Goal: Contribute content: Contribute content

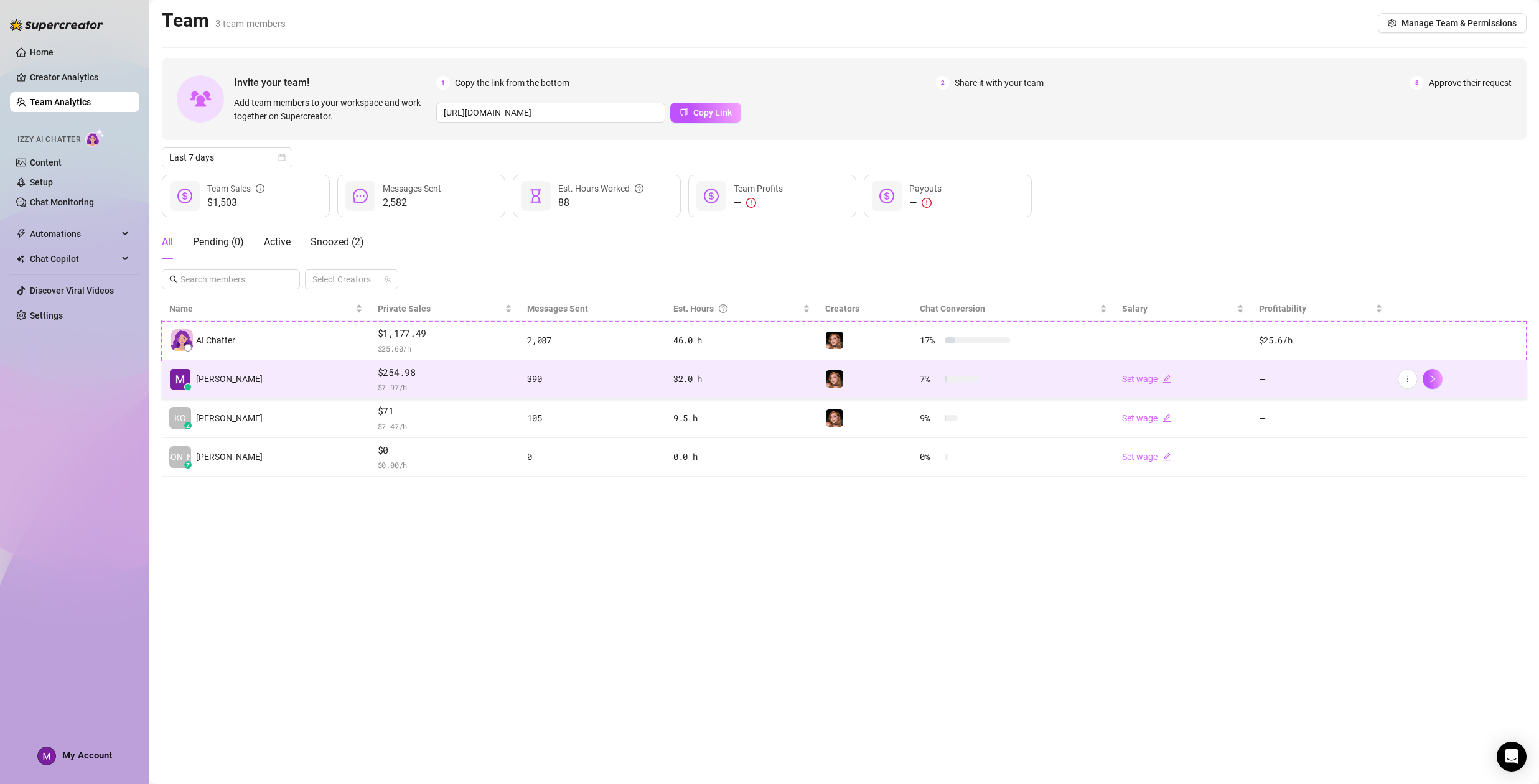
click at [380, 389] on span "$ 7.97 /h" at bounding box center [445, 387] width 134 height 12
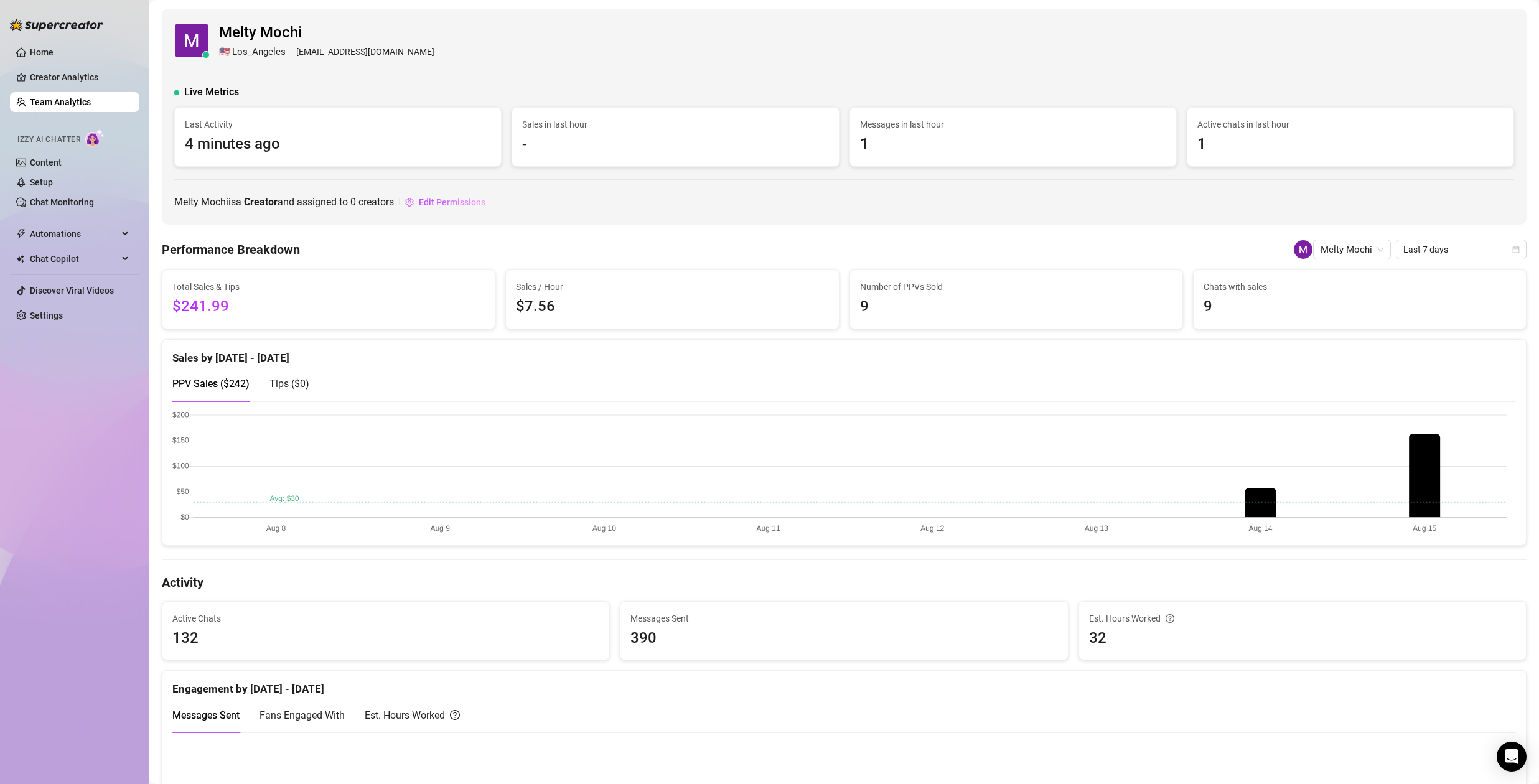
click at [64, 102] on link "Team Analytics" at bounding box center [60, 102] width 61 height 10
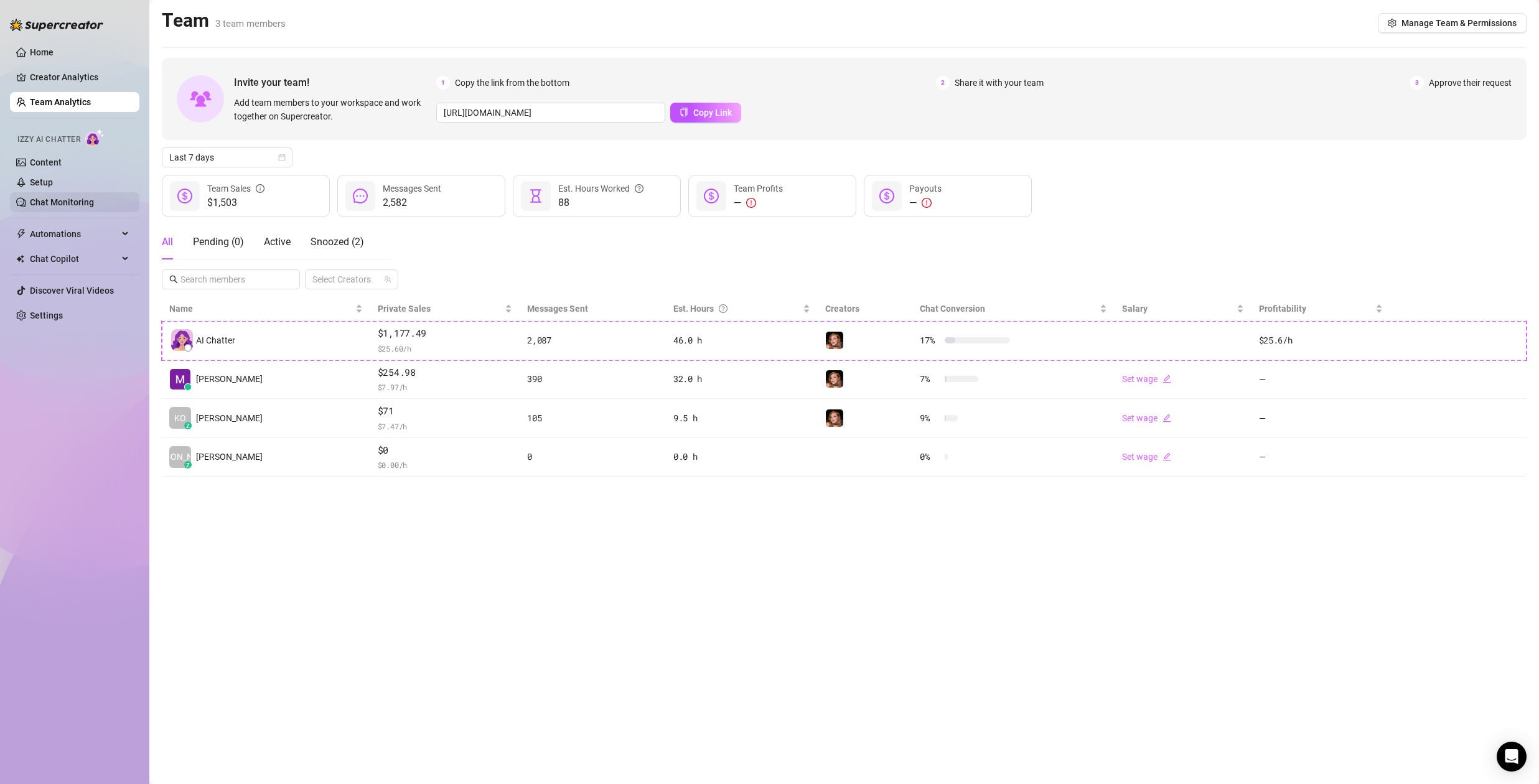
click at [60, 206] on link "Chat Monitoring" at bounding box center [61, 202] width 64 height 10
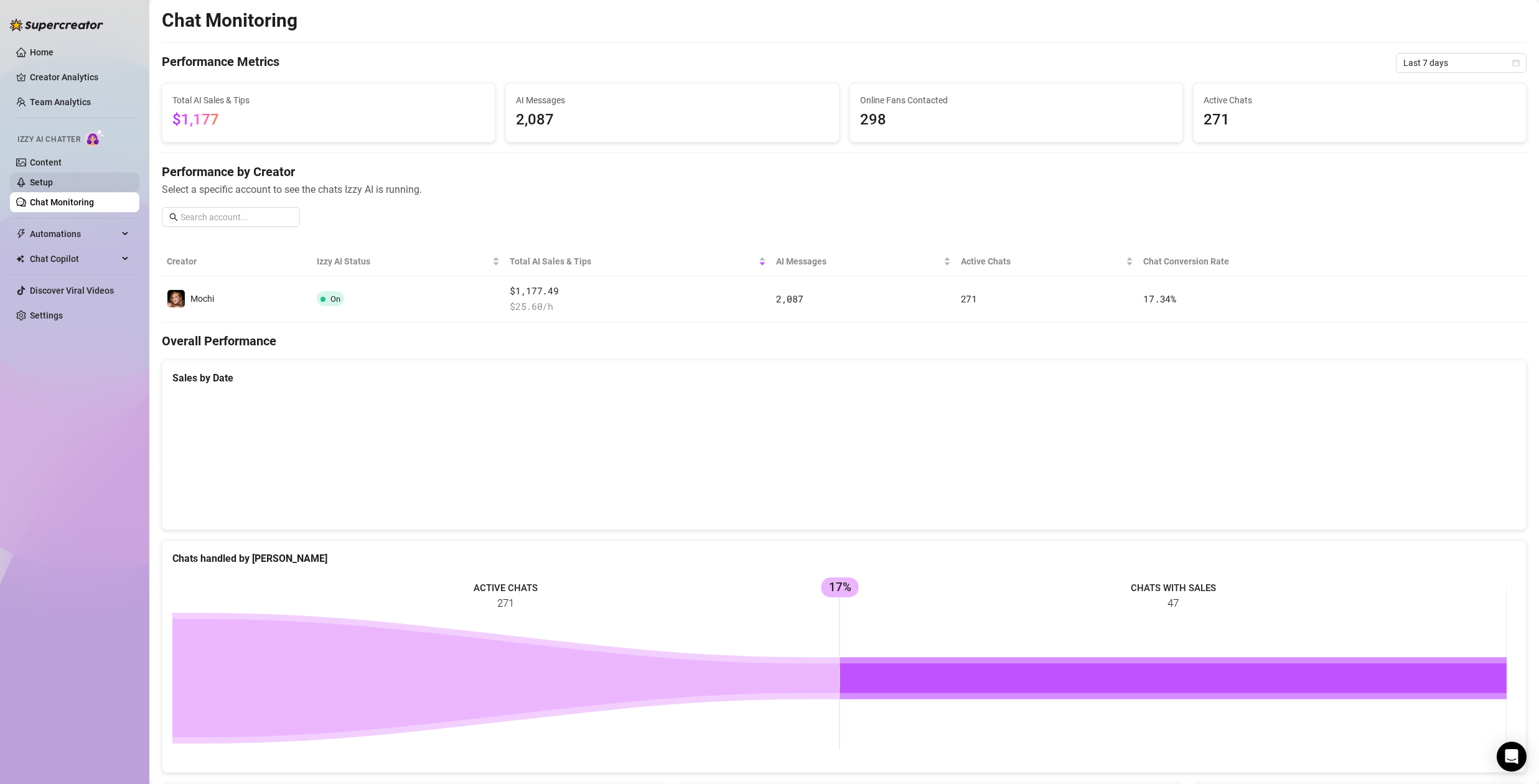
click at [53, 182] on link "Setup" at bounding box center [41, 182] width 23 height 10
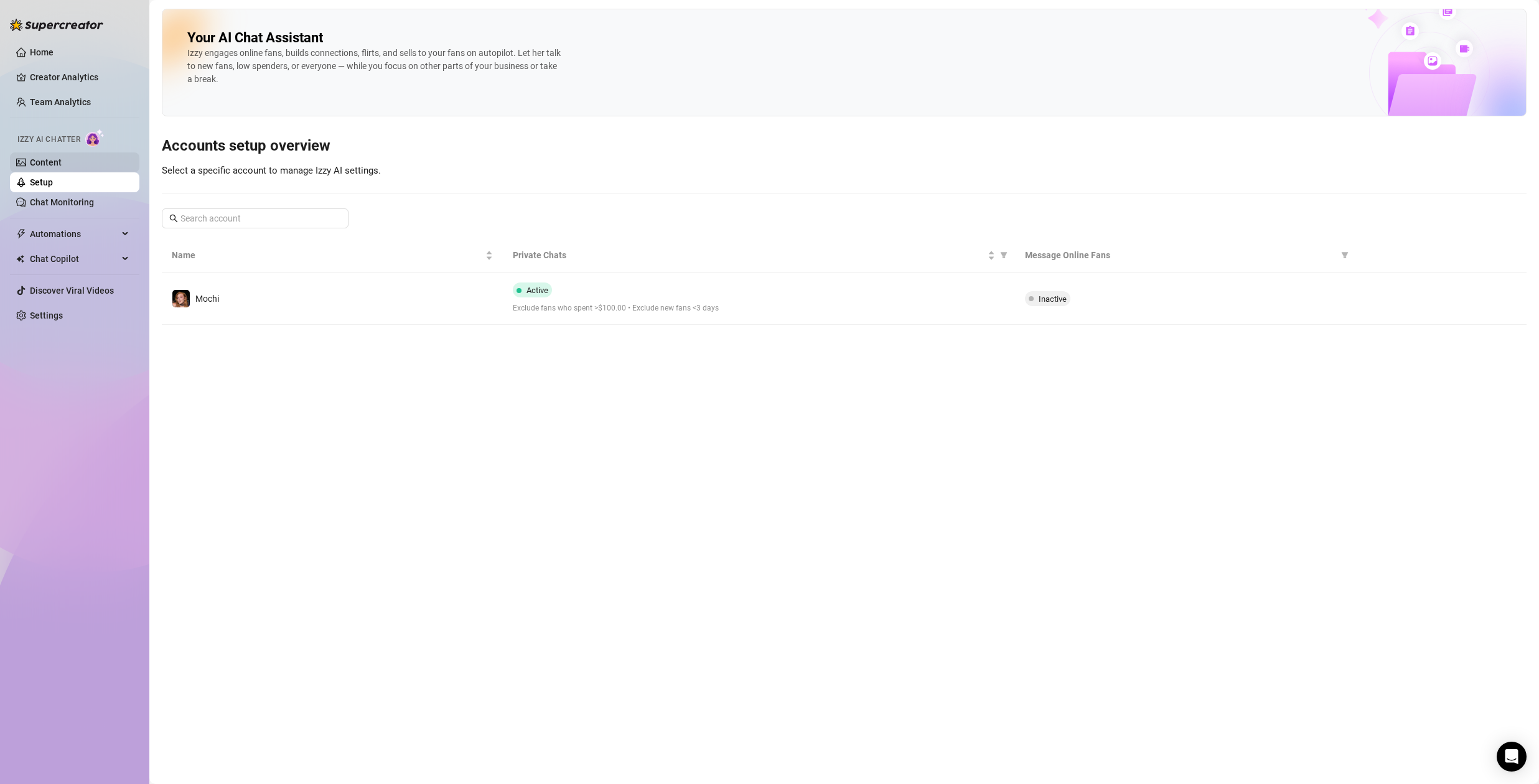
click at [61, 157] on link "Content" at bounding box center [45, 162] width 32 height 10
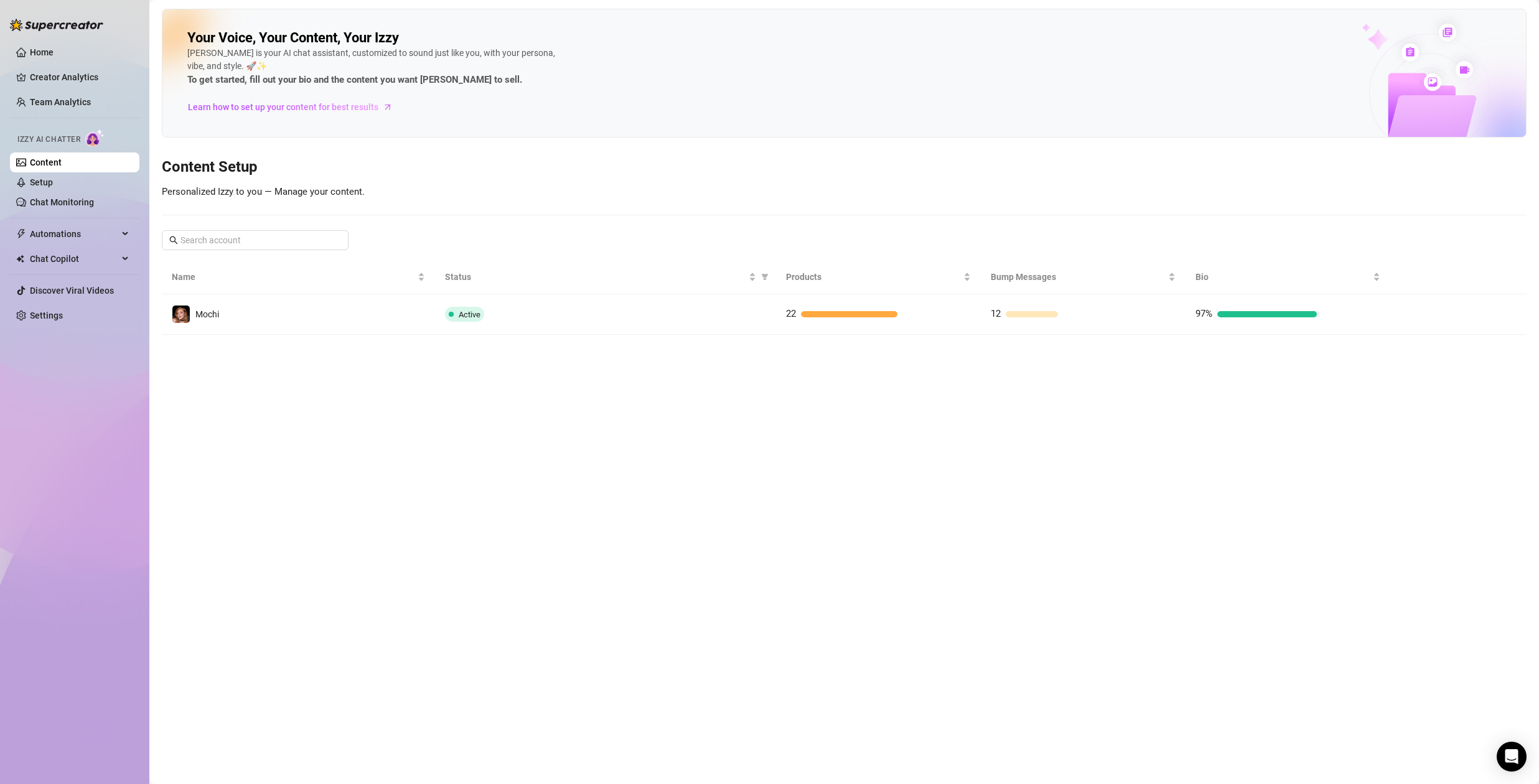
click at [828, 295] on div "Please add at least 12 products (PPVs) to the catalog" at bounding box center [864, 280] width 156 height 37
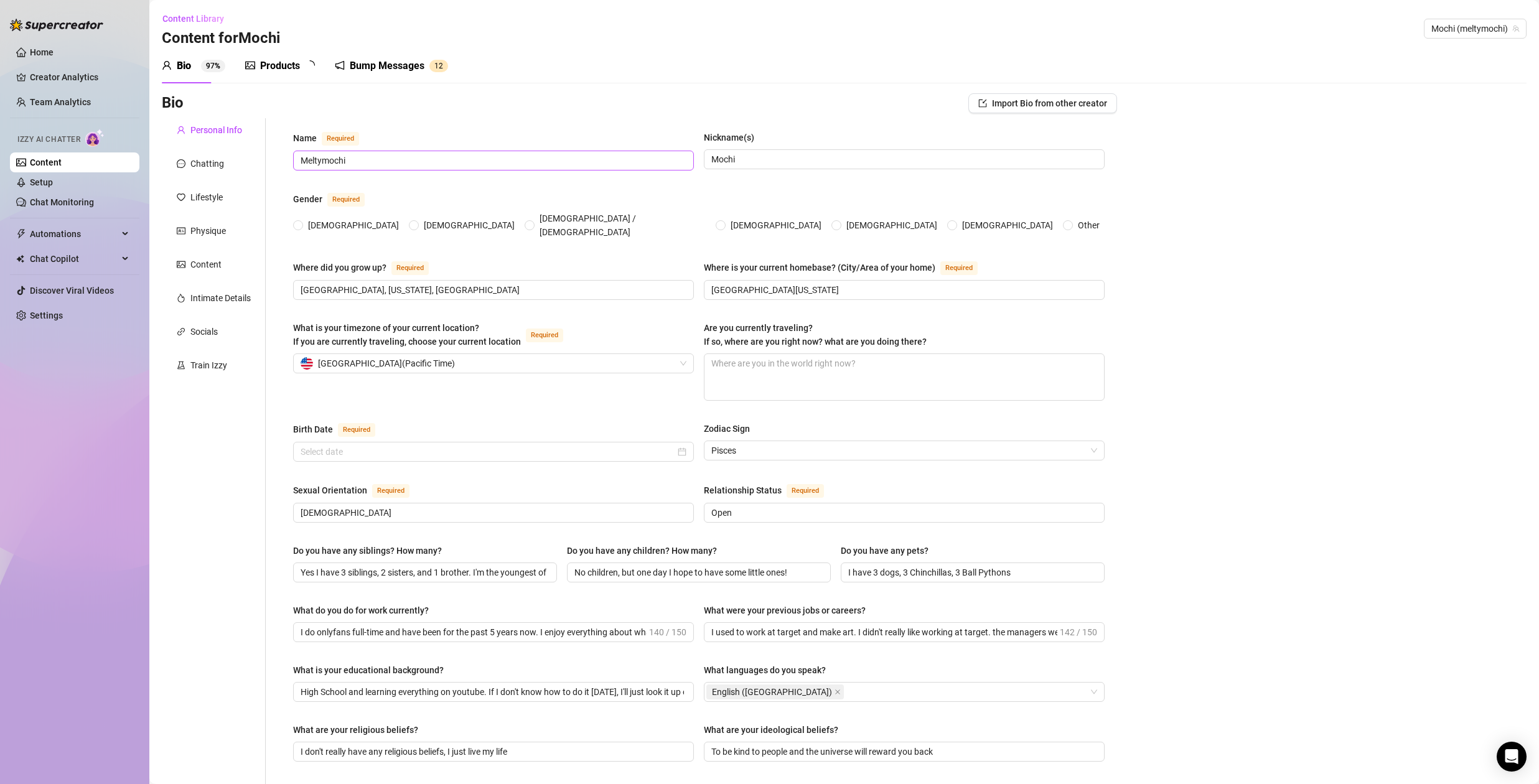
radio input "true"
type input "[DATE]"
click at [278, 69] on div "Products" at bounding box center [279, 66] width 39 height 15
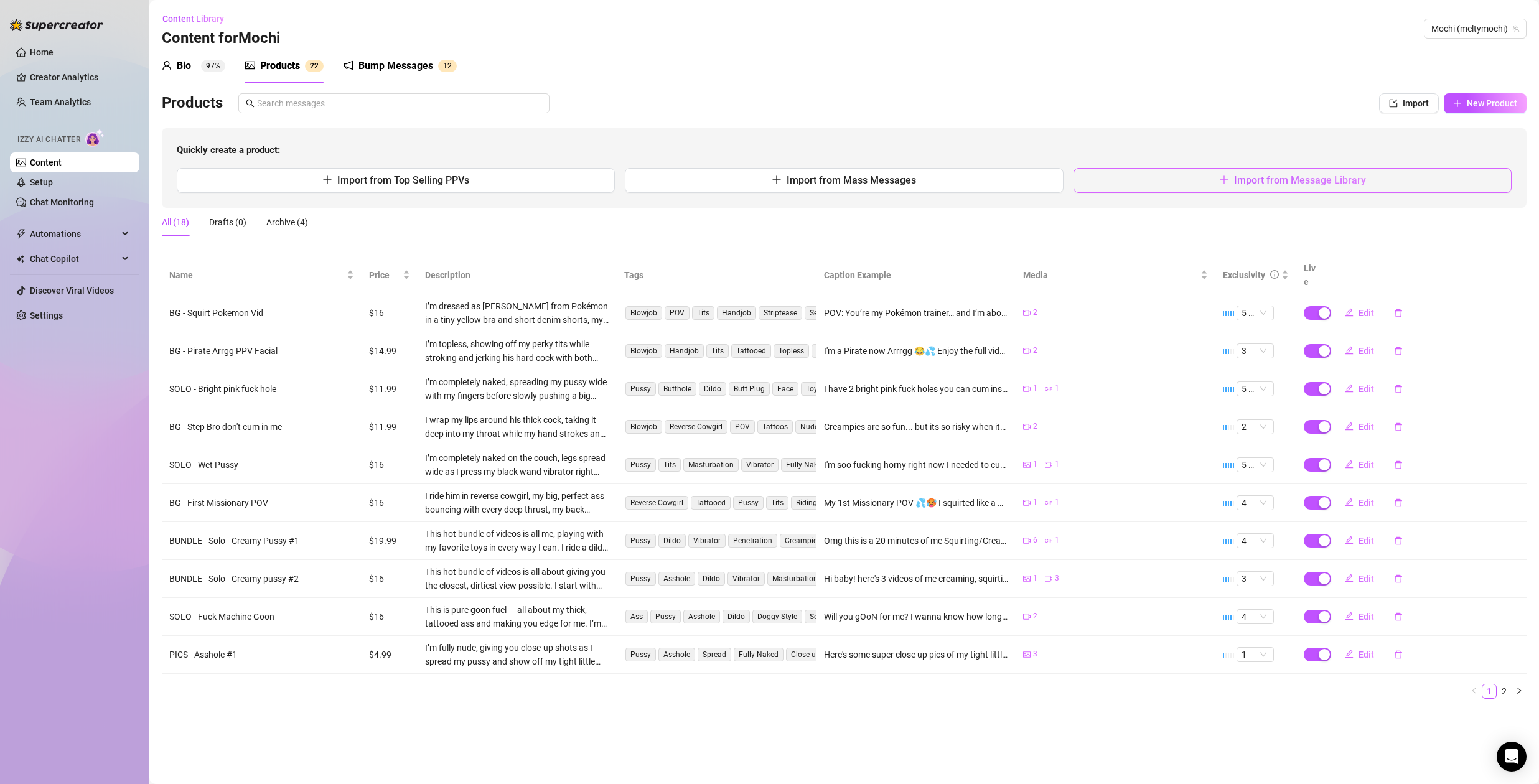
click at [1315, 185] on span "Import from Message Library" at bounding box center [1300, 180] width 132 height 12
type textarea "Type your message here..."
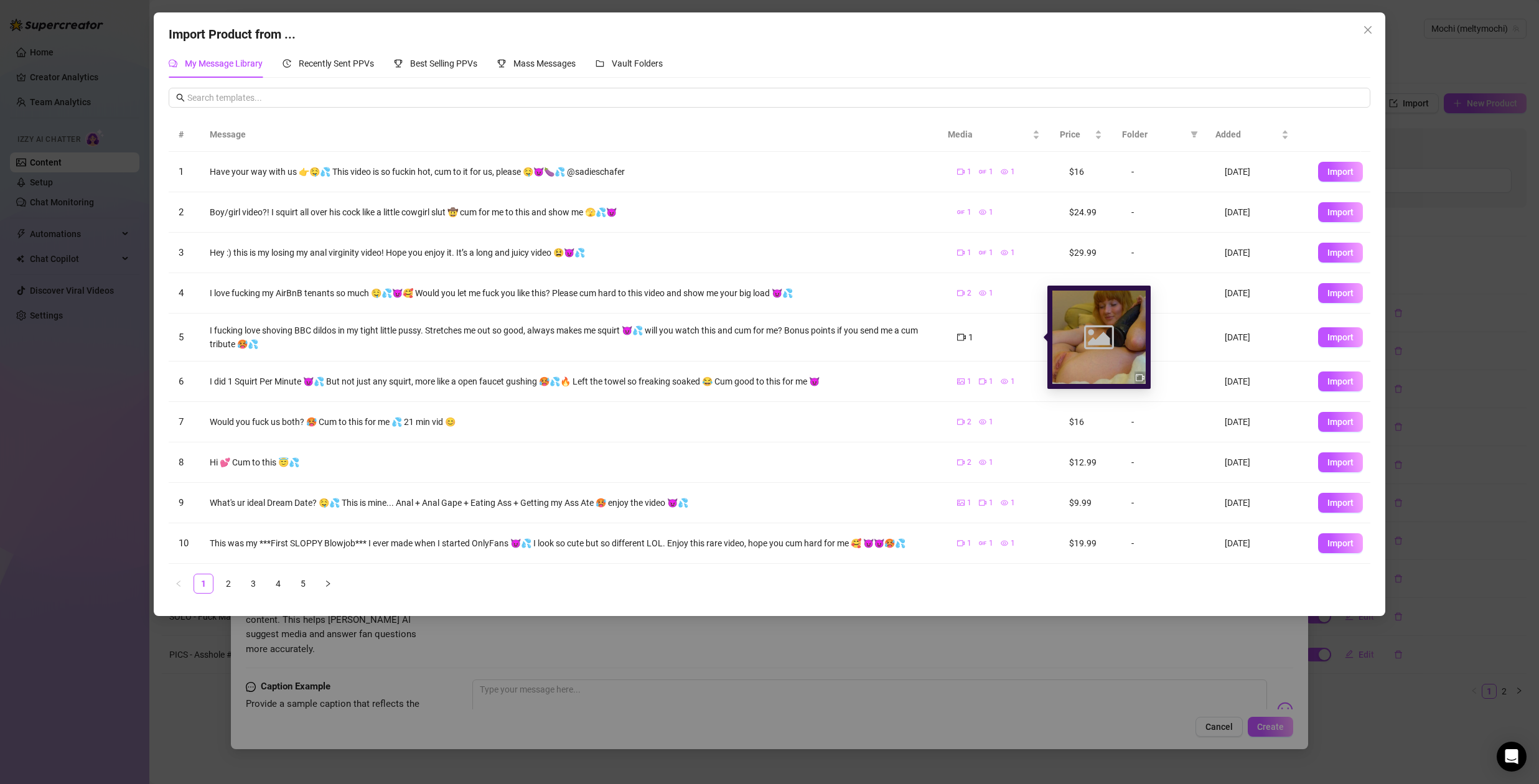
click at [957, 335] on icon "video-camera" at bounding box center [961, 337] width 9 height 9
click at [1371, 32] on icon "close" at bounding box center [1368, 30] width 10 height 10
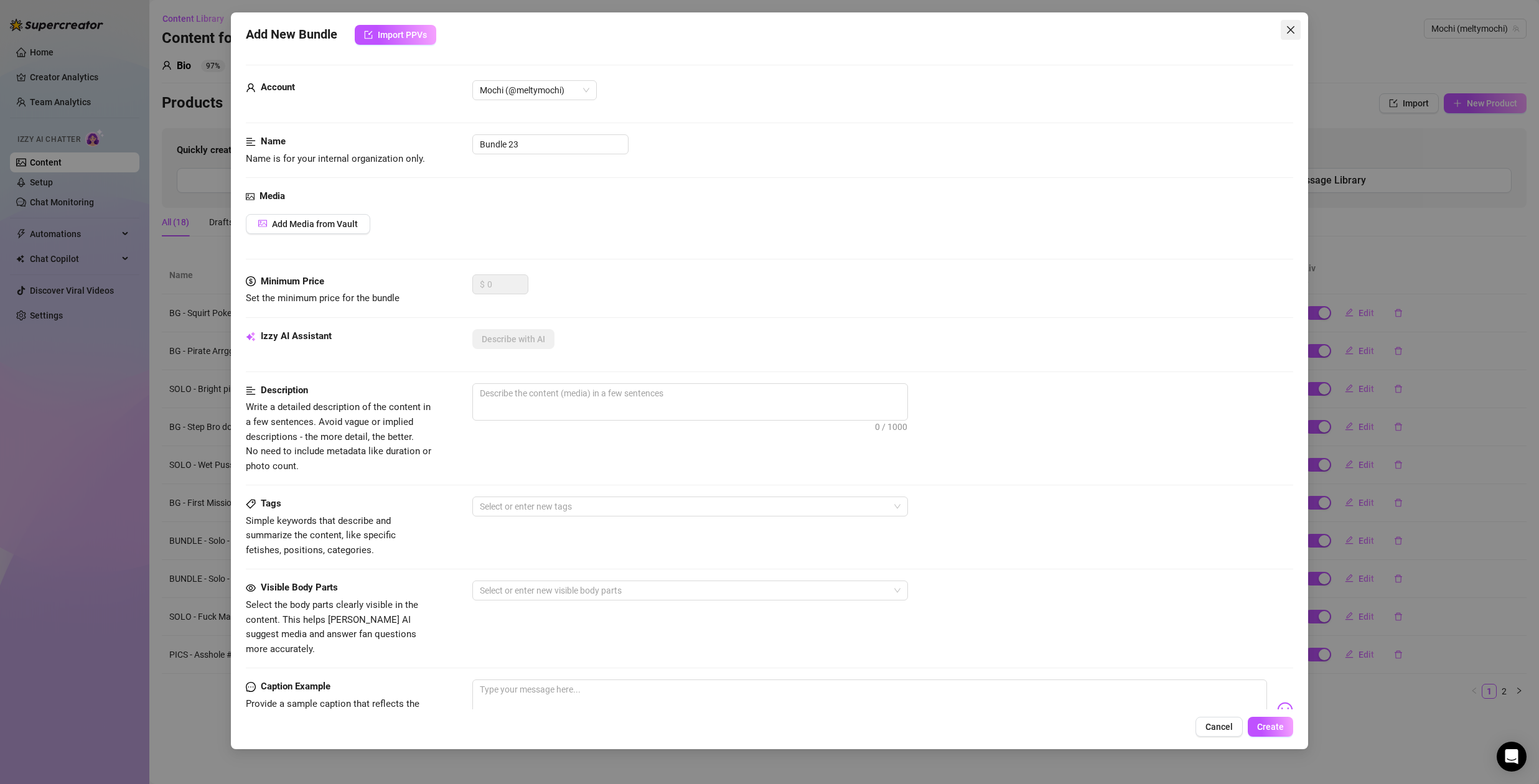
click at [1293, 29] on icon "close" at bounding box center [1290, 30] width 10 height 10
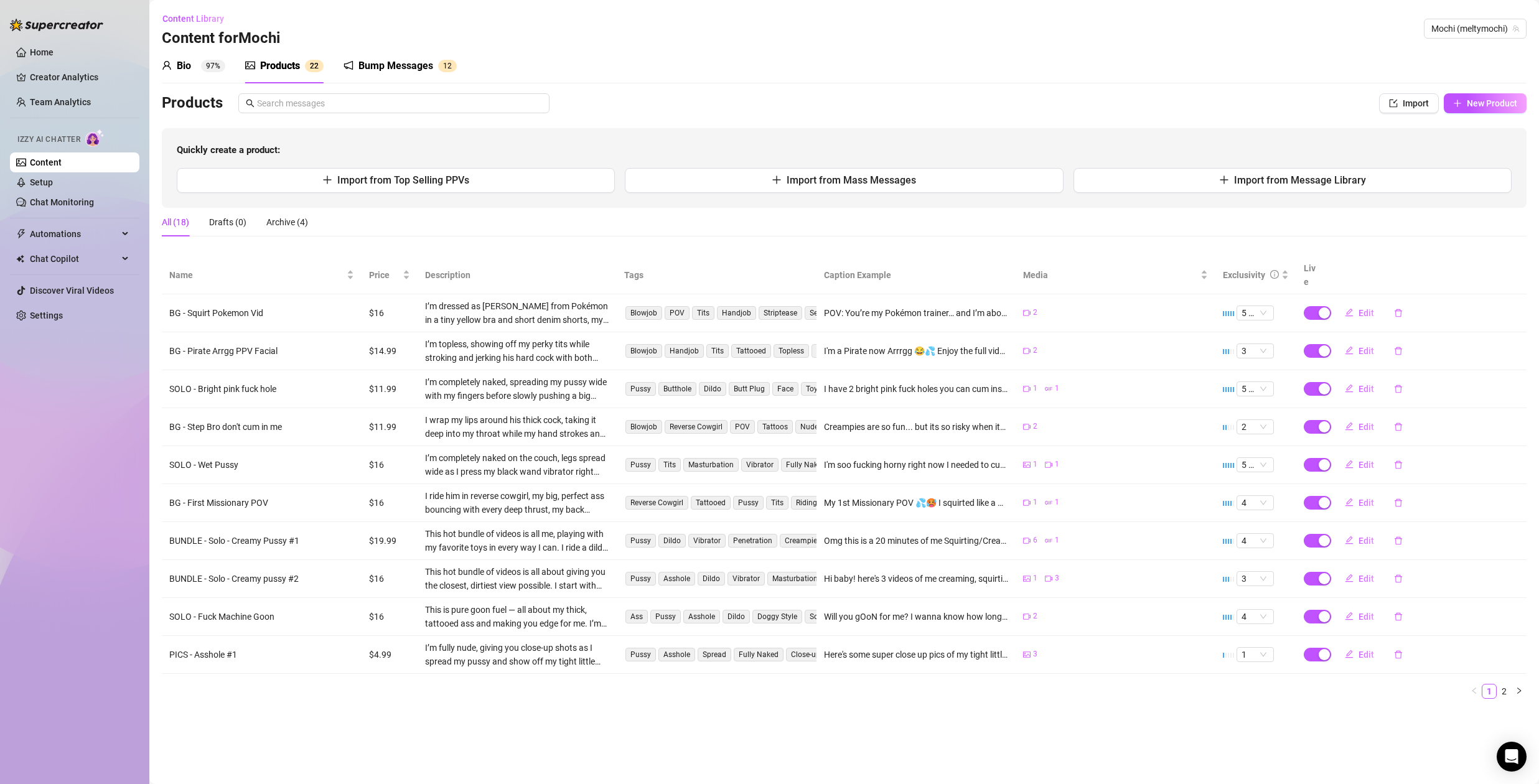
click at [293, 66] on div "Products" at bounding box center [279, 66] width 39 height 15
click at [229, 224] on div "Drafts (0)" at bounding box center [228, 222] width 37 height 13
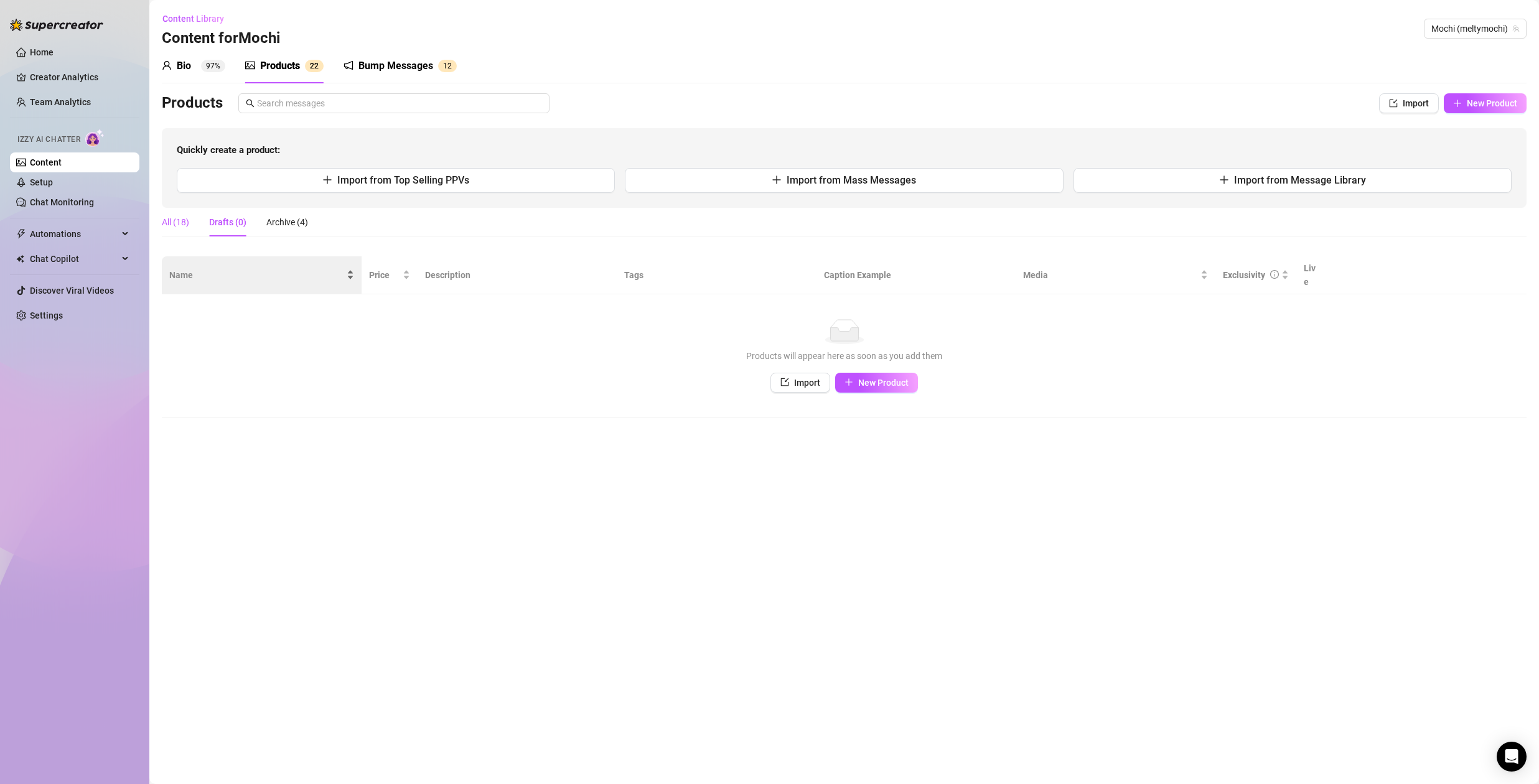
drag, startPoint x: 180, startPoint y: 224, endPoint x: 330, endPoint y: 272, distance: 157.5
click at [180, 224] on div "All (18)" at bounding box center [176, 222] width 28 height 13
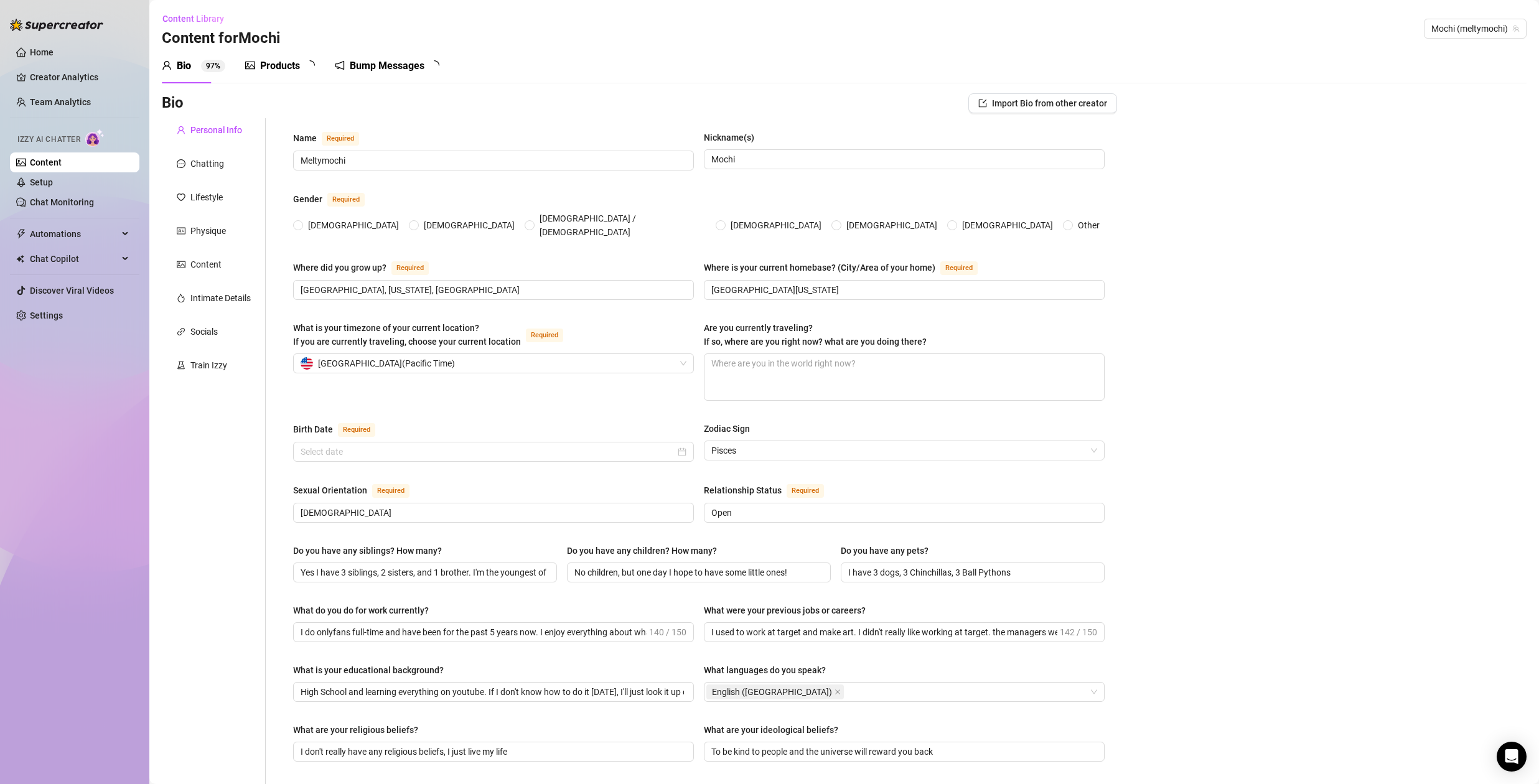
radio input "true"
type input "[DATE]"
click at [297, 63] on div "Products" at bounding box center [279, 66] width 39 height 15
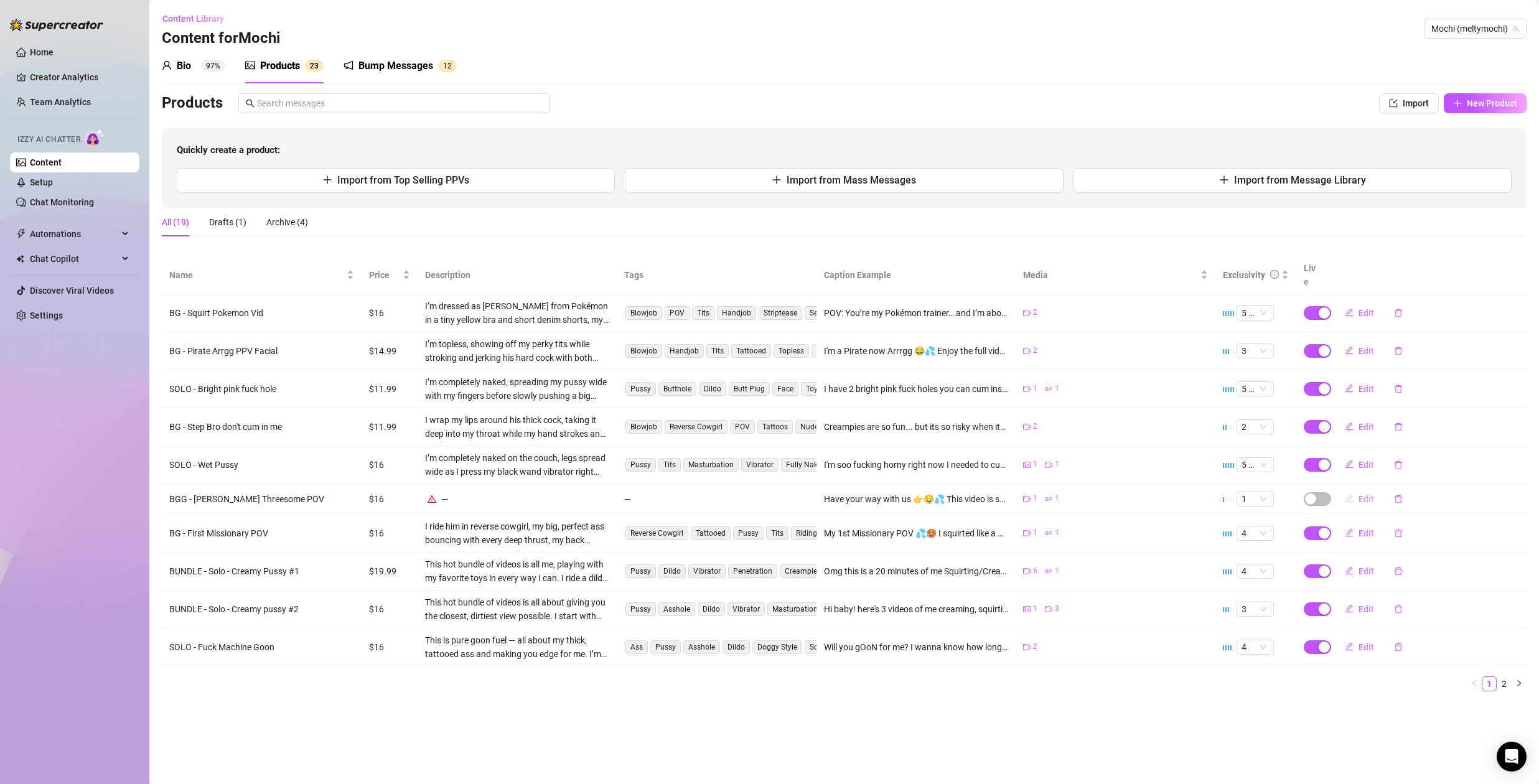
click at [1368, 494] on span "Edit" at bounding box center [1366, 499] width 15 height 10
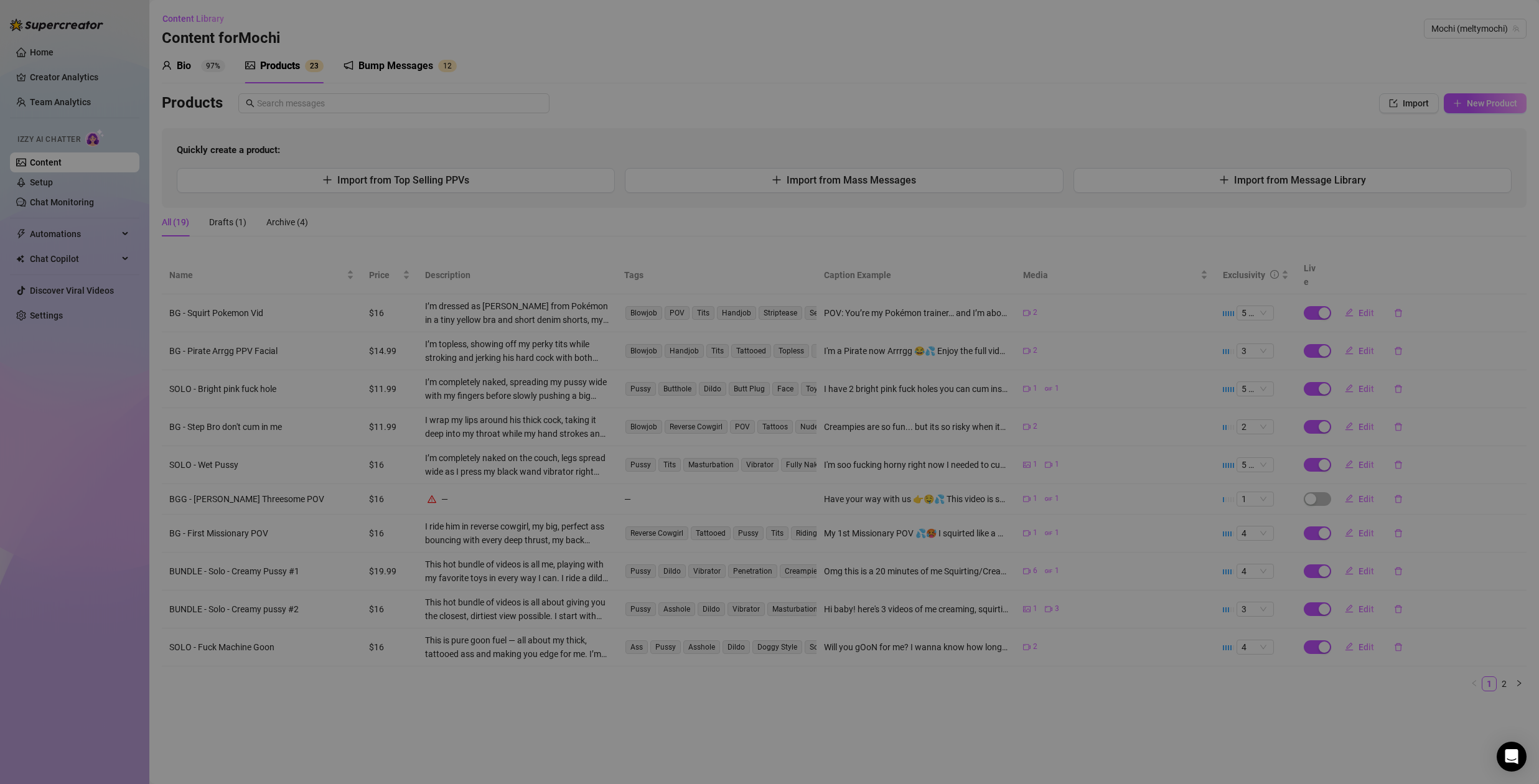
type textarea "Have your way with us 👉🤤💦 This video is so fuckin hot, cum to it for us, please…"
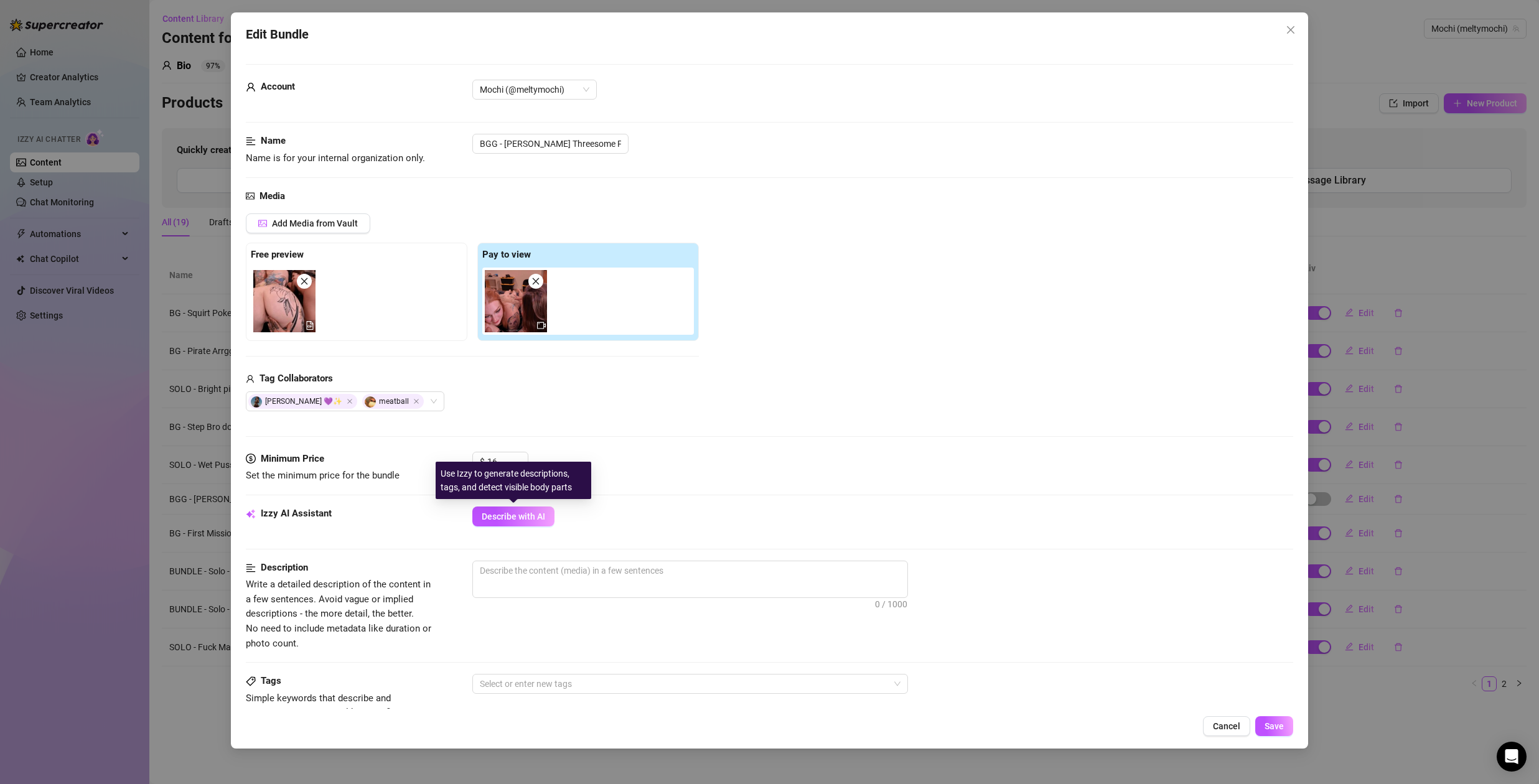
drag, startPoint x: 502, startPoint y: 515, endPoint x: 733, endPoint y: 500, distance: 231.5
click at [502, 515] on span "Describe with AI" at bounding box center [514, 516] width 63 height 10
click at [497, 461] on input "16" at bounding box center [508, 461] width 40 height 18
type input "30"
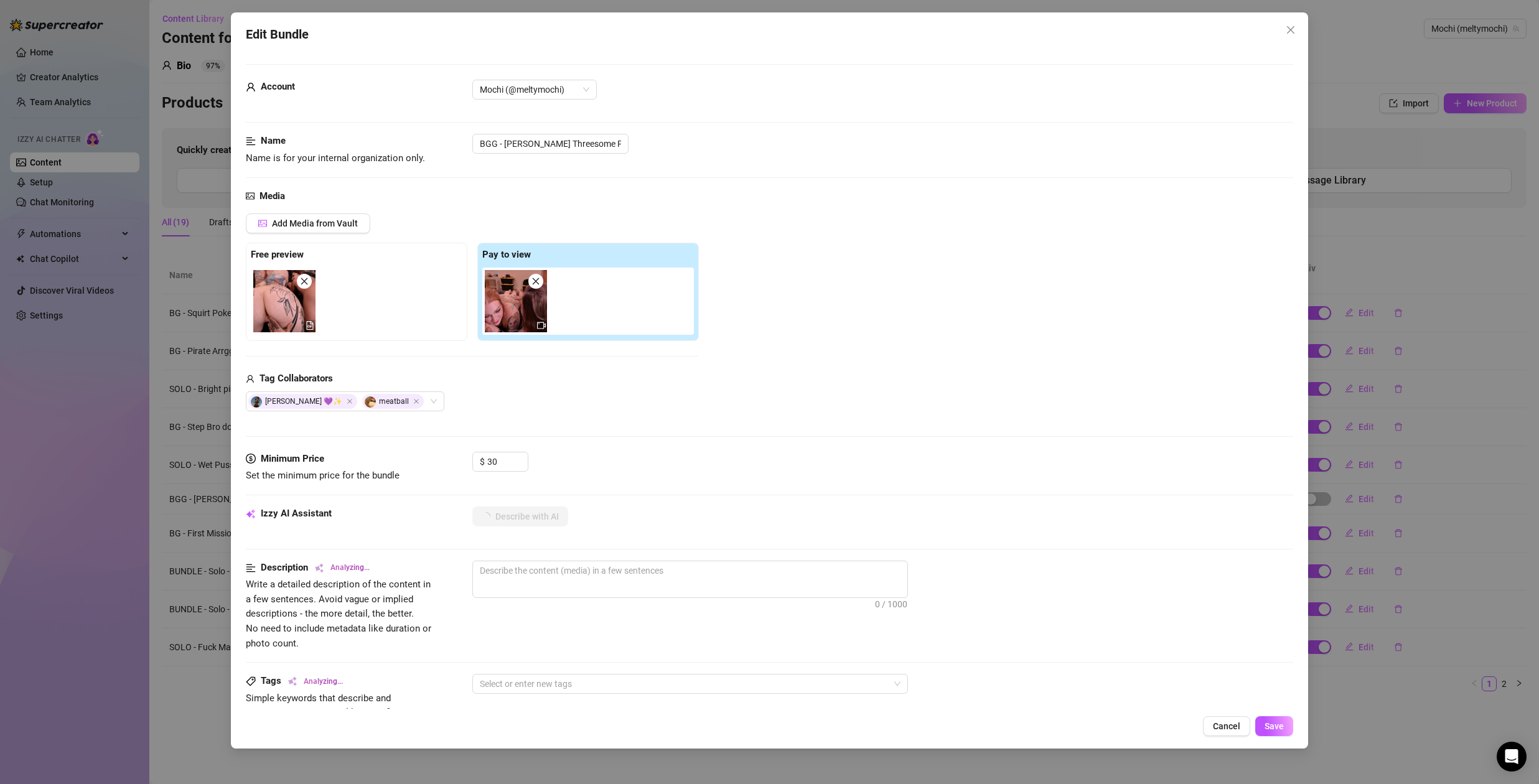
click at [558, 385] on div "Tag Collaborators" at bounding box center [472, 379] width 453 height 15
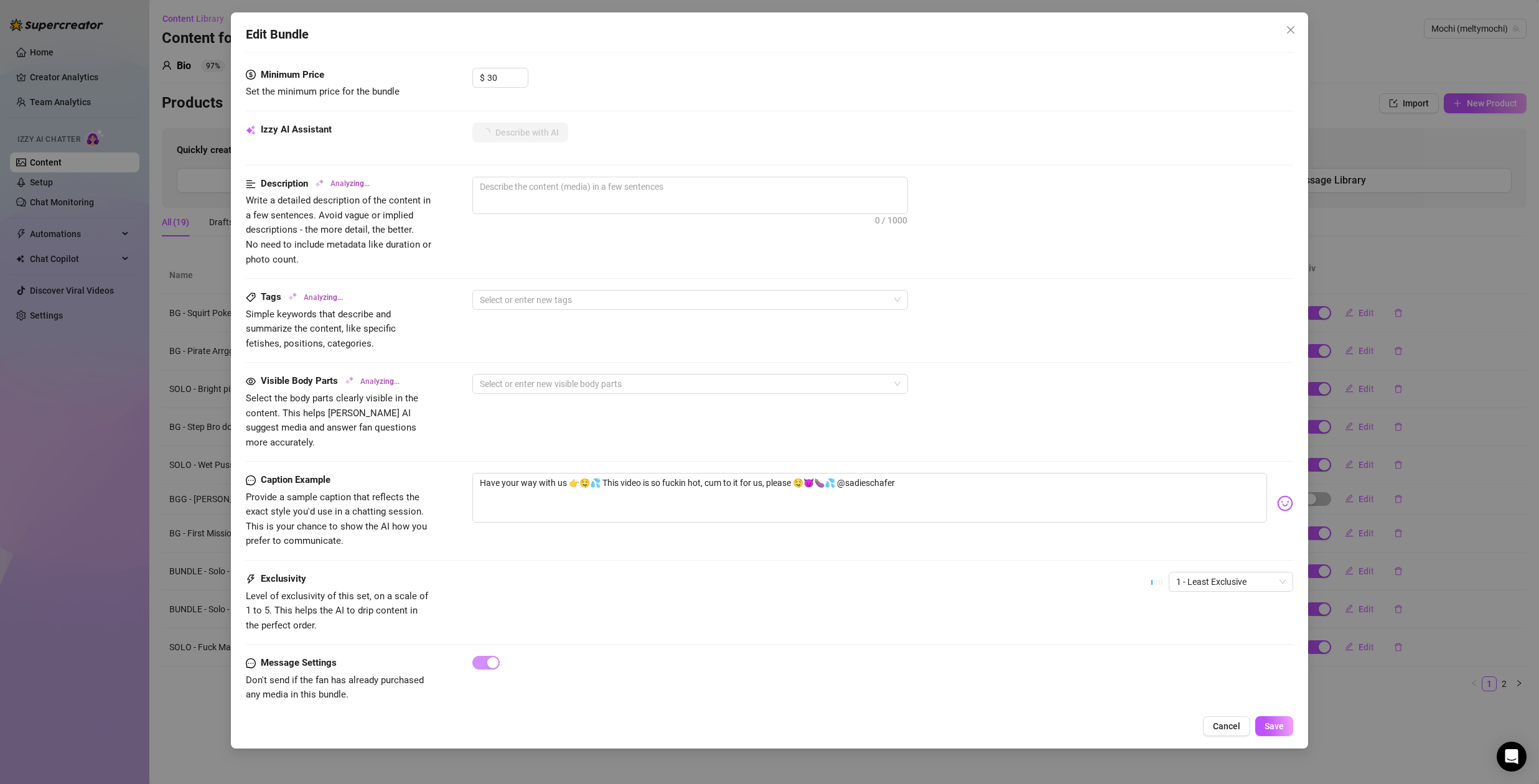
scroll to position [386, 0]
click at [1203, 570] on span "1 - Least Exclusive" at bounding box center [1231, 579] width 109 height 18
click at [1204, 670] on div "5 - Most Exclusive 🔥" at bounding box center [1221, 670] width 105 height 13
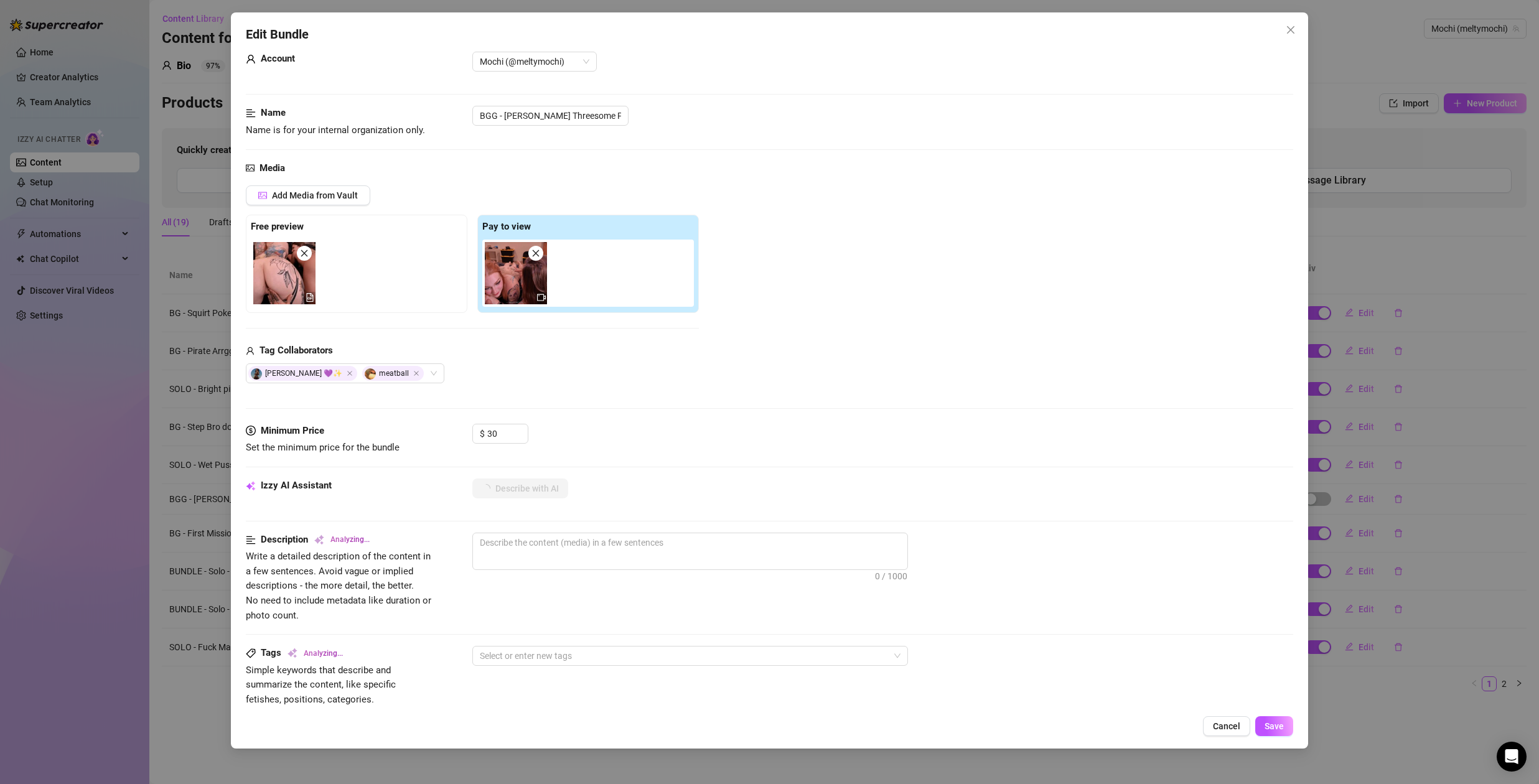
scroll to position [89, 0]
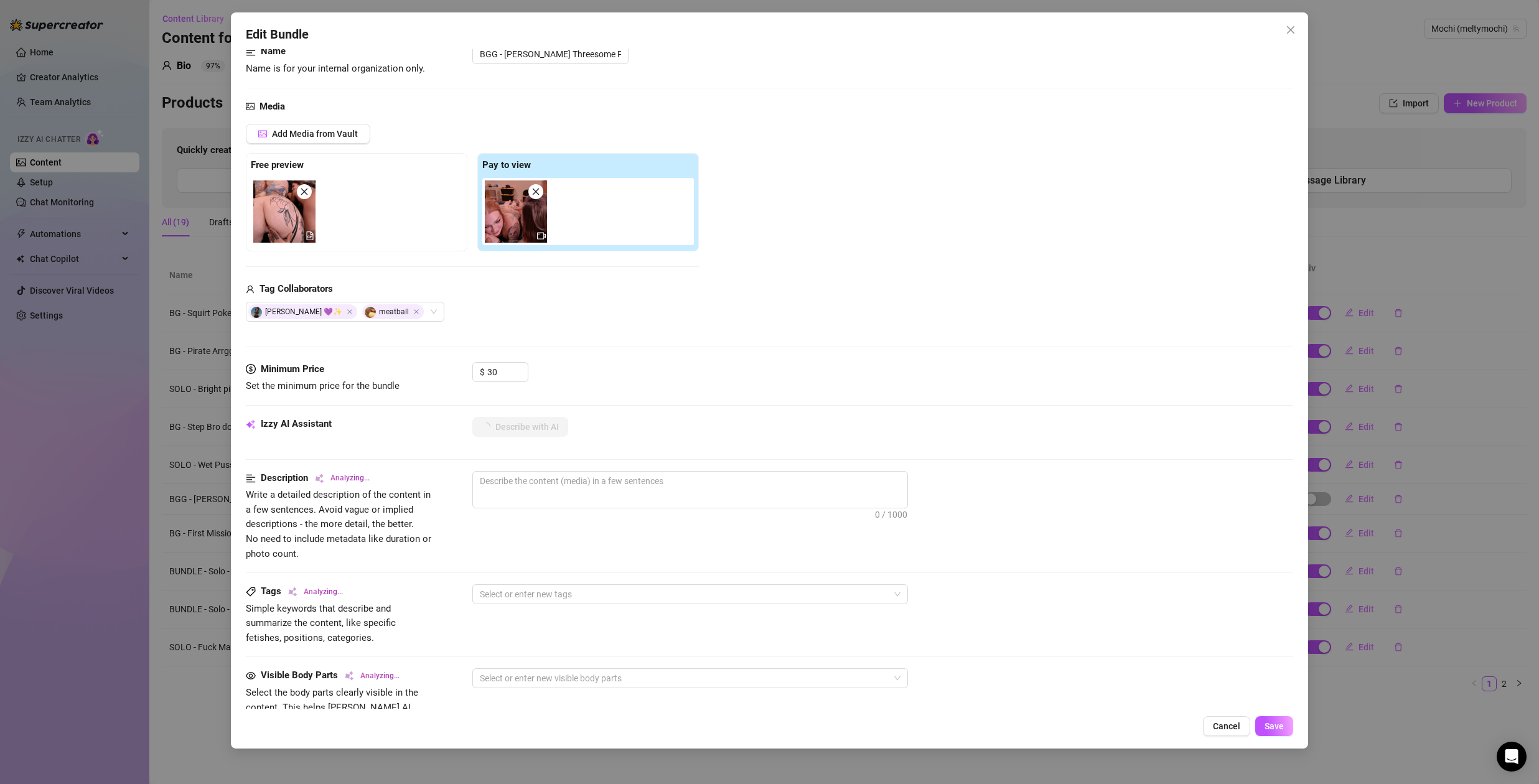
click at [298, 226] on img at bounding box center [284, 211] width 62 height 62
type textarea "Tattooed"
type textarea "Tattooed beauty"
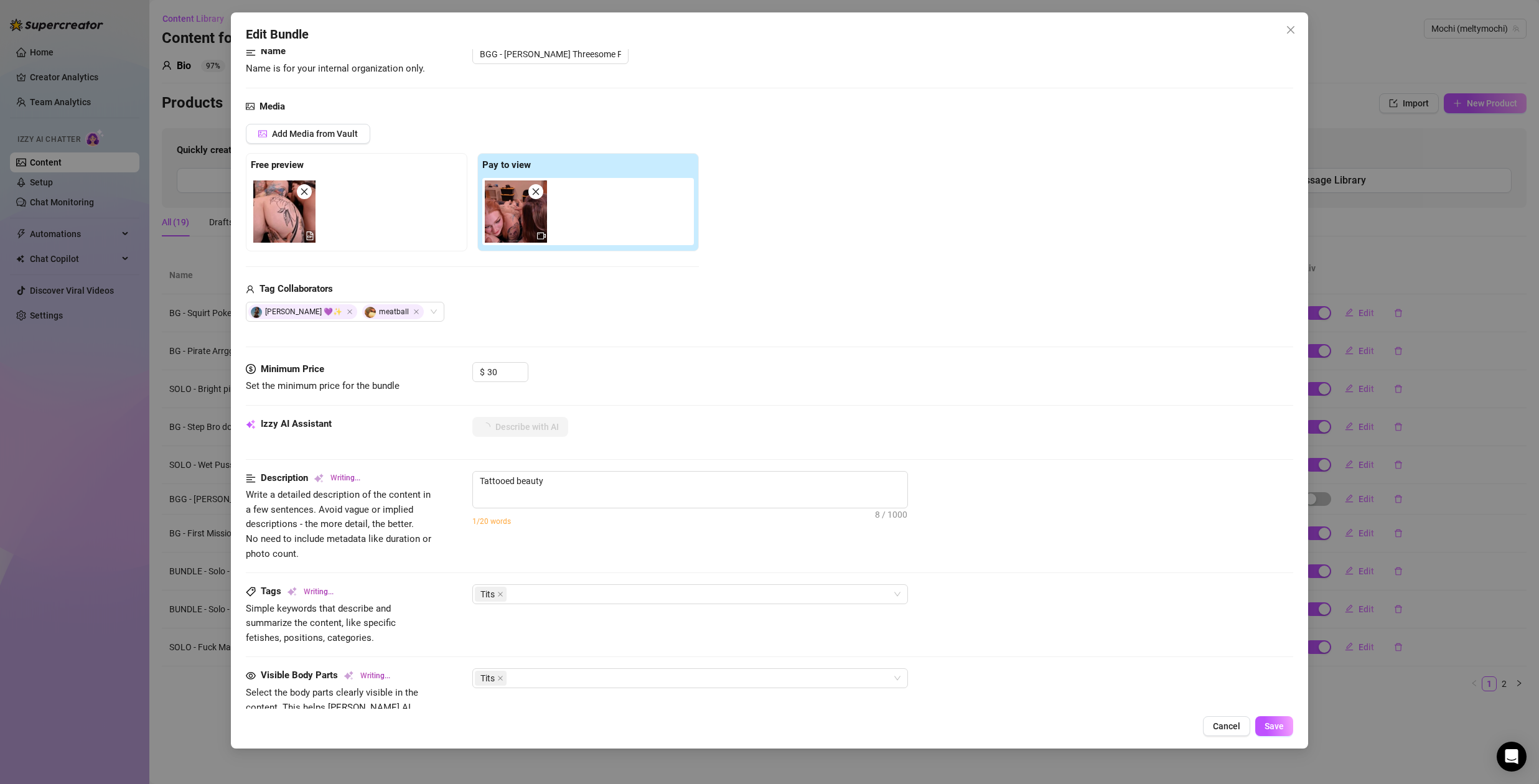
type textarea "Tattooed beauty gets"
type textarea "Tattooed beauty gets fully"
type textarea "Tattooed beauty gets fully naked"
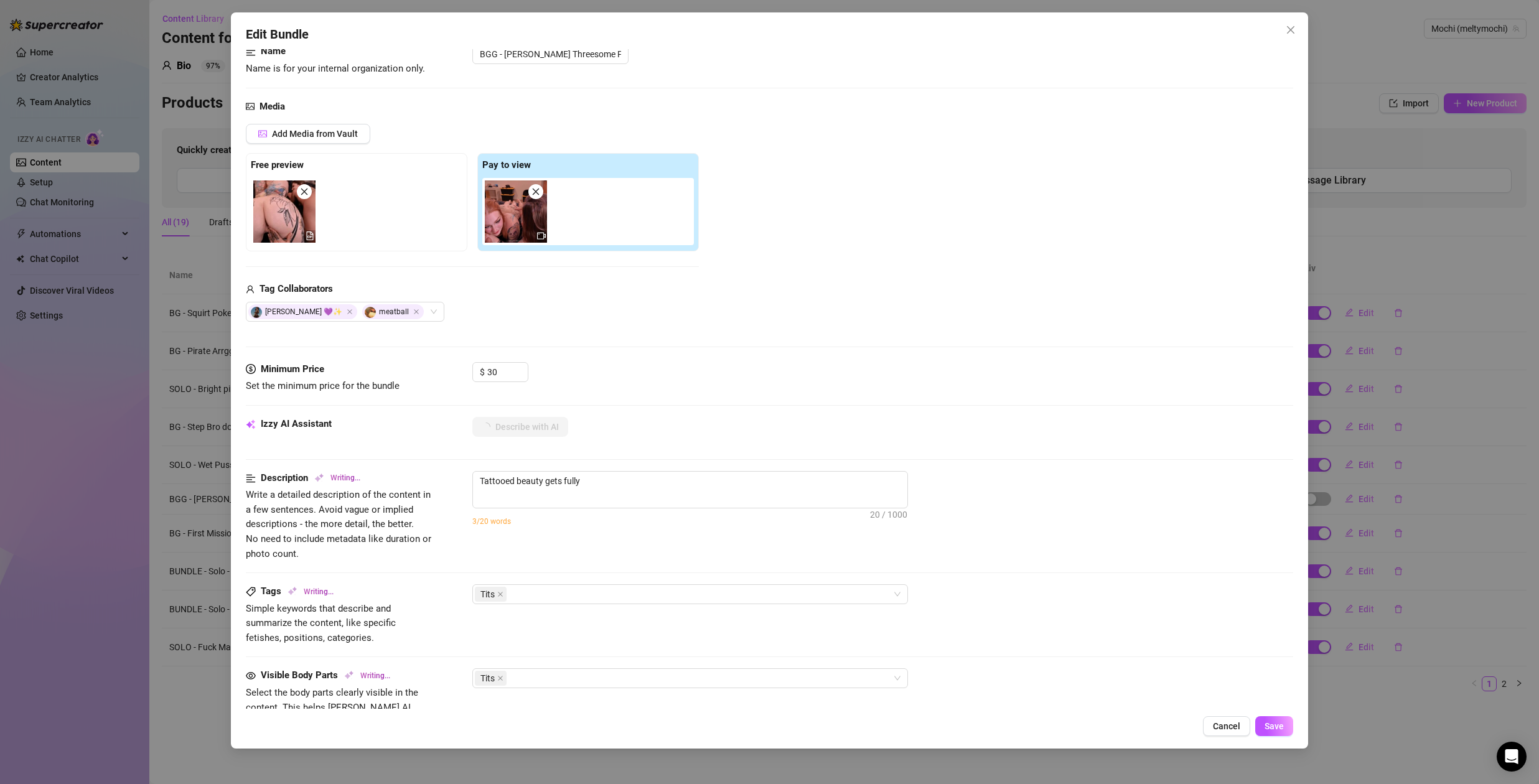
type textarea "Tattooed beauty gets fully naked"
type textarea "Tattooed beauty gets fully naked and"
type textarea "Tattooed beauty gets fully naked and rides"
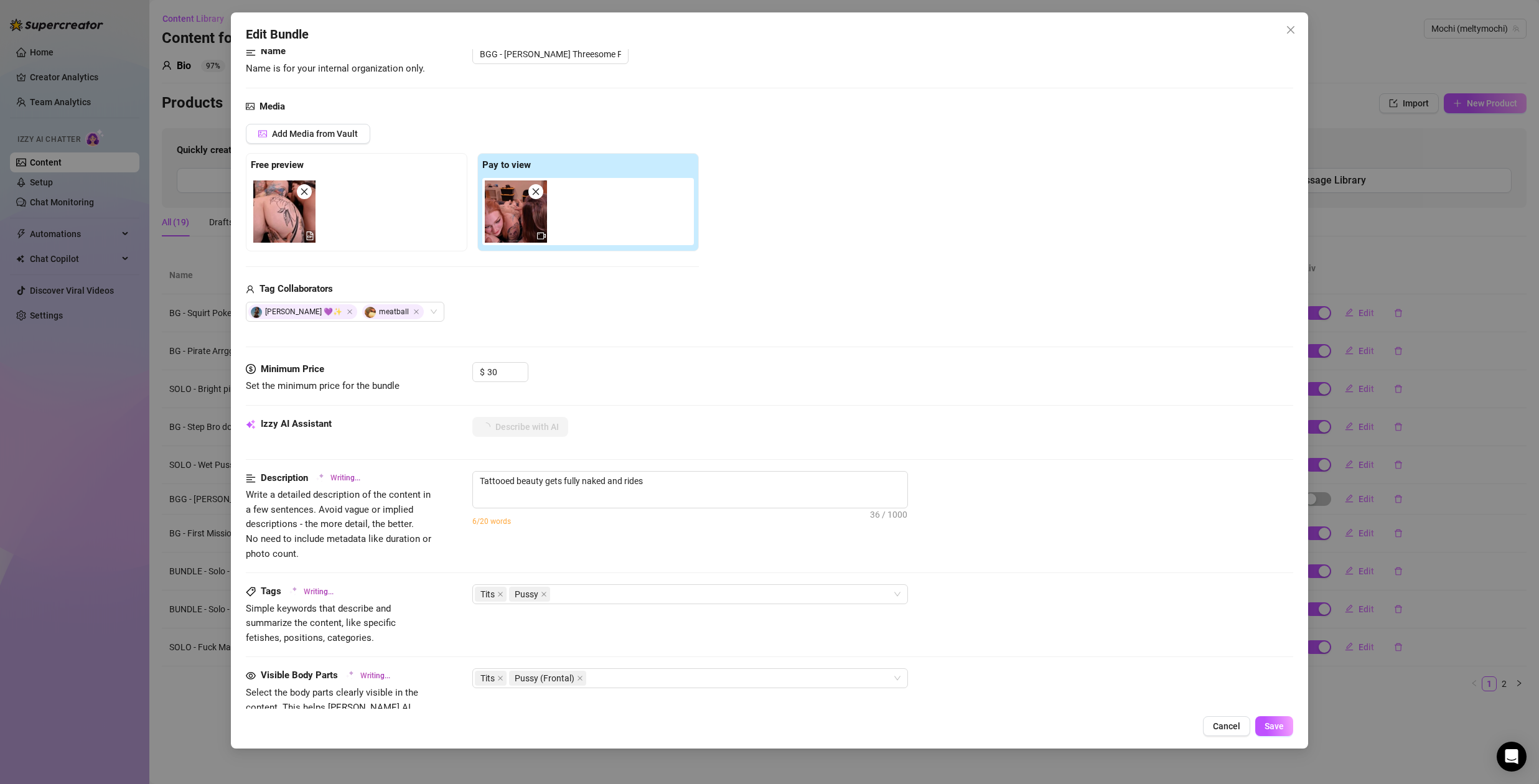
type textarea "Tattooed beauty gets fully naked and rides a"
type textarea "Tattooed beauty gets fully naked and rides a hard"
type textarea "Tattooed beauty gets fully naked and rides a hard cock"
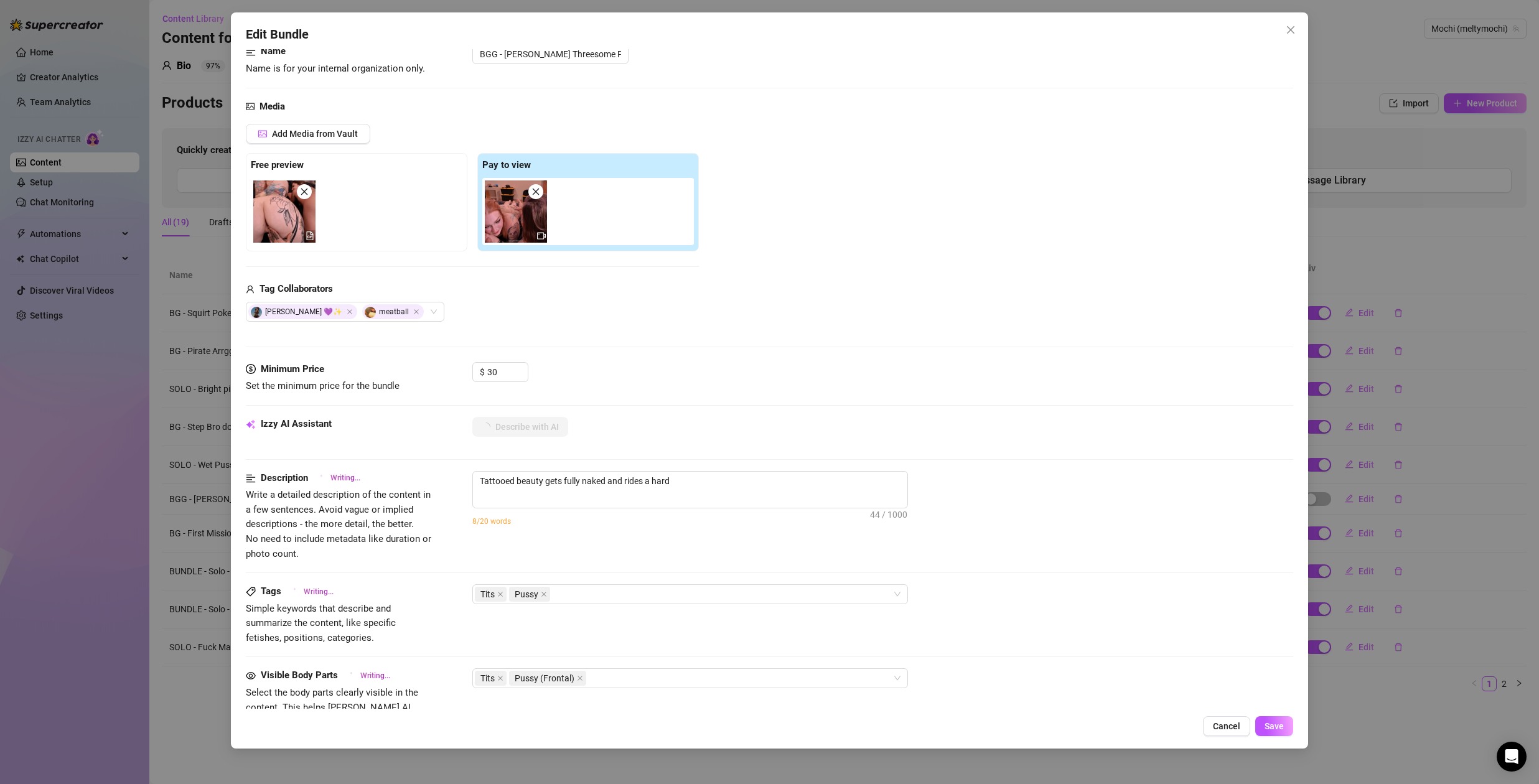
type textarea "Tattooed beauty gets fully naked and rides a hard cock"
type textarea "Tattooed beauty gets fully naked and rides a hard cock in"
type textarea "Tattooed beauty gets fully naked and rides a hard cock in multiple"
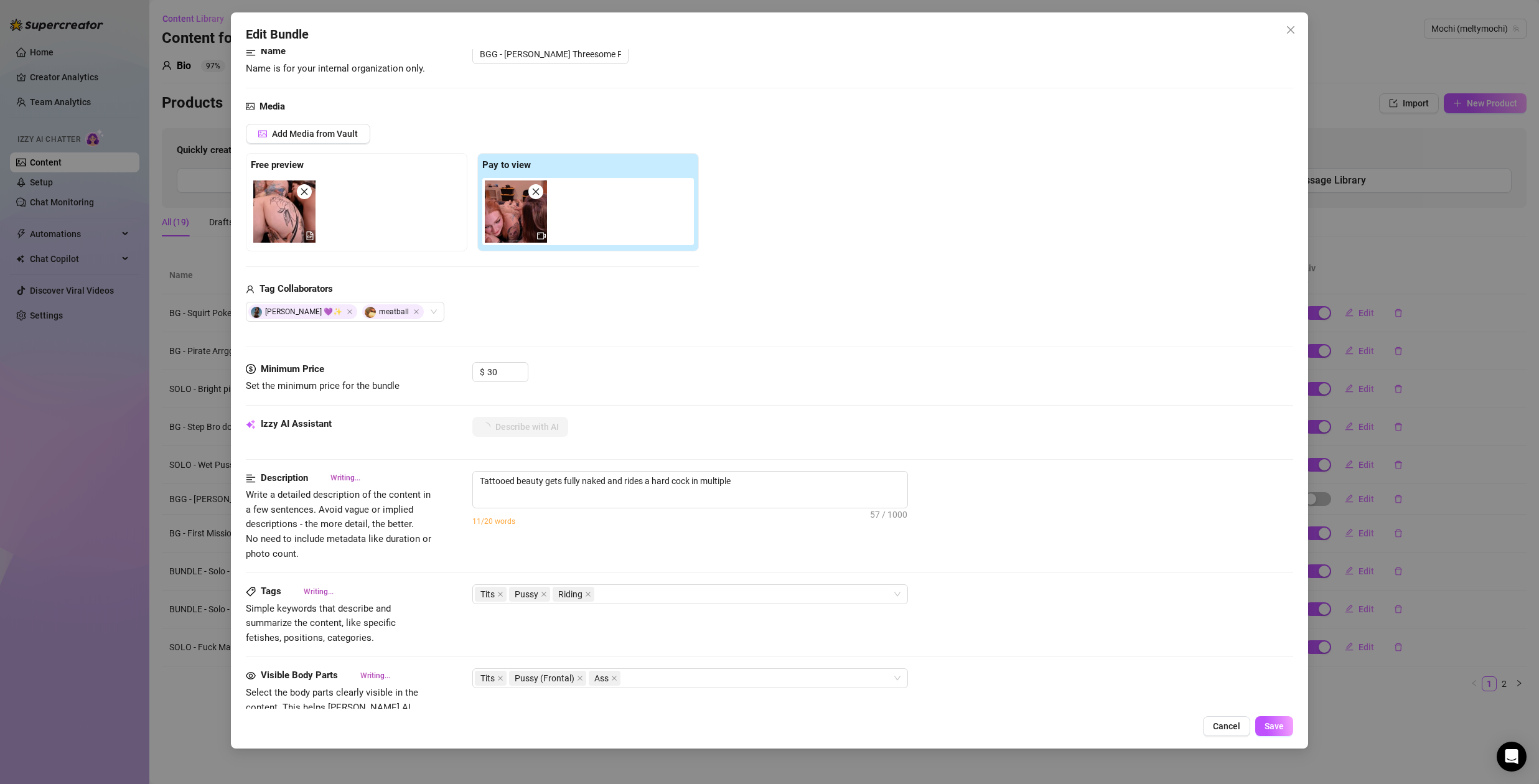
type textarea "Tattooed beauty gets fully naked and rides a hard cock in multiple positions,"
type textarea "Tattooed beauty gets fully naked and rides a hard cock in multiple positions, s…"
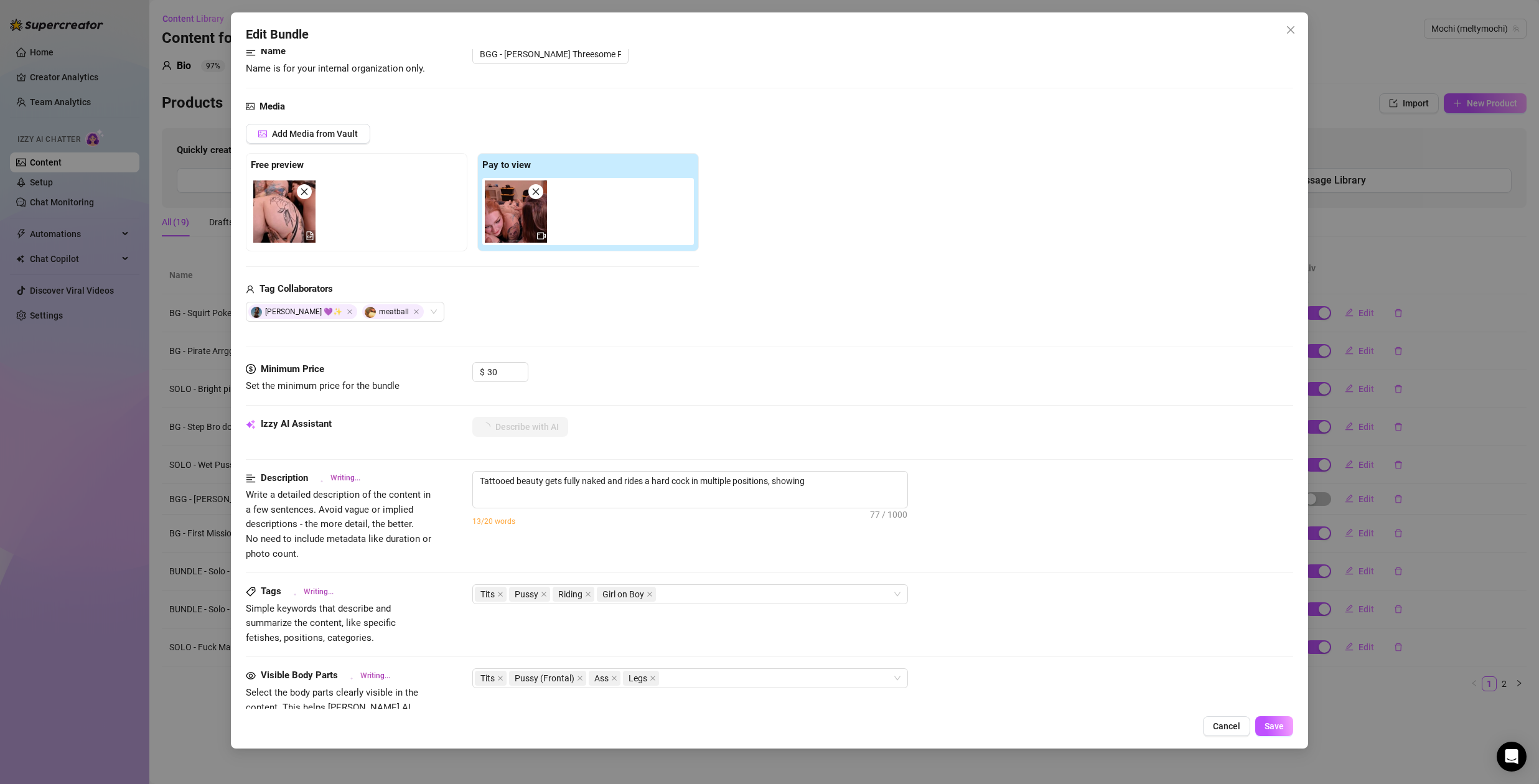
type textarea "Tattooed beauty gets fully naked and rides a hard cock in multiple positions, s…"
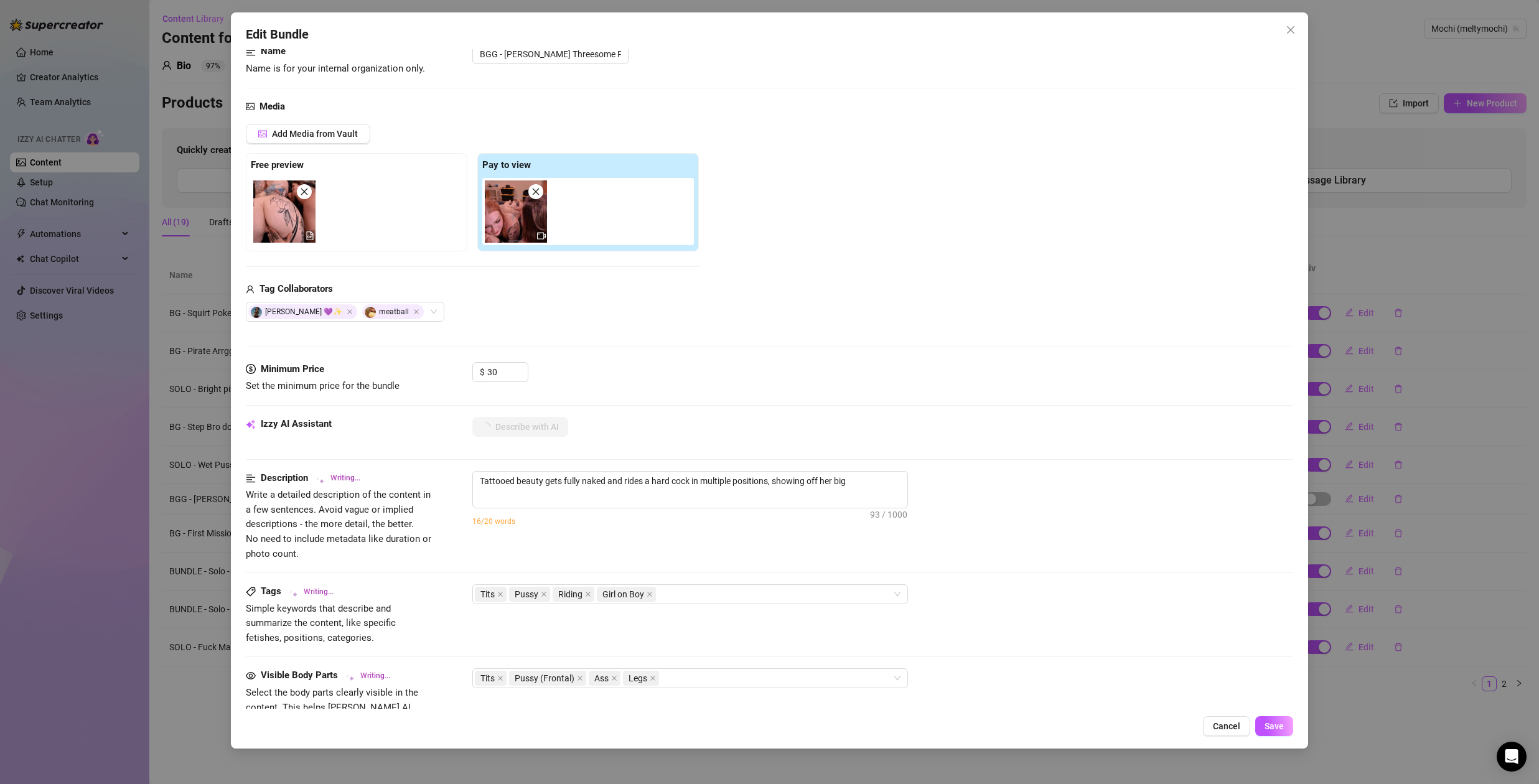
type textarea "Tattooed beauty gets fully naked and rides a hard cock in multiple positions, s…"
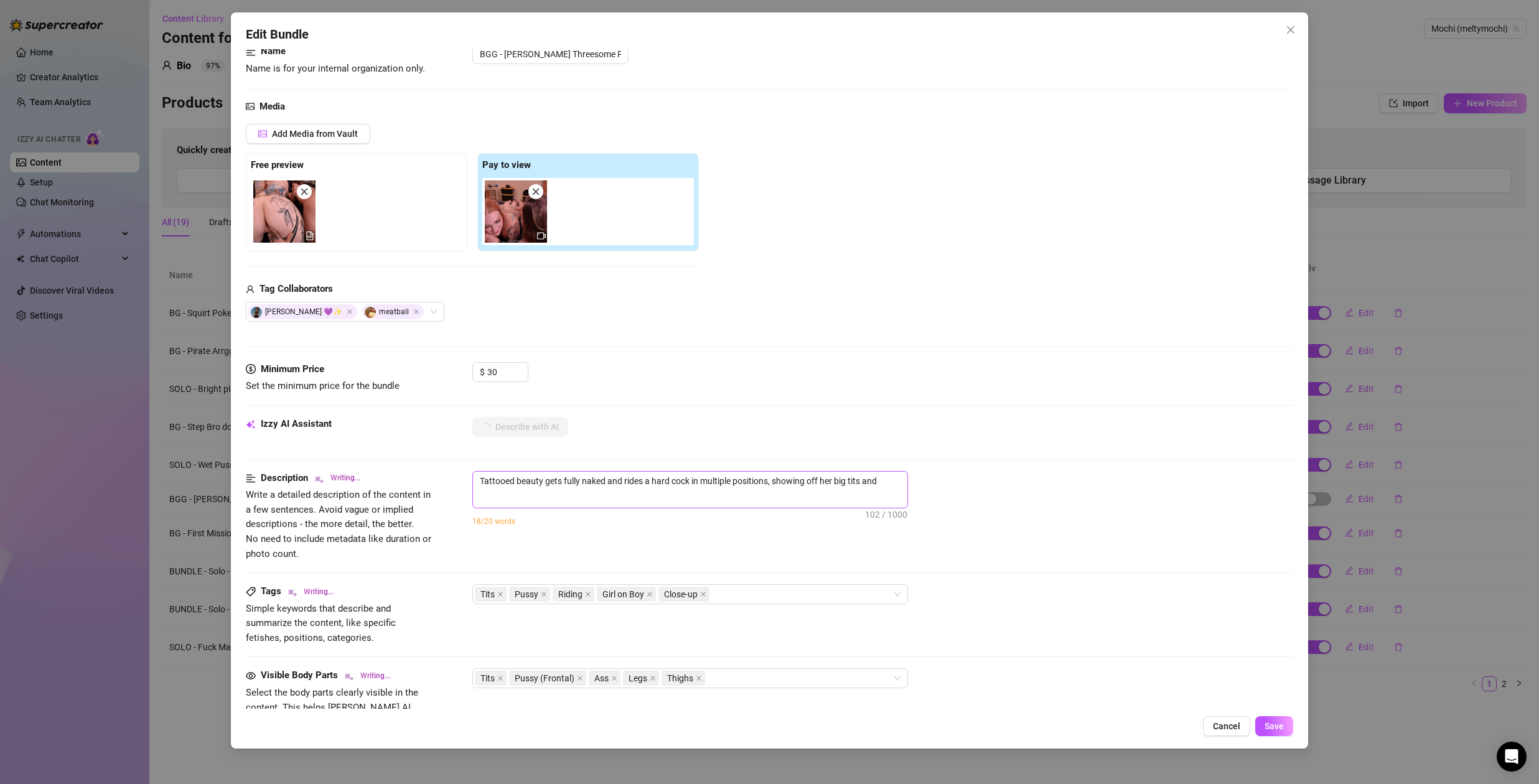
type textarea "Tattooed beauty gets fully naked and rides a hard cock in multiple positions, s…"
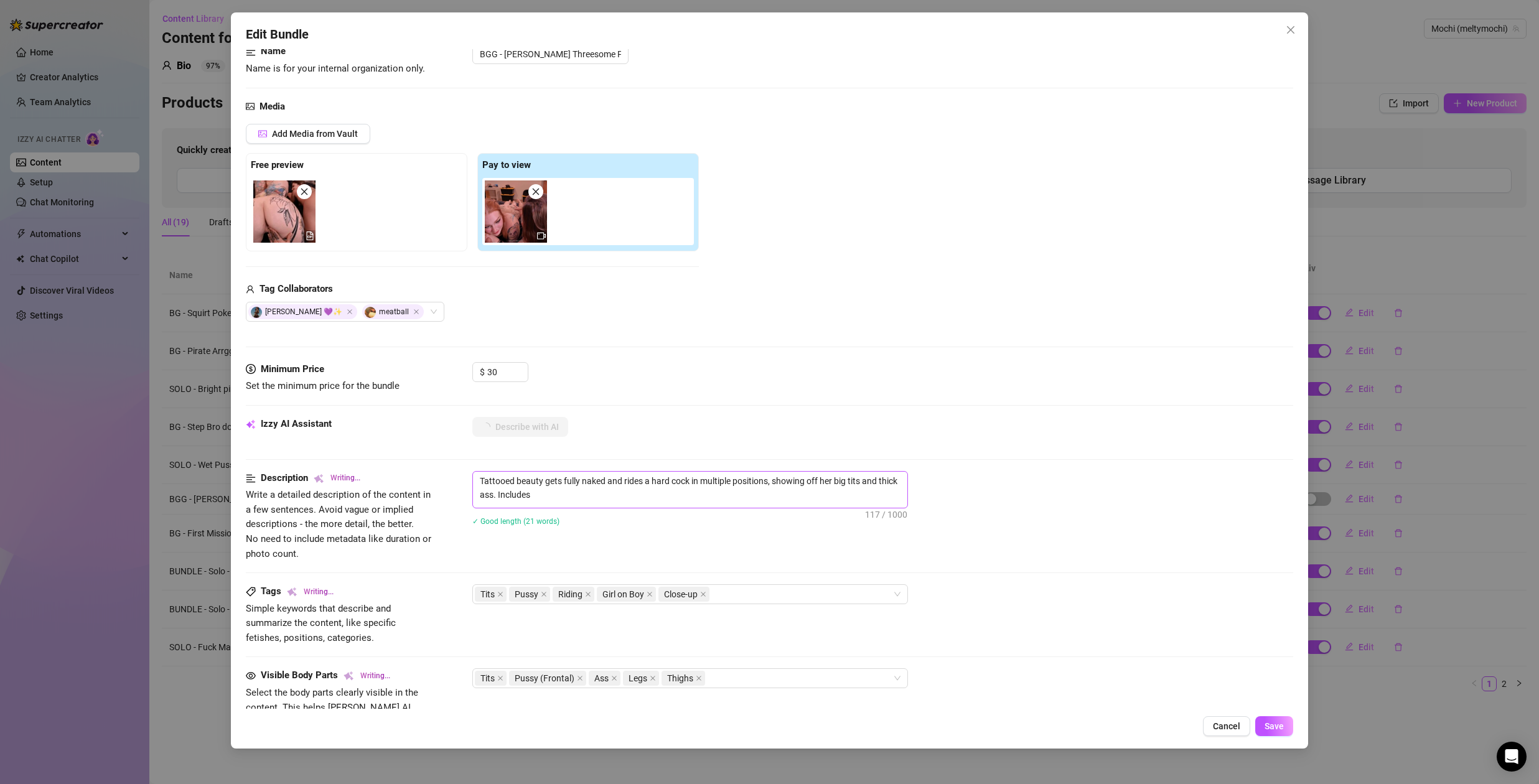
type textarea "Tattooed beauty gets fully naked and rides a hard cock in multiple positions, s…"
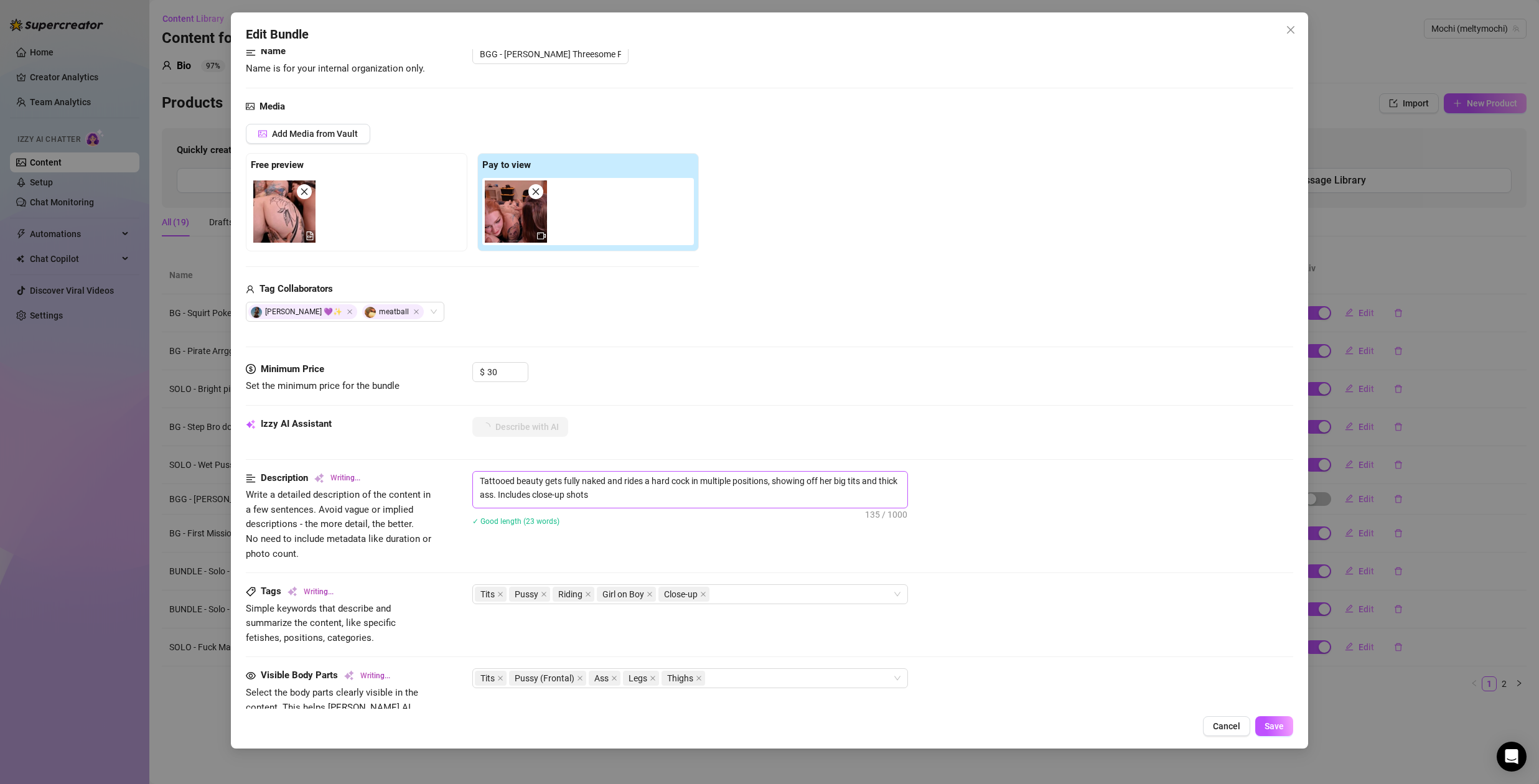
type textarea "Tattooed beauty gets fully naked and rides a hard cock in multiple positions, s…"
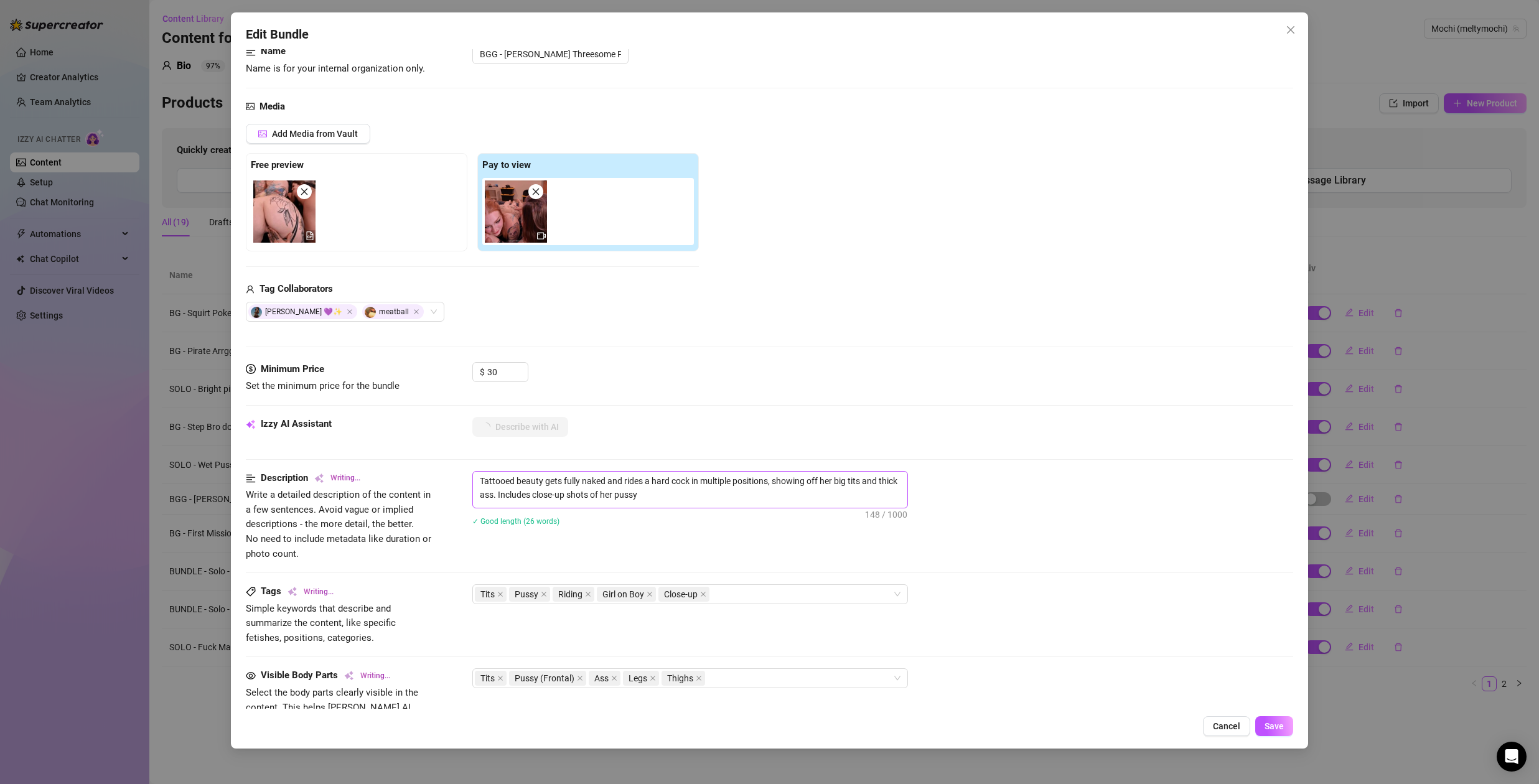
type textarea "Tattooed beauty gets fully naked and rides a hard cock in multiple positions, s…"
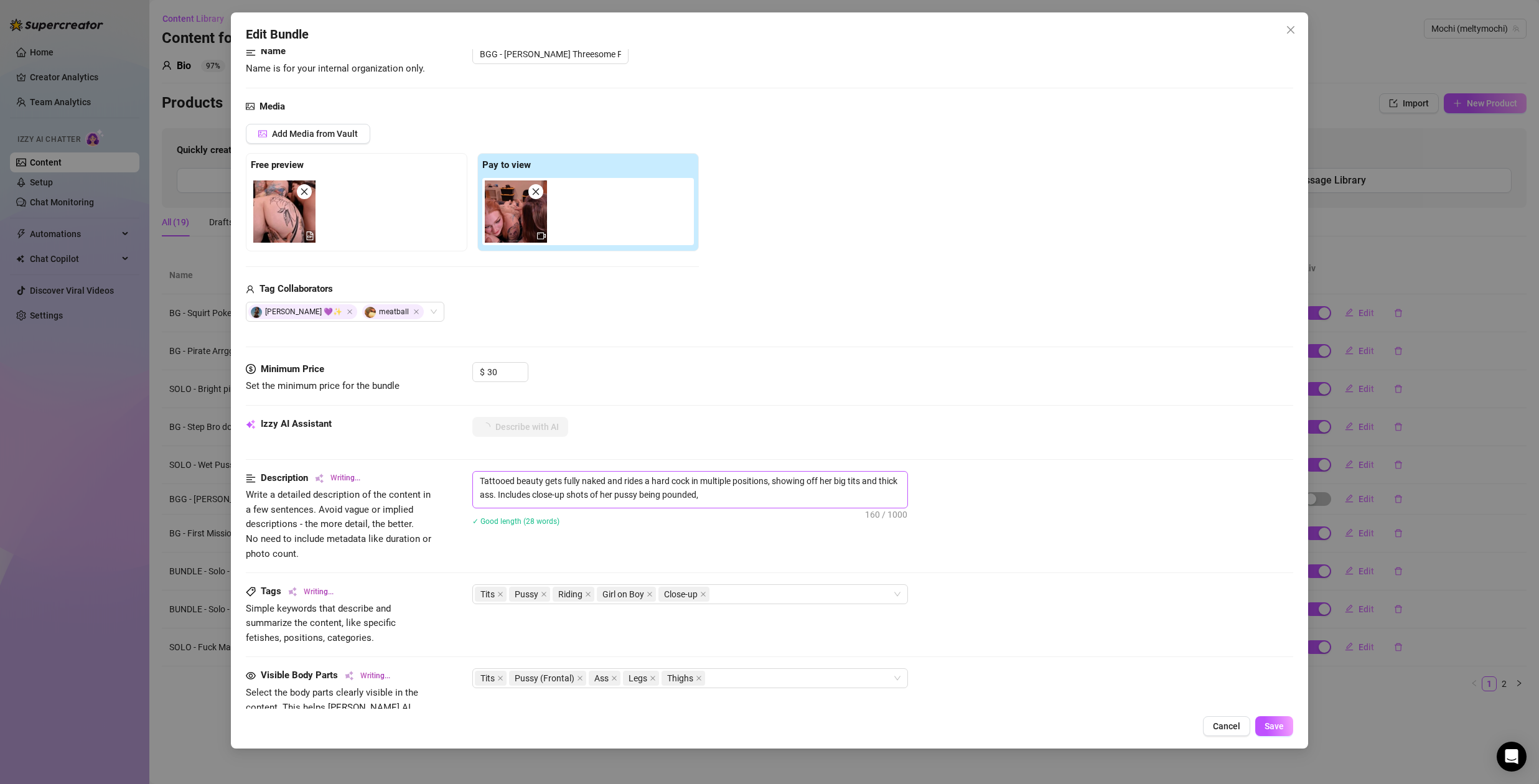
type textarea "Tattooed beauty gets fully naked and rides a hard cock in multiple positions, s…"
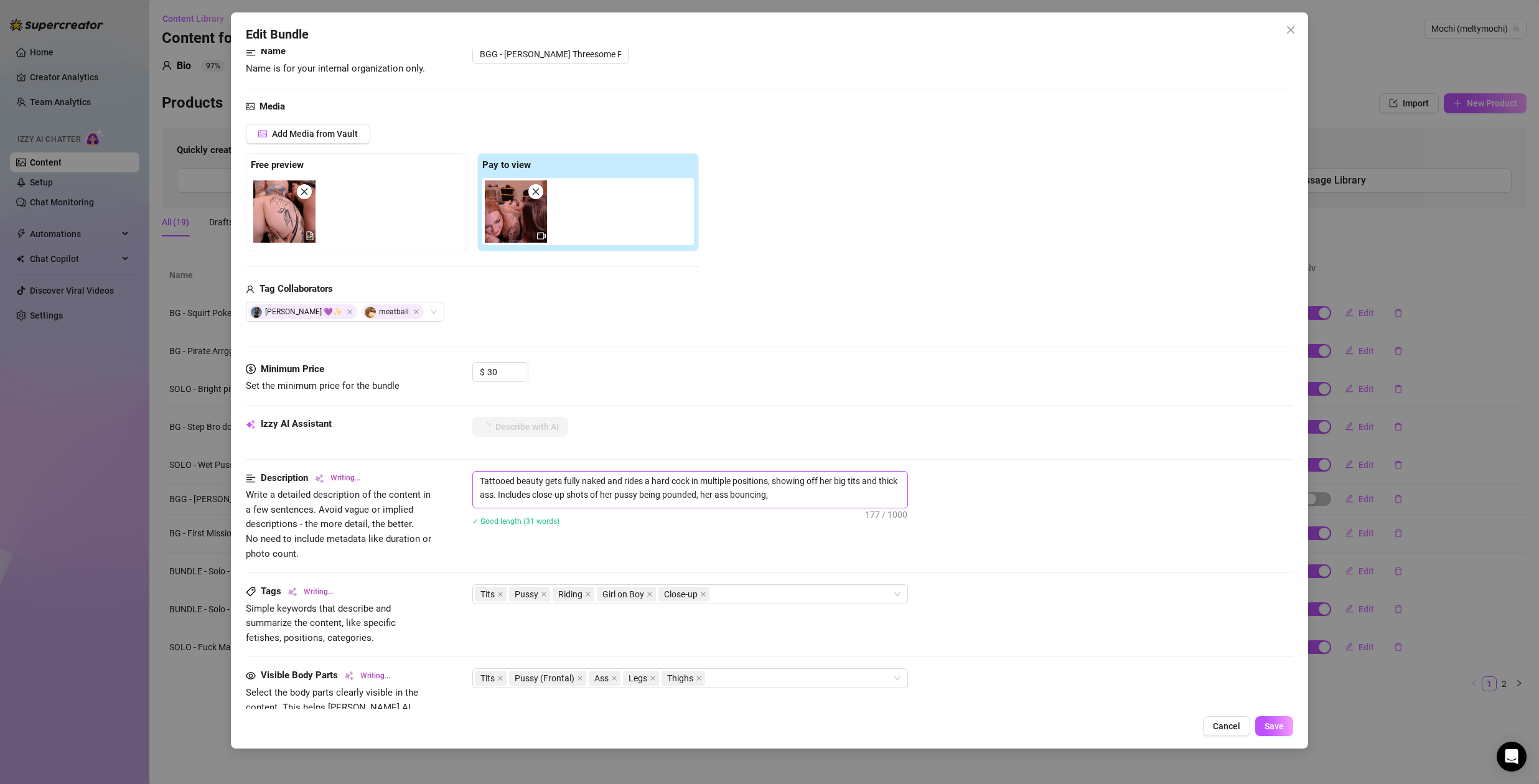
type textarea "Tattooed beauty gets fully naked and rides a hard cock in multiple positions, s…"
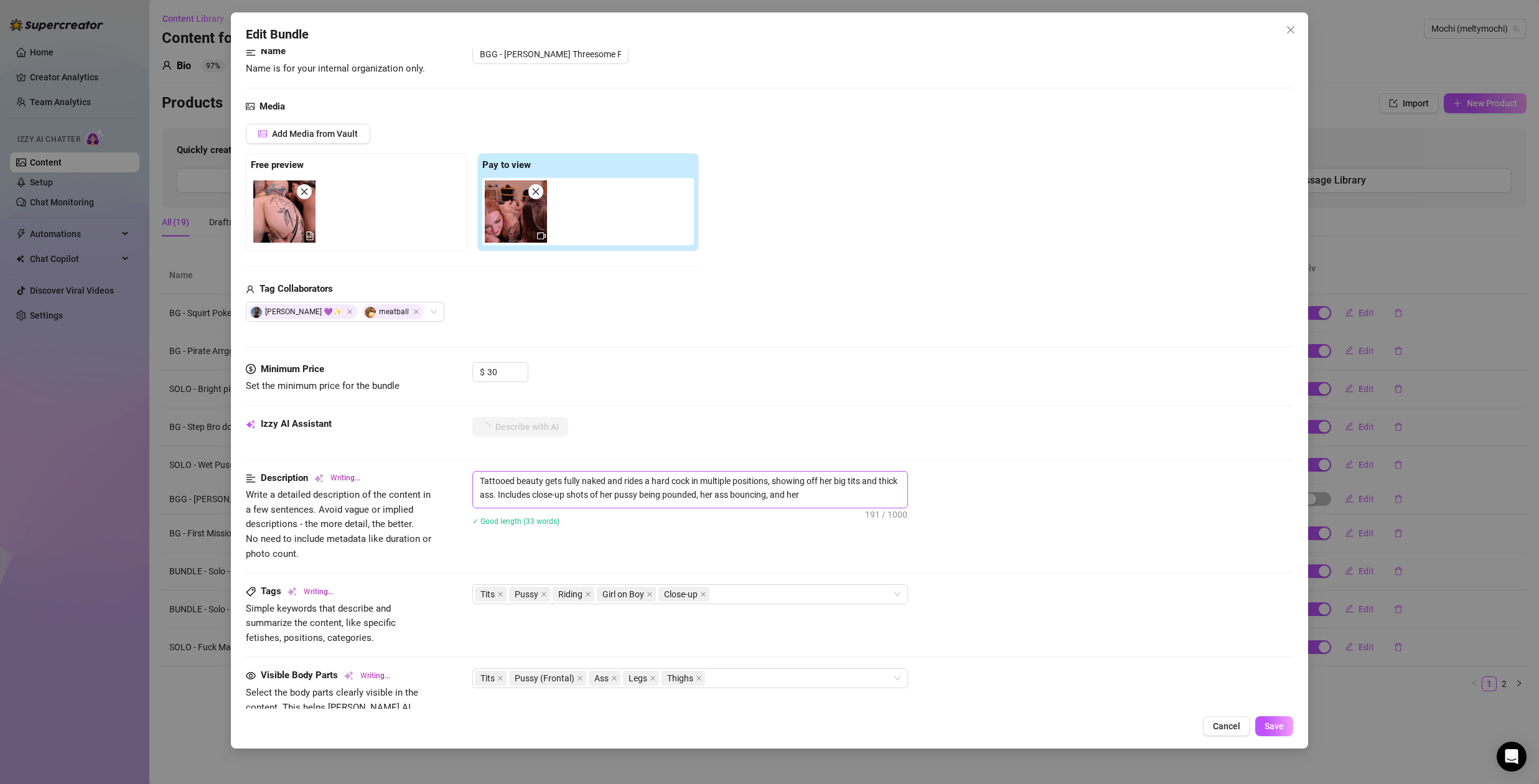
type textarea "Tattooed beauty gets fully naked and rides a hard cock in multiple positions, s…"
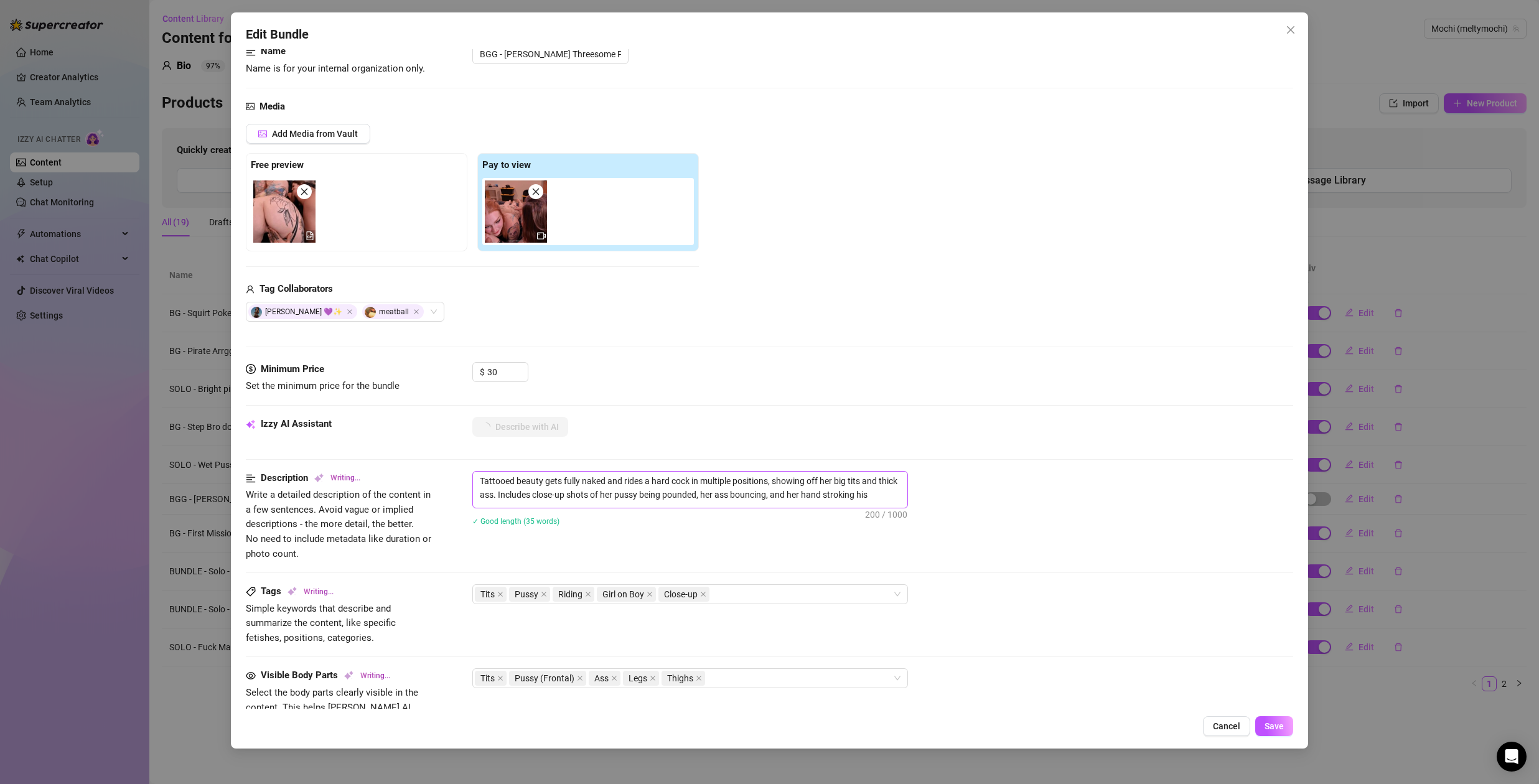
type textarea "Tattooed beauty gets fully naked and rides a hard cock in multiple positions, s…"
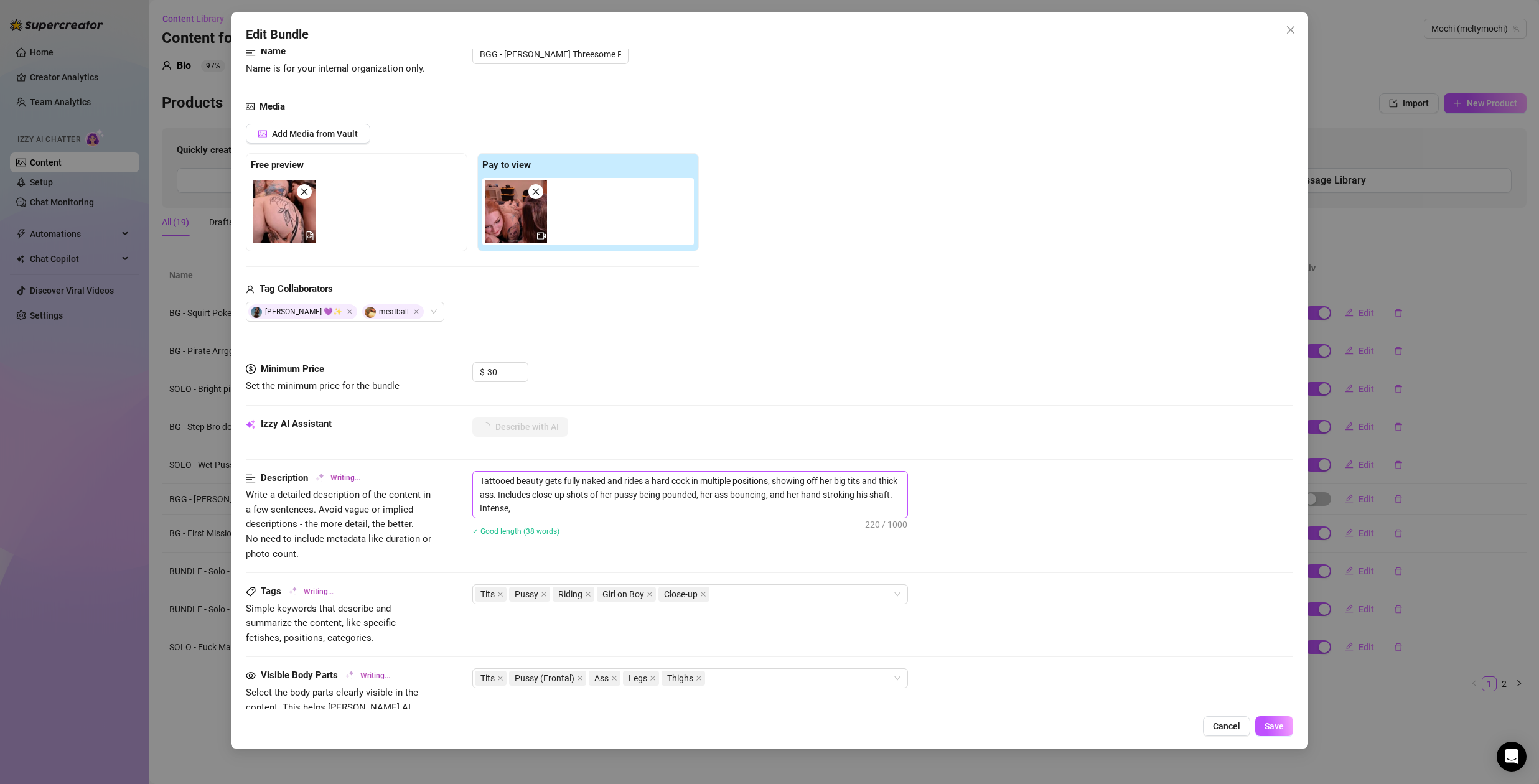
type textarea "Tattooed beauty gets fully naked and rides a hard cock in multiple positions, s…"
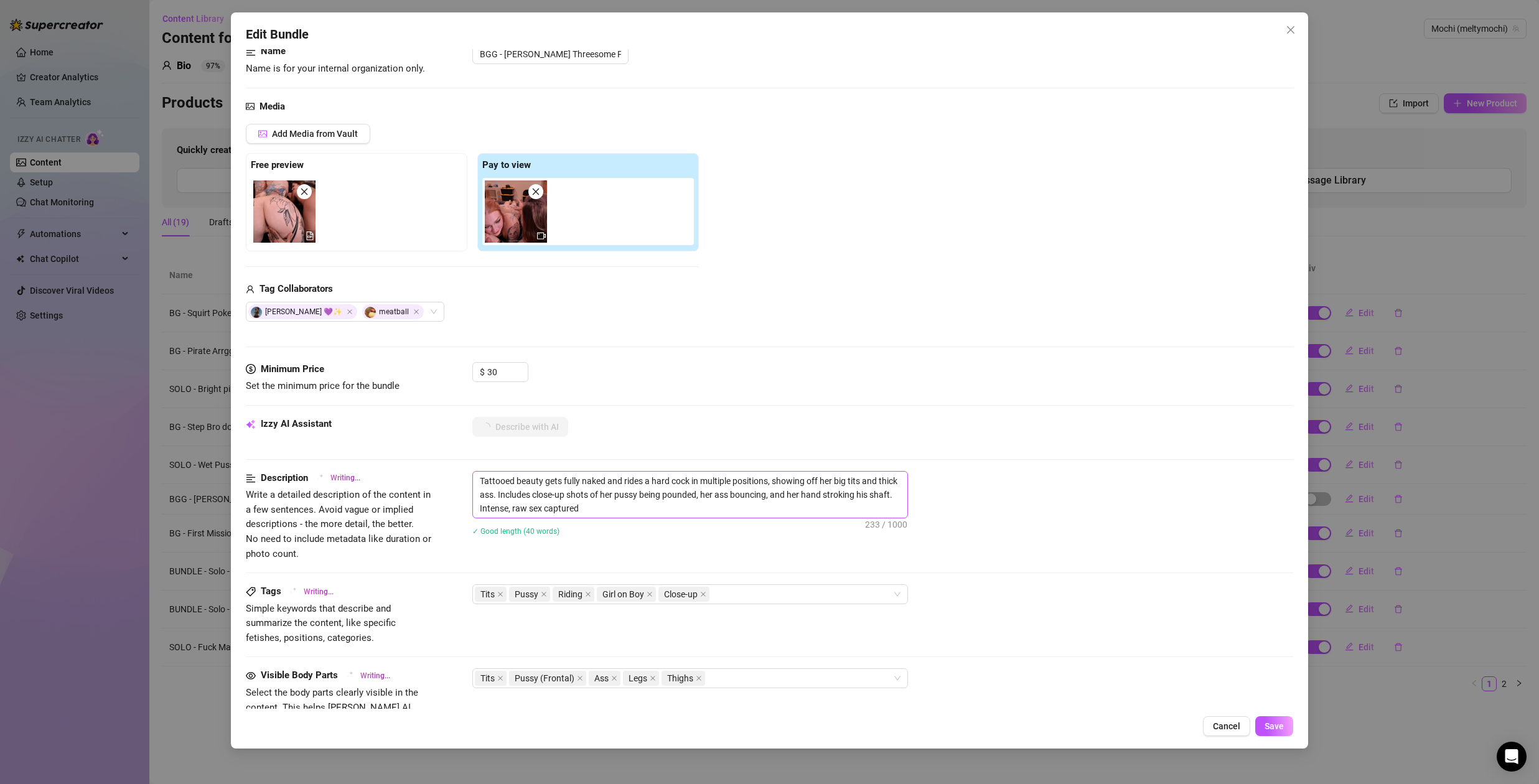
type textarea "Tattooed beauty gets fully naked and rides a hard cock in multiple positions, s…"
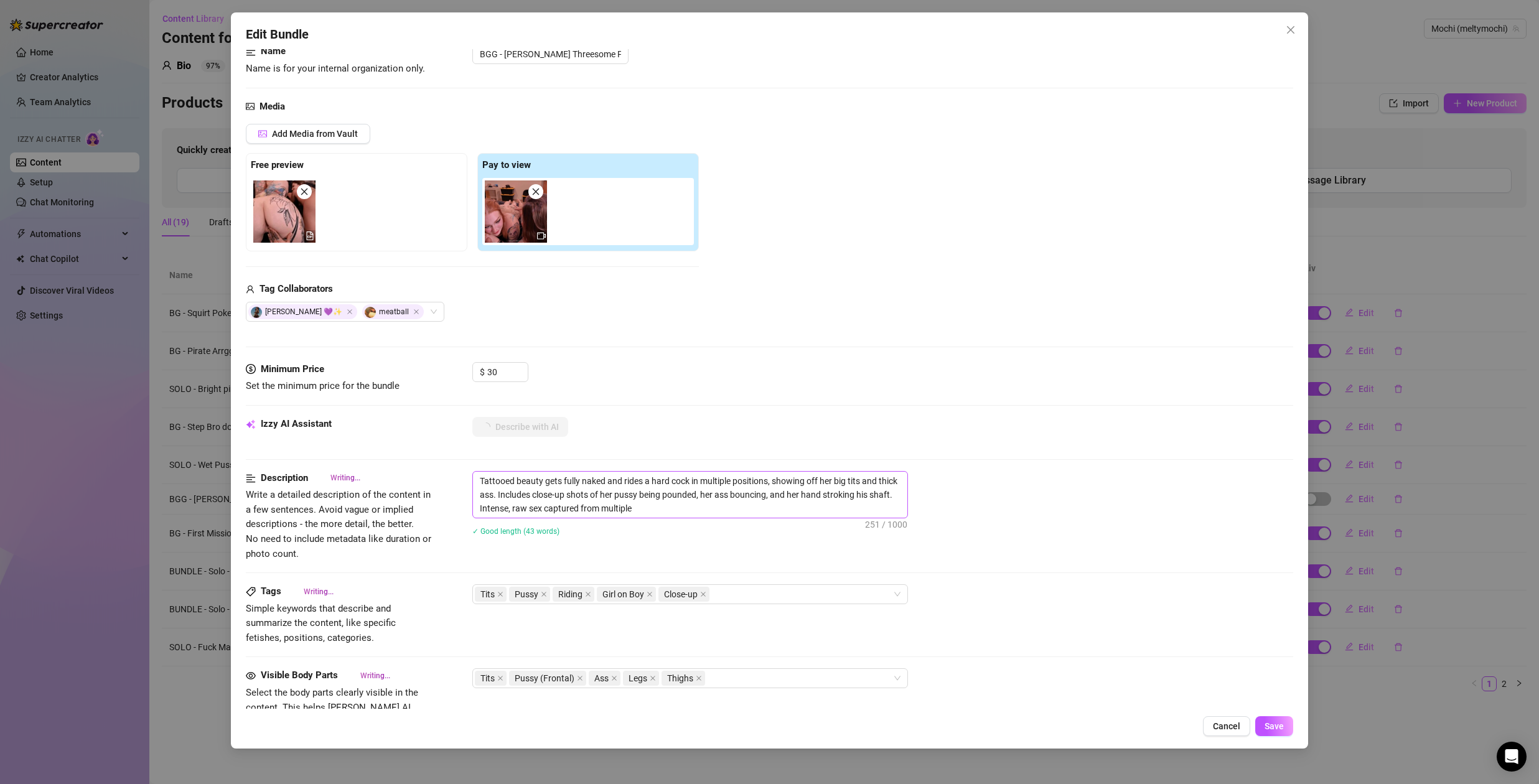
type textarea "Tattooed beauty gets fully naked and rides a hard cock in multiple positions, s…"
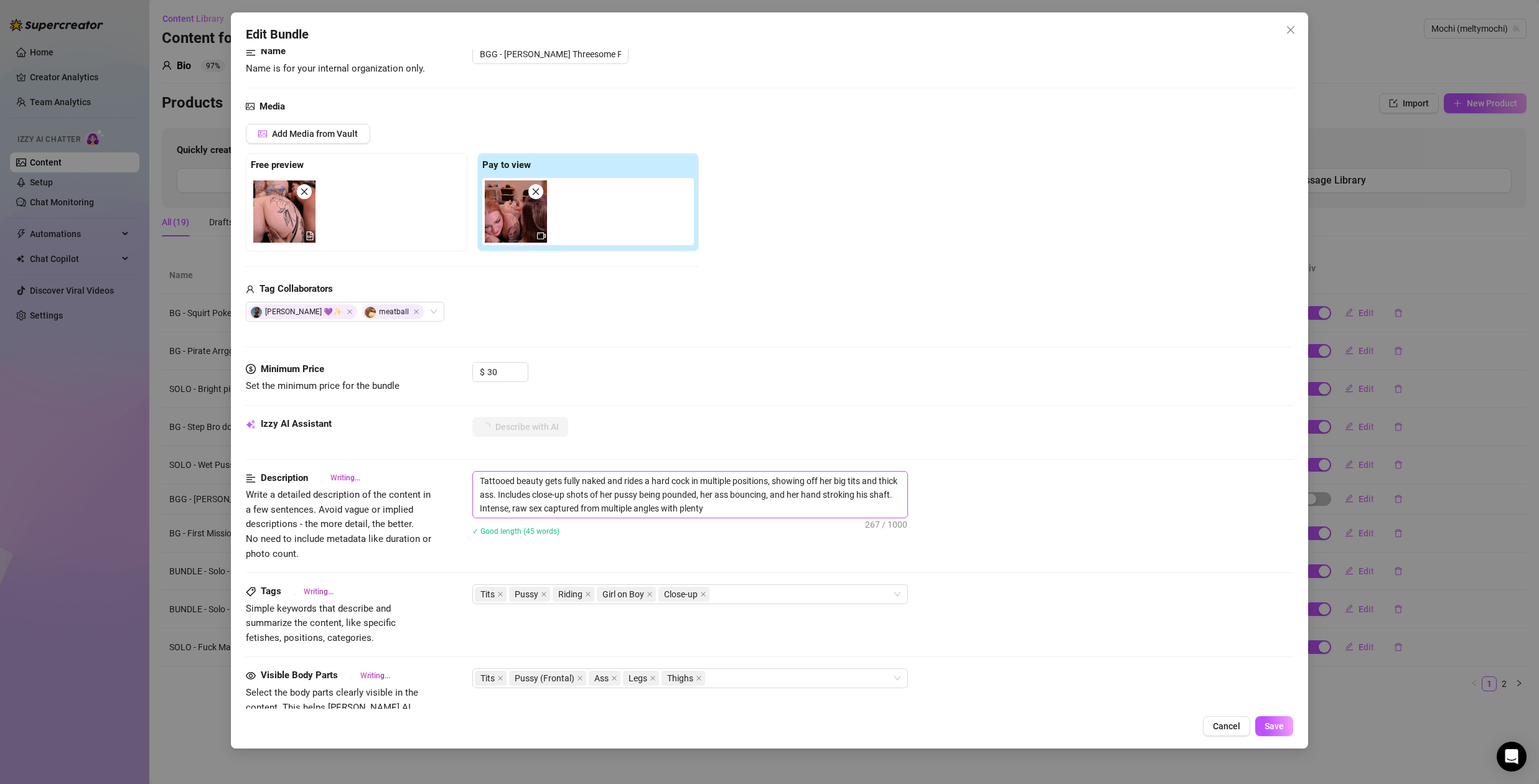
type textarea "Tattooed beauty gets fully naked and rides a hard cock in multiple positions, s…"
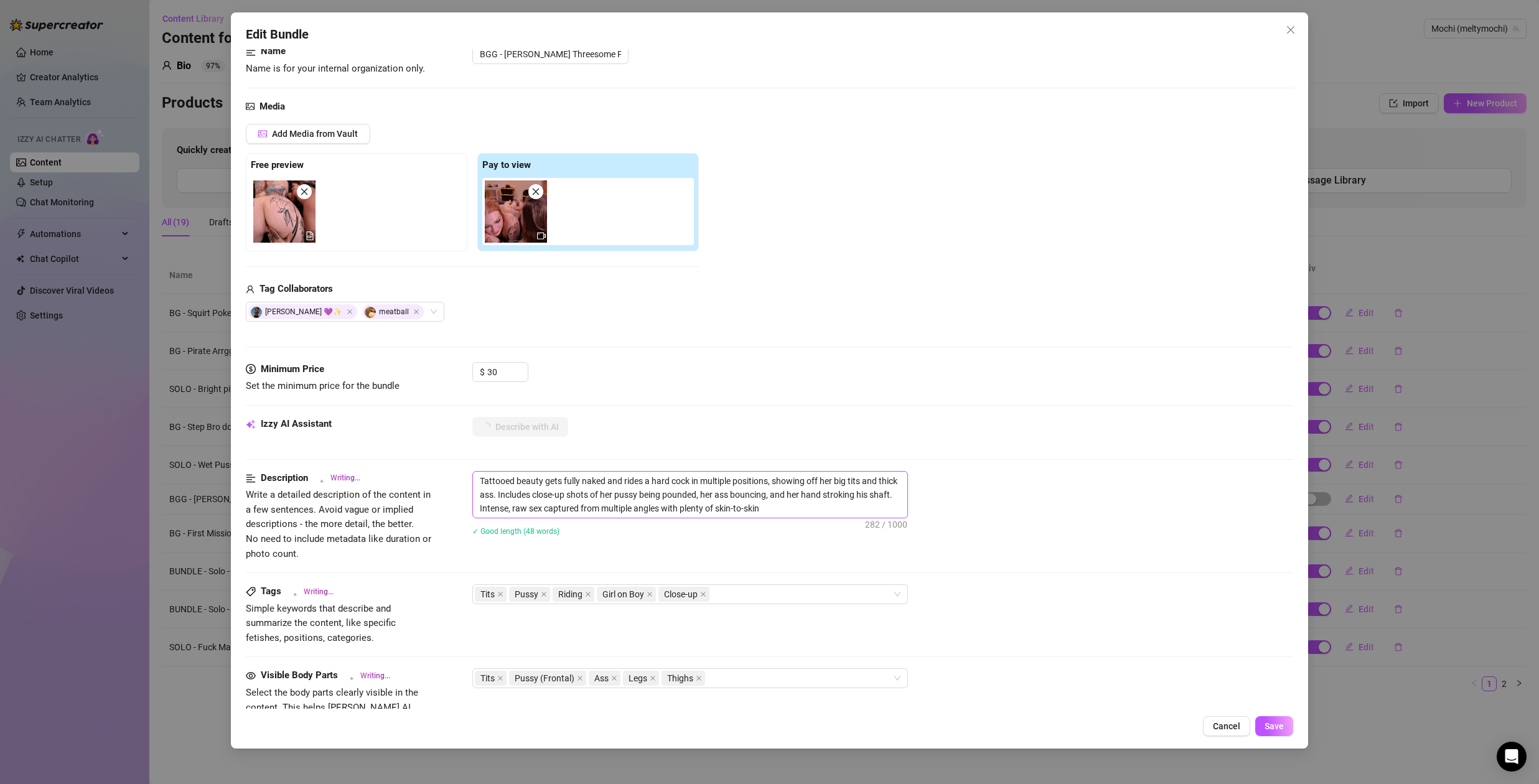
type textarea "Tattooed beauty gets fully naked and rides a hard cock in multiple positions, s…"
drag, startPoint x: 481, startPoint y: 481, endPoint x: 488, endPoint y: 482, distance: 7.1
click at [481, 481] on textarea "Tattooed beauty gets fully naked and rides a hard cock in multiple positions, s…" at bounding box center [690, 494] width 435 height 46
type textarea "TTattooed beauty gets fully naked and rides a hard cock in multiple positions, …"
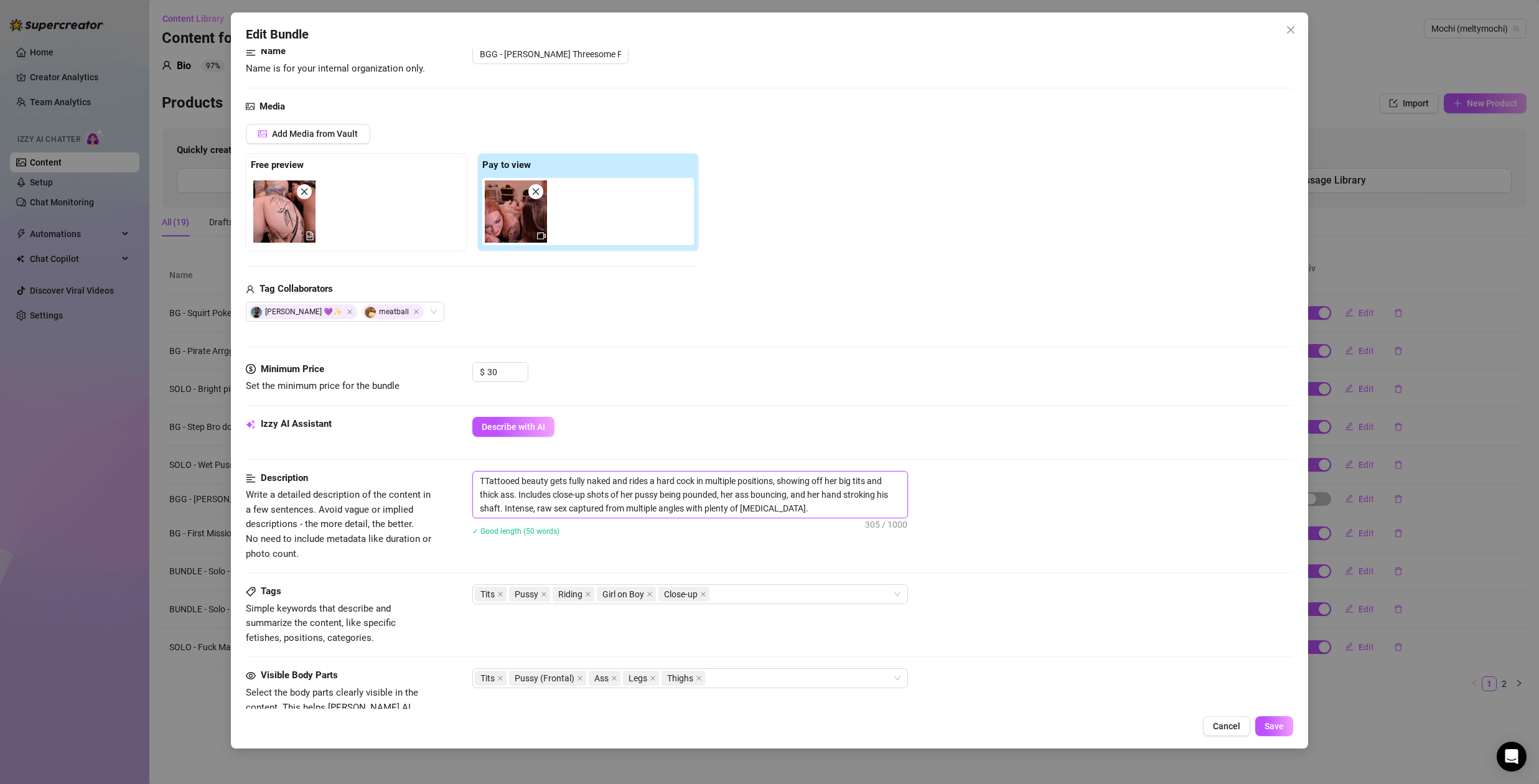
type textarea "TwTattooed beauty gets fully naked and rides a hard cock in multiple positions,…"
type textarea "TwoTattooed beauty gets fully naked and rides a hard cock in multiple positions…"
type textarea "Two Tattooed beauty gets fully naked and rides a hard cock in multiple position…"
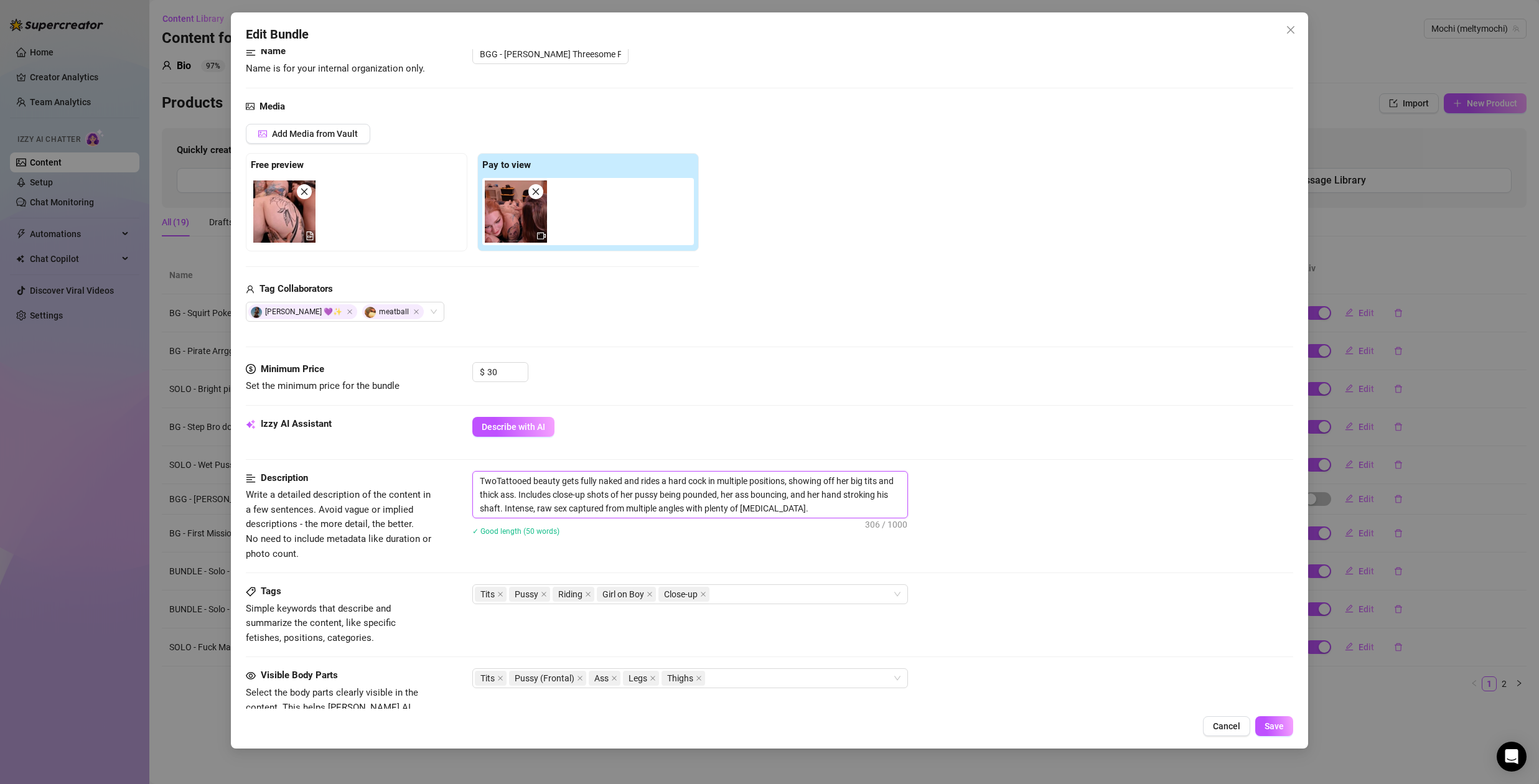
type textarea "Two Tattooed beauty gets fully naked and rides a hard cock in multiple position…"
click at [560, 480] on textarea "Two Tattooed beauty gets fully naked and rides a hard cock in multiple position…" at bounding box center [690, 494] width 435 height 46
type textarea "Two Tattooed beaut gets fully naked and rides a hard cock in multiple positions…"
type textarea "Two Tattooed beauti gets fully naked and rides a hard cock in multiple position…"
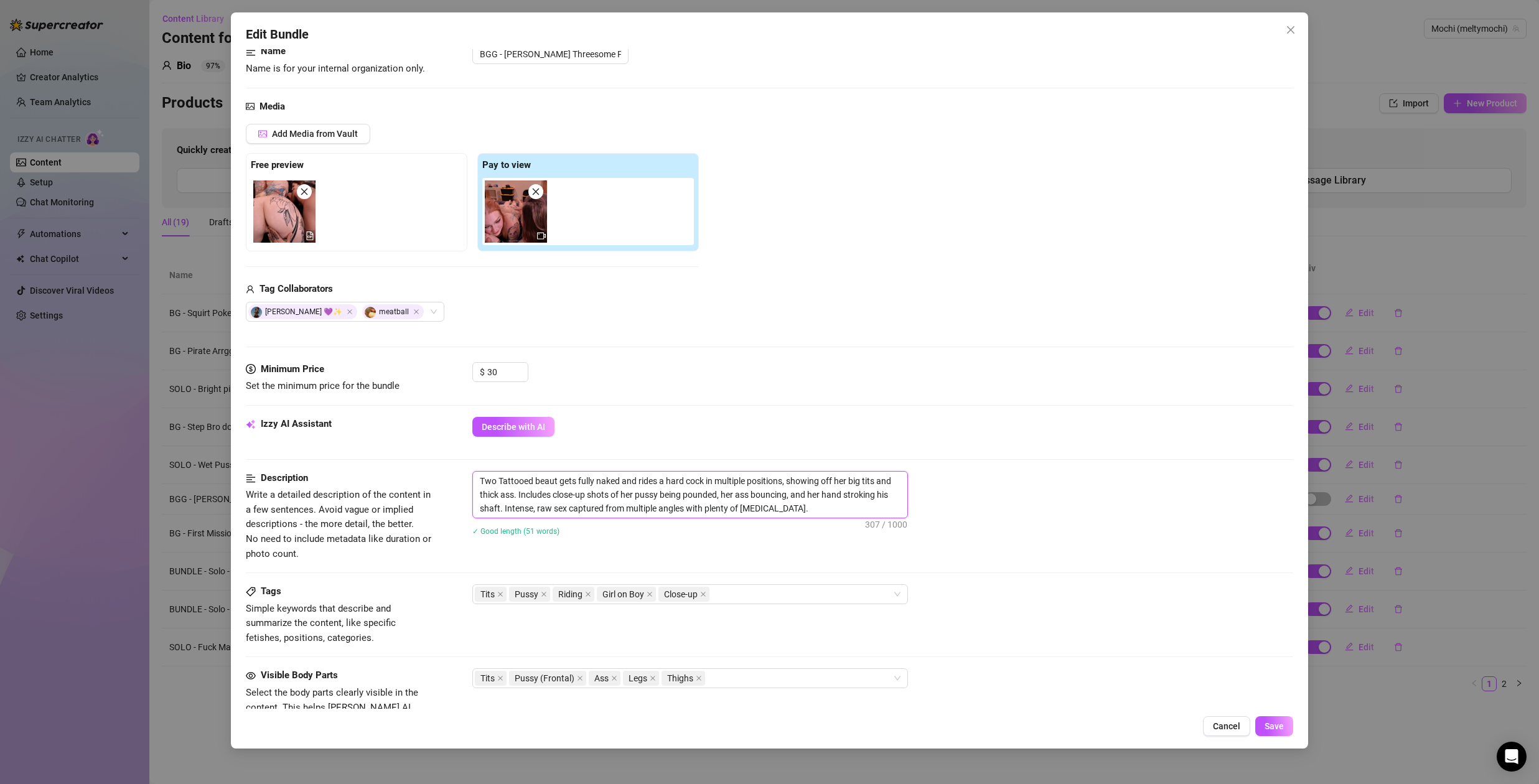
type textarea "Two Tattooed beauti gets fully naked and rides a hard cock in multiple position…"
type textarea "Two Tattooed beautie gets fully naked and rides a hard cock in multiple positio…"
type textarea "Two Tattooed beauties gets fully naked and rides a hard cock in multiple positi…"
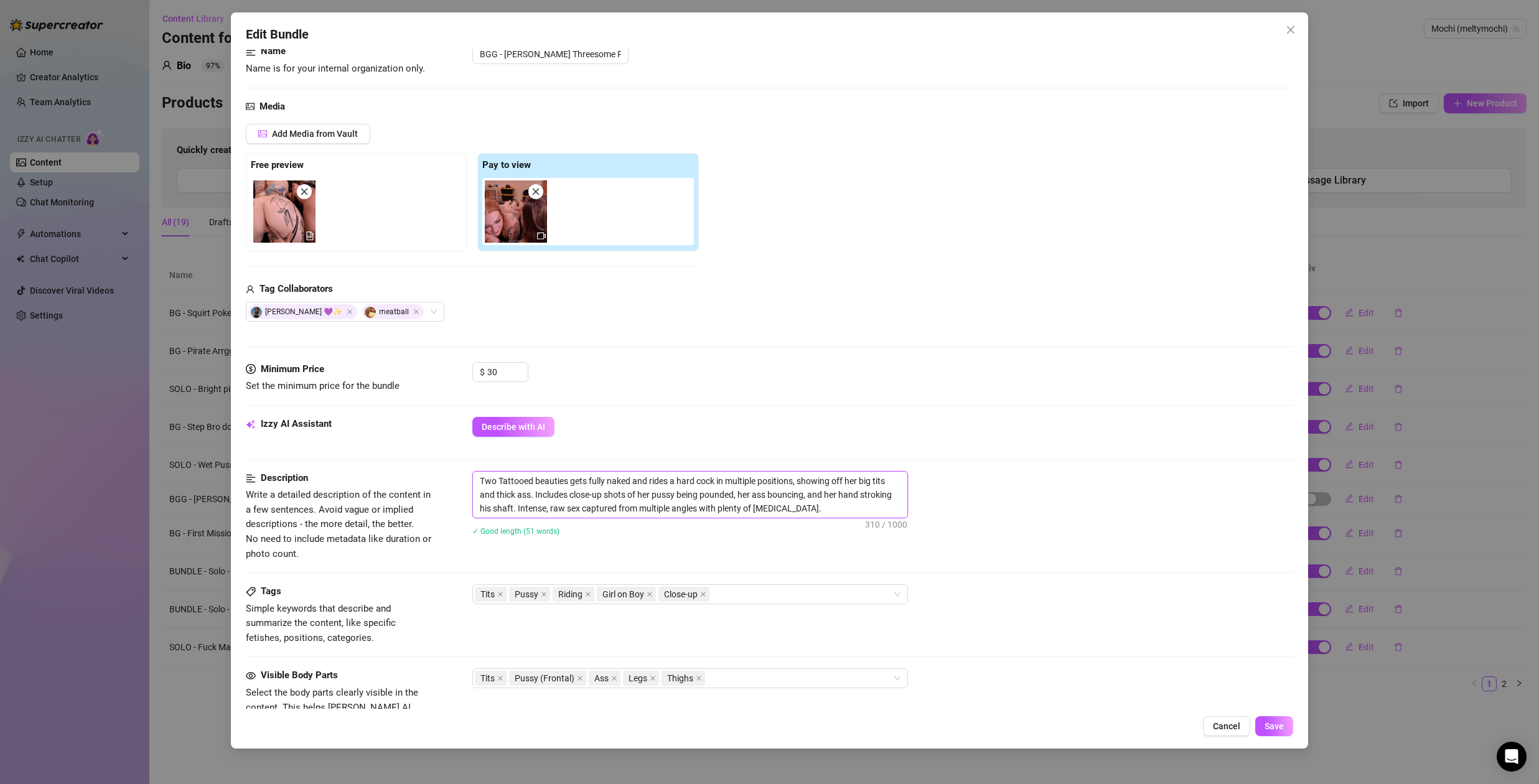
click at [631, 493] on textarea "Two Tattooed beauties gets fully naked and rides a hard cock in multiple positi…" at bounding box center [690, 494] width 435 height 46
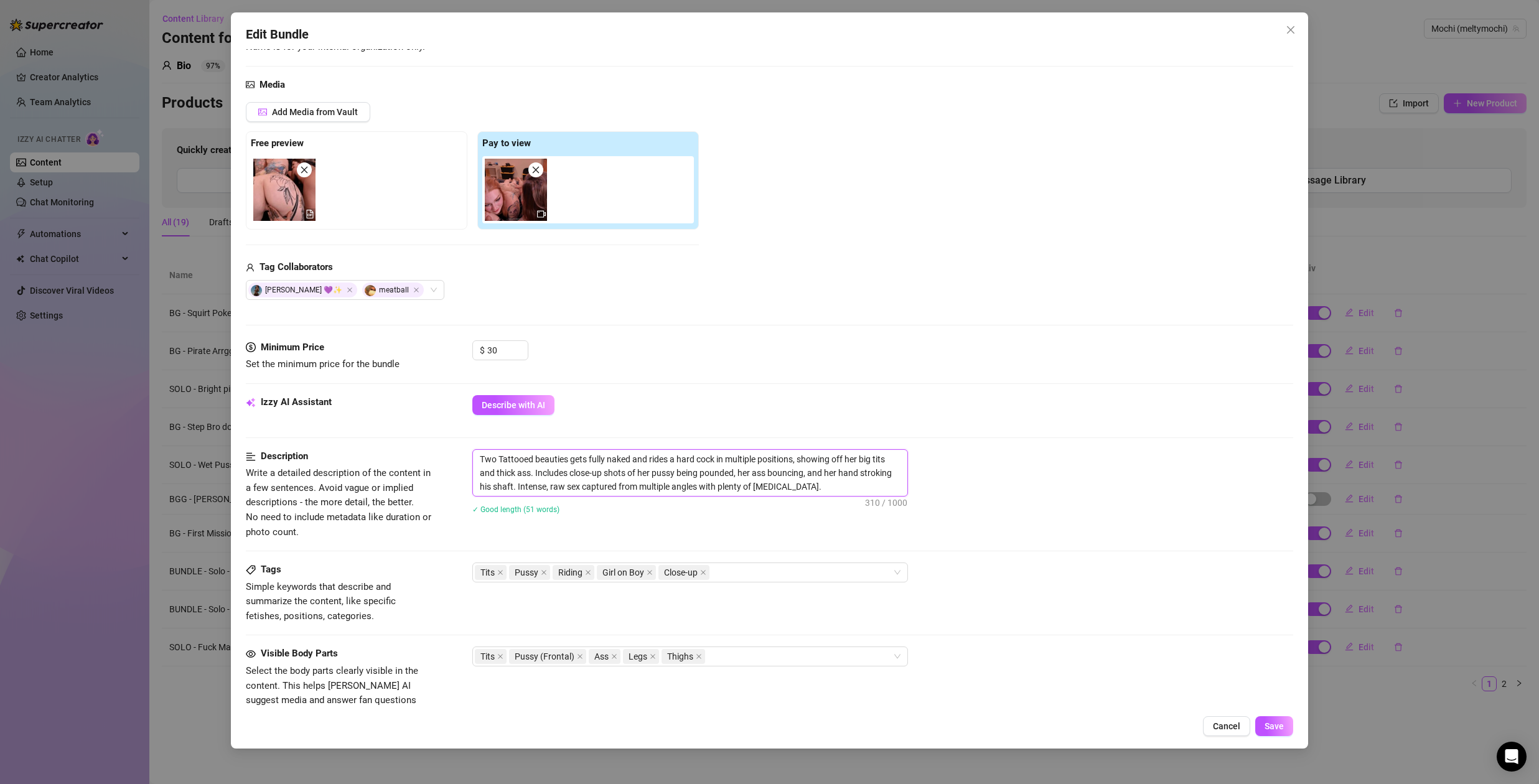
scroll to position [111, 0]
click at [839, 487] on textarea "Two Tattooed beauties gets fully naked and rides a hard cock in multiple positi…" at bounding box center [690, 473] width 435 height 46
type textarea "Two Tattooed beauties gets fully naked and rides a hard cock in multiple positi…"
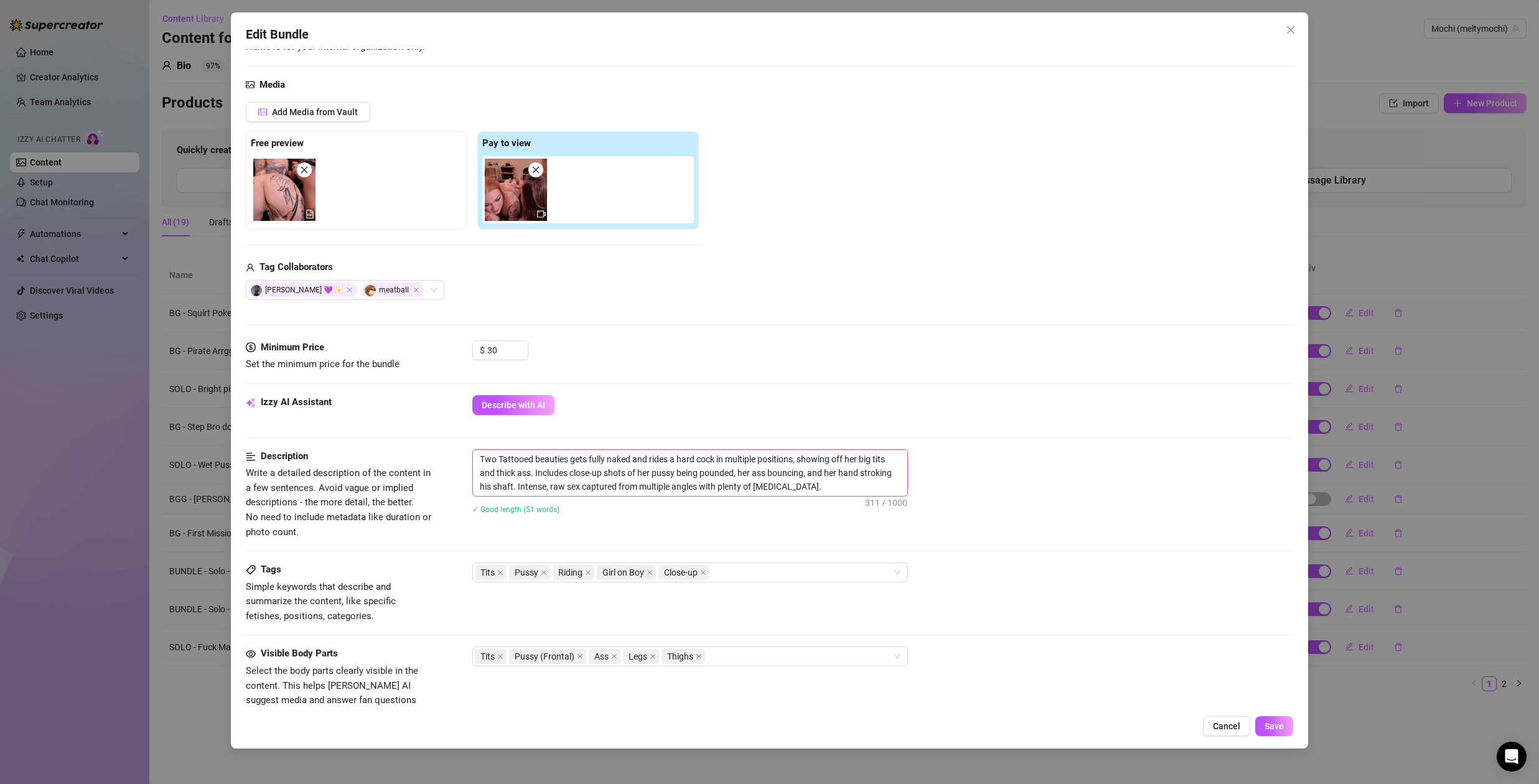
type textarea "Two Tattooed beauties gets fully naked and rides a hard cock in multiple positi…"
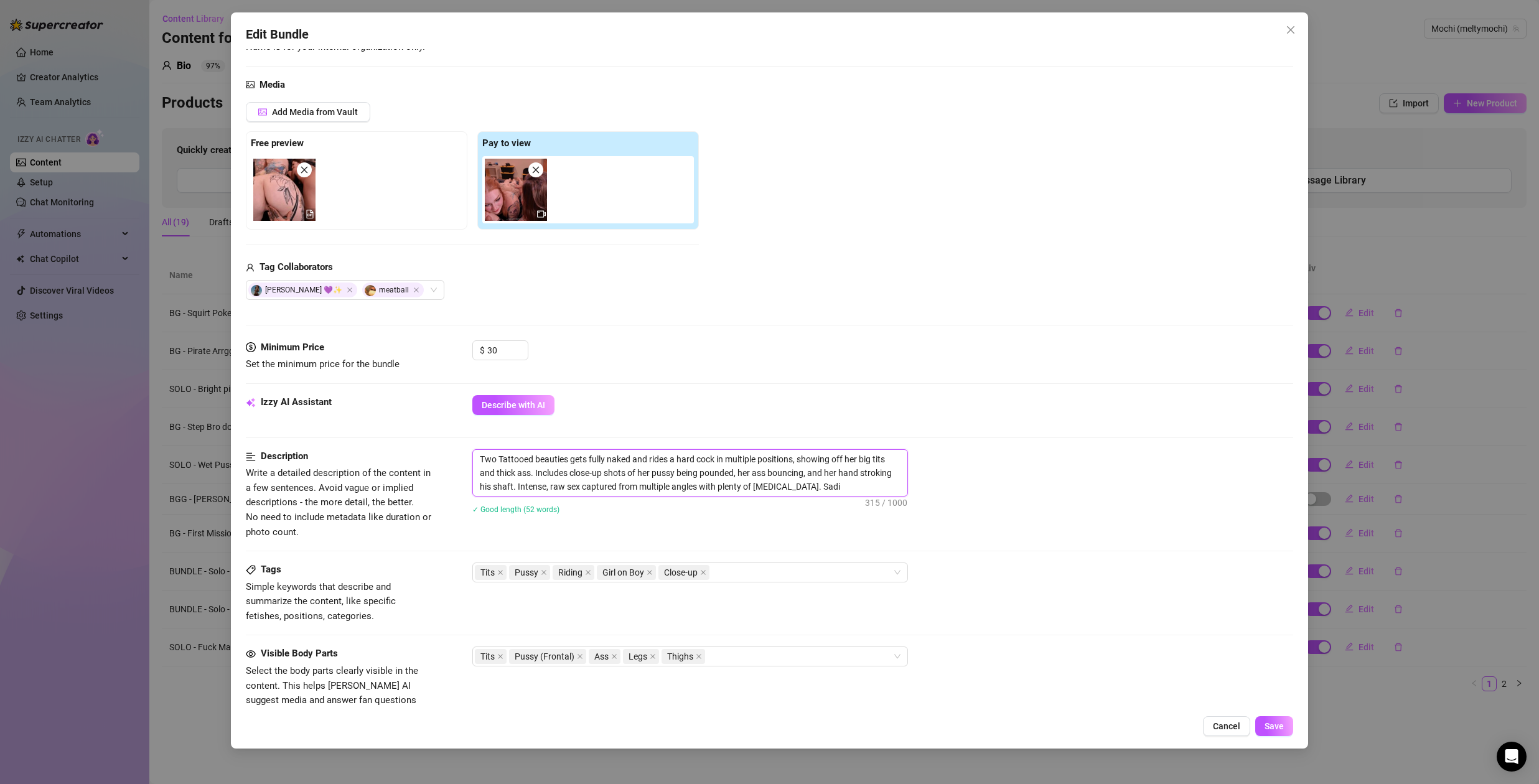
type textarea "Two Tattooed beauties gets fully naked and rides a hard cock in multiple positi…"
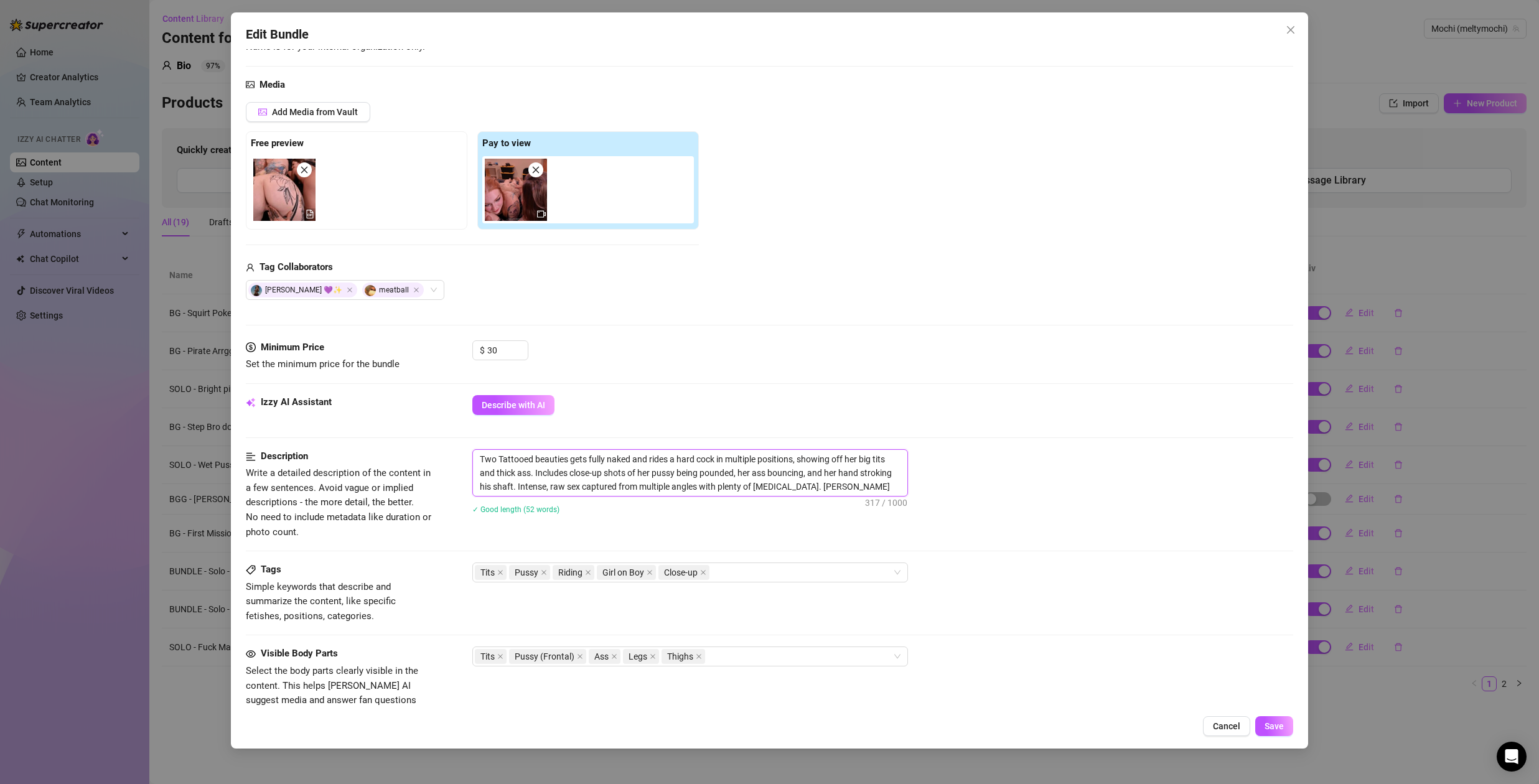
type textarea "Two Tattooed beauties gets fully naked and rides a hard cock in multiple positi…"
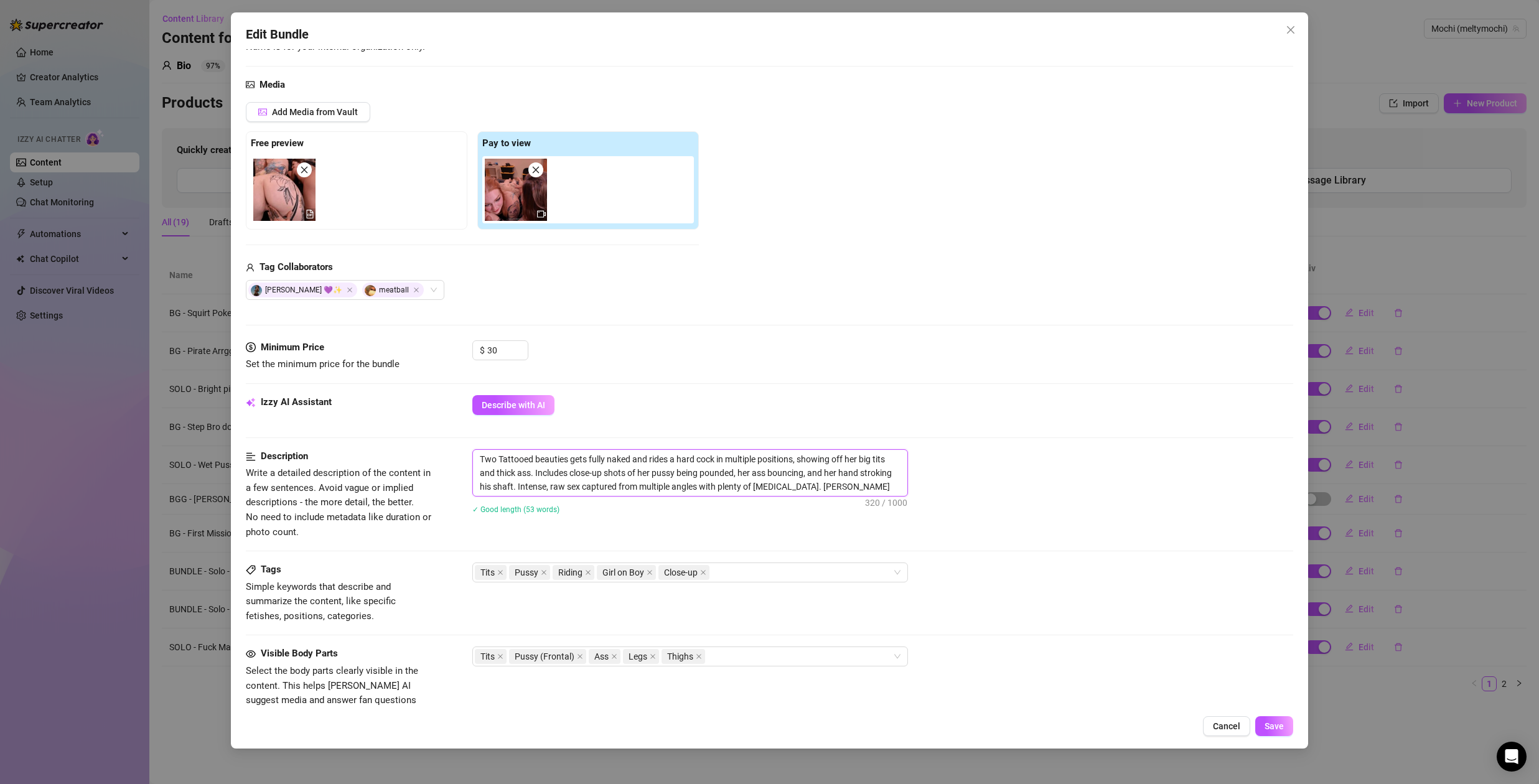
type textarea "Two Tattooed beauties gets fully naked and rides a hard cock in multiple positi…"
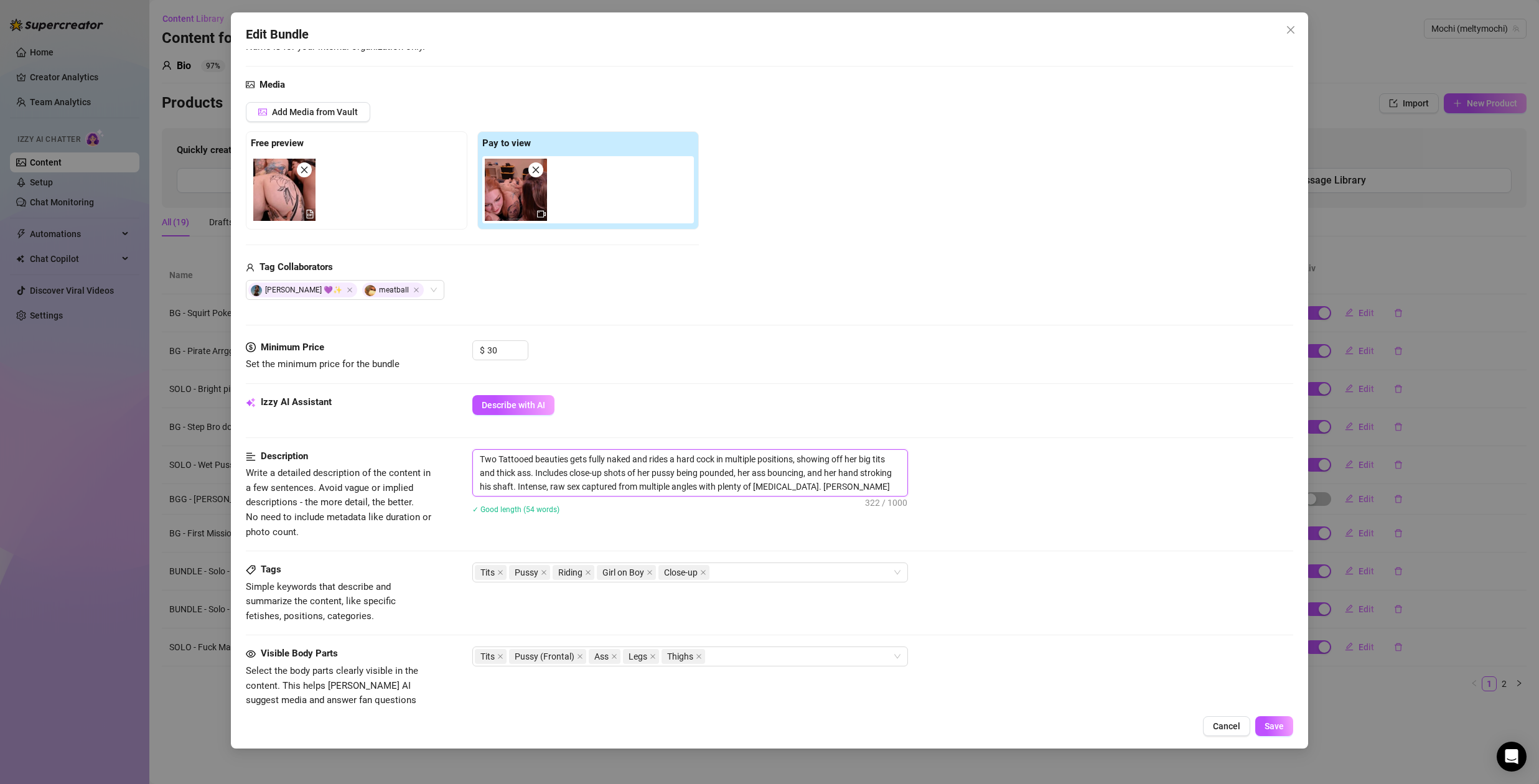
type textarea "Two Tattooed beauties gets fully naked and rides a hard cock in multiple positi…"
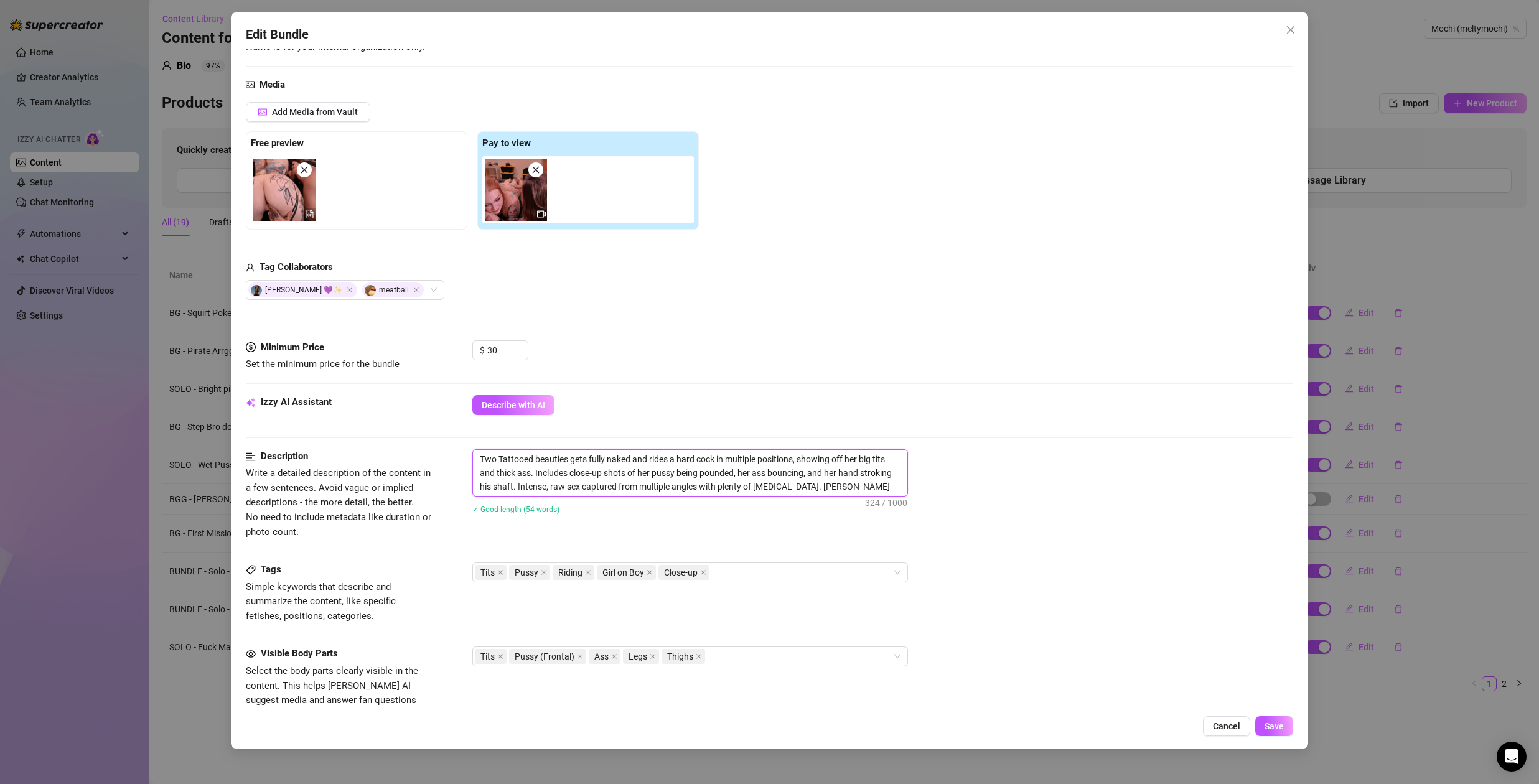
type textarea "Two Tattooed beauties gets fully naked and rides a hard cock in multiple positi…"
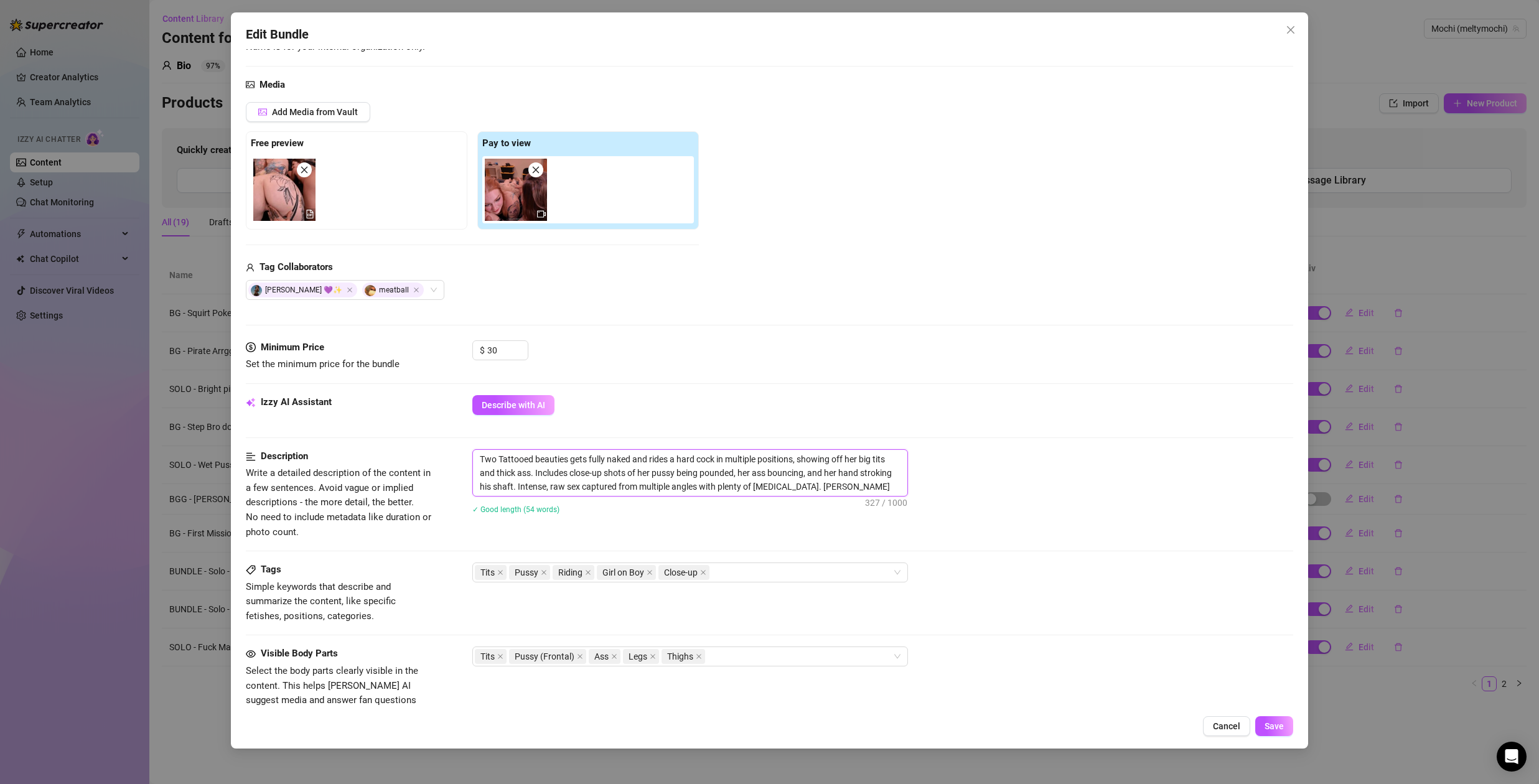
type textarea "Two Tattooed beauties gets fully naked and rides a hard cock in multiple positi…"
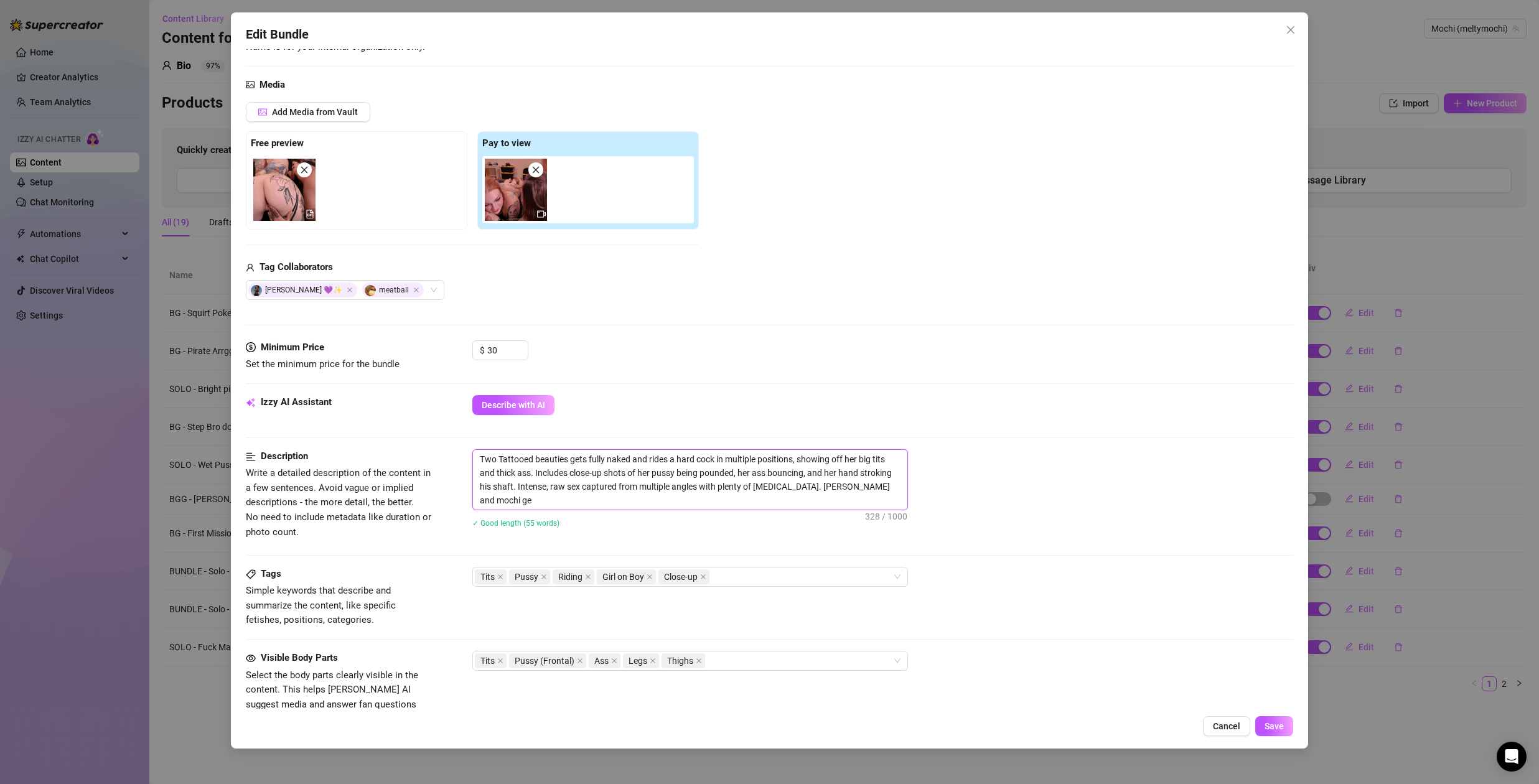
type textarea "Two Tattooed beauties gets fully naked and rides a hard cock in multiple positi…"
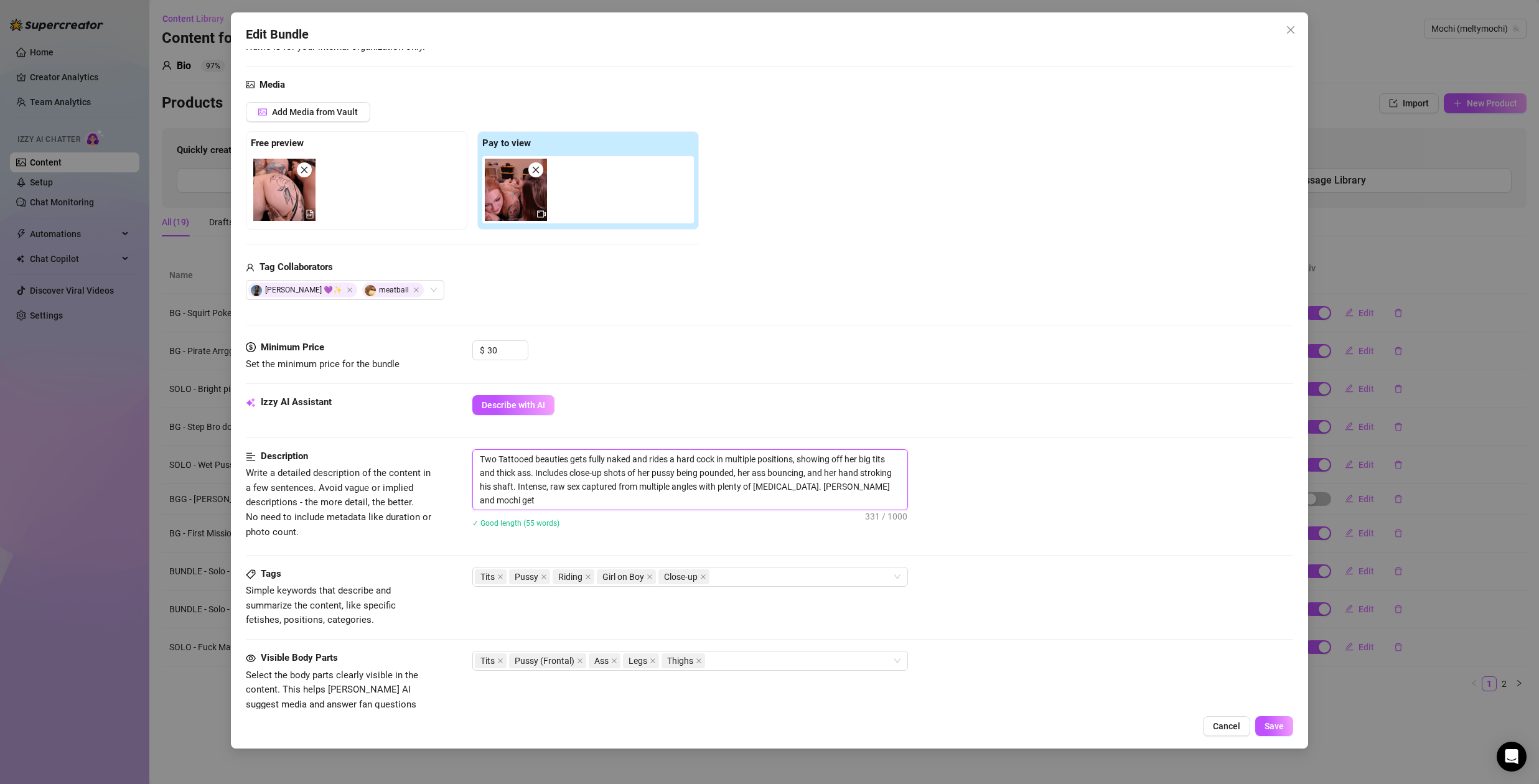
type textarea "Two Tattooed beauties gets fully naked and rides a hard cock in multiple positi…"
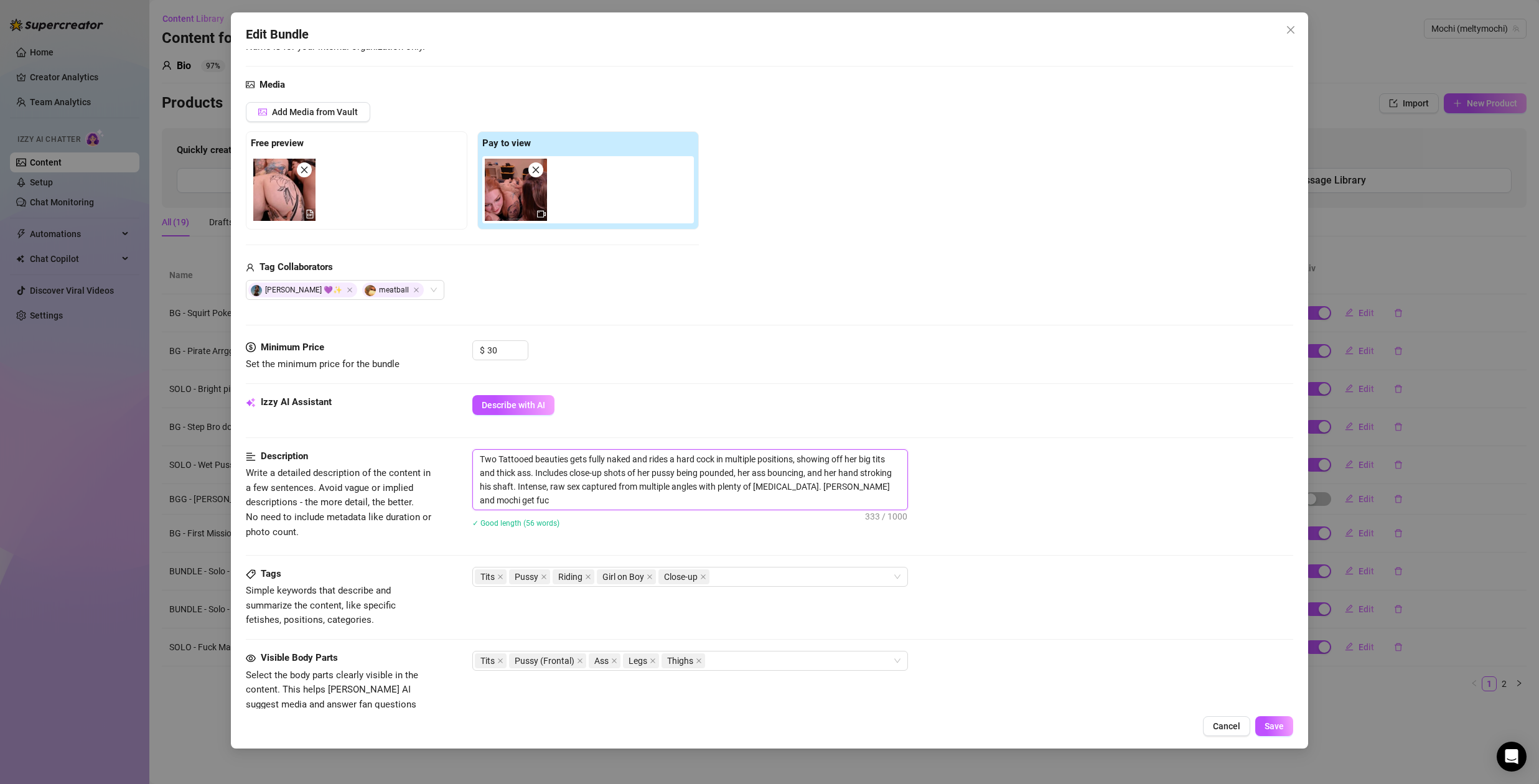
type textarea "Two Tattooed beauties gets fully naked and rides a hard cock in multiple positi…"
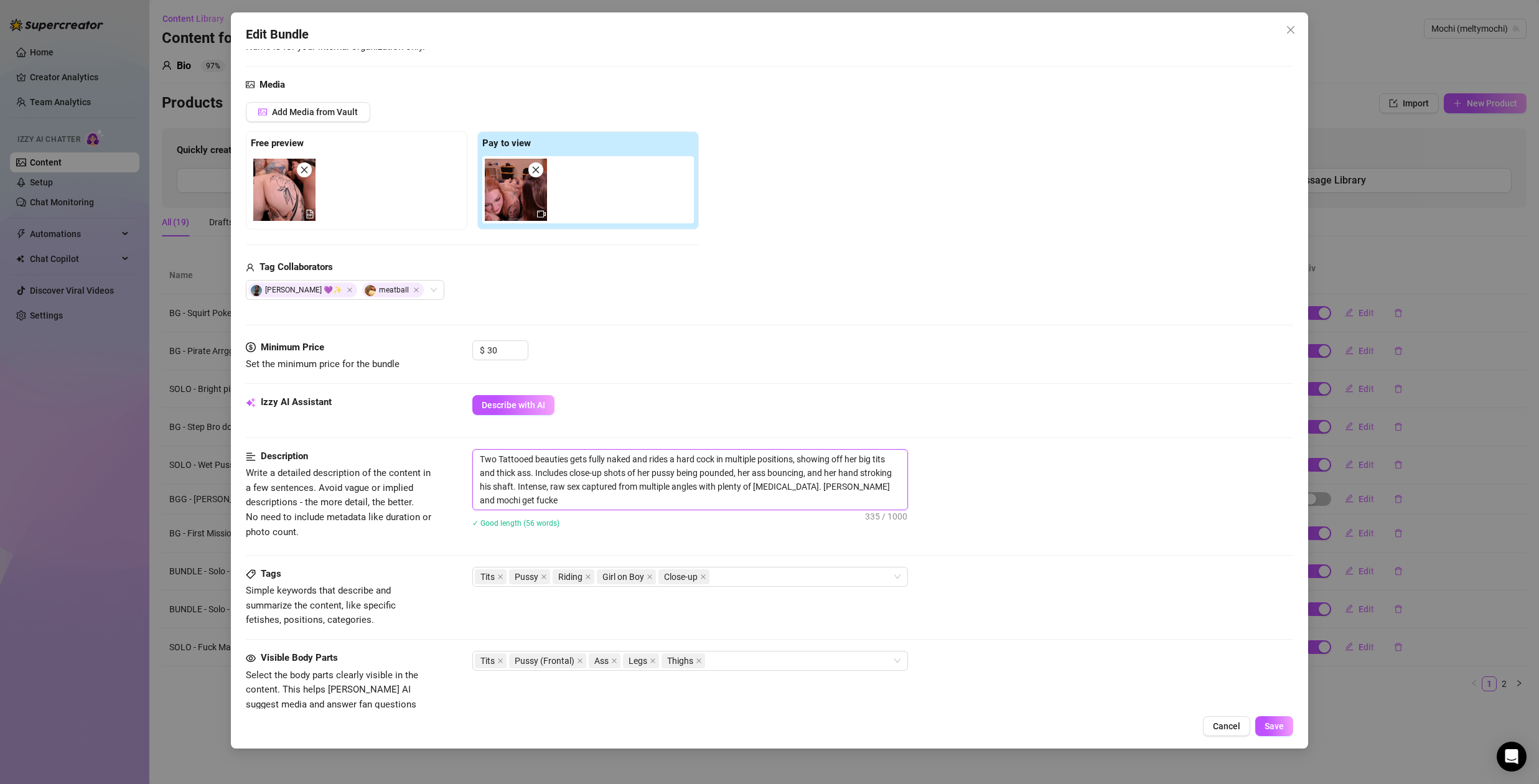
type textarea "Two Tattooed beauties gets fully naked and rides a hard cock in multiple positi…"
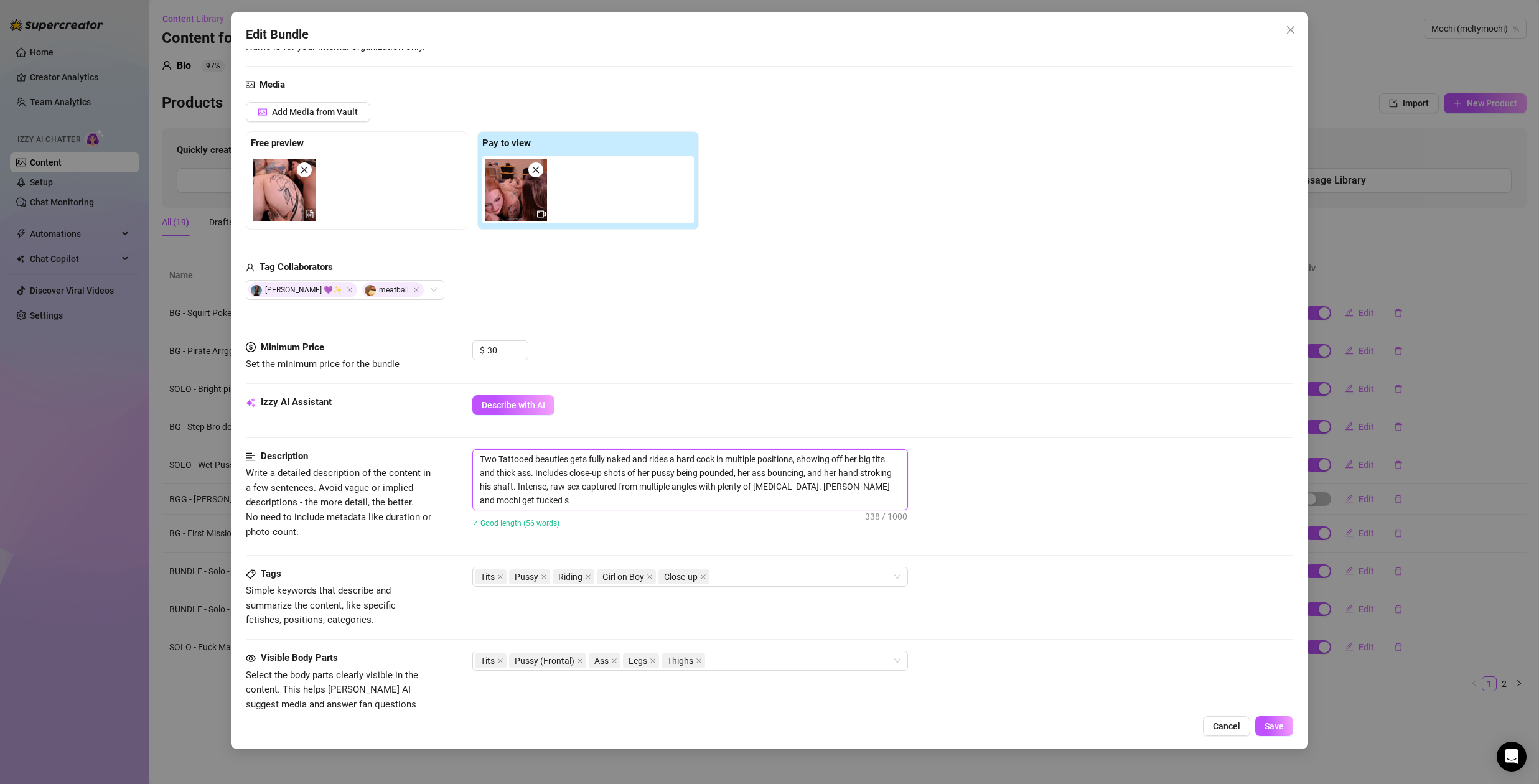
type textarea "Two Tattooed beauties gets fully naked and rides a hard cock in multiple positi…"
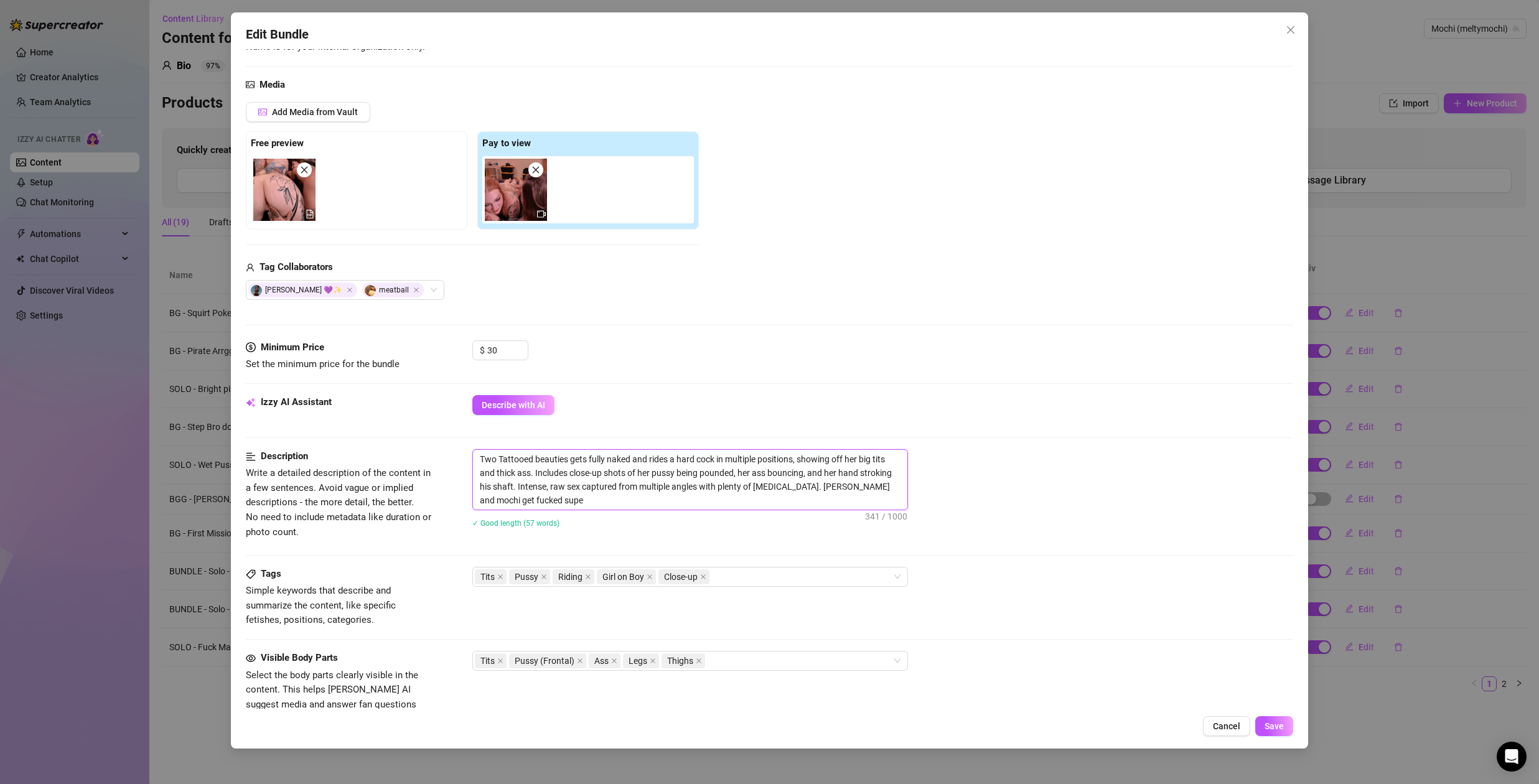
type textarea "Two Tattooed beauties gets fully naked and rides a hard cock in multiple positi…"
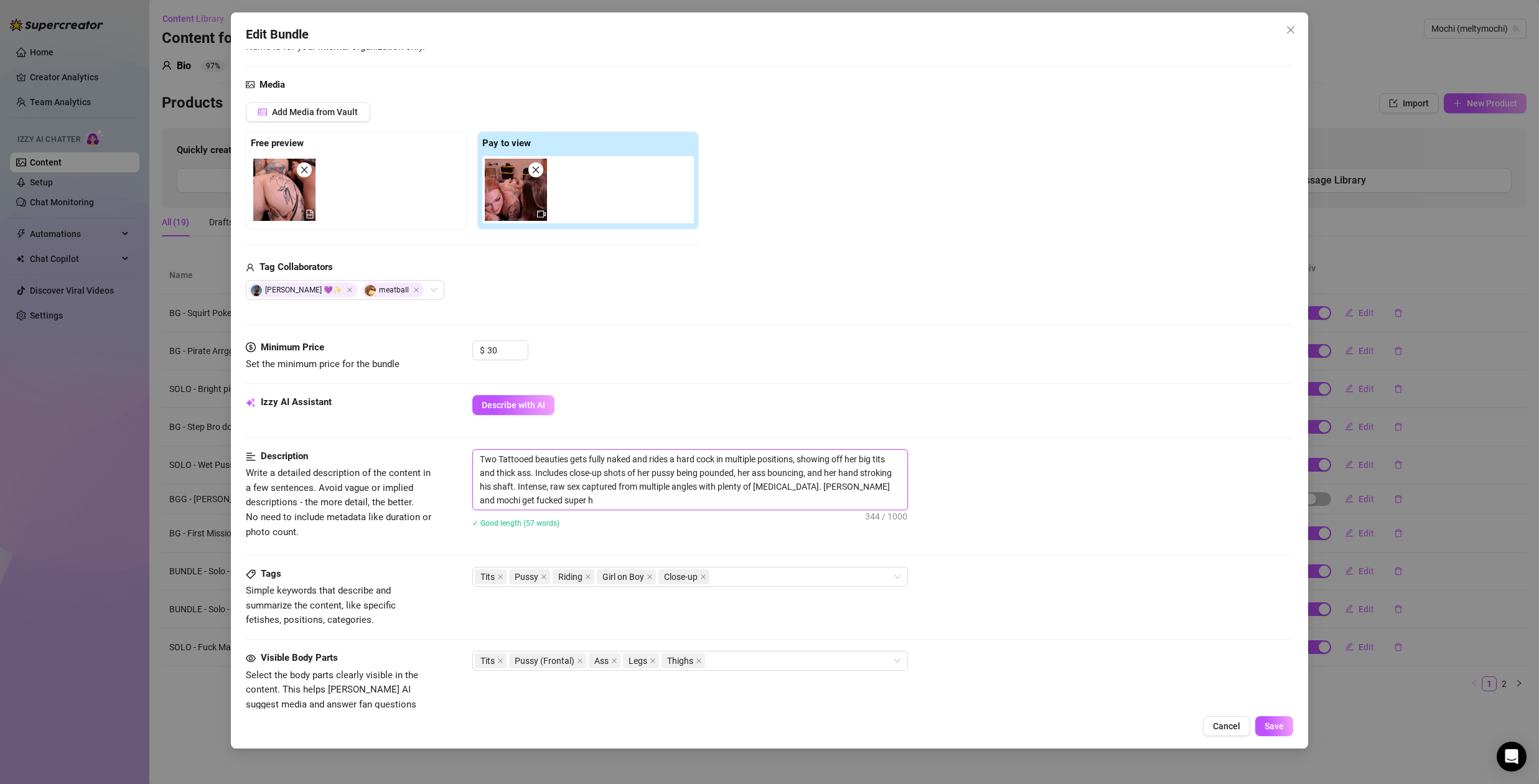
type textarea "Two Tattooed beauties gets fully naked and rides a hard cock in multiple positi…"
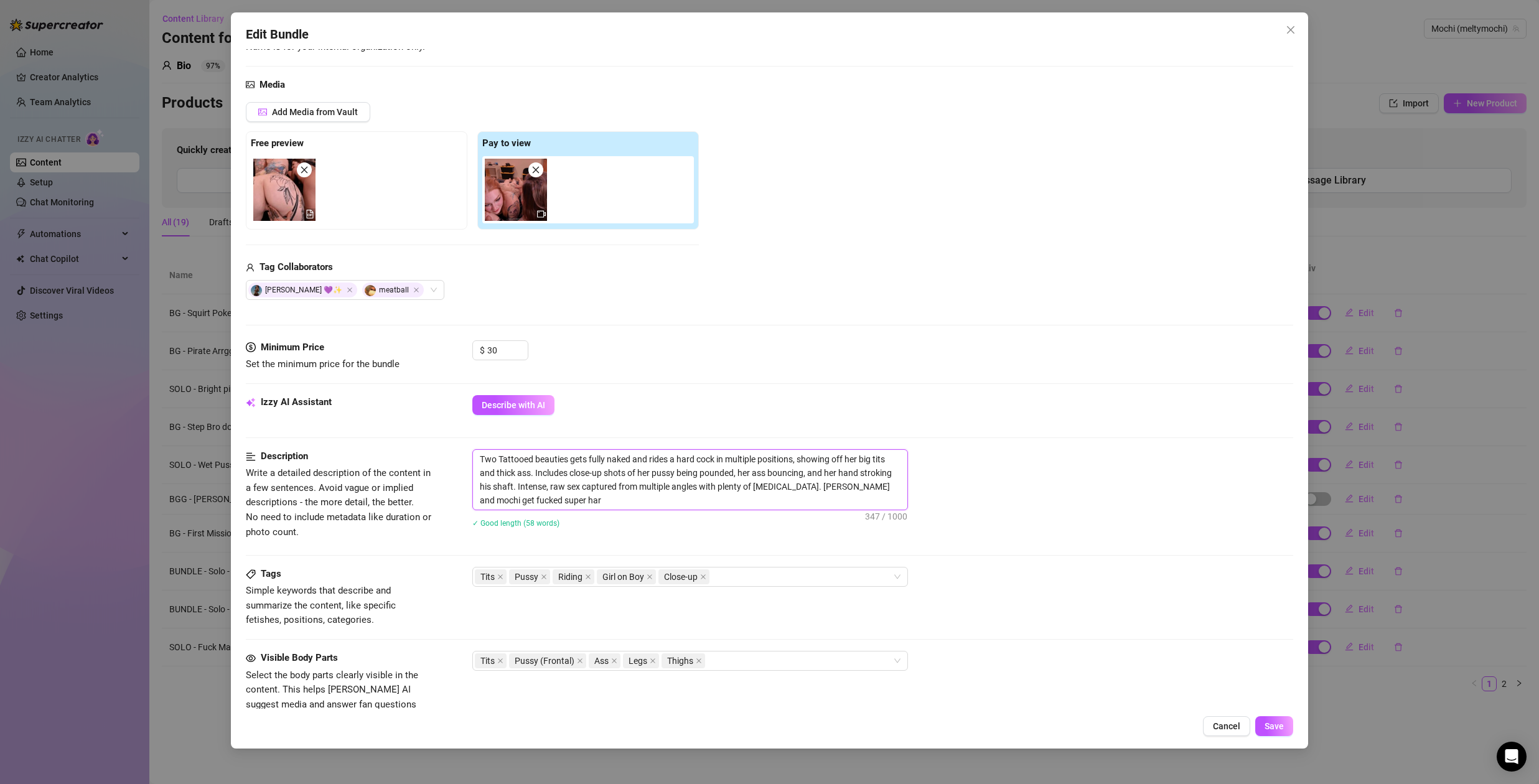
type textarea "Two Tattooed beauties gets fully naked and rides a hard cock in multiple positi…"
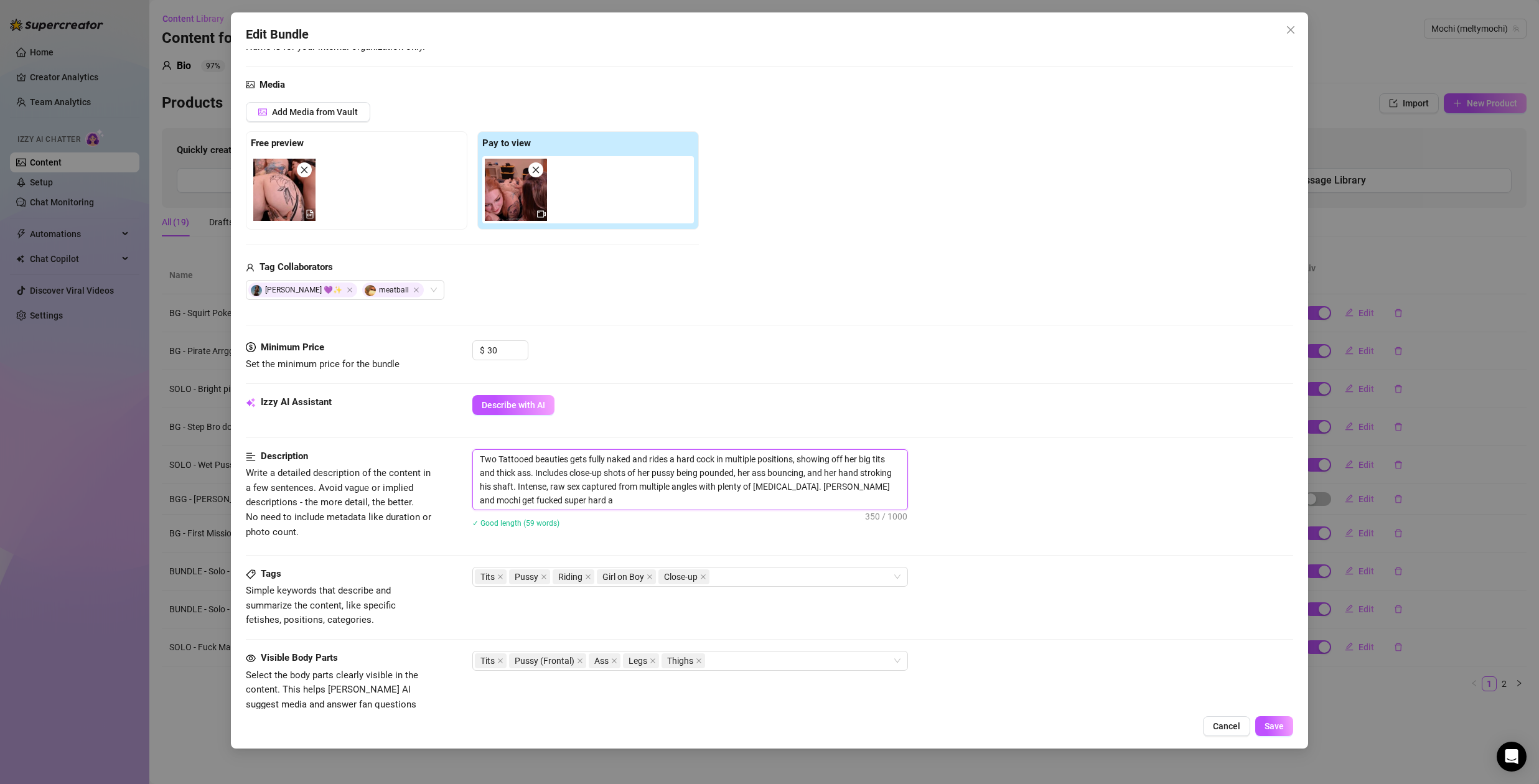
type textarea "Two Tattooed beauties gets fully naked and rides a hard cock in multiple positi…"
click at [618, 499] on textarea "Two Tattooed beauties gets fully naked and rides a hard cock in multiple positi…" at bounding box center [690, 480] width 435 height 59
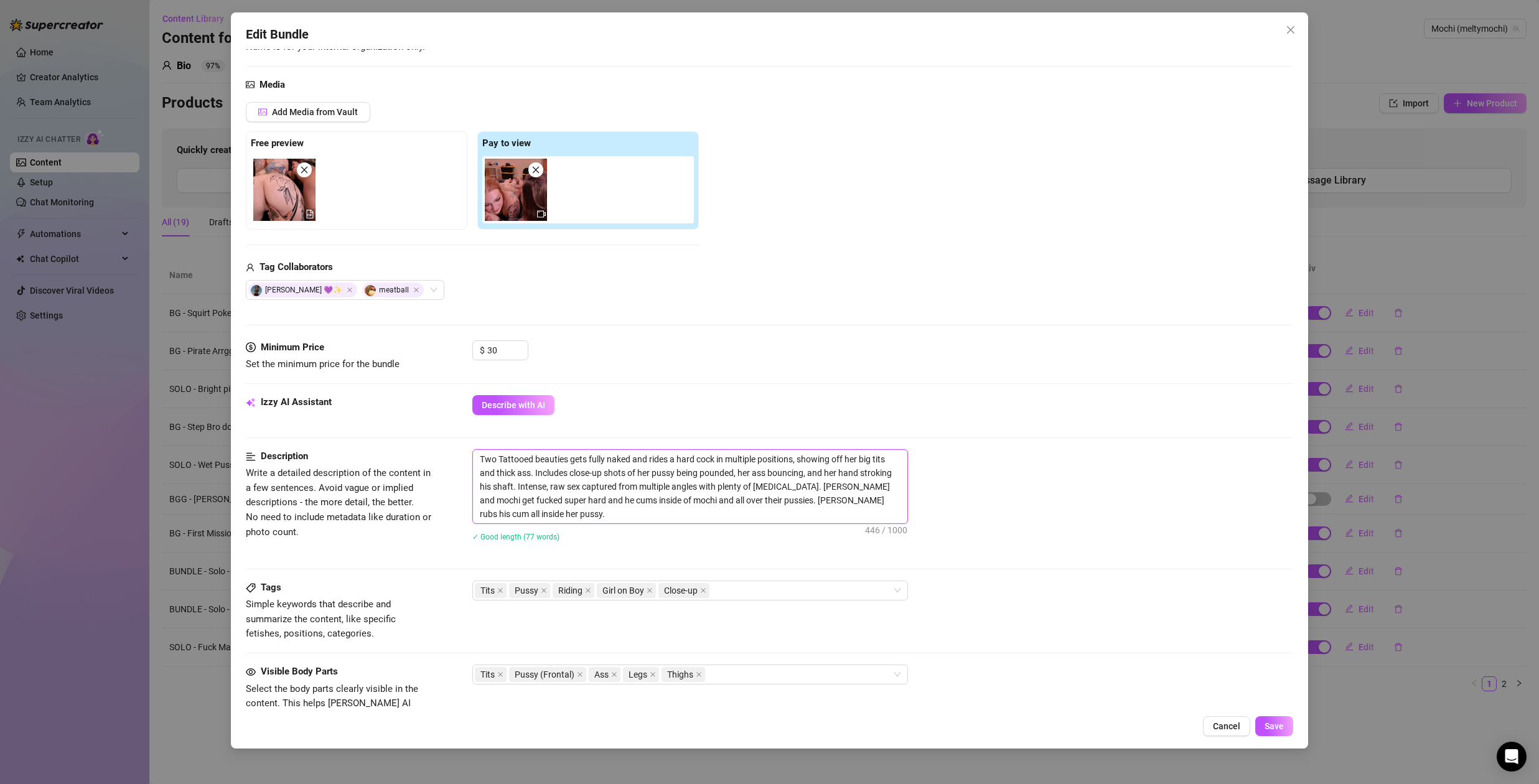
drag, startPoint x: 775, startPoint y: 504, endPoint x: 726, endPoint y: 503, distance: 49.0
click at [726, 503] on textarea "Two Tattooed beauties gets fully naked and rides a hard cock in multiple positi…" at bounding box center [690, 487] width 435 height 74
click at [563, 516] on textarea "Two Tattooed beauties gets fully naked and rides a hard cock in multiple positi…" at bounding box center [690, 487] width 435 height 74
drag, startPoint x: 507, startPoint y: 494, endPoint x: 484, endPoint y: 455, distance: 45.3
click at [484, 455] on textarea "Two Tattooed beauties gets fully naked and rides a hard cock in multiple positi…" at bounding box center [690, 487] width 435 height 74
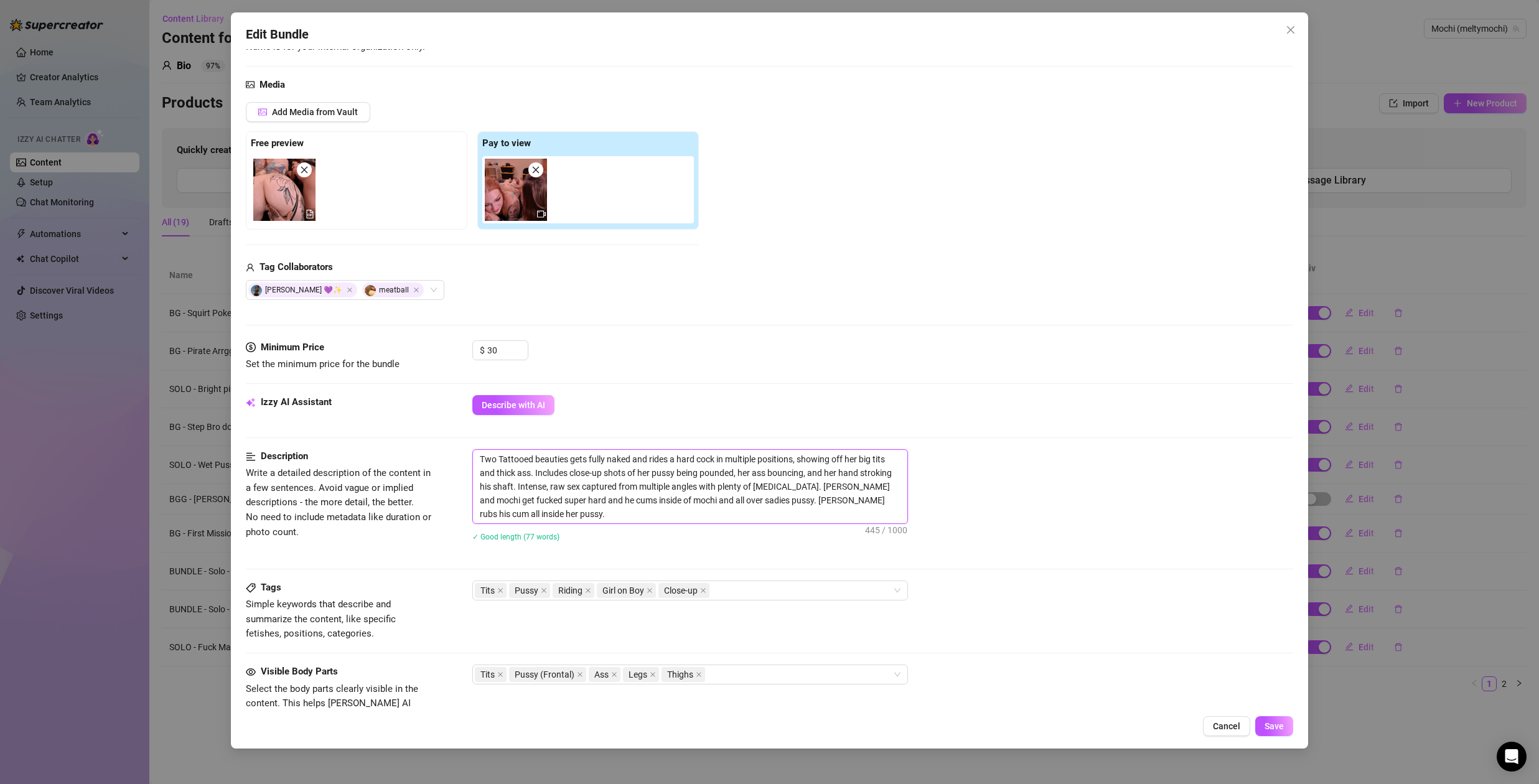
drag, startPoint x: 485, startPoint y: 462, endPoint x: 570, endPoint y: 511, distance: 98.1
click at [573, 519] on textarea "Two Tattooed beauties gets fully naked and rides a hard cock in multiple positi…" at bounding box center [690, 487] width 435 height 74
click at [575, 519] on textarea "Two Tattooed beauties gets fully naked and rides a hard cock in multiple positi…" at bounding box center [690, 487] width 435 height 74
drag, startPoint x: 695, startPoint y: 515, endPoint x: 480, endPoint y: 452, distance: 224.0
click at [473, 449] on div "Two Tattooed beauties gets fully naked and rides a hard cock in multiple positi…" at bounding box center [882, 487] width 821 height 75
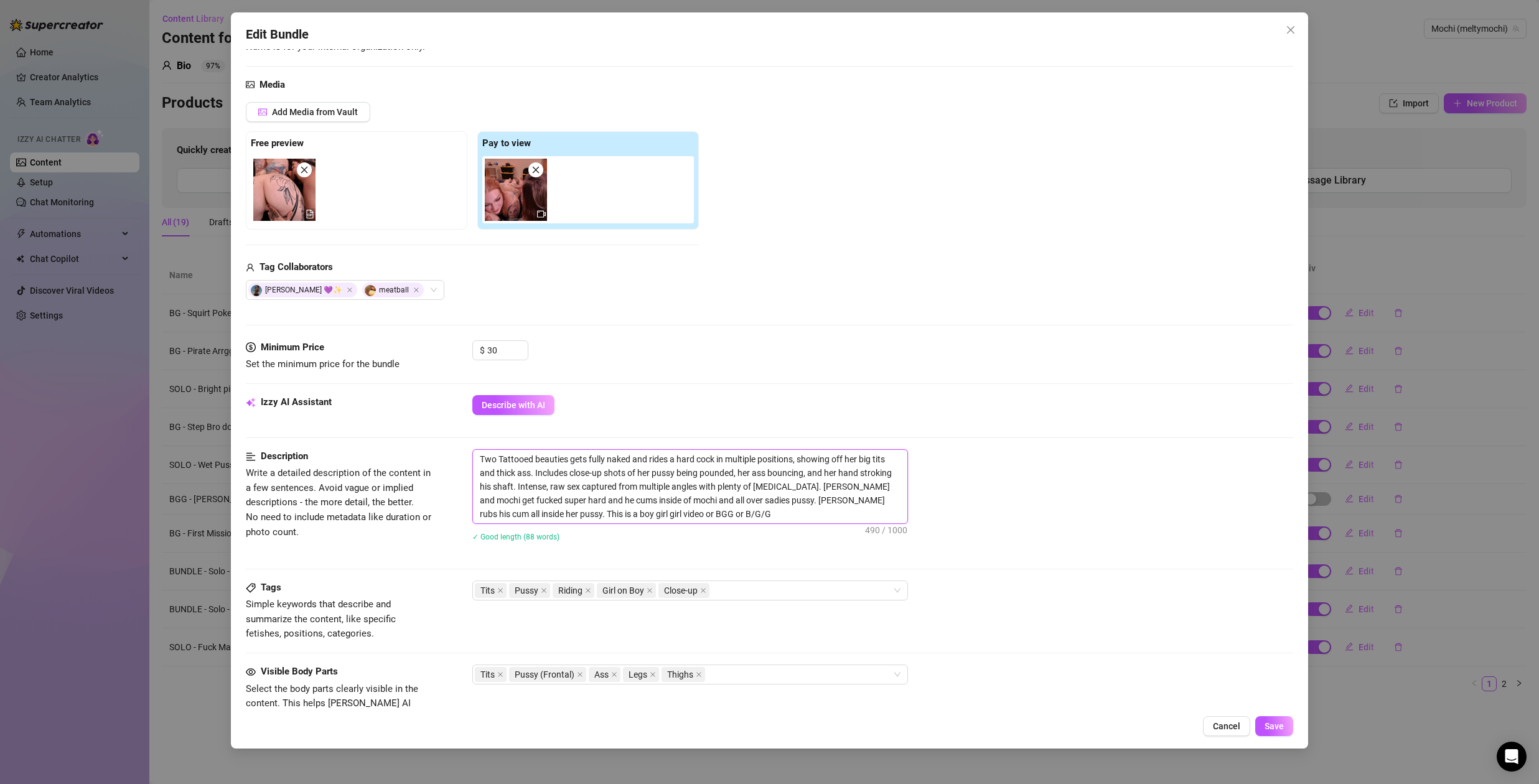
click at [705, 514] on textarea "Two Tattooed beauties gets fully naked and rides a hard cock in multiple positi…" at bounding box center [690, 487] width 435 height 74
click at [706, 515] on textarea "Two Tattooed beauties gets fully naked and rides a hard cock in multiple positi…" at bounding box center [690, 487] width 435 height 74
click at [722, 519] on textarea "Two Tattooed beauties gets fully naked and rides a hard cock in multiple positi…" at bounding box center [690, 487] width 435 height 74
click at [652, 492] on textarea "Two Tattooed beauties gets fully naked and rides a hard cock in multiple positi…" at bounding box center [690, 487] width 435 height 74
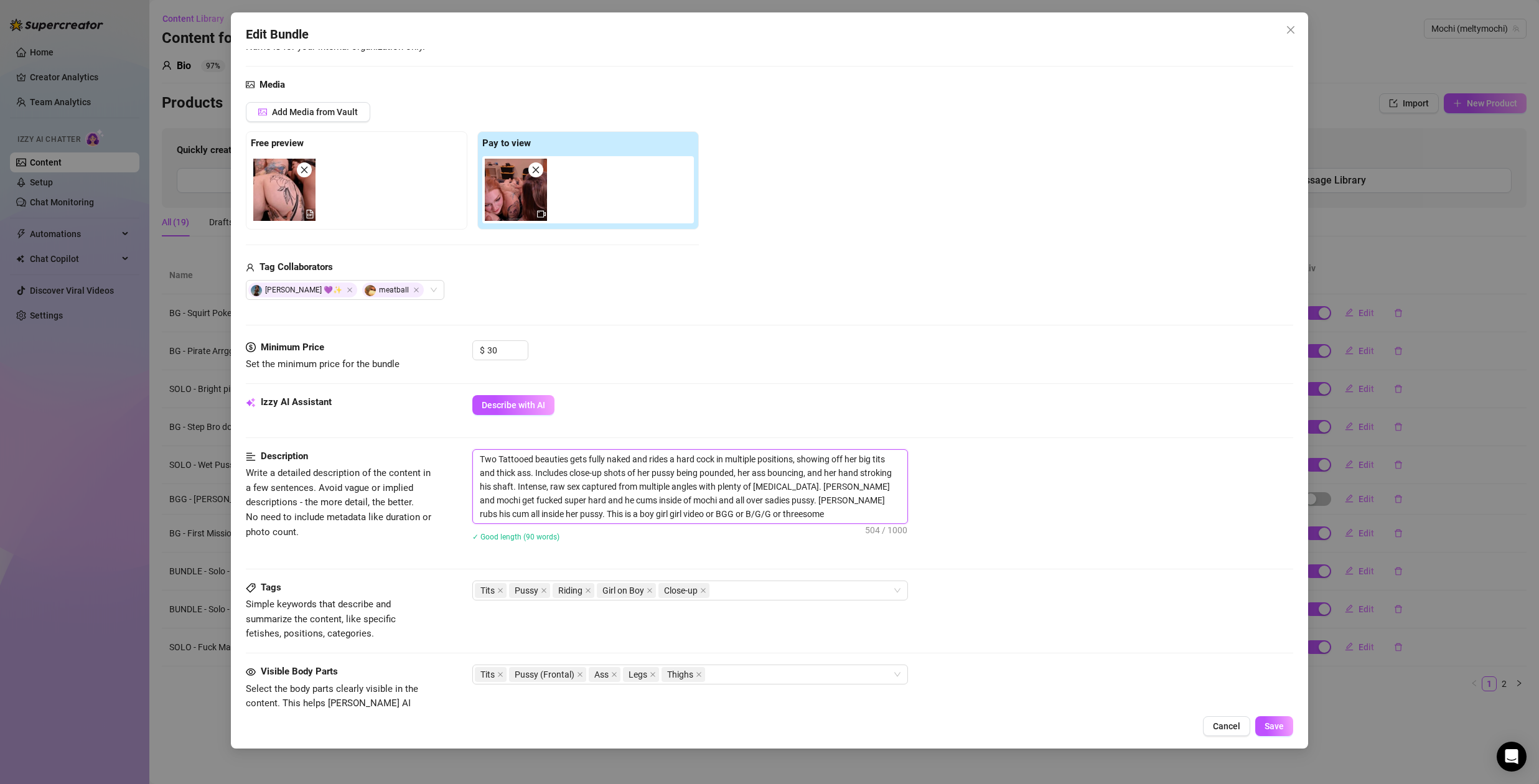
click at [652, 492] on textarea "Two Tattooed beauties gets fully naked and rides a hard cock in multiple positi…" at bounding box center [690, 487] width 435 height 74
click at [729, 482] on textarea "Two Tattooed beauties gets fully naked and rides a hard cock in multiple positi…" at bounding box center [690, 487] width 435 height 74
paste textarea "Me and Sadie stripped down completely and took turns riding his cock, every inc…"
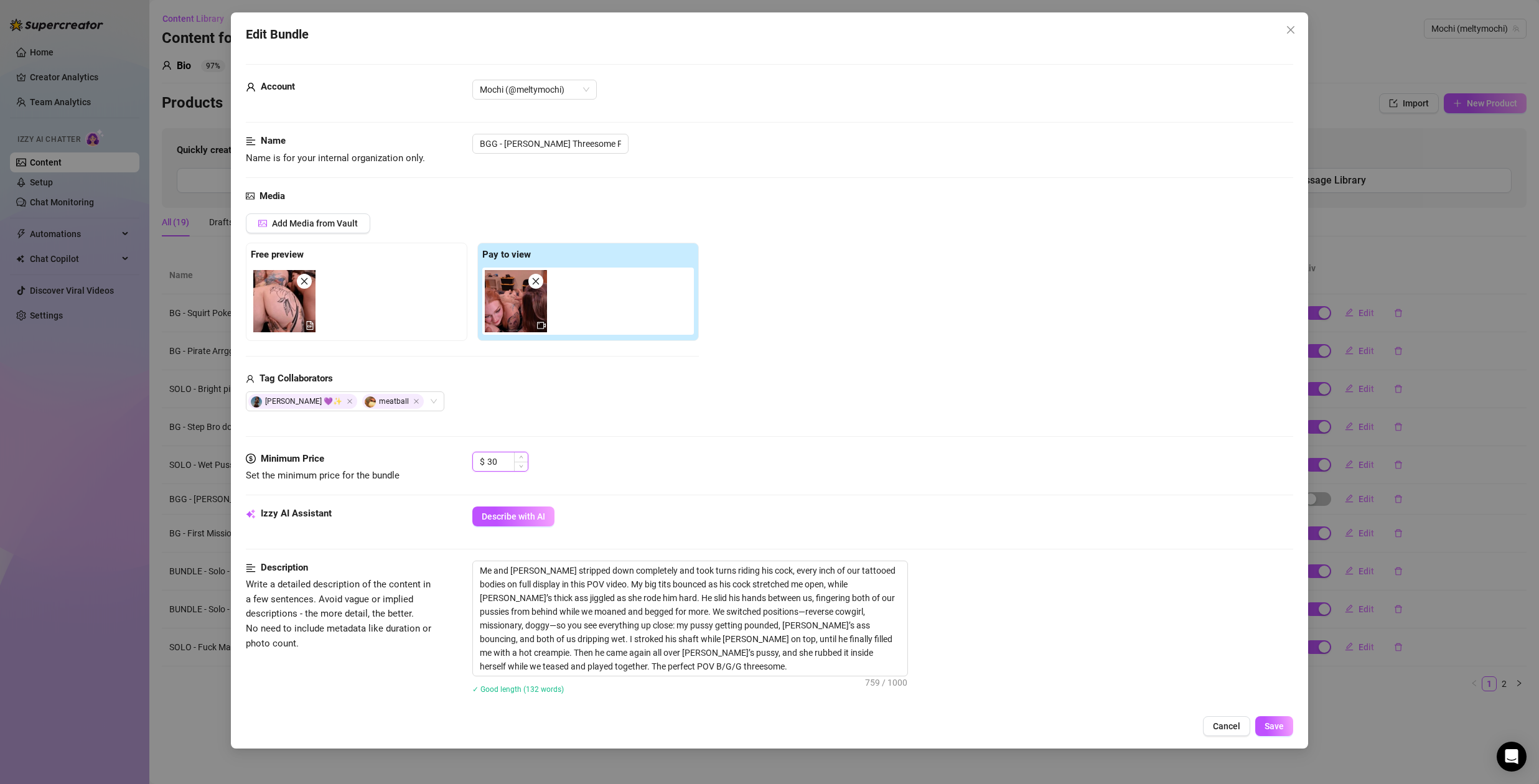
click at [501, 461] on input "30" at bounding box center [508, 461] width 40 height 18
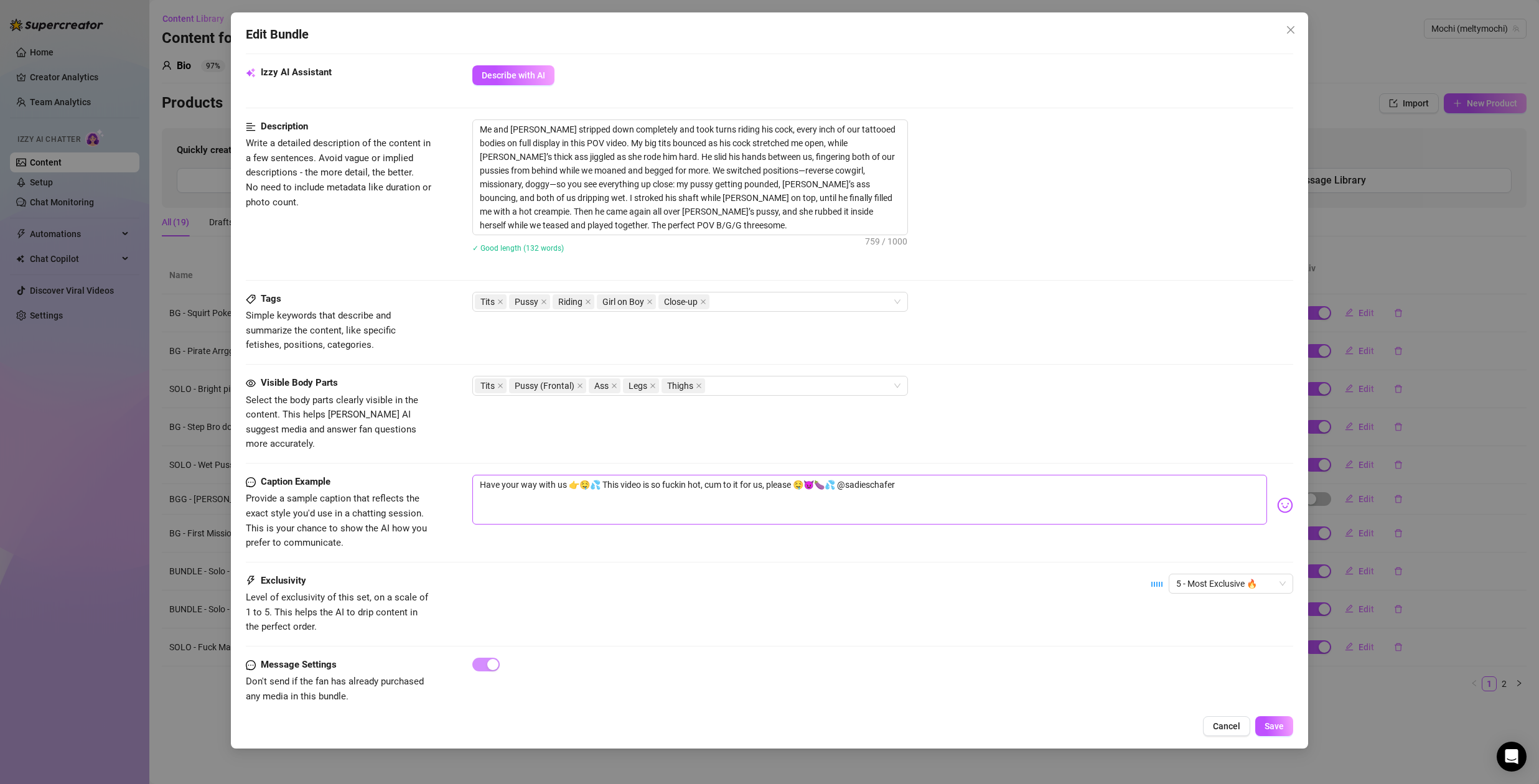
scroll to position [445, 0]
click at [1214, 570] on span "5 - Most Exclusive 🔥" at bounding box center [1231, 579] width 109 height 18
click at [1194, 652] on div "4" at bounding box center [1221, 650] width 105 height 13
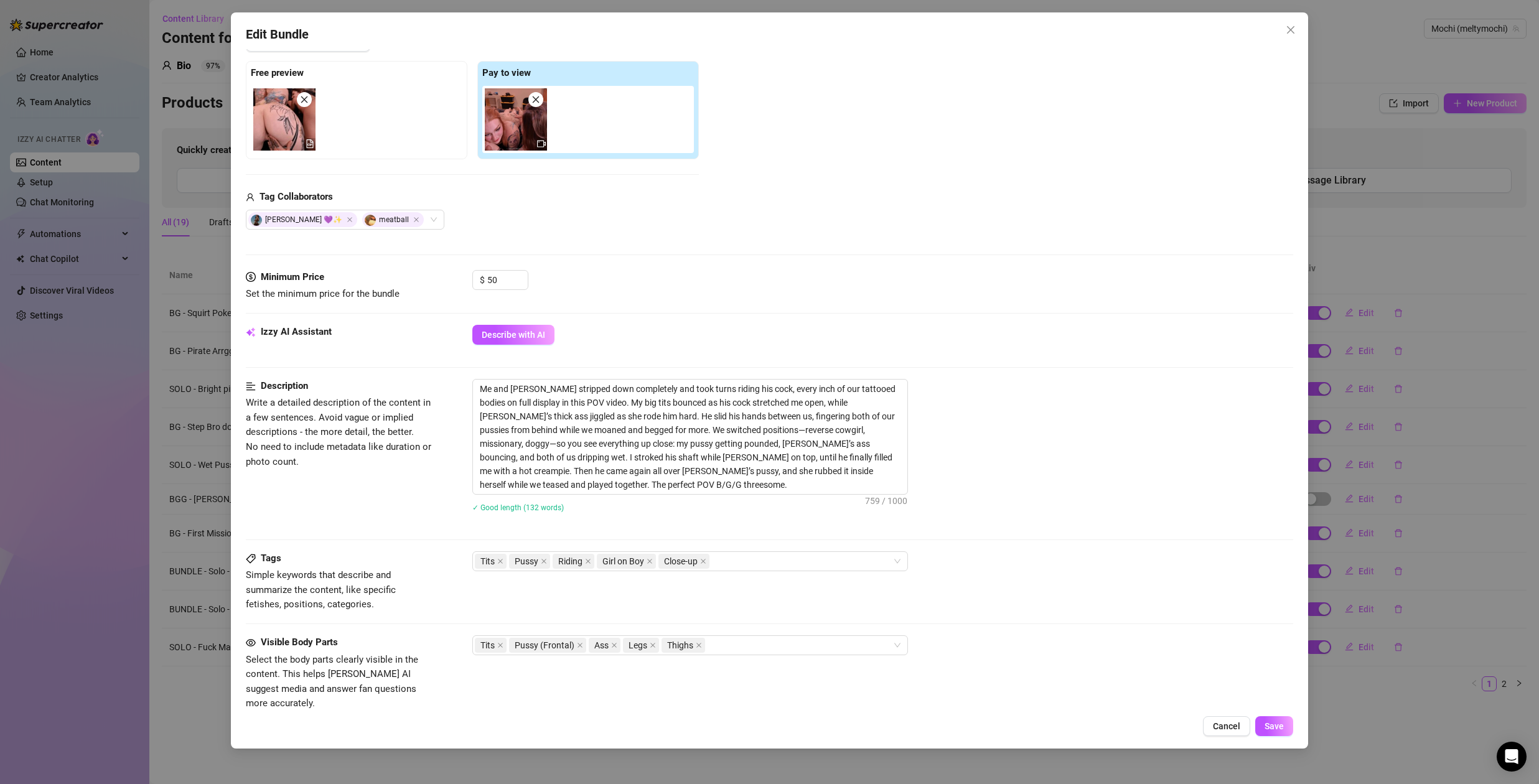
scroll to position [12, 0]
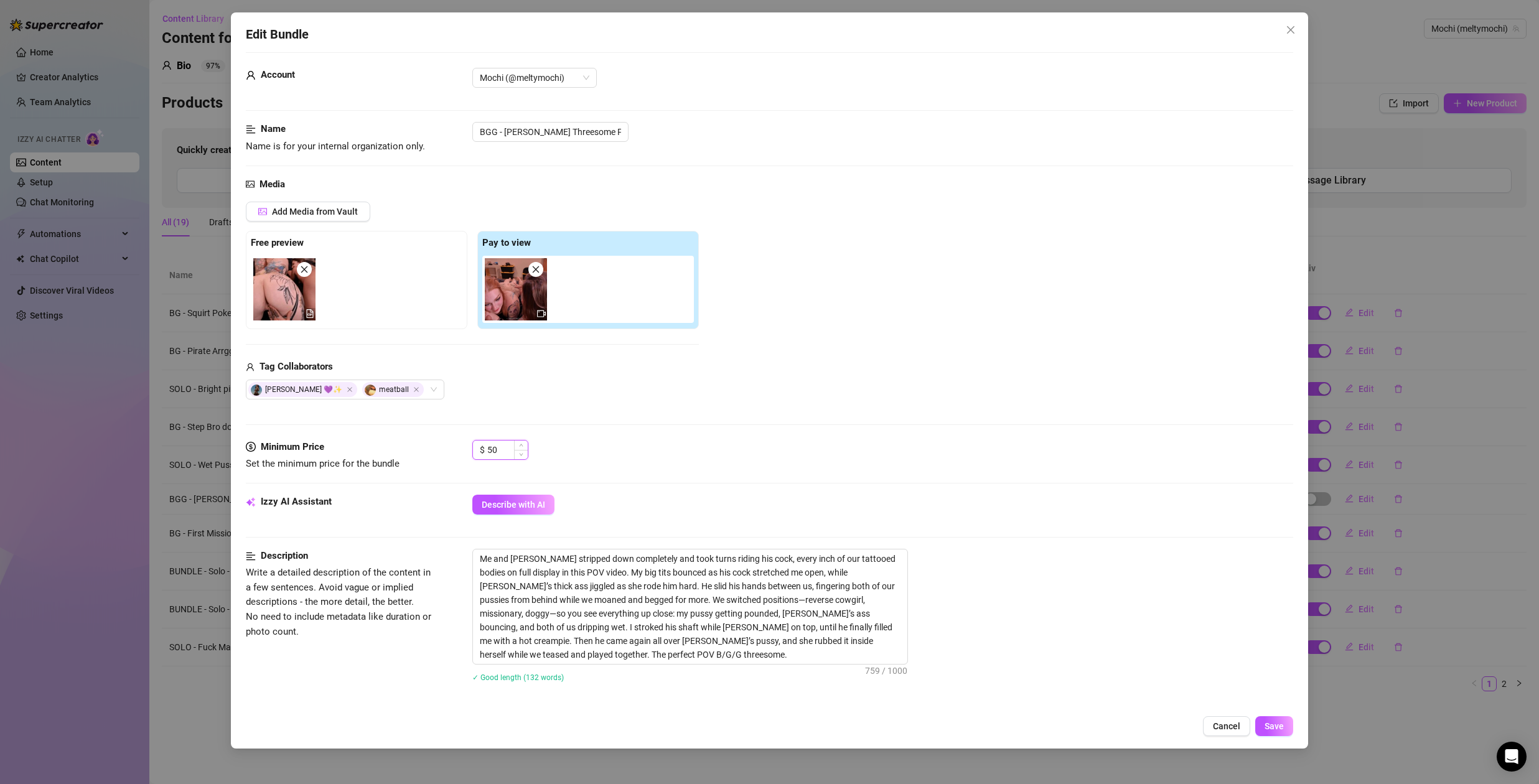
click at [497, 446] on input "50" at bounding box center [508, 449] width 40 height 18
click at [709, 452] on div "$ 50" at bounding box center [882, 455] width 821 height 31
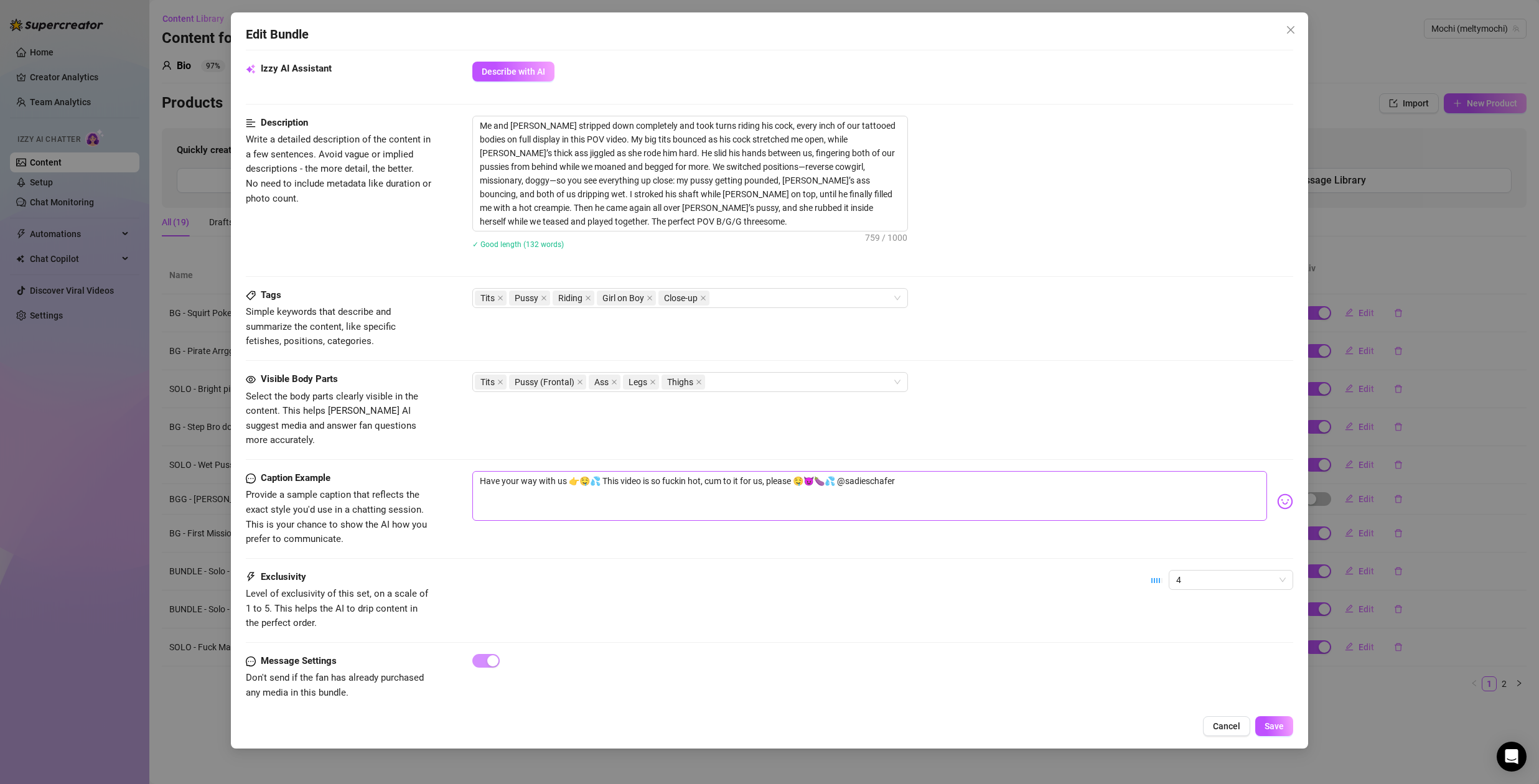
scroll to position [18, 0]
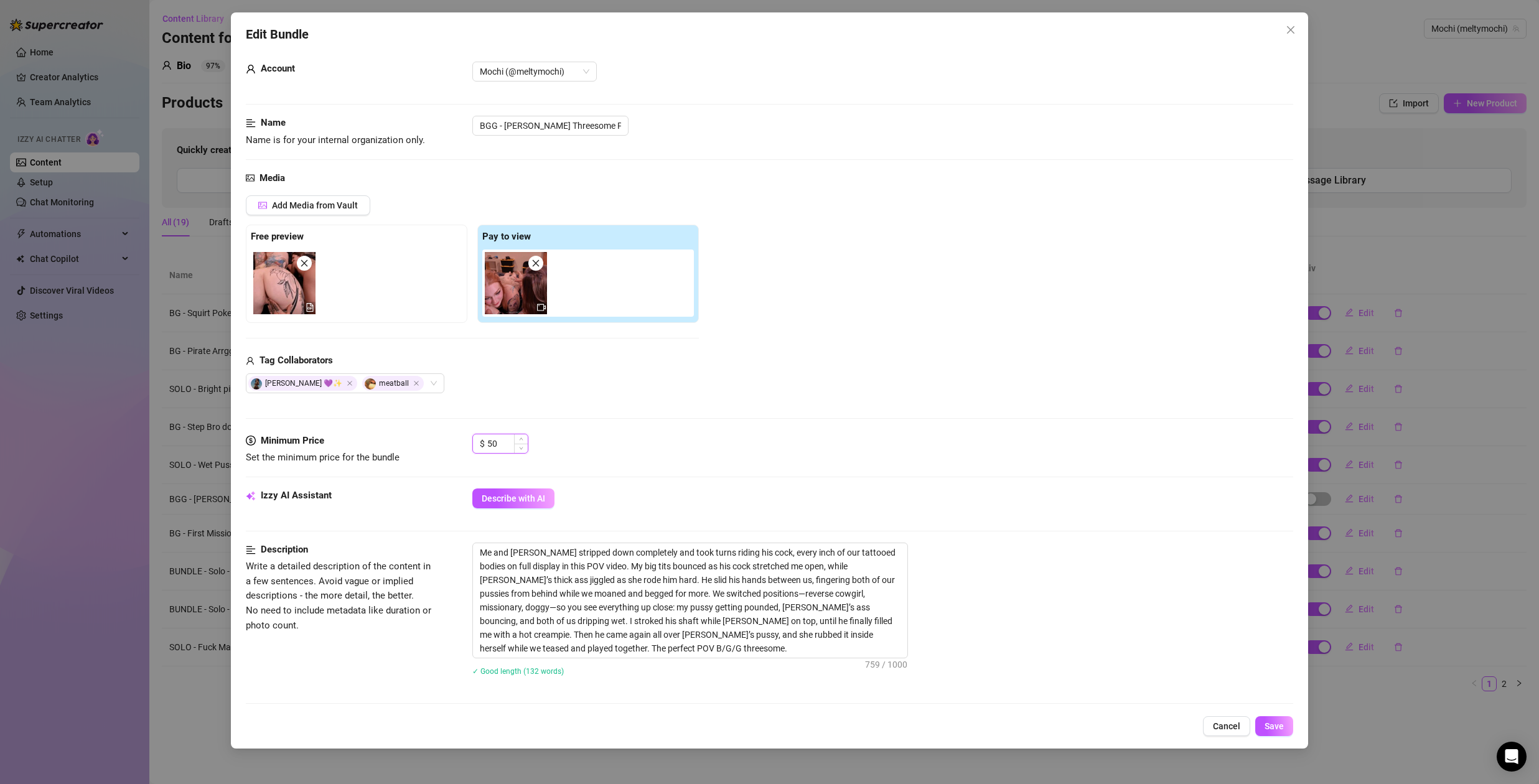
click at [499, 441] on input "50" at bounding box center [508, 443] width 40 height 18
click at [773, 388] on div "Add Media from Vault Free preview Pay to view Tag Collaborators Sadie 💜✨ meatba…" at bounding box center [769, 295] width 1047 height 198
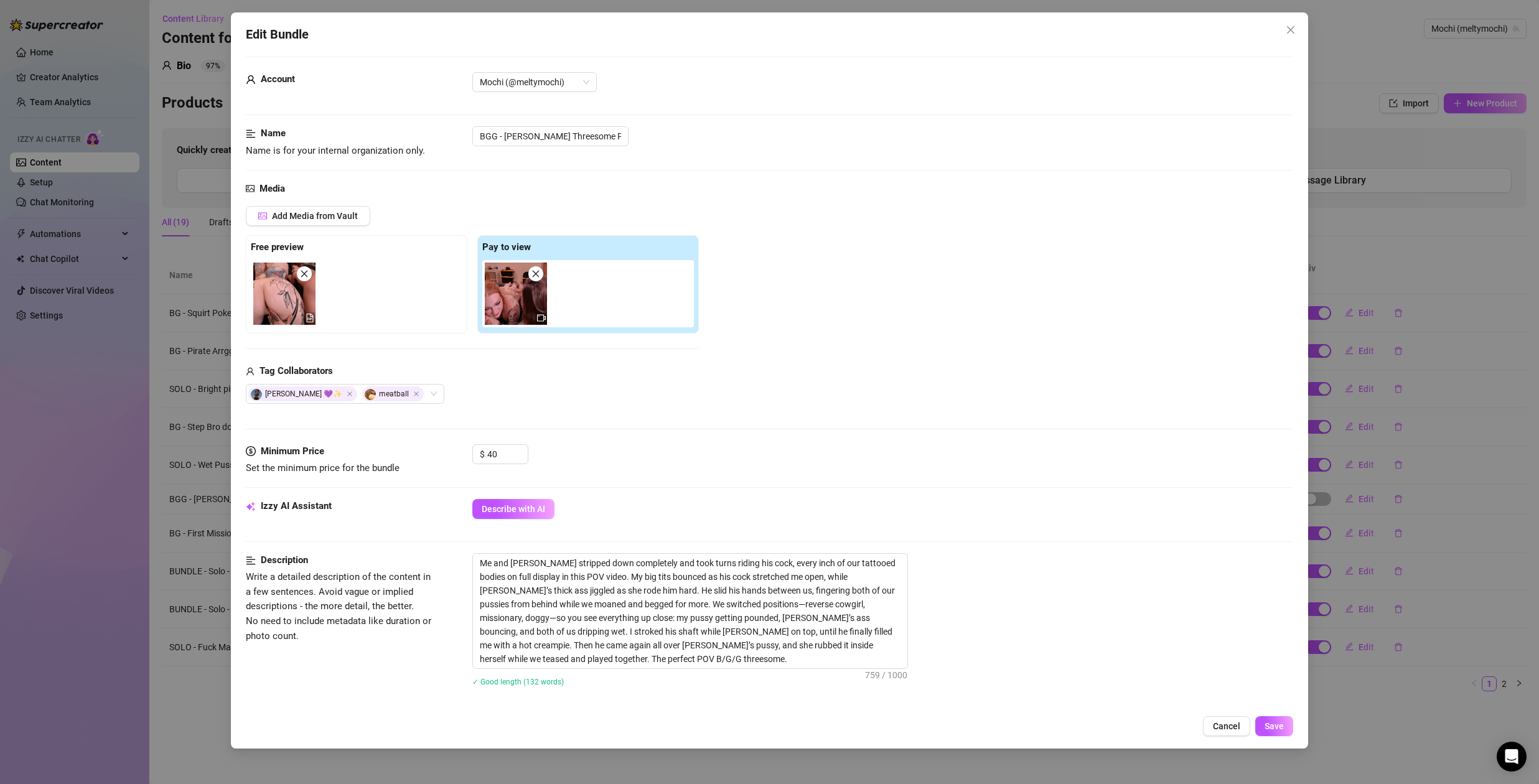
scroll to position [0, 0]
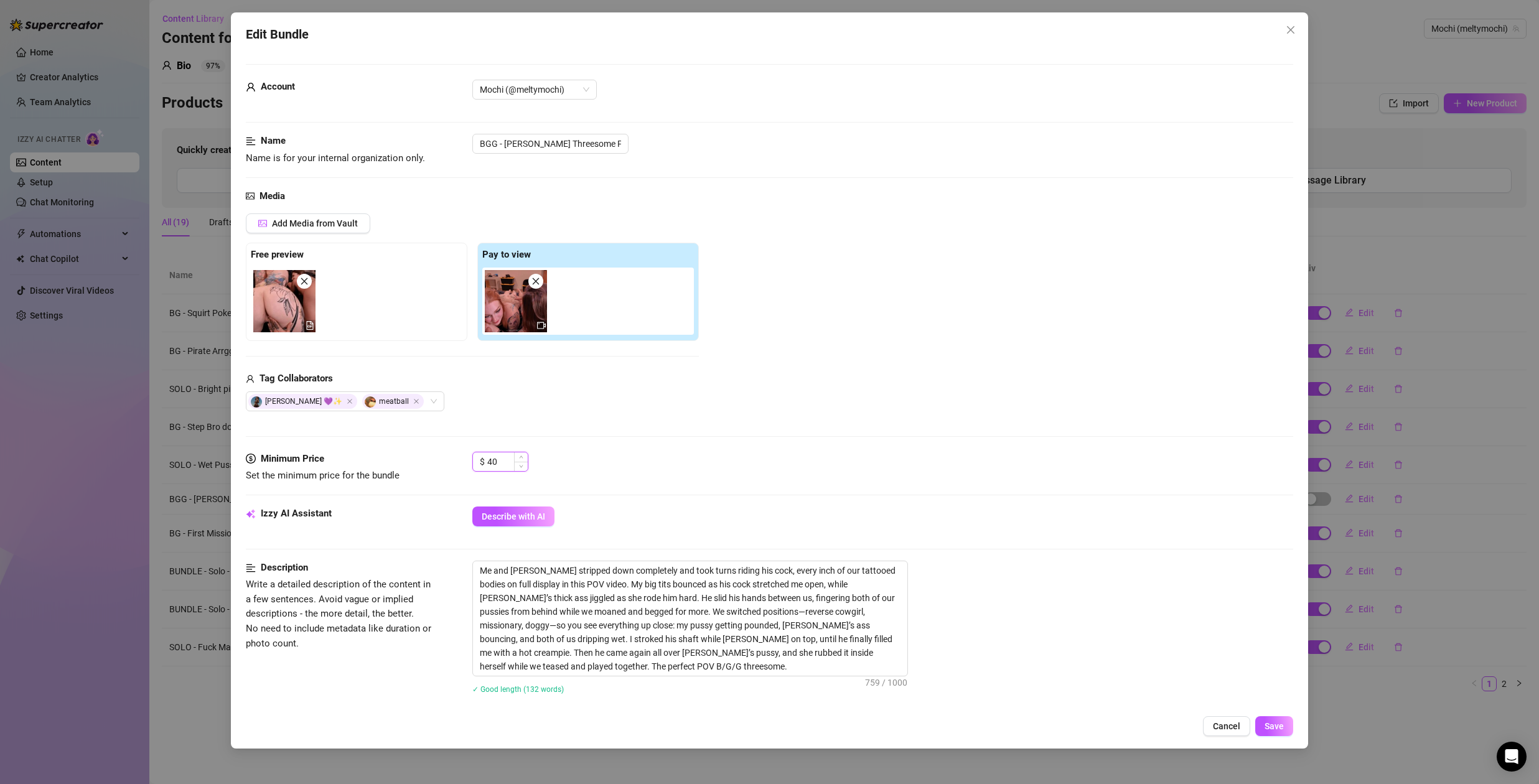
click at [500, 458] on input "40" at bounding box center [508, 461] width 40 height 18
click at [502, 459] on input "40" at bounding box center [508, 461] width 40 height 18
click at [507, 459] on input "39.99" at bounding box center [508, 461] width 40 height 18
click at [507, 460] on input "39.99" at bounding box center [508, 461] width 40 height 18
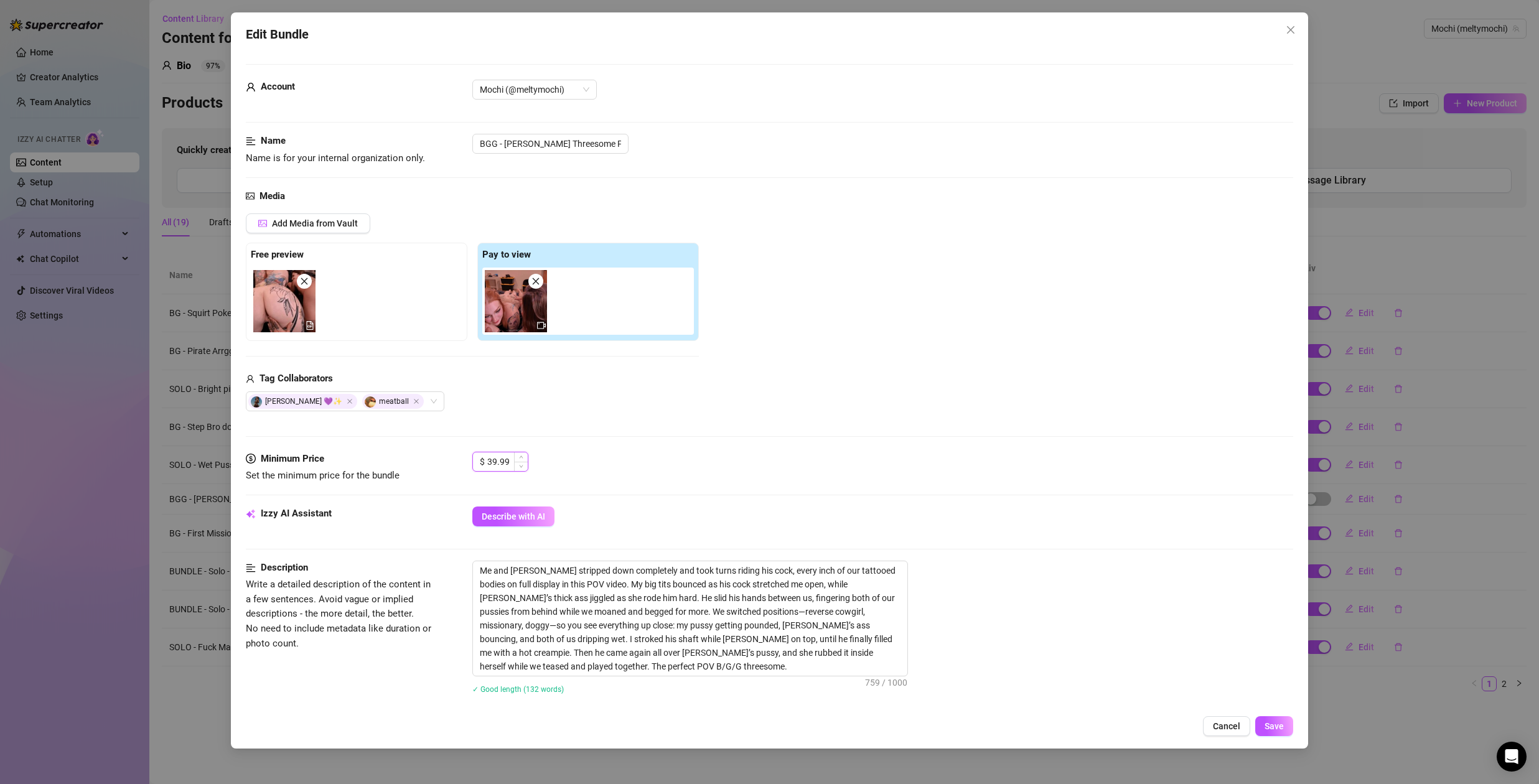
click at [507, 460] on input "39.99" at bounding box center [508, 461] width 40 height 18
click at [613, 414] on div "Media Add Media from Vault Free preview Pay to view Tag Collaborators Sadie 💜✨ …" at bounding box center [769, 321] width 1047 height 263
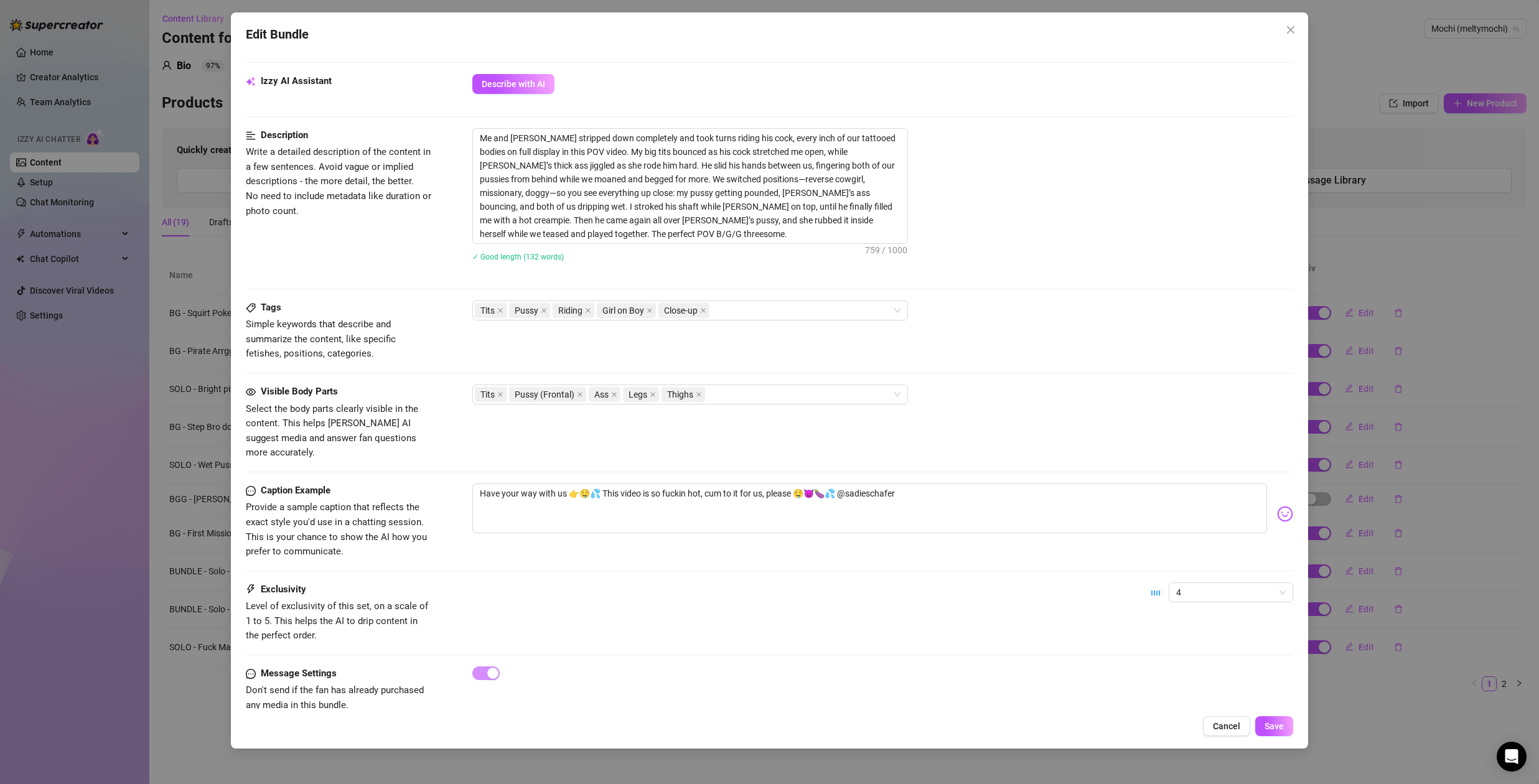
scroll to position [445, 0]
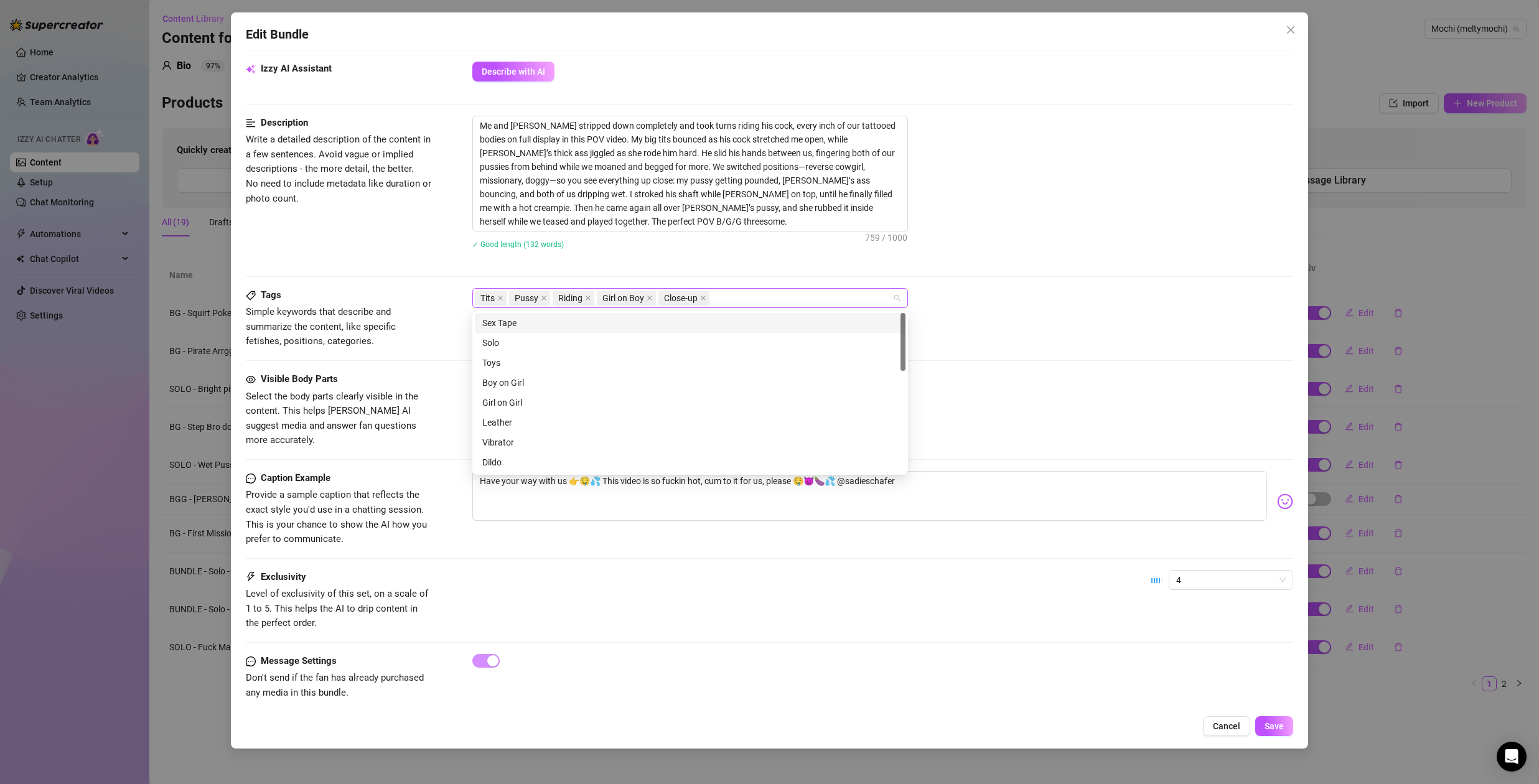
click at [753, 293] on div "Tits Pussy Riding Girl on Boy Close-up" at bounding box center [684, 297] width 418 height 17
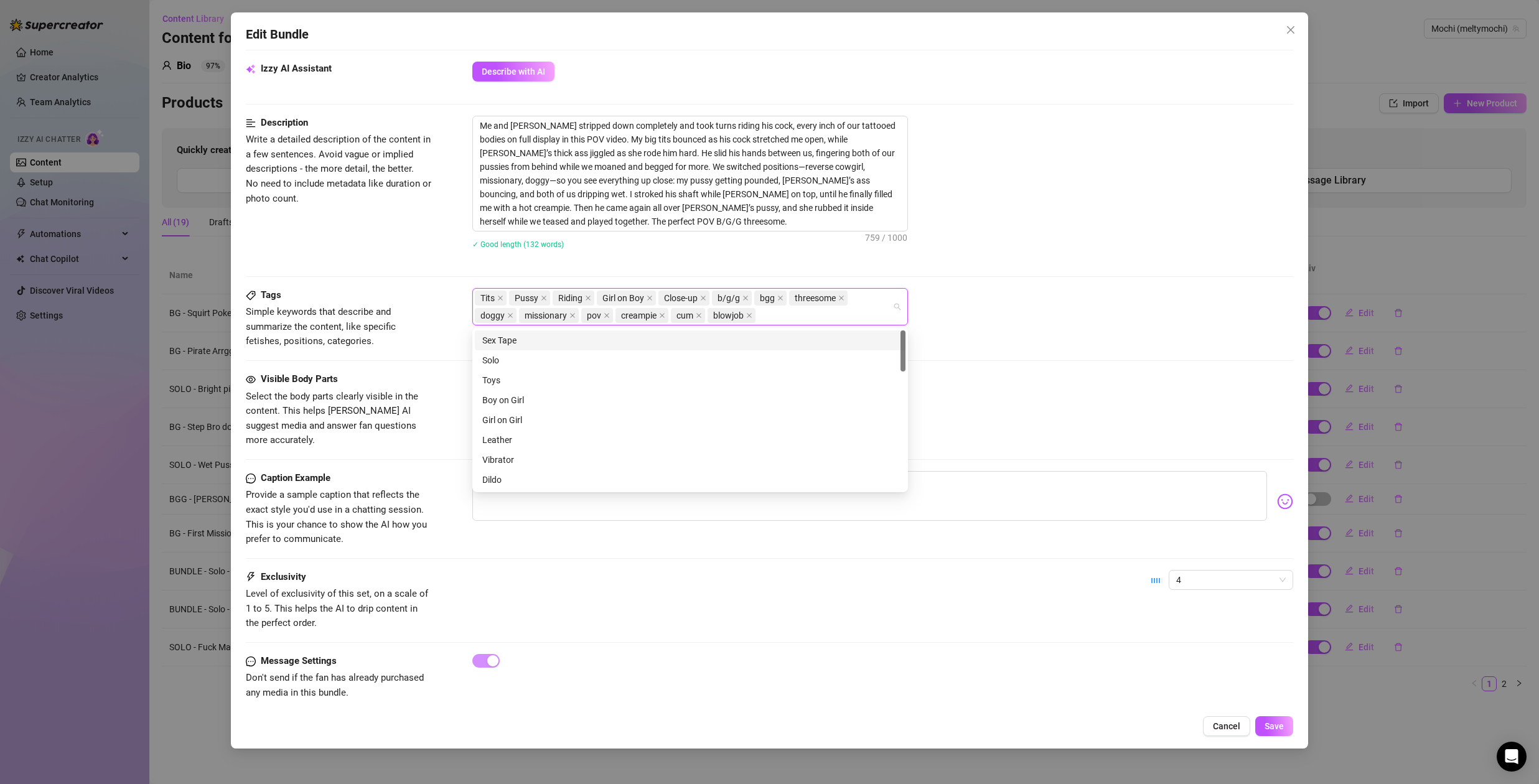
click at [537, 343] on div "Sex Tape" at bounding box center [689, 340] width 416 height 13
click at [530, 422] on div "BJ" at bounding box center [689, 422] width 416 height 13
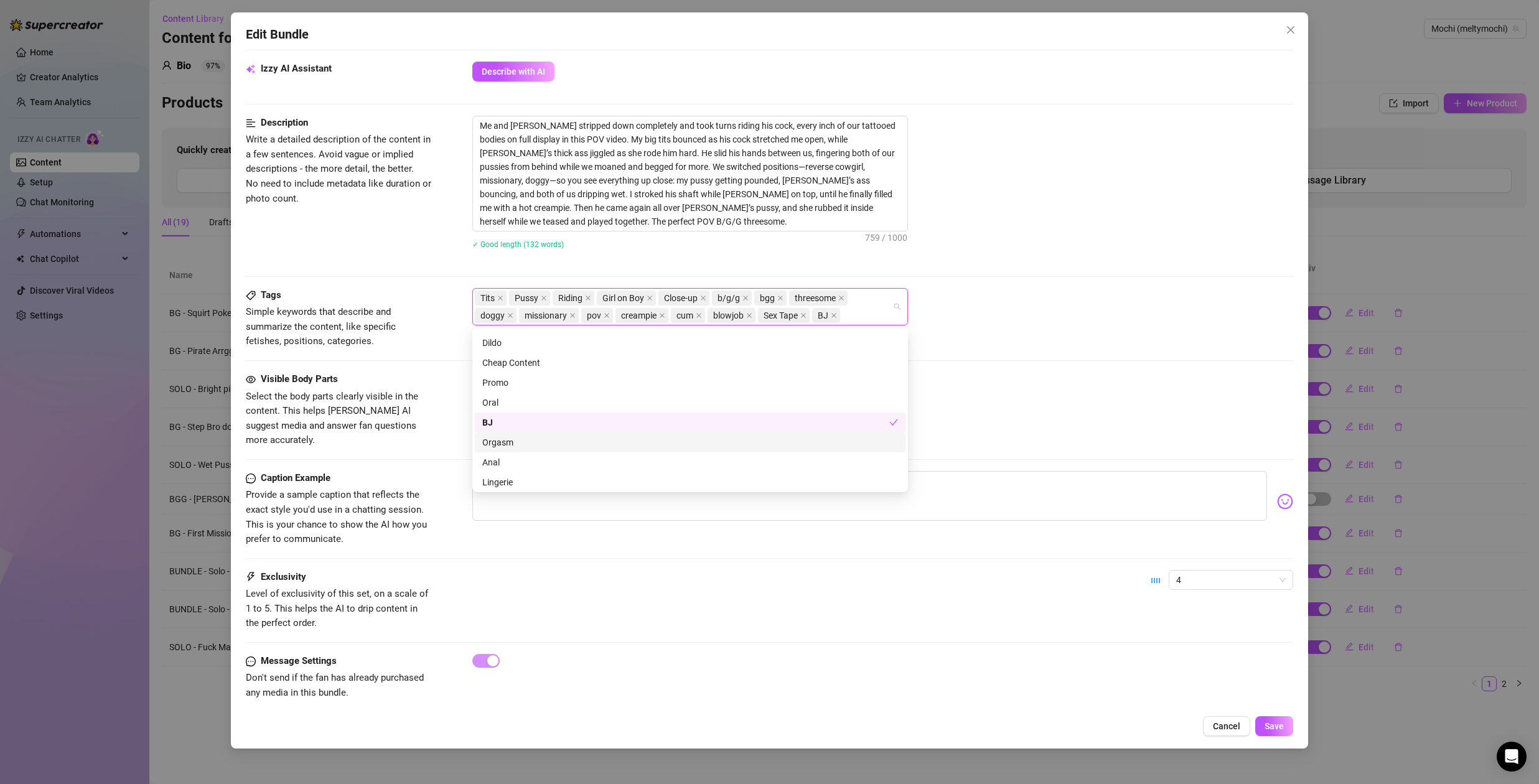
click at [525, 440] on div "Orgasm" at bounding box center [689, 442] width 416 height 13
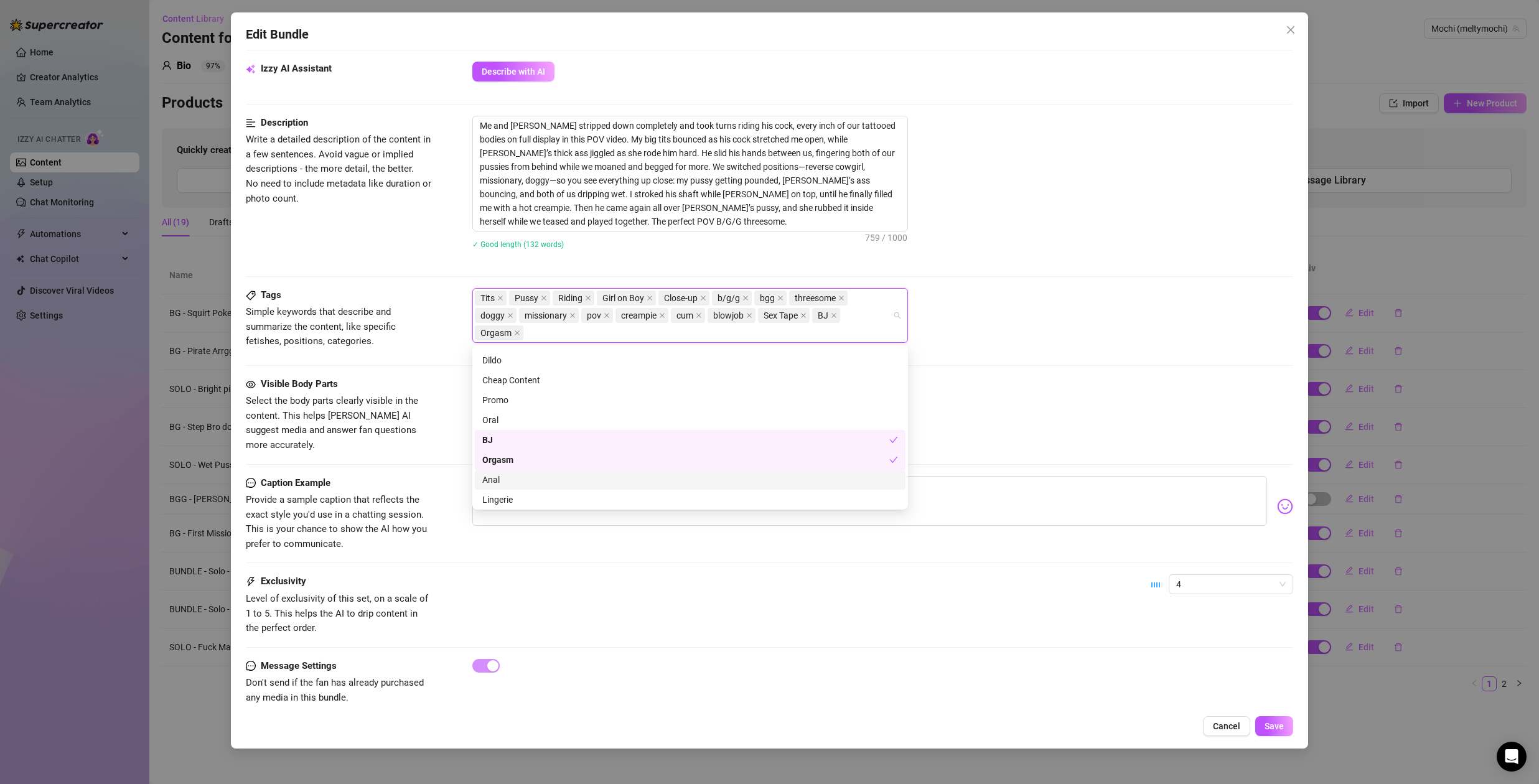
scroll to position [259, 0]
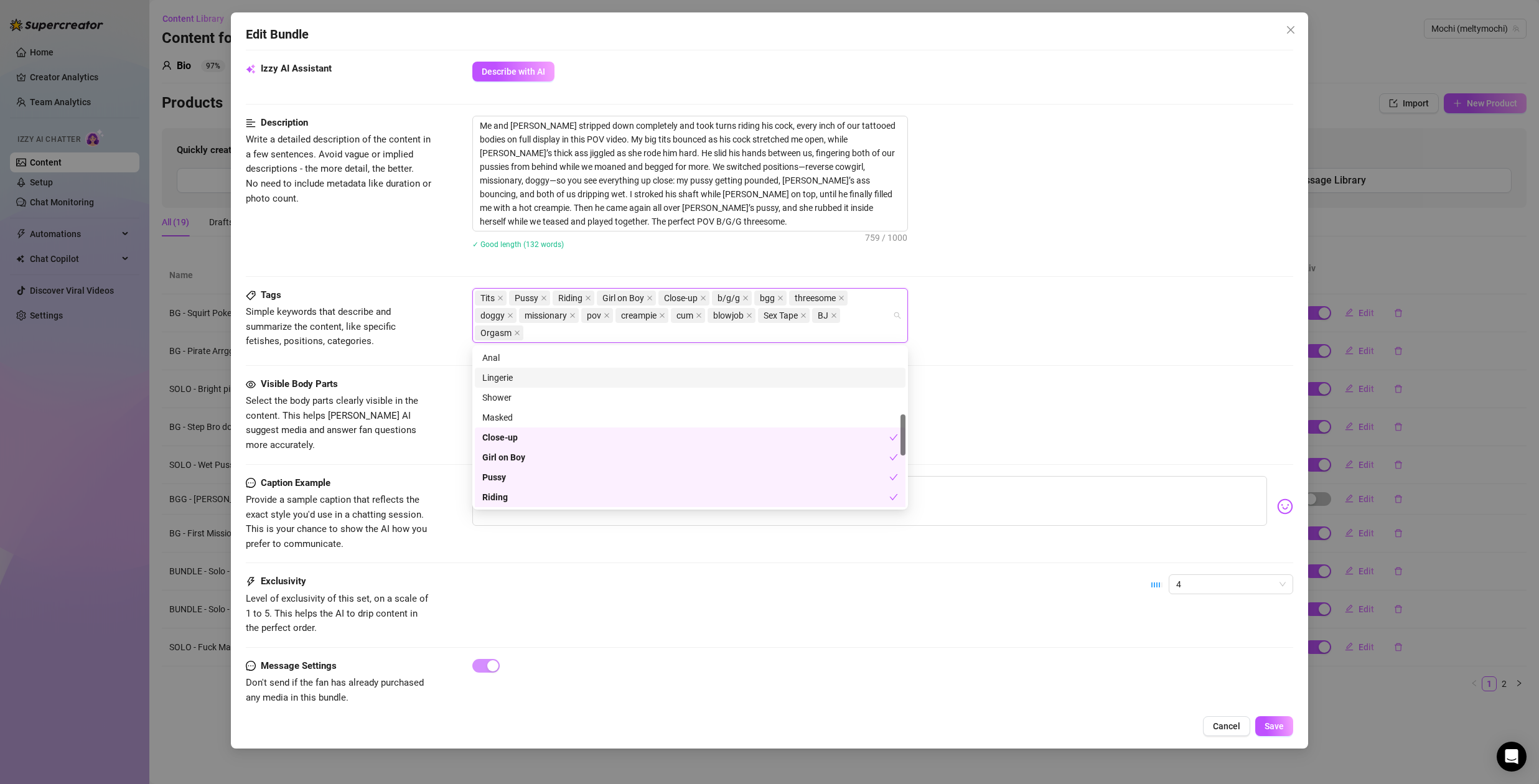
click at [1025, 344] on div "Tags Simple keywords that describe and summarize the content, like specific fet…" at bounding box center [769, 321] width 1047 height 66
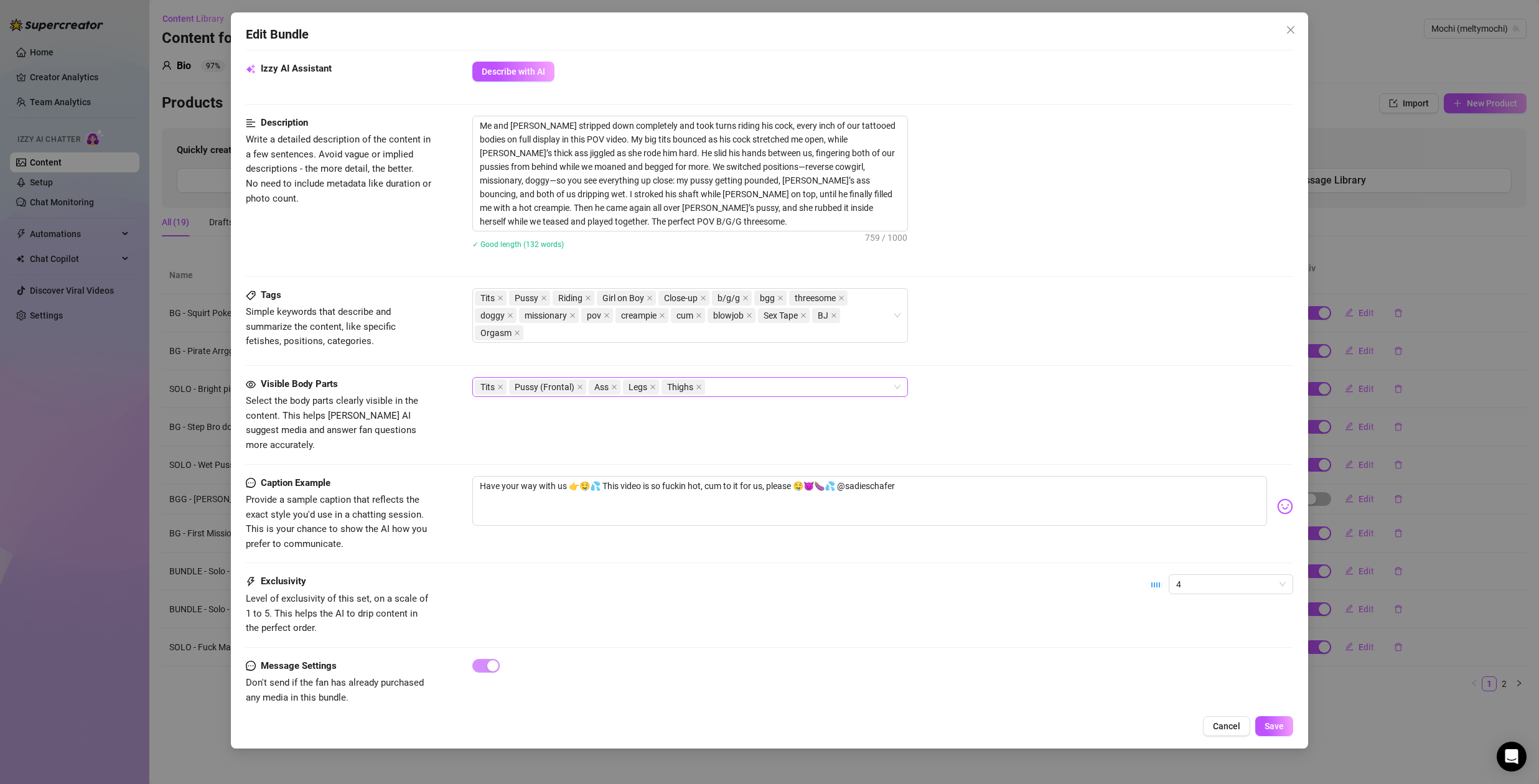
click at [751, 389] on div "Tits Pussy (Frontal) Ass Legs Thighs" at bounding box center [684, 387] width 418 height 17
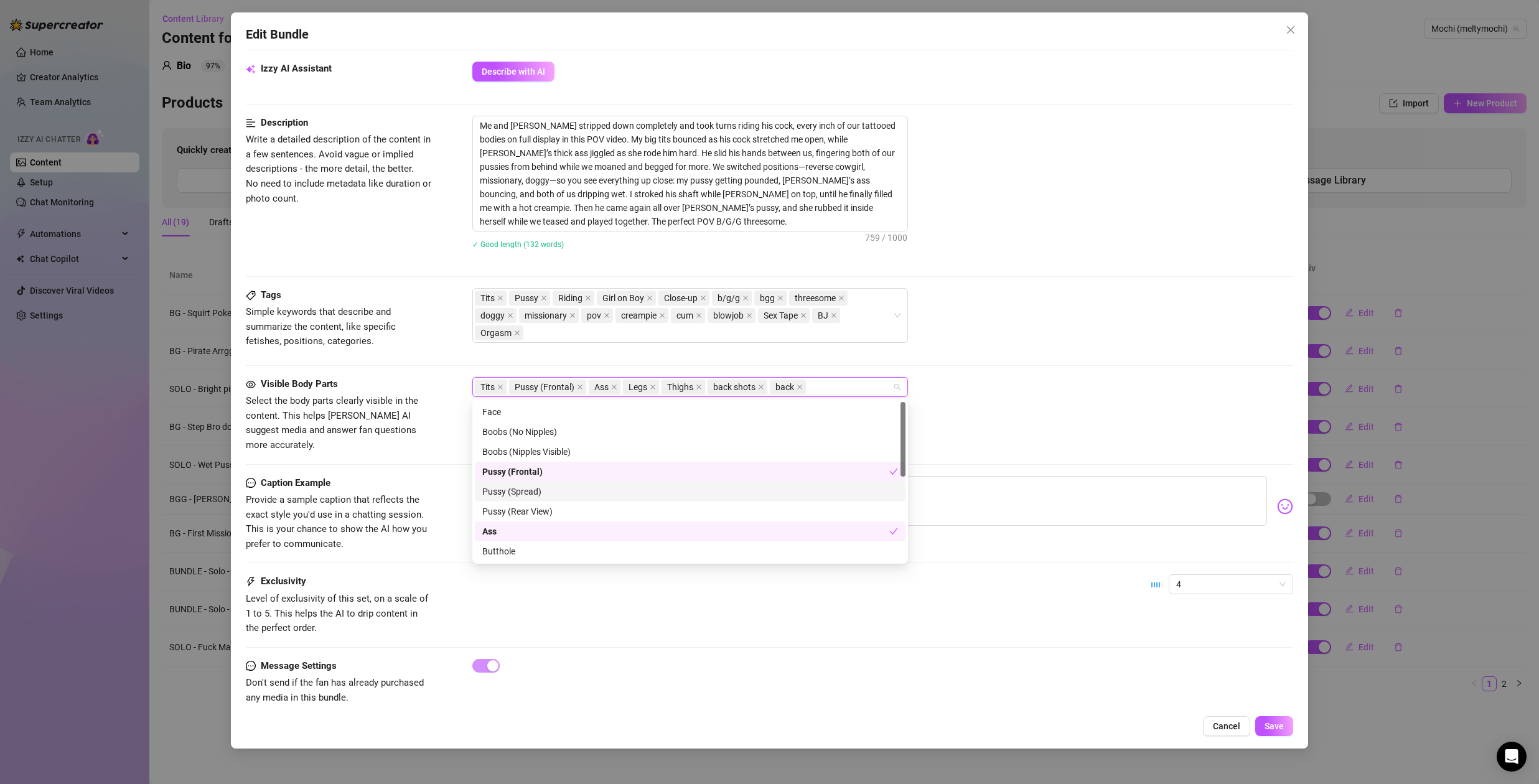
click at [503, 495] on div "Pussy (Spread)" at bounding box center [689, 491] width 416 height 13
click at [526, 511] on div "Pussy (Rear View)" at bounding box center [689, 511] width 416 height 13
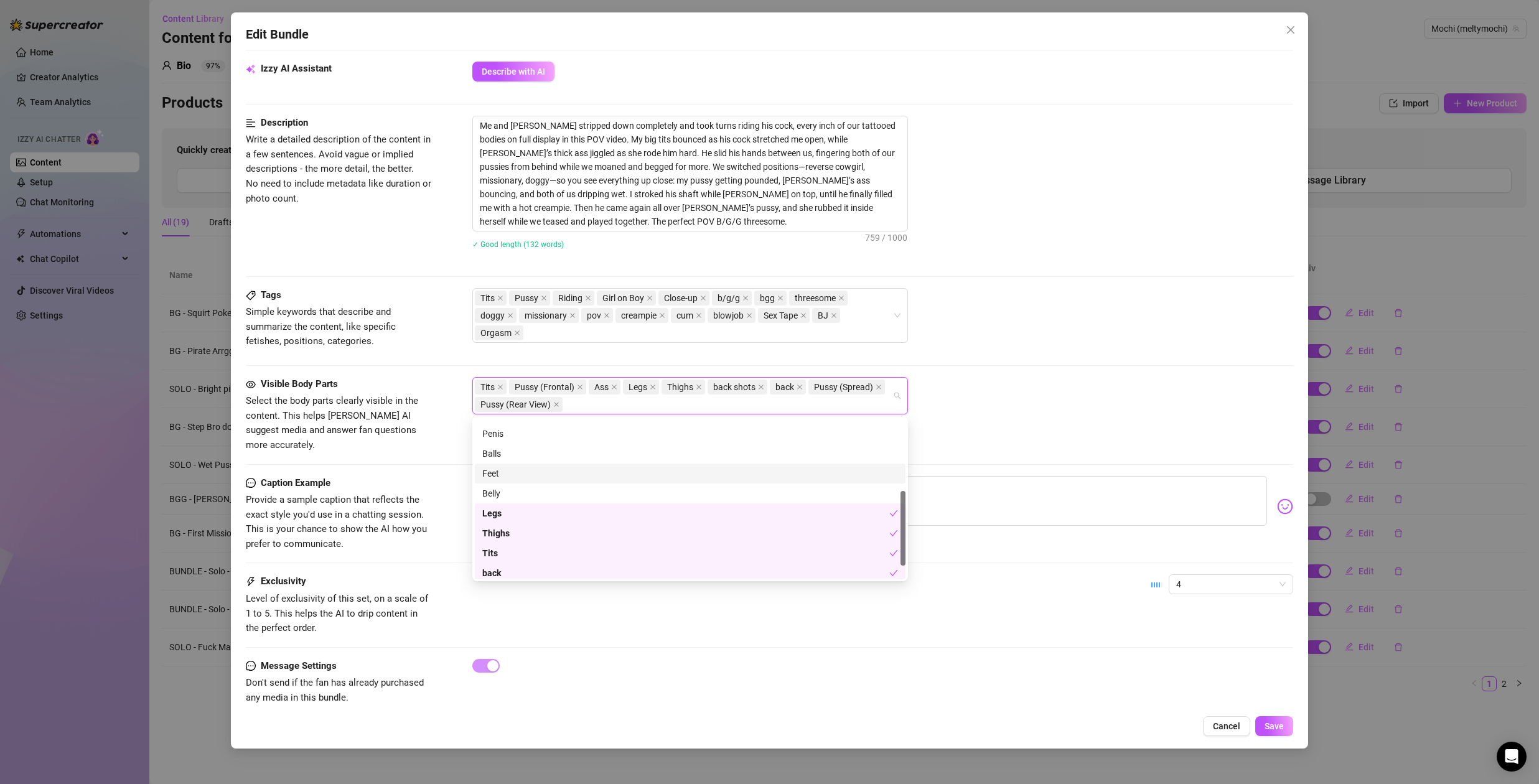
scroll to position [133, 0]
click at [525, 458] on div "Penis" at bounding box center [689, 455] width 416 height 13
click at [521, 479] on div "Balls" at bounding box center [689, 475] width 416 height 13
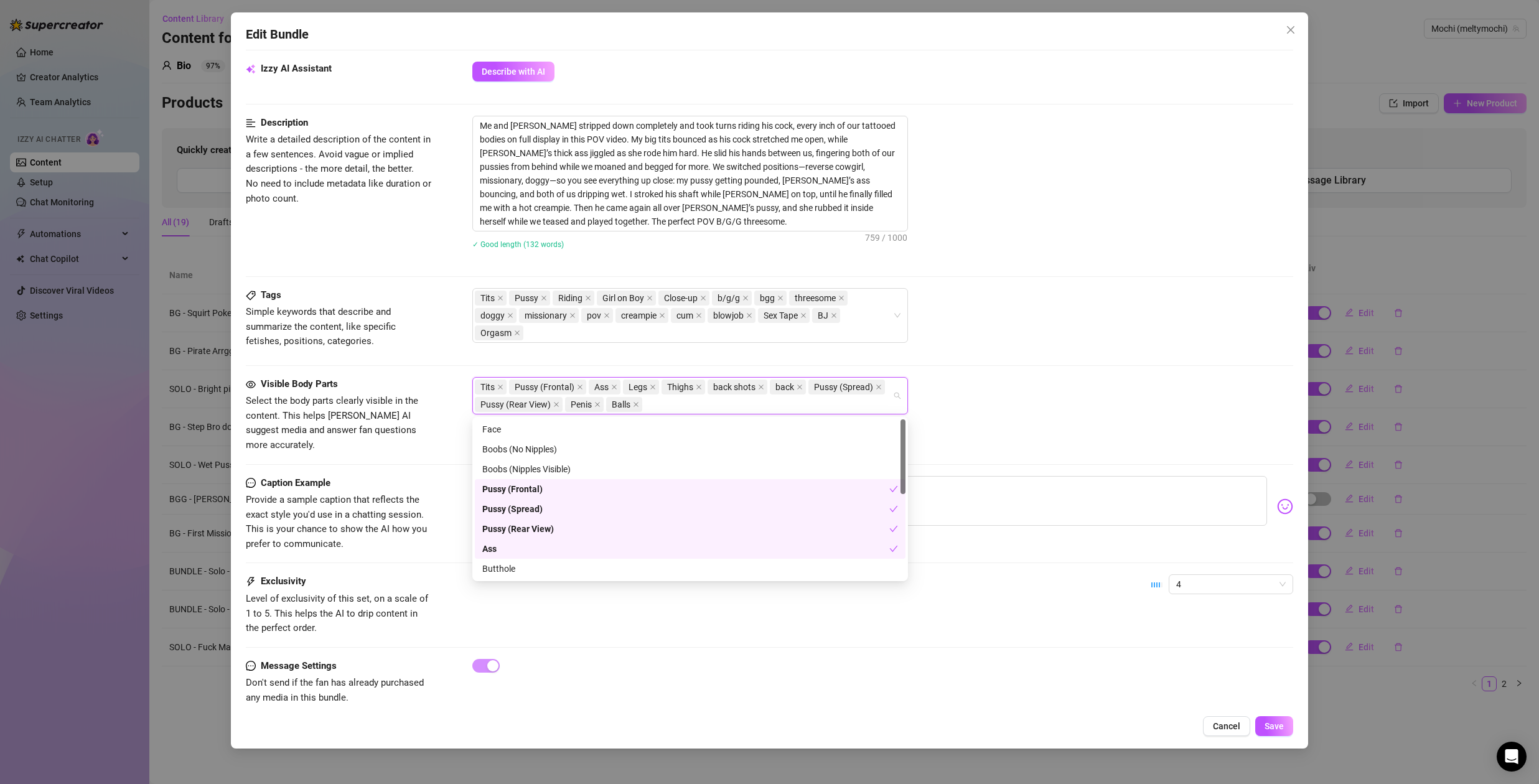
scroll to position [179, 0]
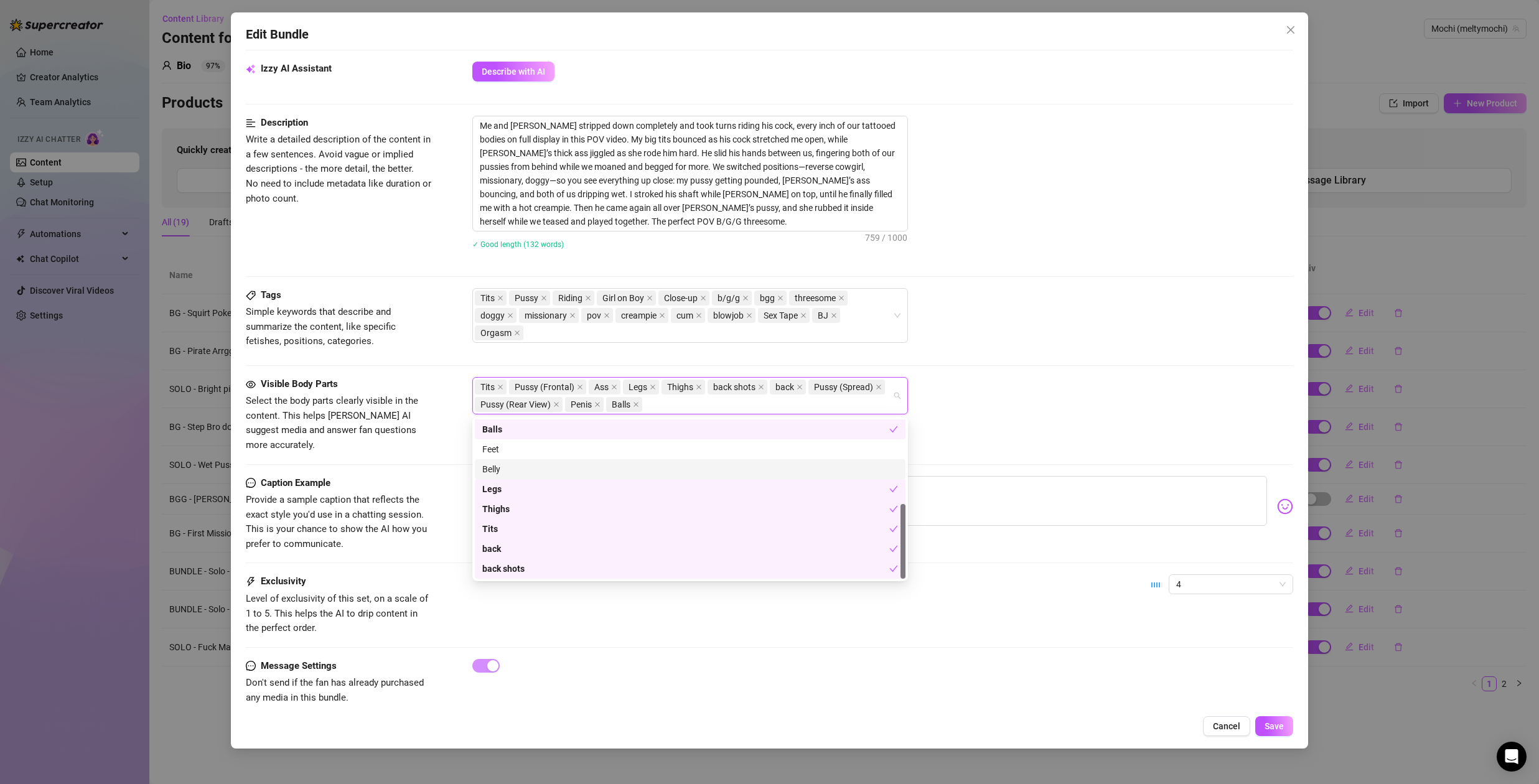
click at [524, 474] on div "Belly" at bounding box center [689, 469] width 416 height 13
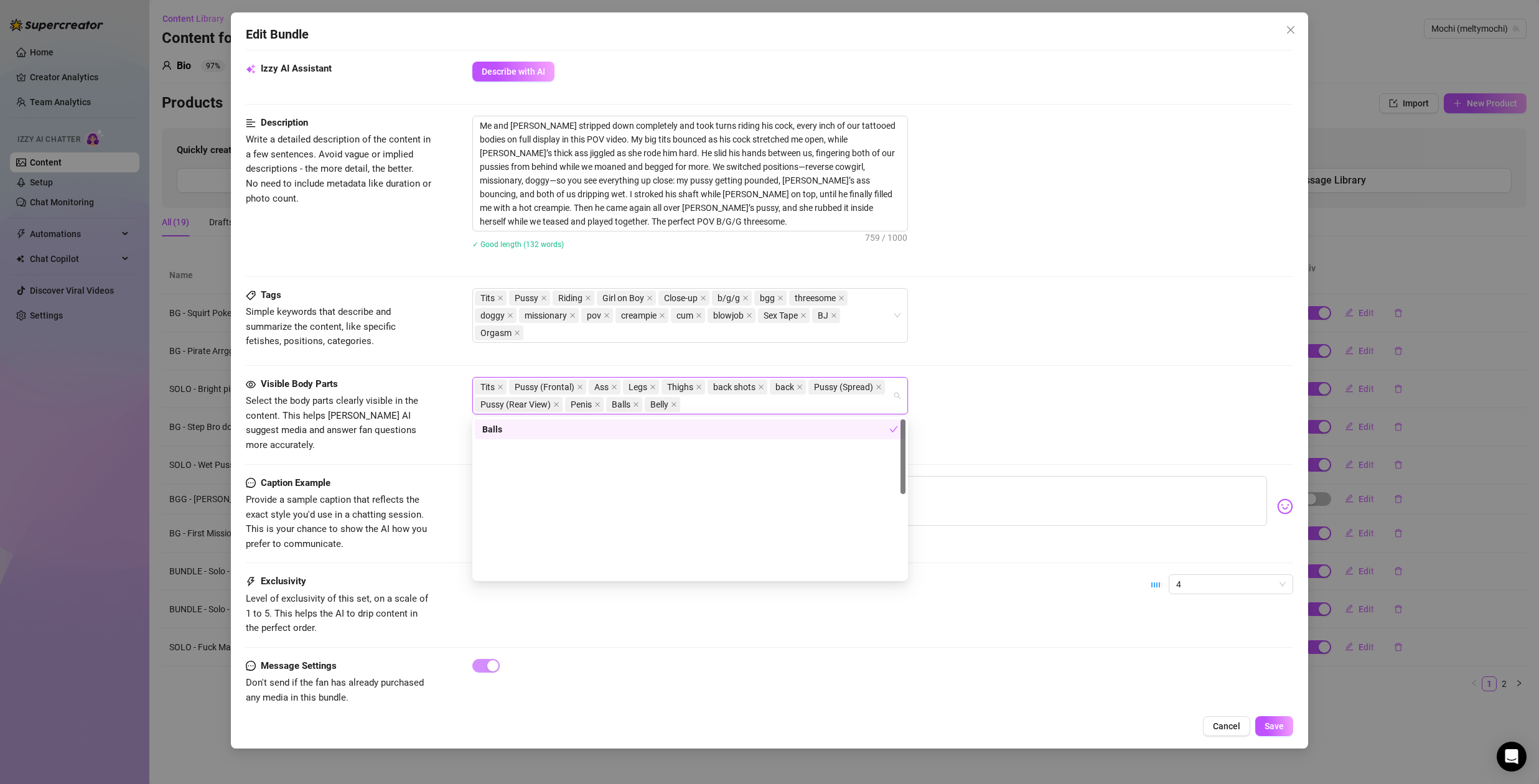
scroll to position [0, 0]
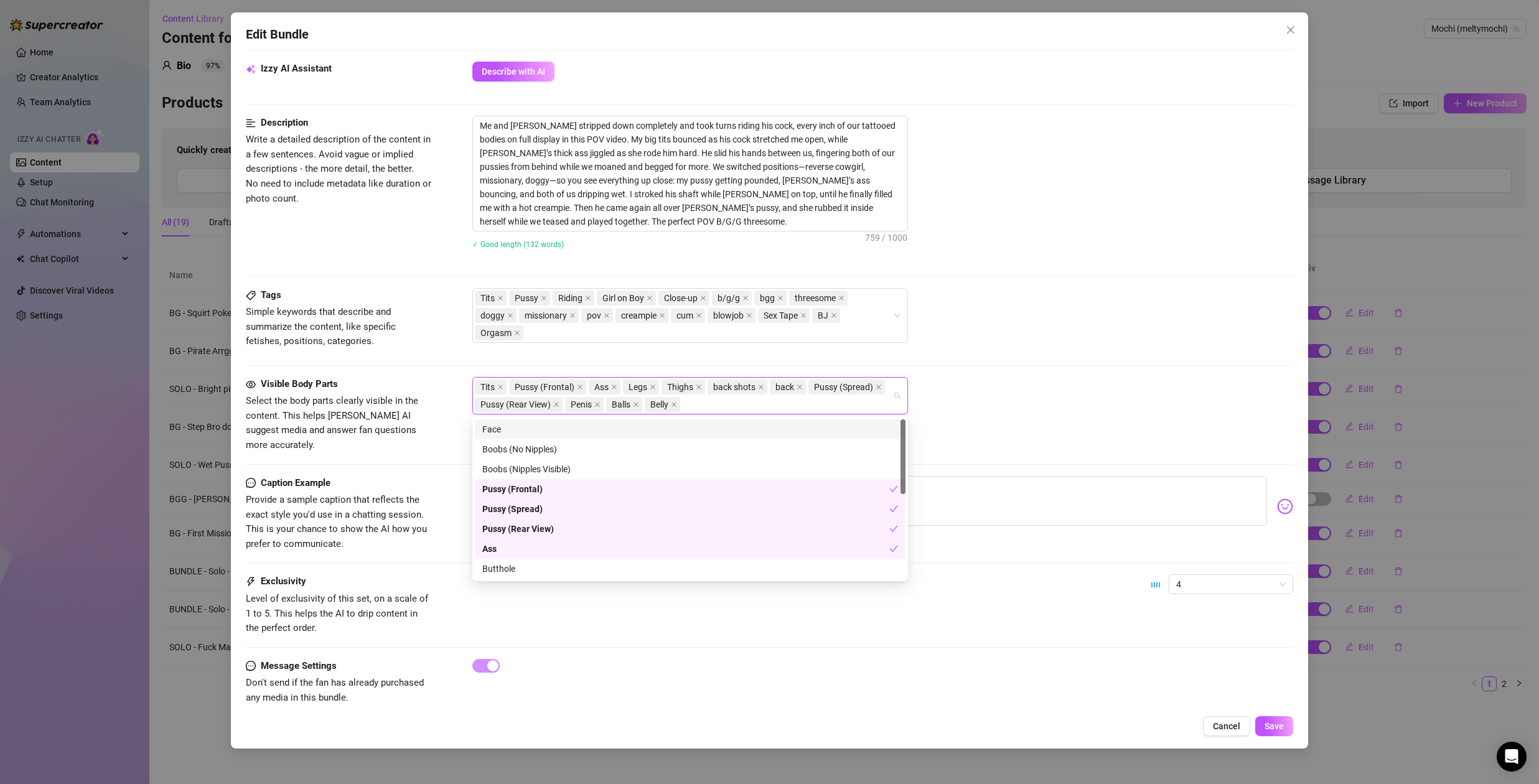
click at [519, 422] on div "Face" at bounding box center [689, 429] width 416 height 13
click at [1028, 387] on div "Tits Pussy (Frontal) Ass Legs Thighs back shots back Pussy (Spread) Pussy (Rear…" at bounding box center [882, 395] width 821 height 37
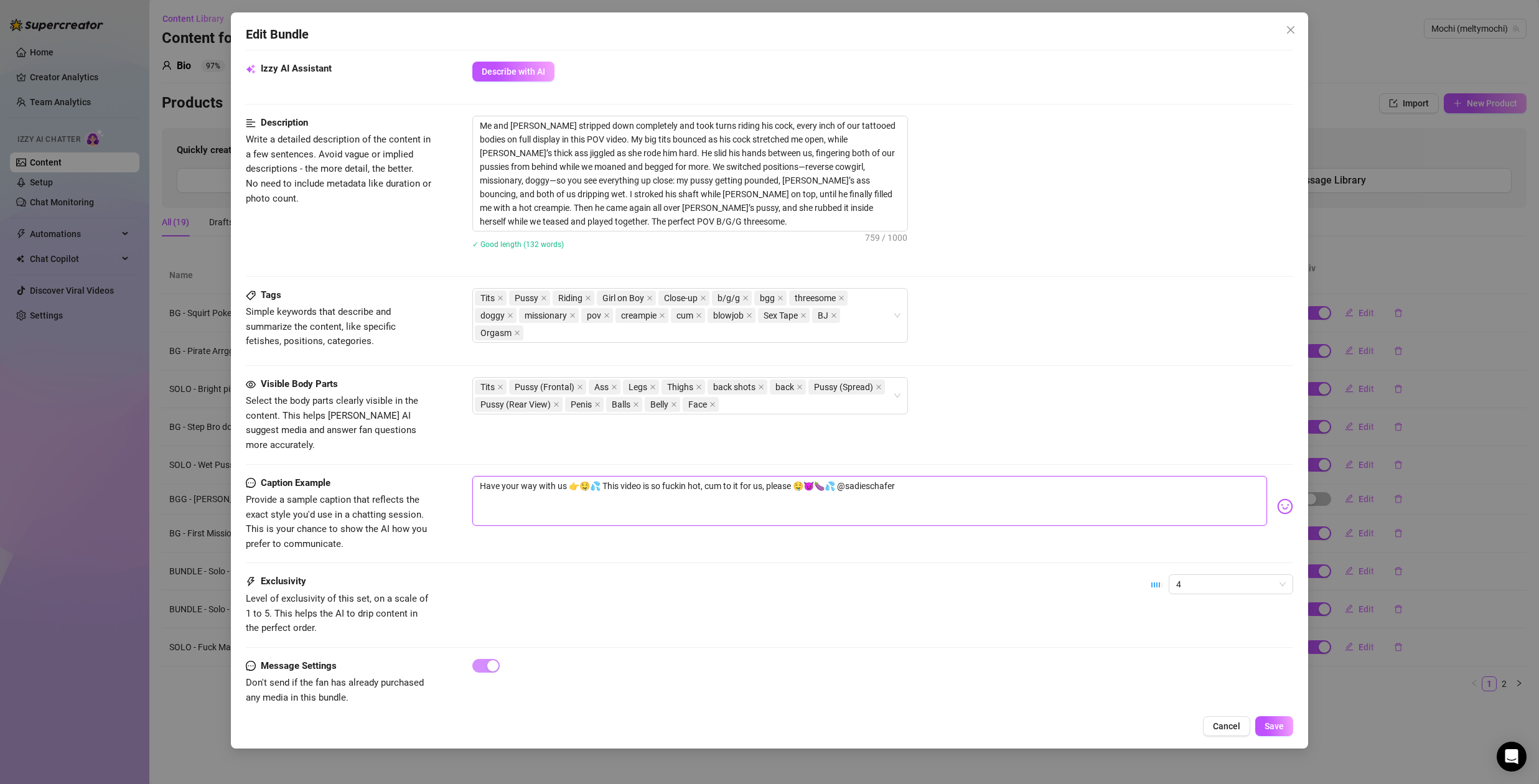
drag, startPoint x: 479, startPoint y: 471, endPoint x: 955, endPoint y: 486, distance: 476.2
click at [955, 486] on textarea "Have your way with us 👉🤤💦 This video is so fuckin hot, cum to it for us, please…" at bounding box center [870, 501] width 795 height 50
click at [551, 476] on textarea "My favorite thing ever" at bounding box center [870, 501] width 795 height 50
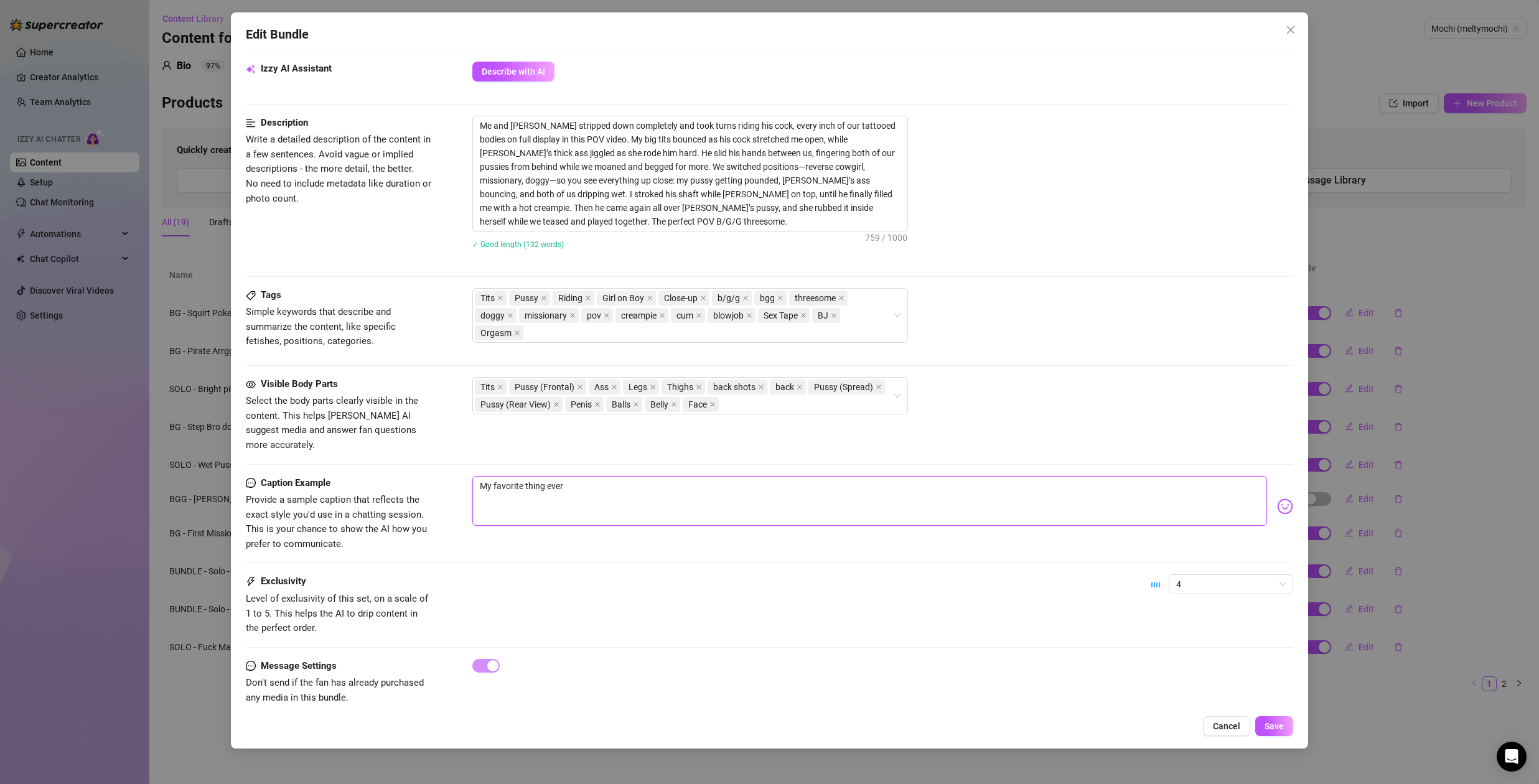
paste textarea "POV threesome with me & Sadie 😈💦 We take turns riding his cock, getting fingere…"
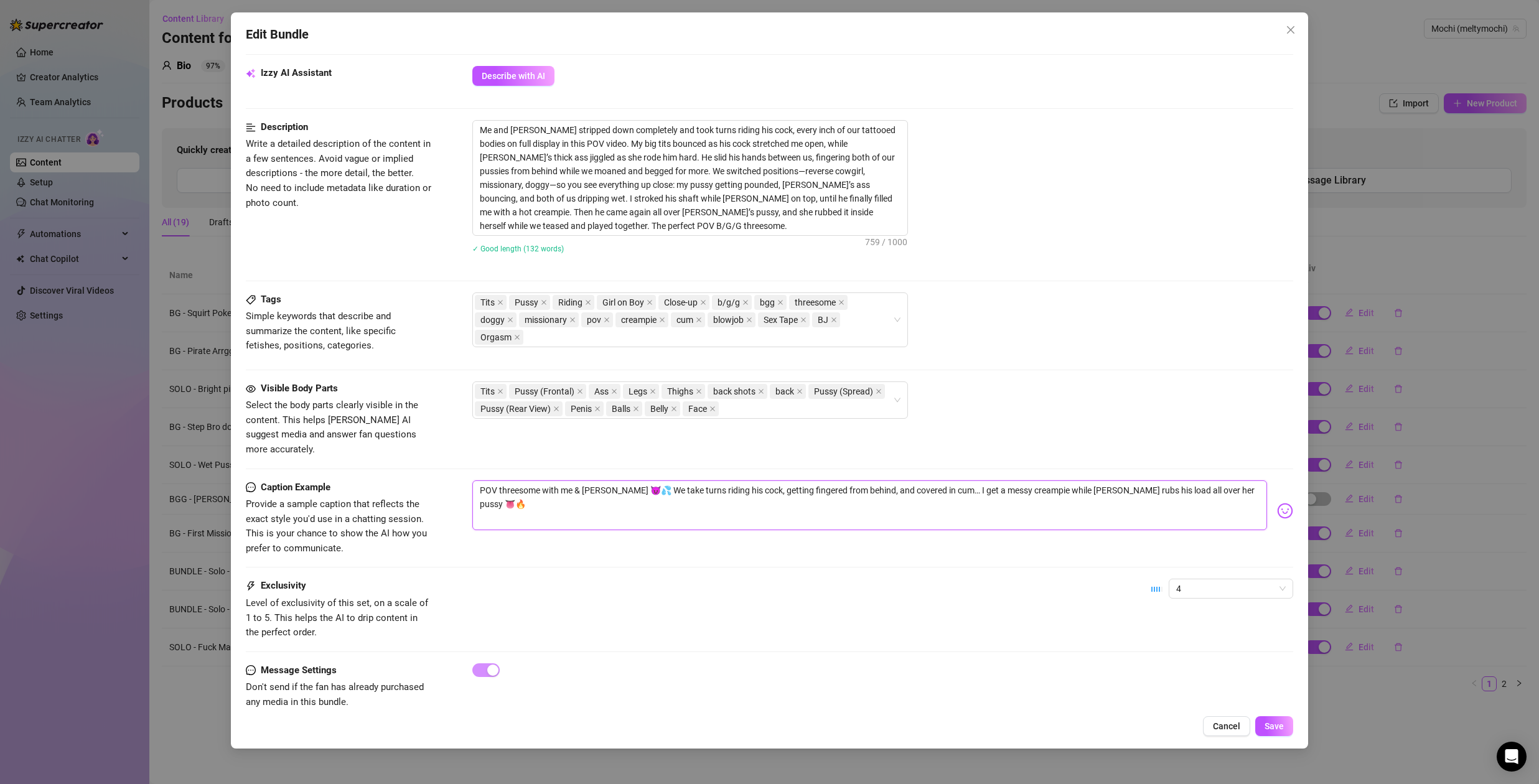
scroll to position [449, 0]
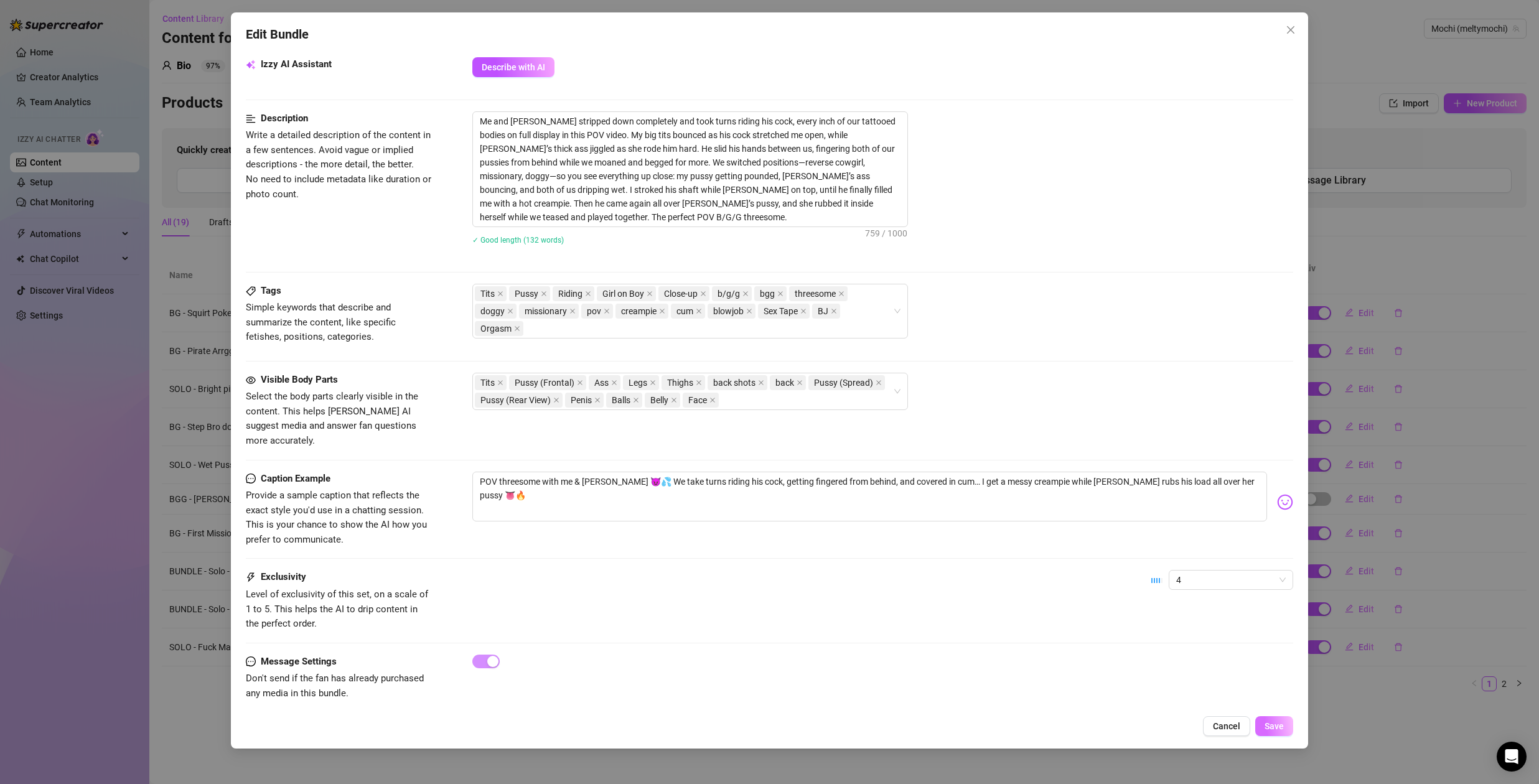
click at [1271, 725] on span "Save" at bounding box center [1274, 725] width 19 height 10
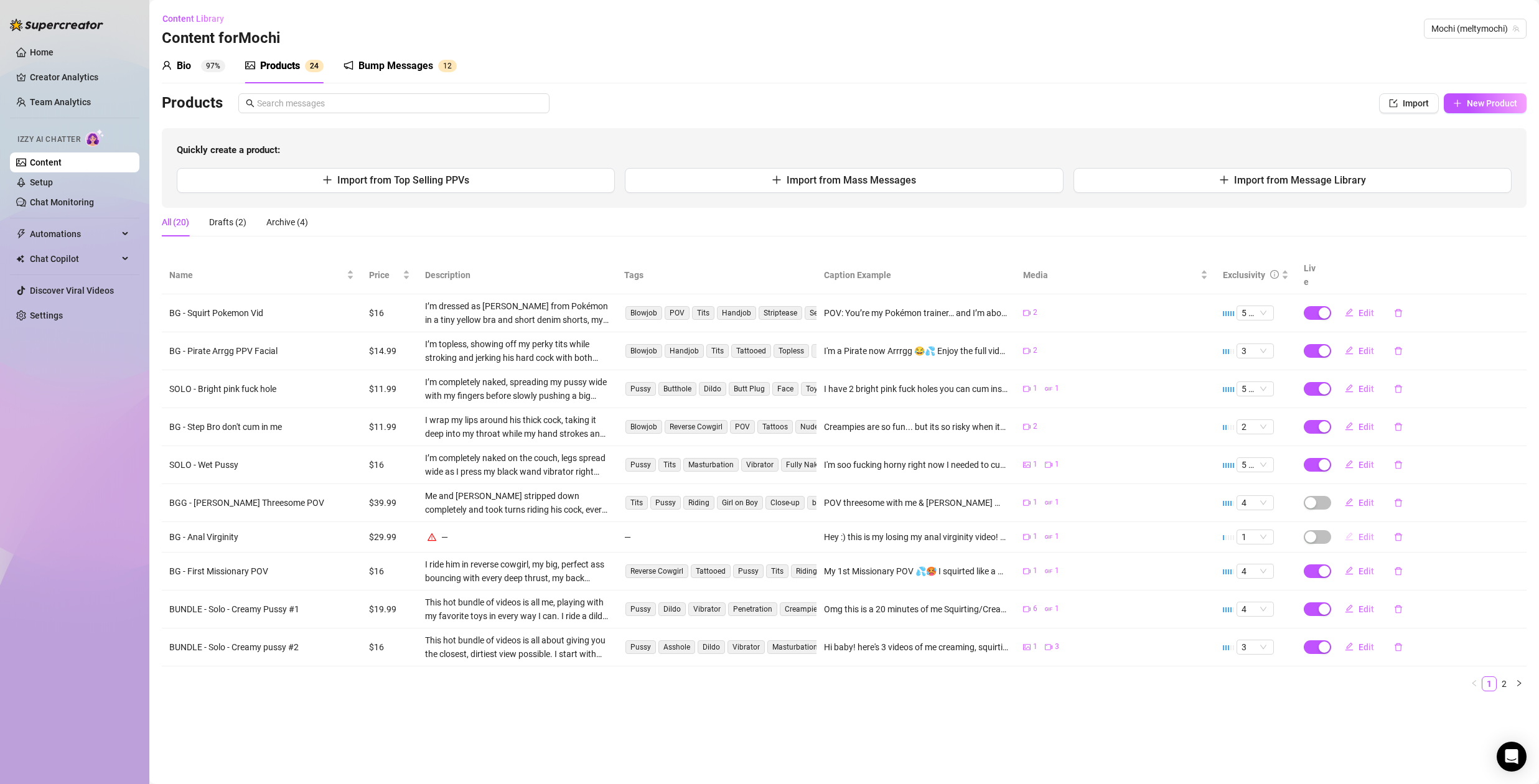
click at [1364, 532] on span "Edit" at bounding box center [1366, 536] width 15 height 10
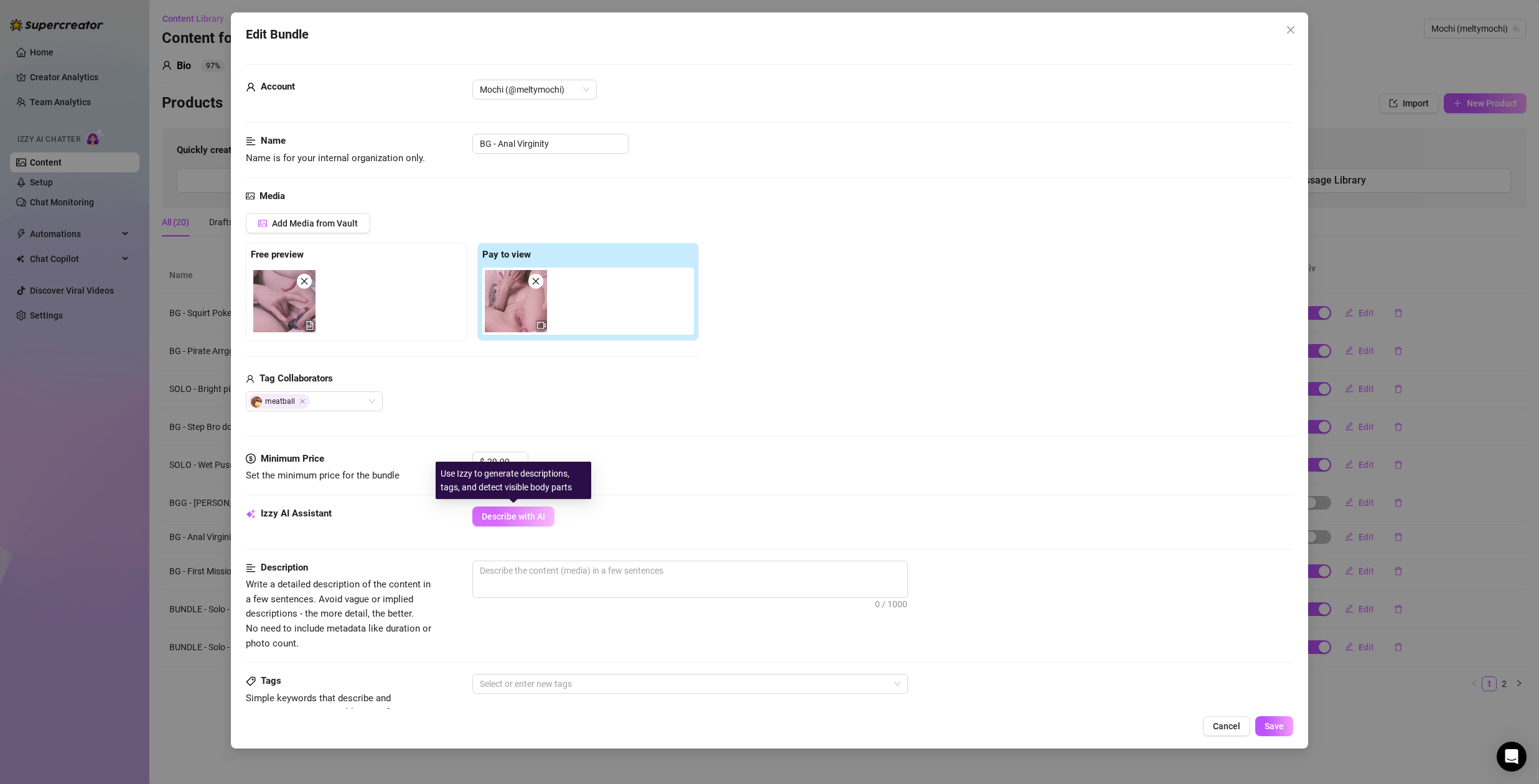
click at [511, 518] on span "Describe with AI" at bounding box center [514, 516] width 63 height 10
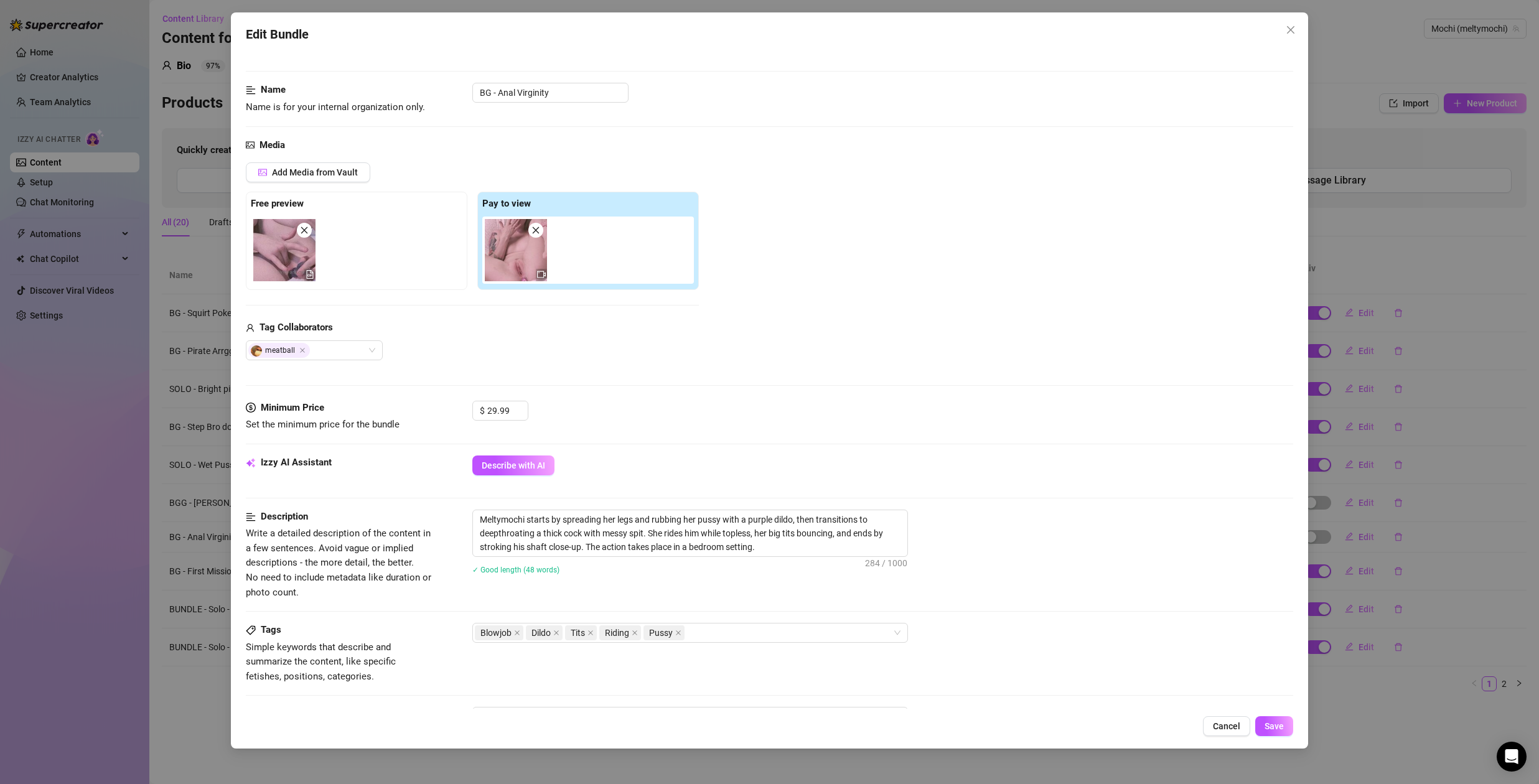
scroll to position [106, 0]
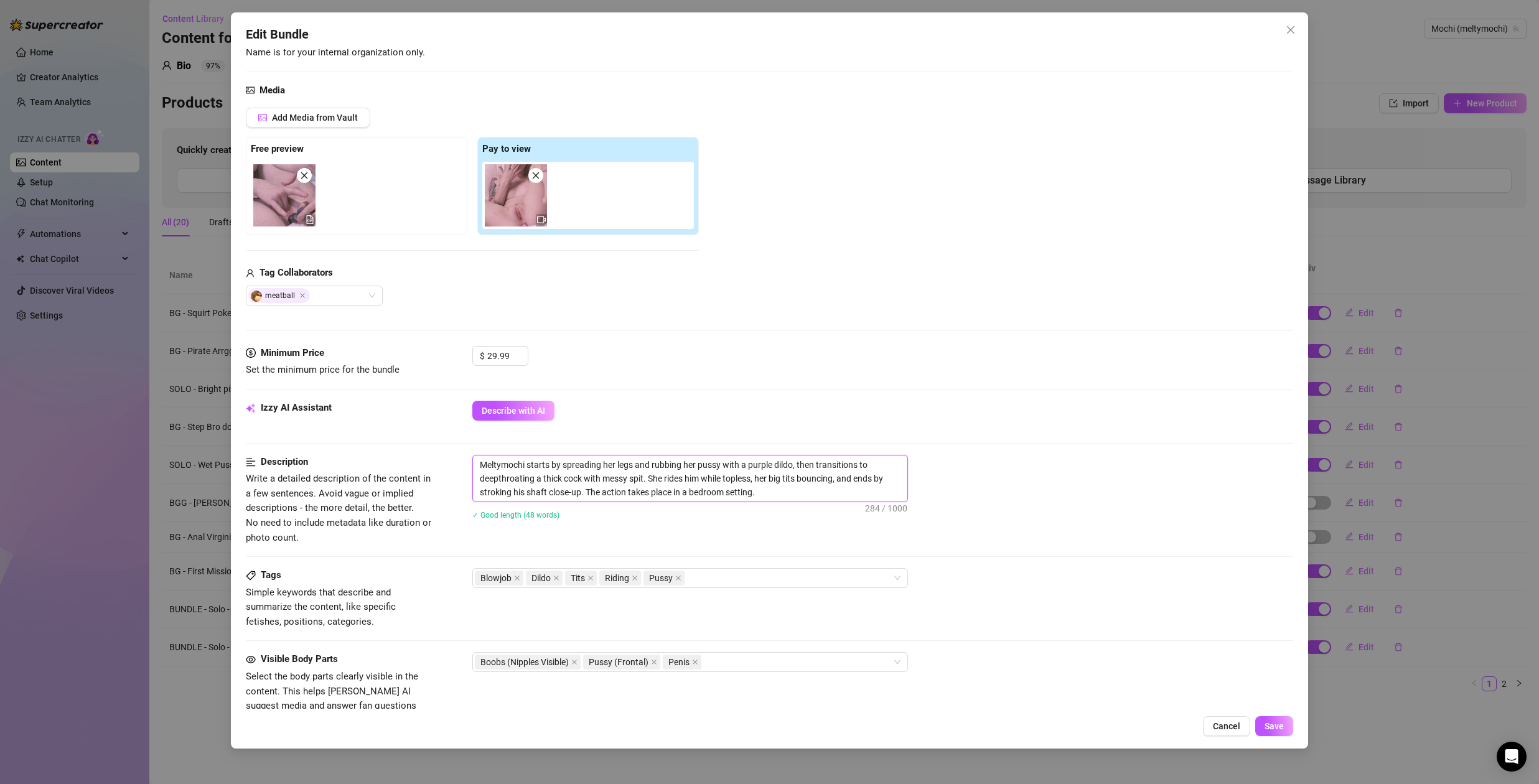
click at [605, 486] on textarea "Meltymochi starts by spreading her legs and rubbing her pussy with a purple dil…" at bounding box center [690, 479] width 435 height 46
click at [704, 480] on textarea "Meltymochi starts by spreading her legs and rubbing her pussy with a purple dil…" at bounding box center [690, 479] width 435 height 46
click at [505, 461] on textarea "Meltymochi starts by spreading her legs and rubbing her pussy with a purple dil…" at bounding box center [690, 479] width 435 height 46
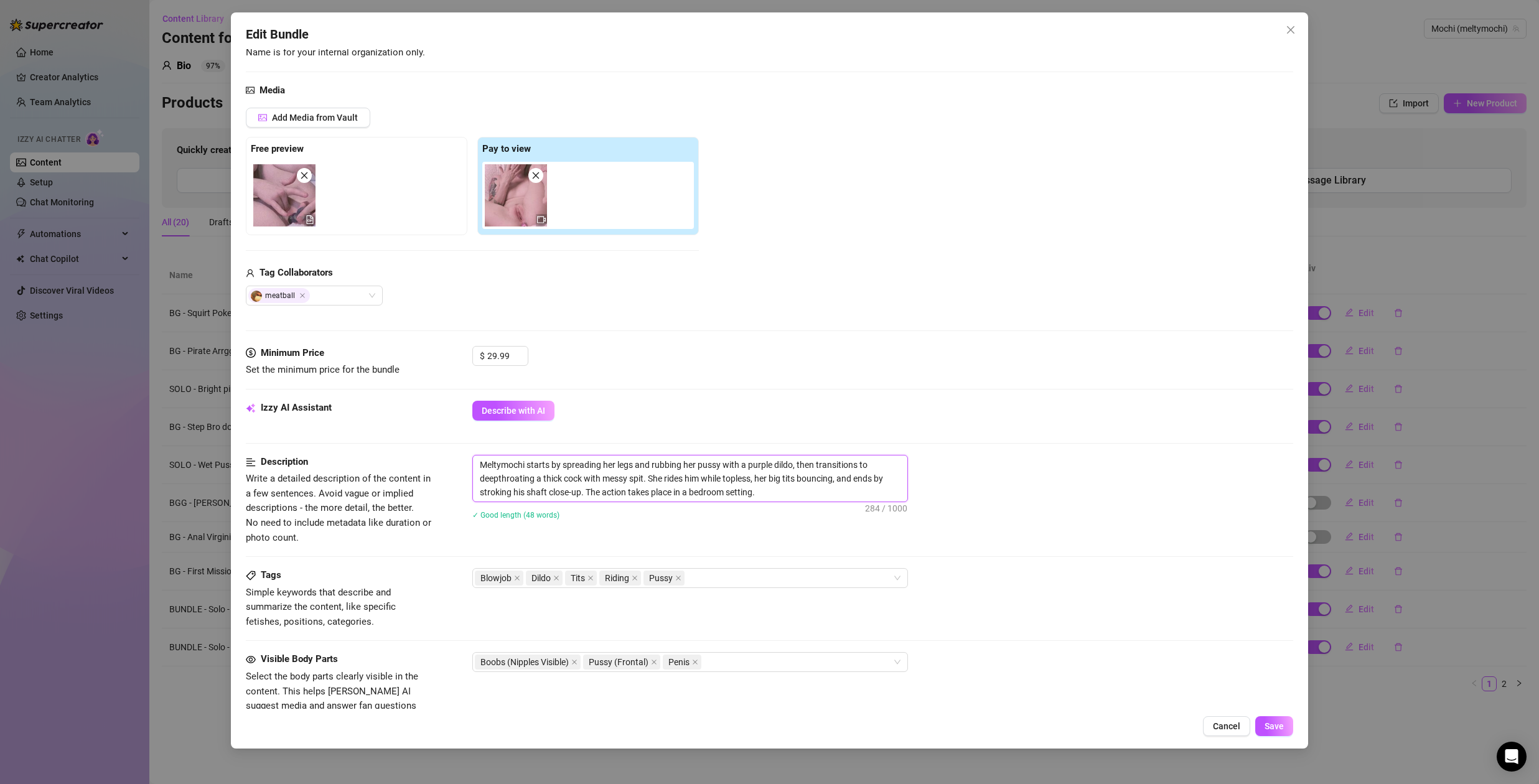
click at [763, 493] on textarea "Meltymochi starts by spreading her legs and rubbing her pussy with a purple dil…" at bounding box center [690, 479] width 435 height 46
click at [637, 474] on textarea "Meltymochi starts by spreading her legs and rubbing her pussy with a purple dil…" at bounding box center [690, 486] width 435 height 59
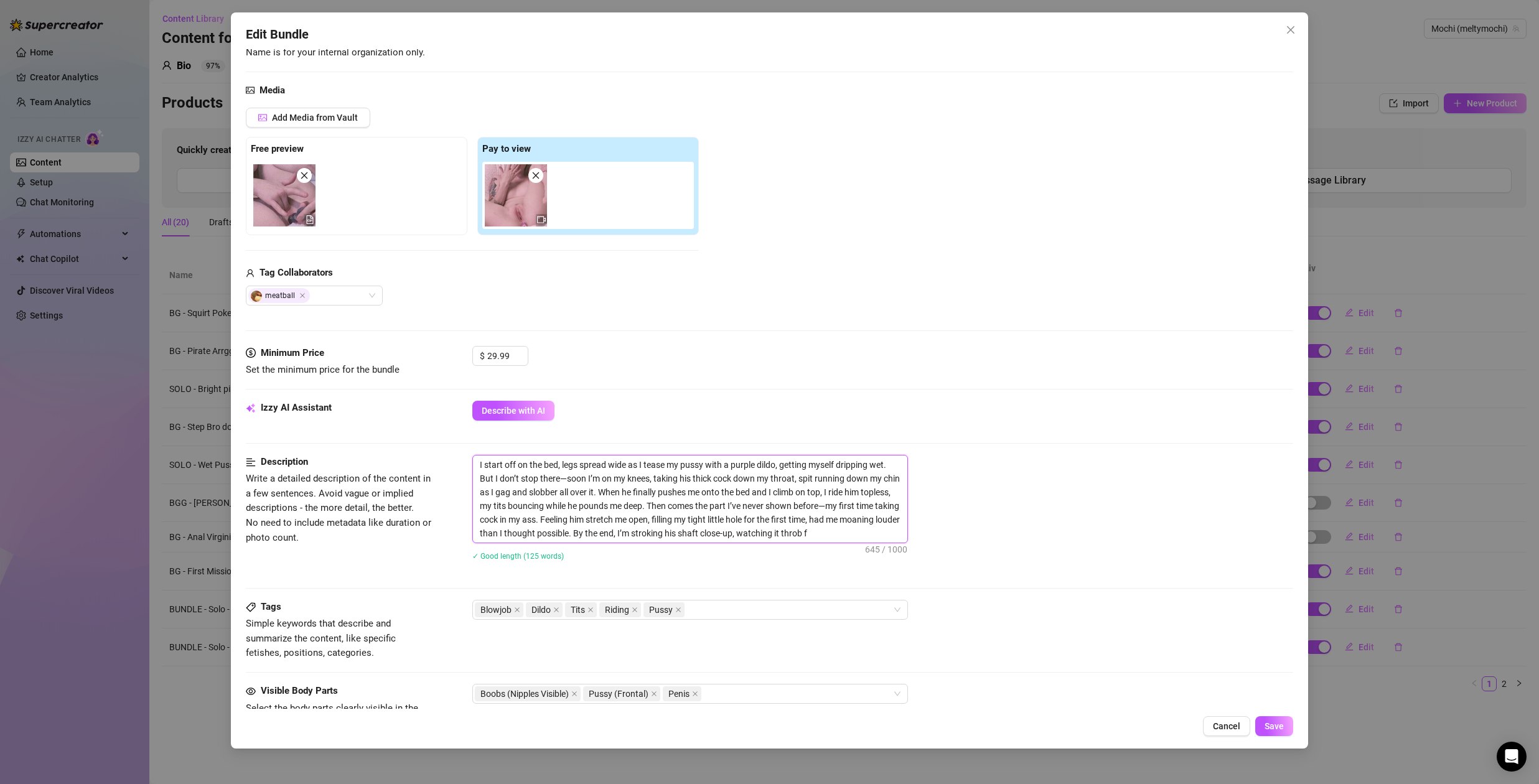
click at [623, 493] on textarea "I start off on the bed, legs spread wide as I tease my pussy with a purple dild…" at bounding box center [690, 499] width 435 height 87
paste textarea "Here’s a hotter **first-person rewrite** with that anal virginity angle worked …"
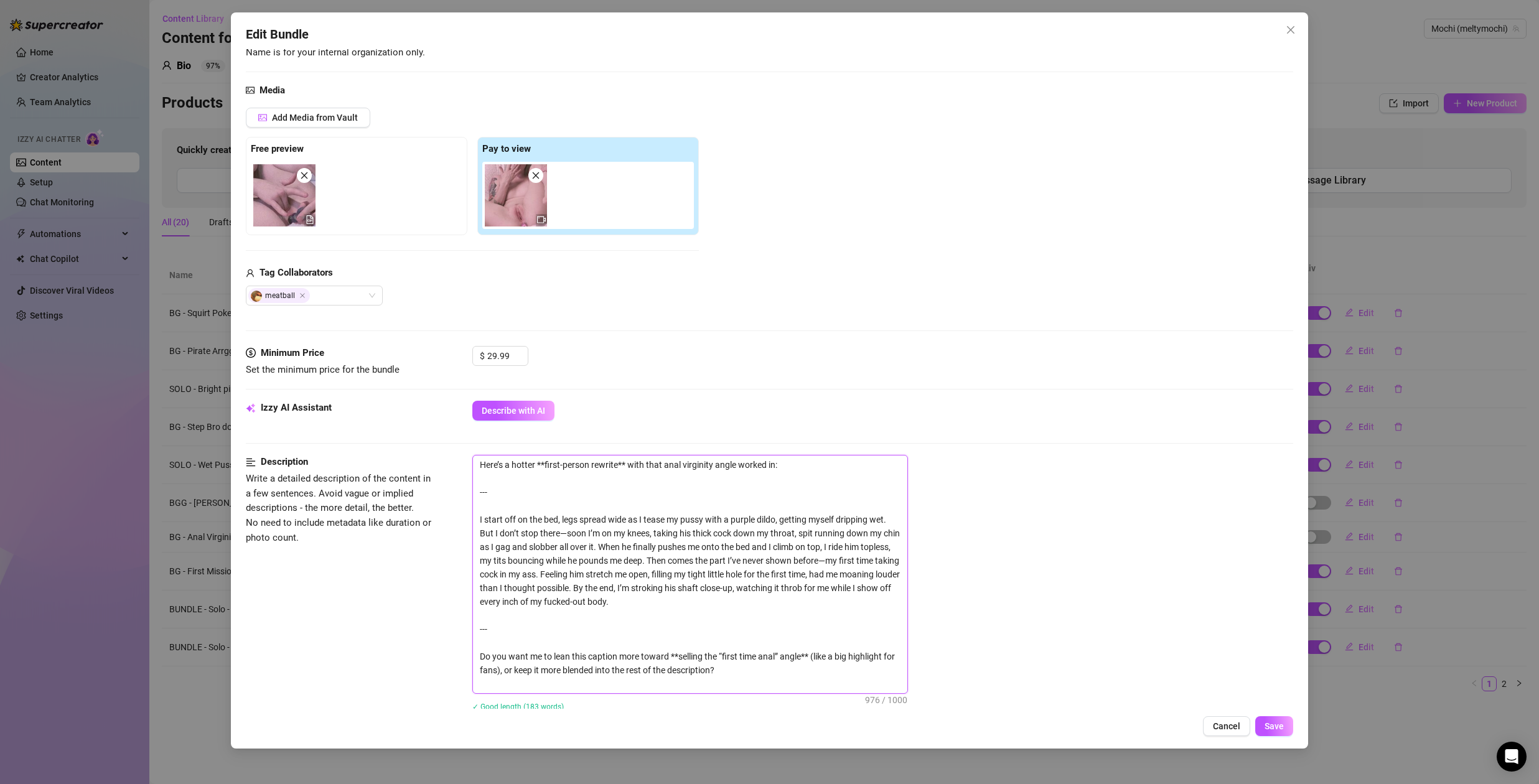
drag, startPoint x: 735, startPoint y: 675, endPoint x: 445, endPoint y: 617, distance: 295.7
click at [445, 617] on div "Description Write a detailed description of the content in a few sentences. Avo…" at bounding box center [769, 591] width 1047 height 273
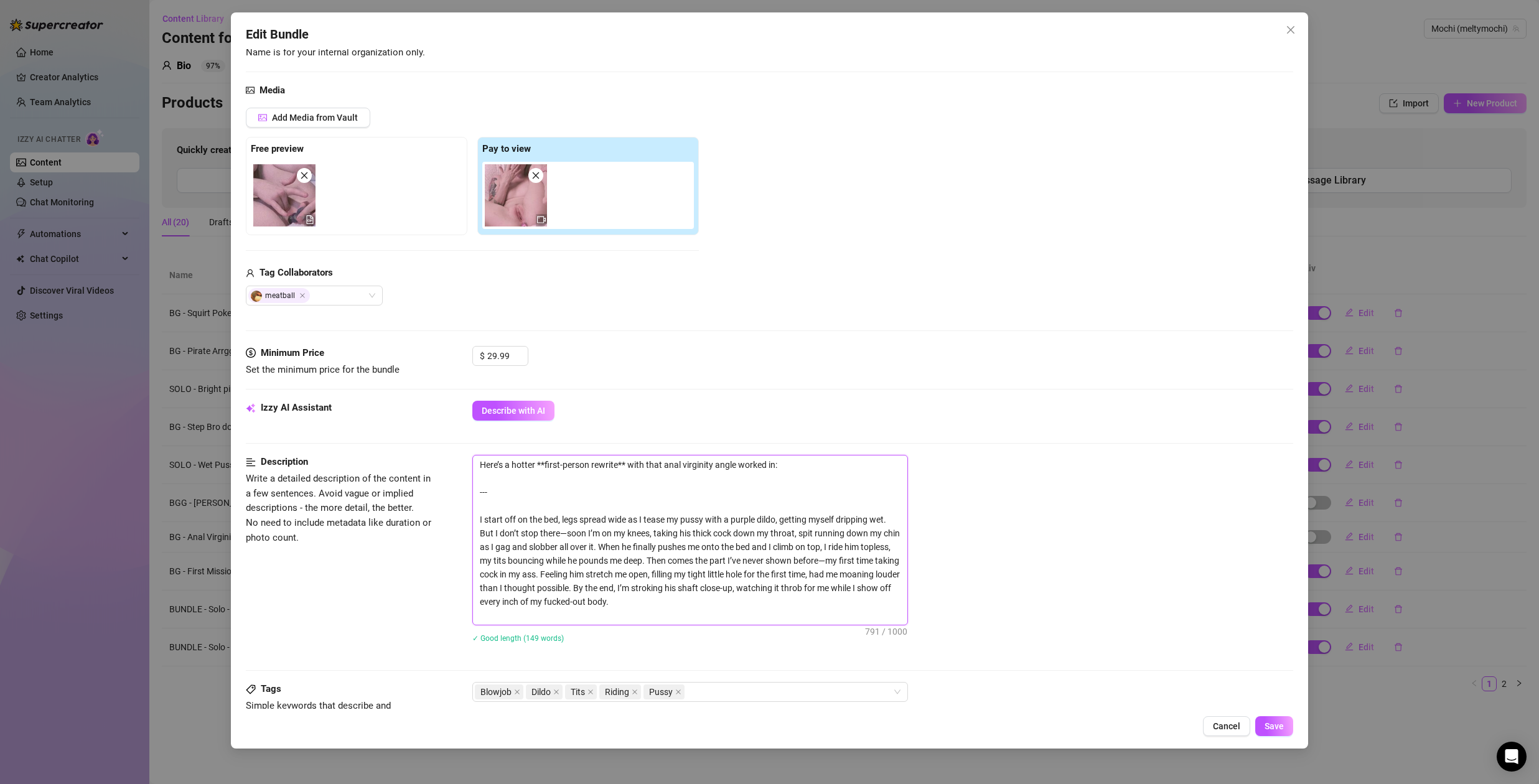
click at [479, 517] on textarea "Here’s a hotter **first-person rewrite** with that anal virginity angle worked …" at bounding box center [690, 540] width 435 height 169
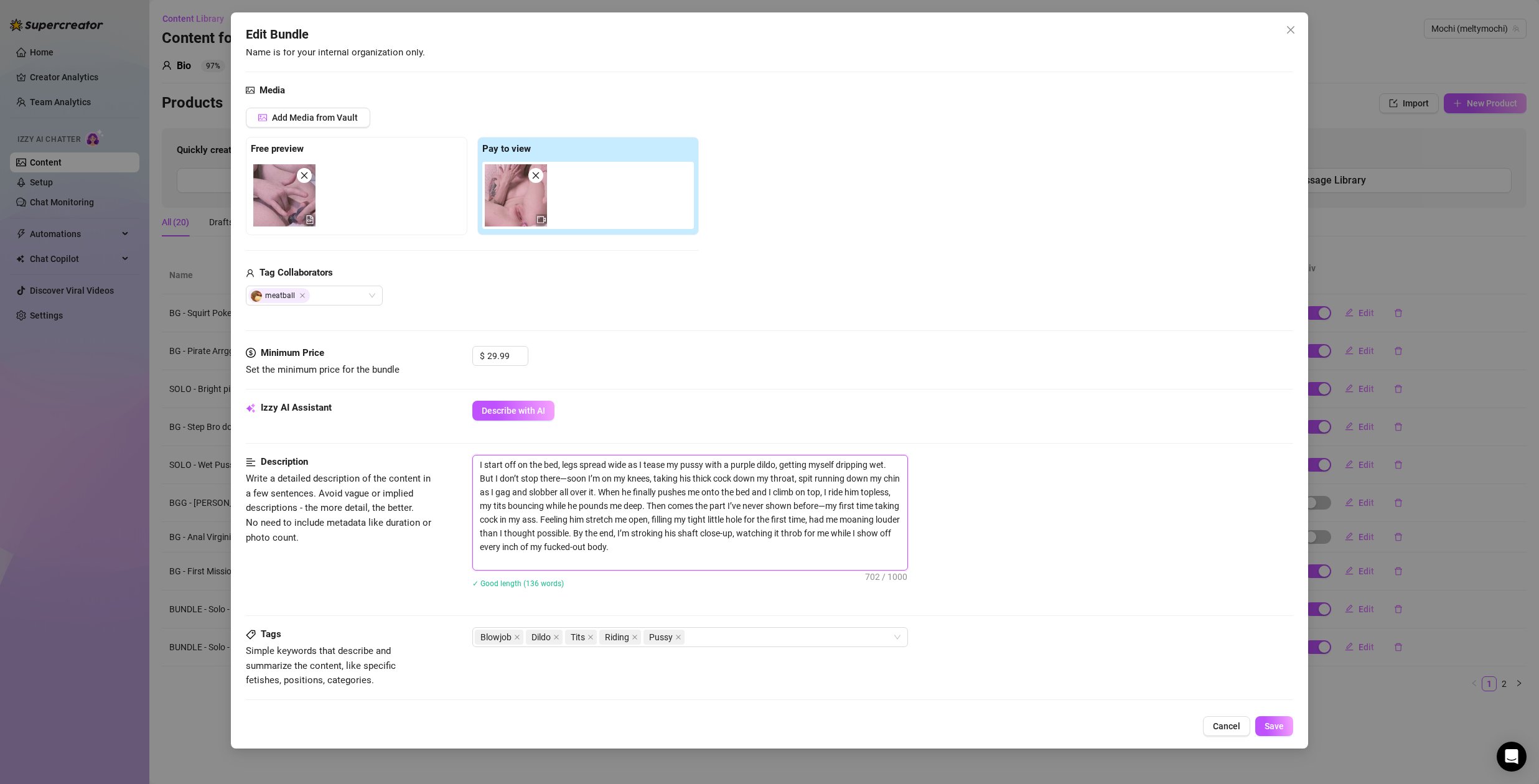
scroll to position [445, 0]
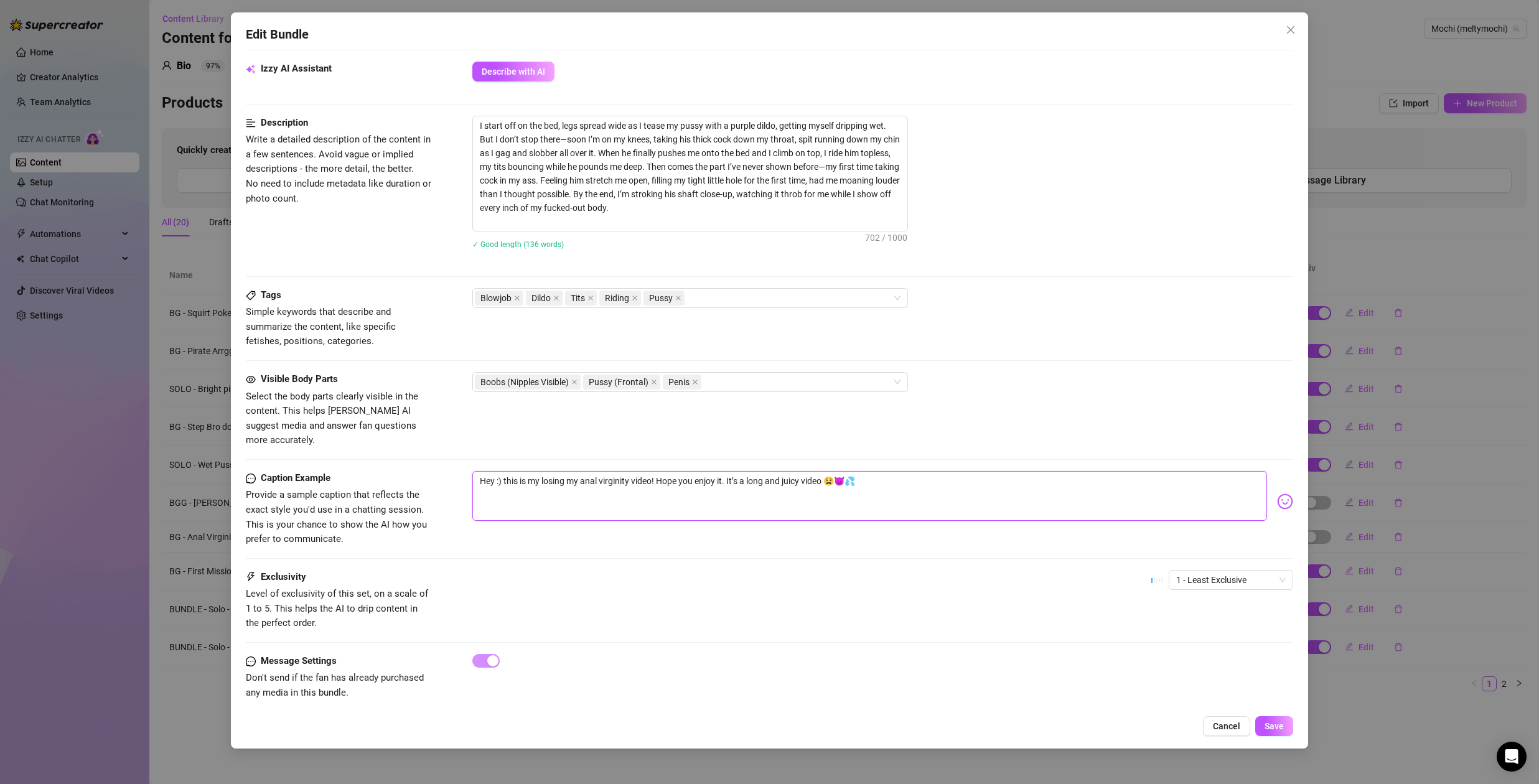
click at [806, 471] on textarea "Hey :) this is my losing my anal virginity video! Hope you enjoy it. It’s a lon…" at bounding box center [870, 496] width 795 height 50
click at [904, 471] on textarea "Hey :) this is my losing my anal virginity video! Hope you enjoy it. It’s a lon…" at bounding box center [870, 496] width 795 height 50
click at [718, 297] on div "Blowjob Dildo Tits Riding Pussy" at bounding box center [684, 297] width 418 height 17
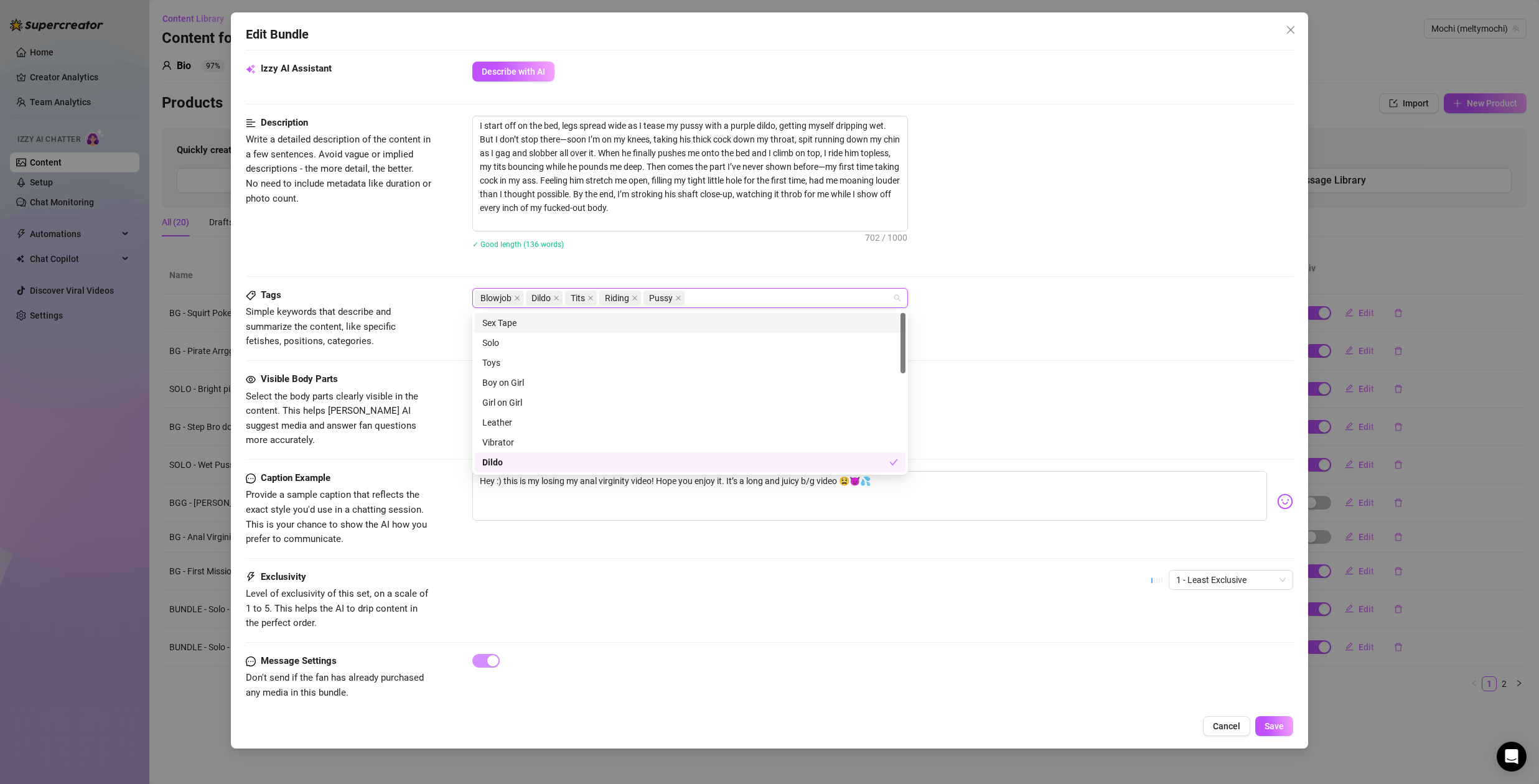
drag, startPoint x: 515, startPoint y: 323, endPoint x: 533, endPoint y: 363, distance: 43.9
click at [515, 324] on div "Sex Tape" at bounding box center [689, 322] width 416 height 13
click at [515, 382] on div "Boy on Girl" at bounding box center [689, 383] width 416 height 13
click at [523, 448] on div "Orgasm" at bounding box center [689, 449] width 416 height 13
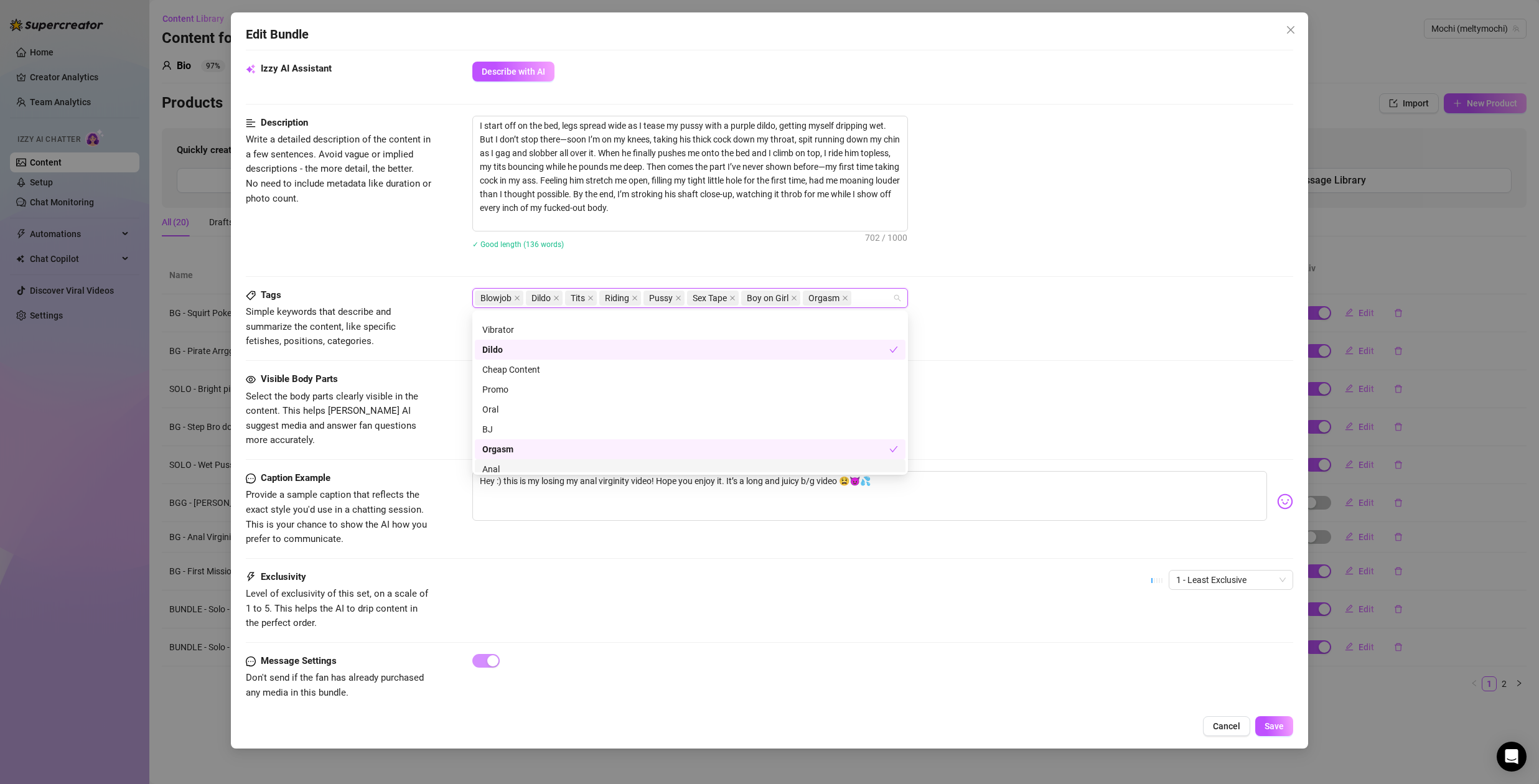
drag, startPoint x: 500, startPoint y: 469, endPoint x: 534, endPoint y: 459, distance: 35.4
click at [500, 468] on div "Anal" at bounding box center [689, 469] width 416 height 13
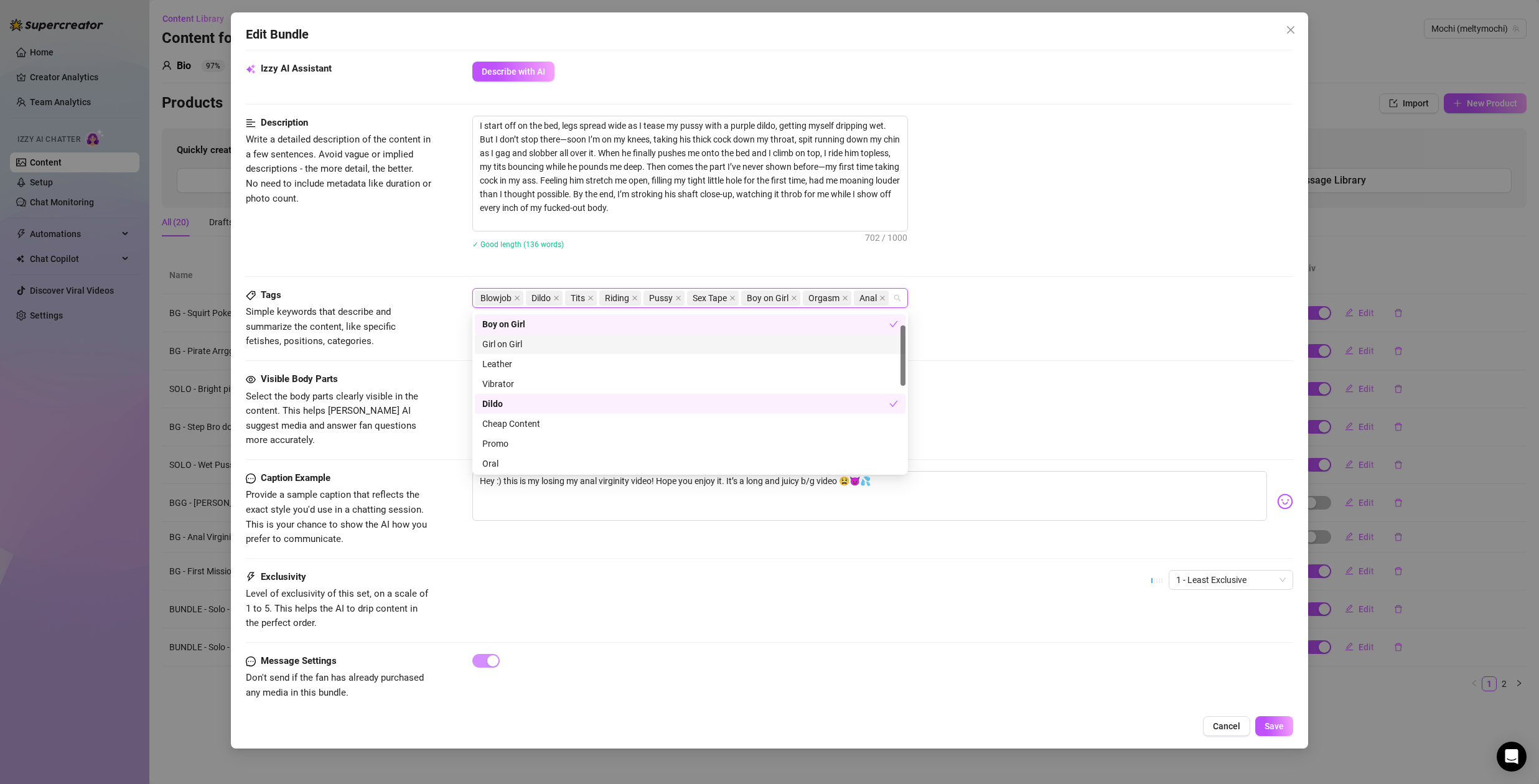
scroll to position [0, 0]
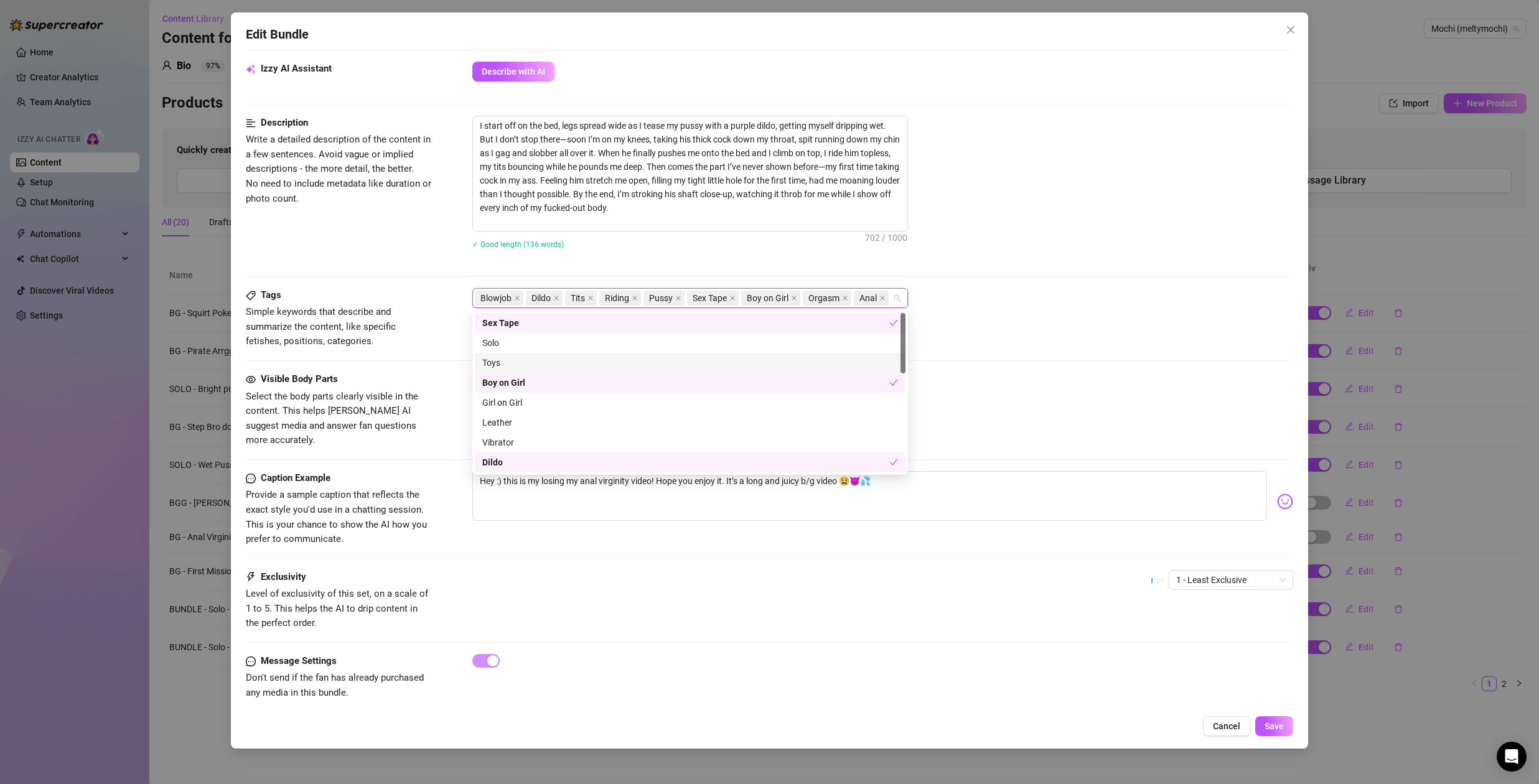
click at [519, 362] on div "Toys" at bounding box center [689, 363] width 416 height 13
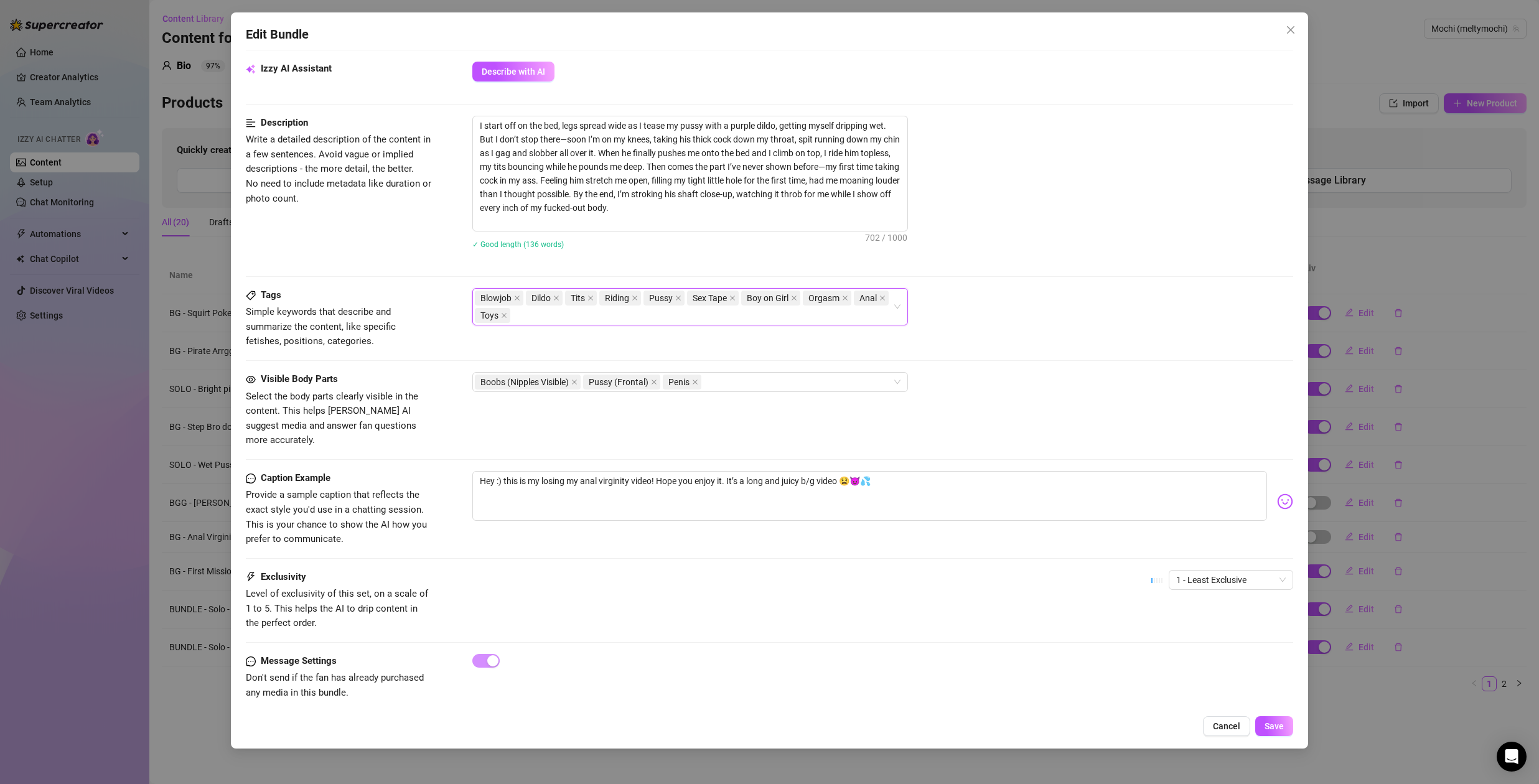
click at [614, 318] on div "Blowjob Dildo Tits Riding Pussy Sex Tape Boy on Girl Orgasm Anal Toys" at bounding box center [684, 306] width 418 height 35
click at [592, 339] on div "anal creampie" at bounding box center [689, 340] width 416 height 13
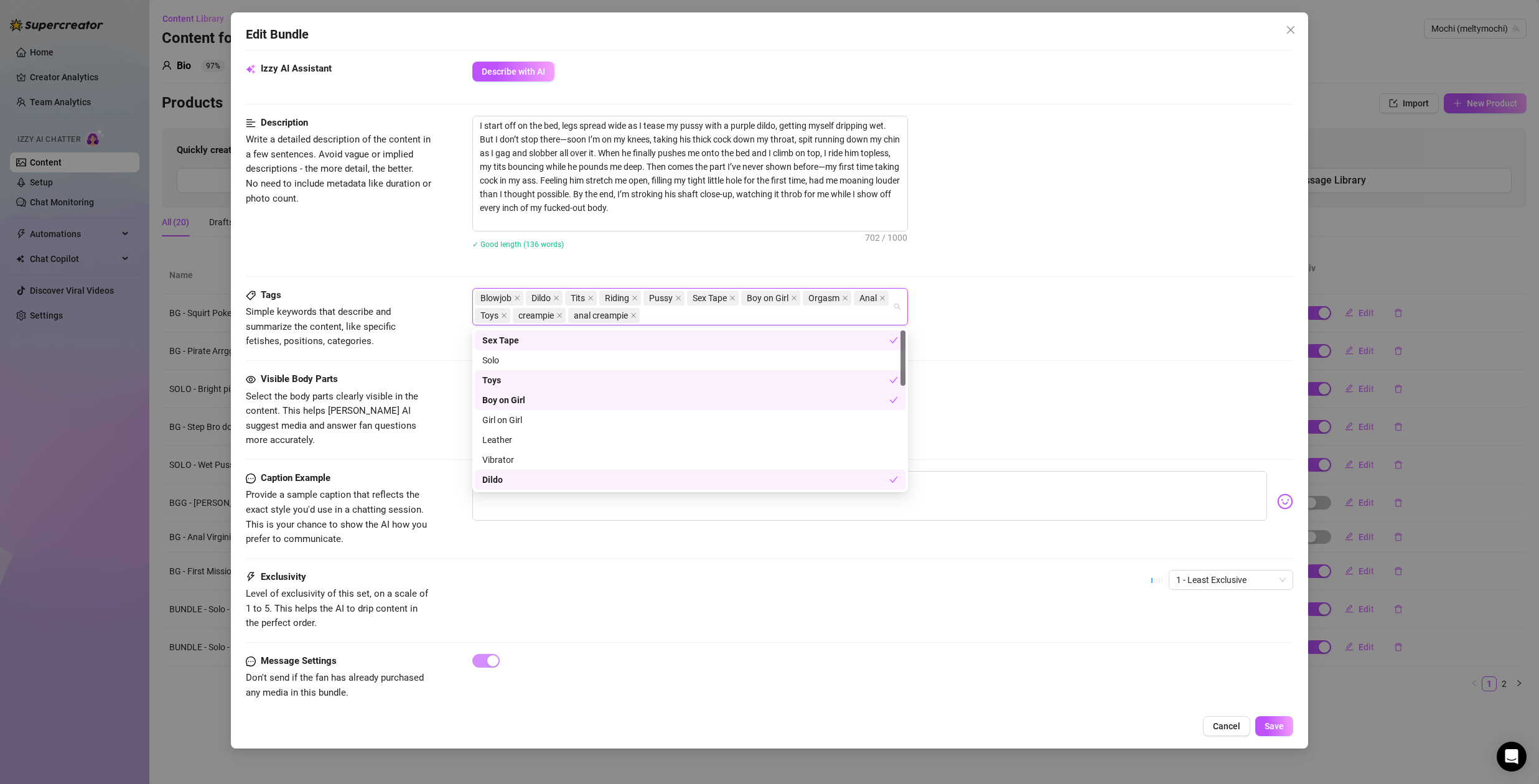
click at [1169, 305] on div "Blowjob Dildo Tits Riding Pussy Sex Tape Boy on Girl Orgasm Anal Toys creampie …" at bounding box center [882, 306] width 821 height 37
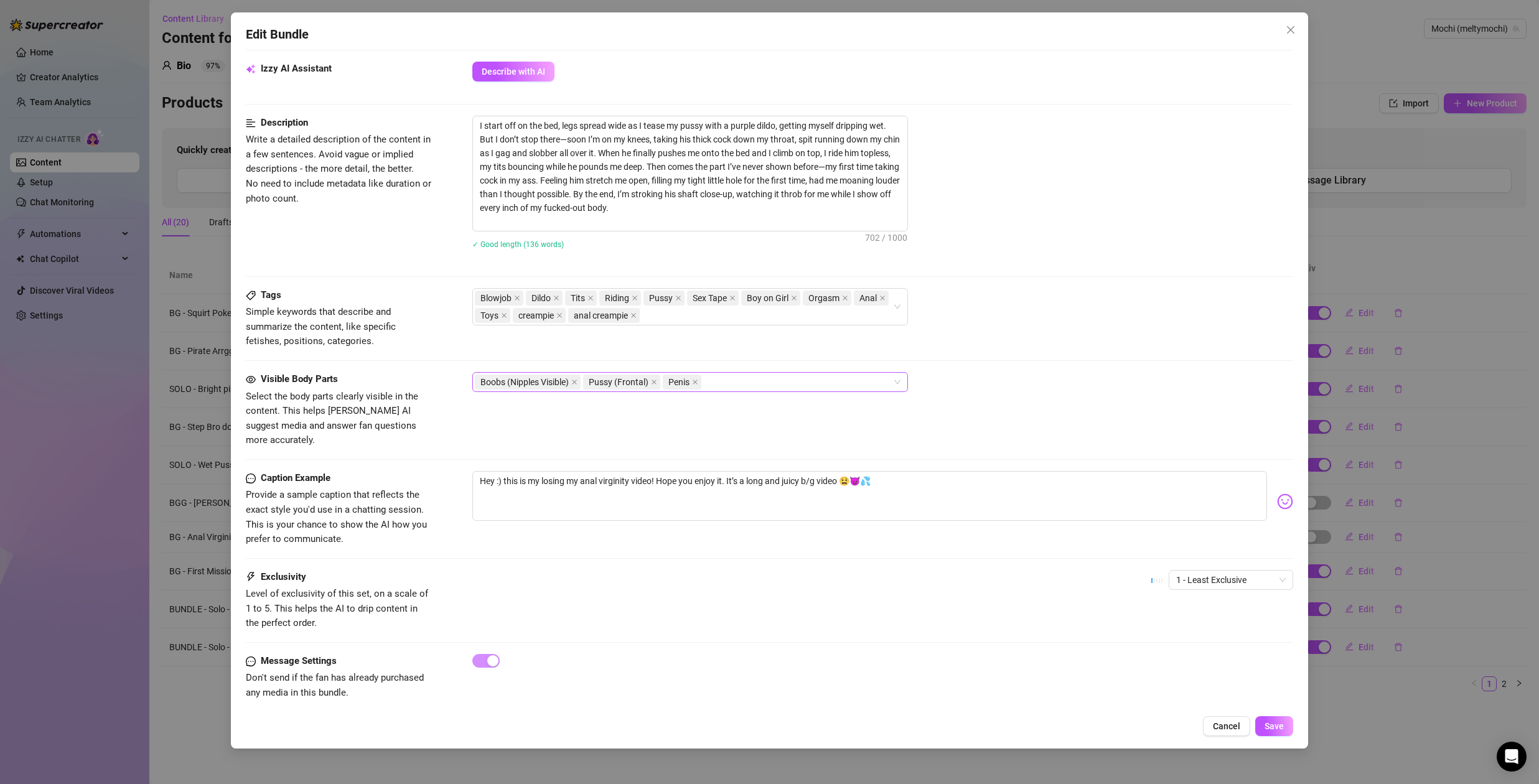
click at [778, 382] on div "Boobs (Nipples Visible) Pussy (Frontal) Penis" at bounding box center [684, 382] width 418 height 17
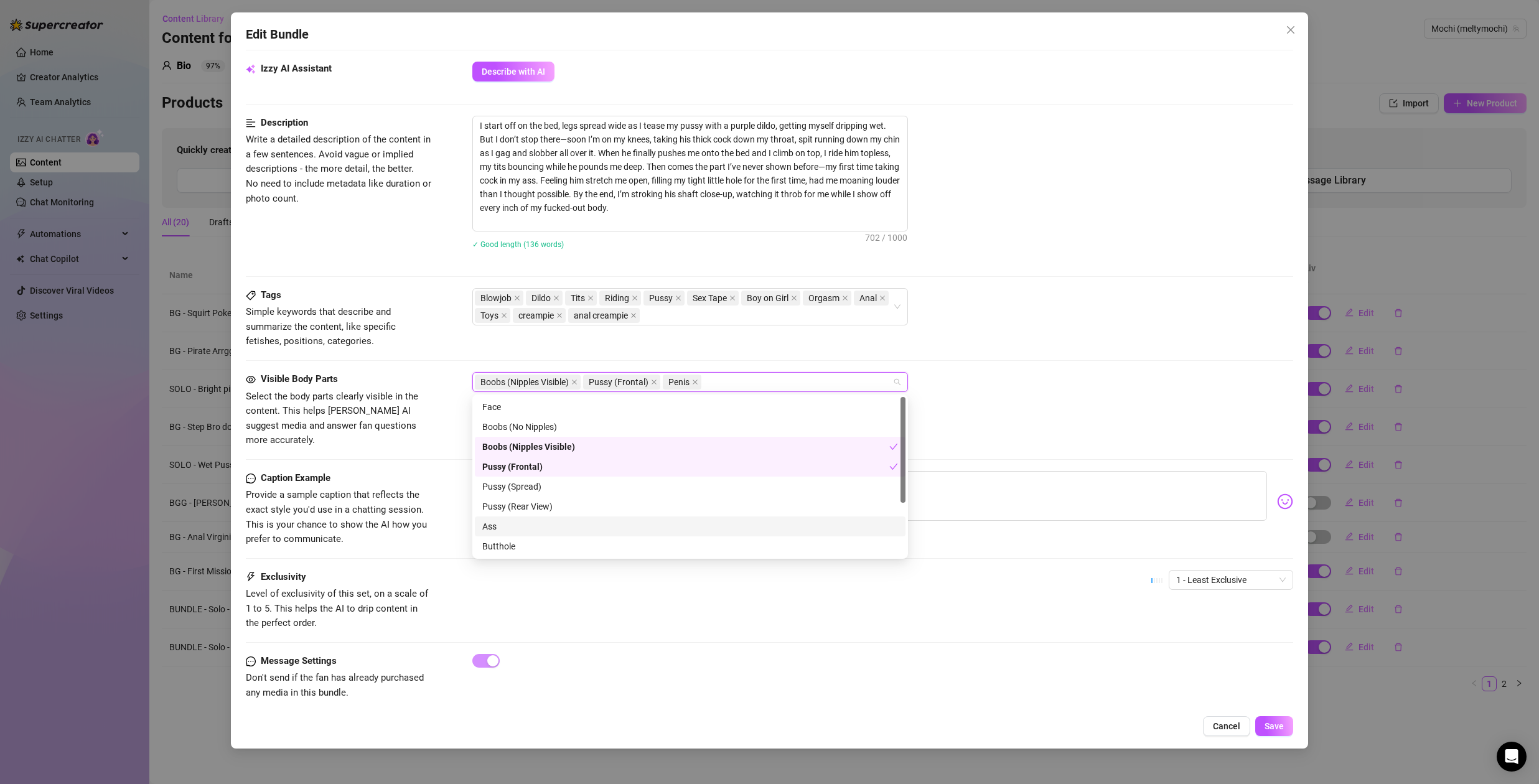
click at [547, 522] on div "Ass" at bounding box center [689, 526] width 416 height 13
click at [525, 545] on div "Butthole" at bounding box center [689, 546] width 416 height 13
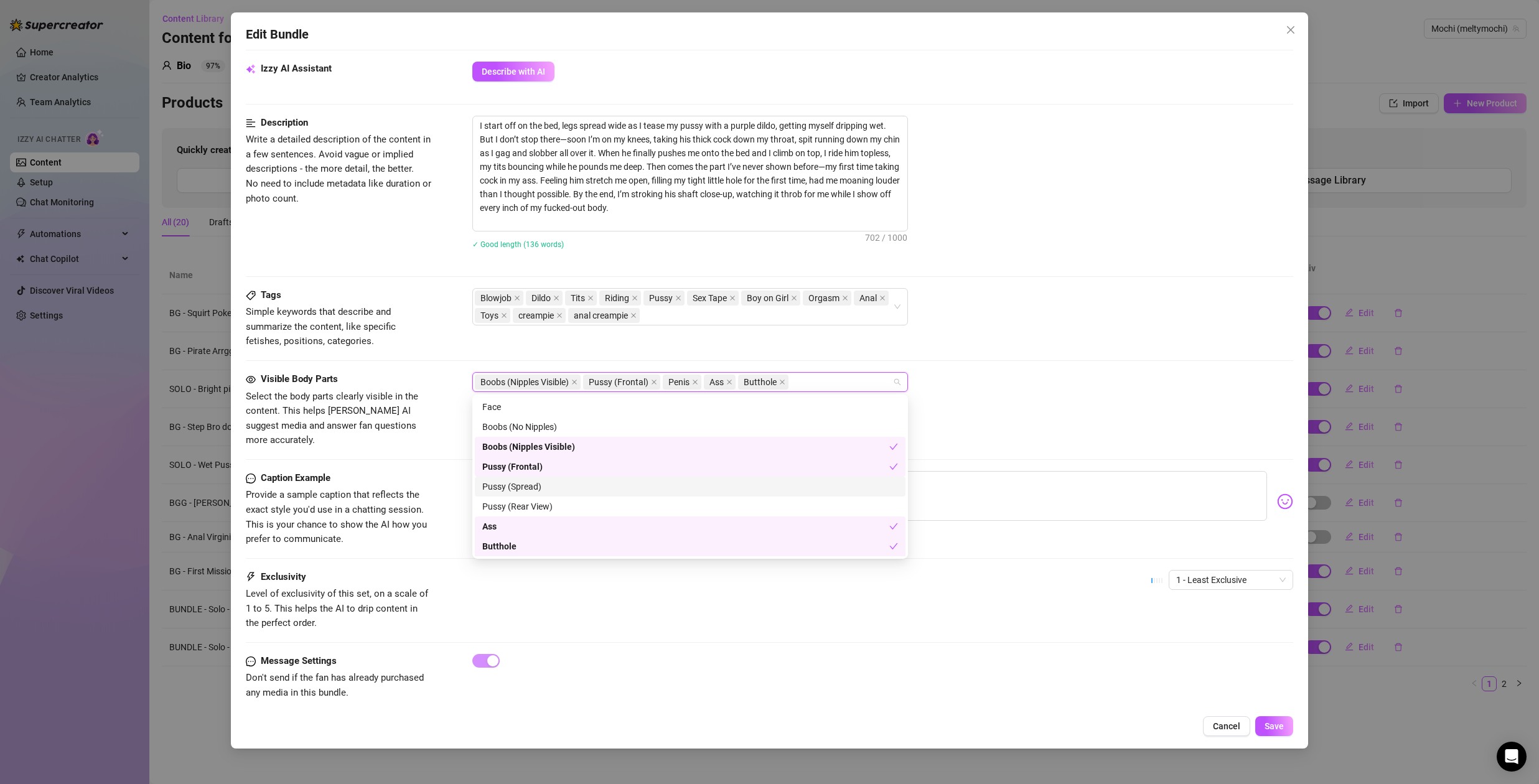
click at [548, 487] on div "Pussy (Spread)" at bounding box center [689, 487] width 416 height 13
click at [560, 406] on div "Face" at bounding box center [689, 407] width 416 height 13
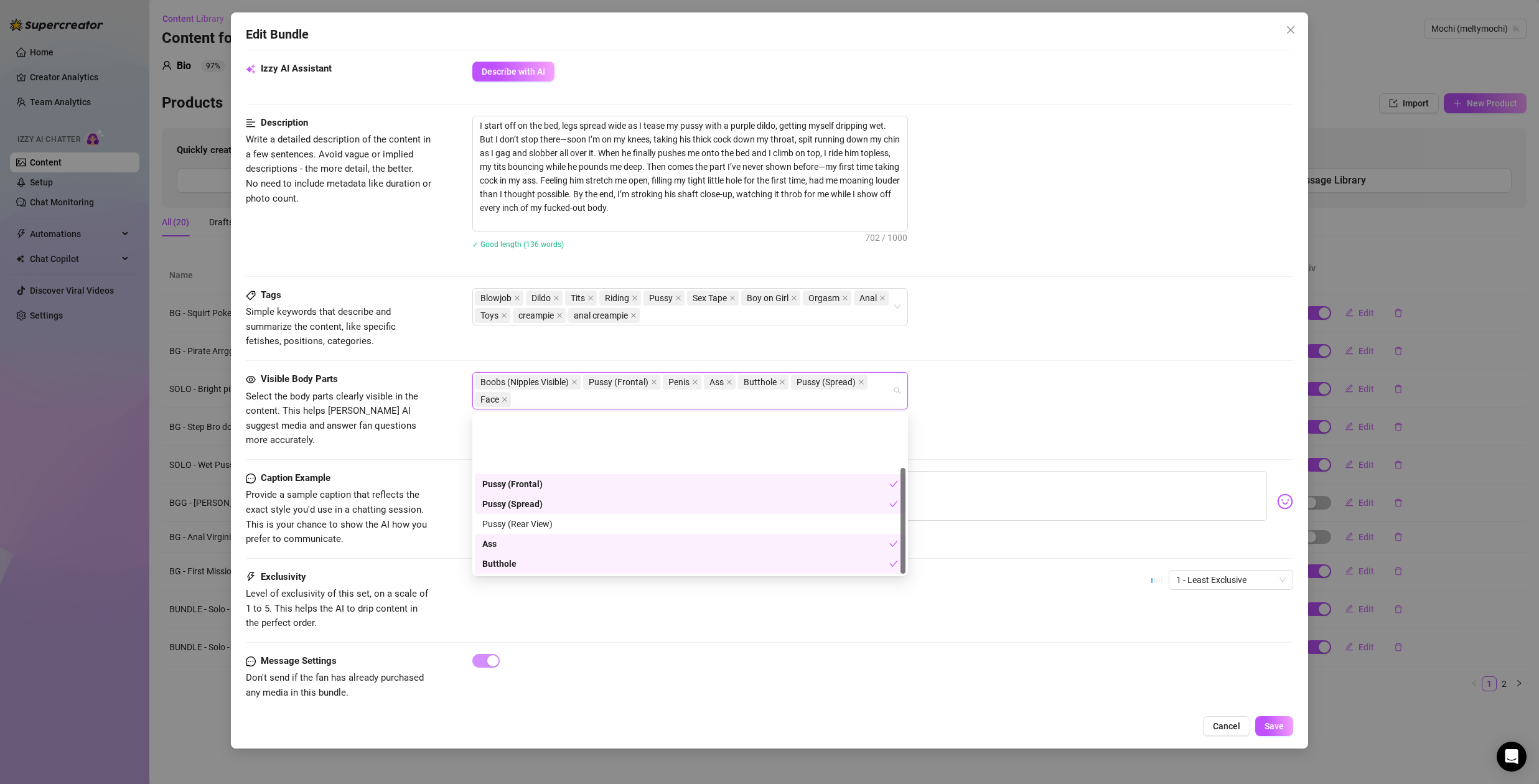
scroll to position [80, 0]
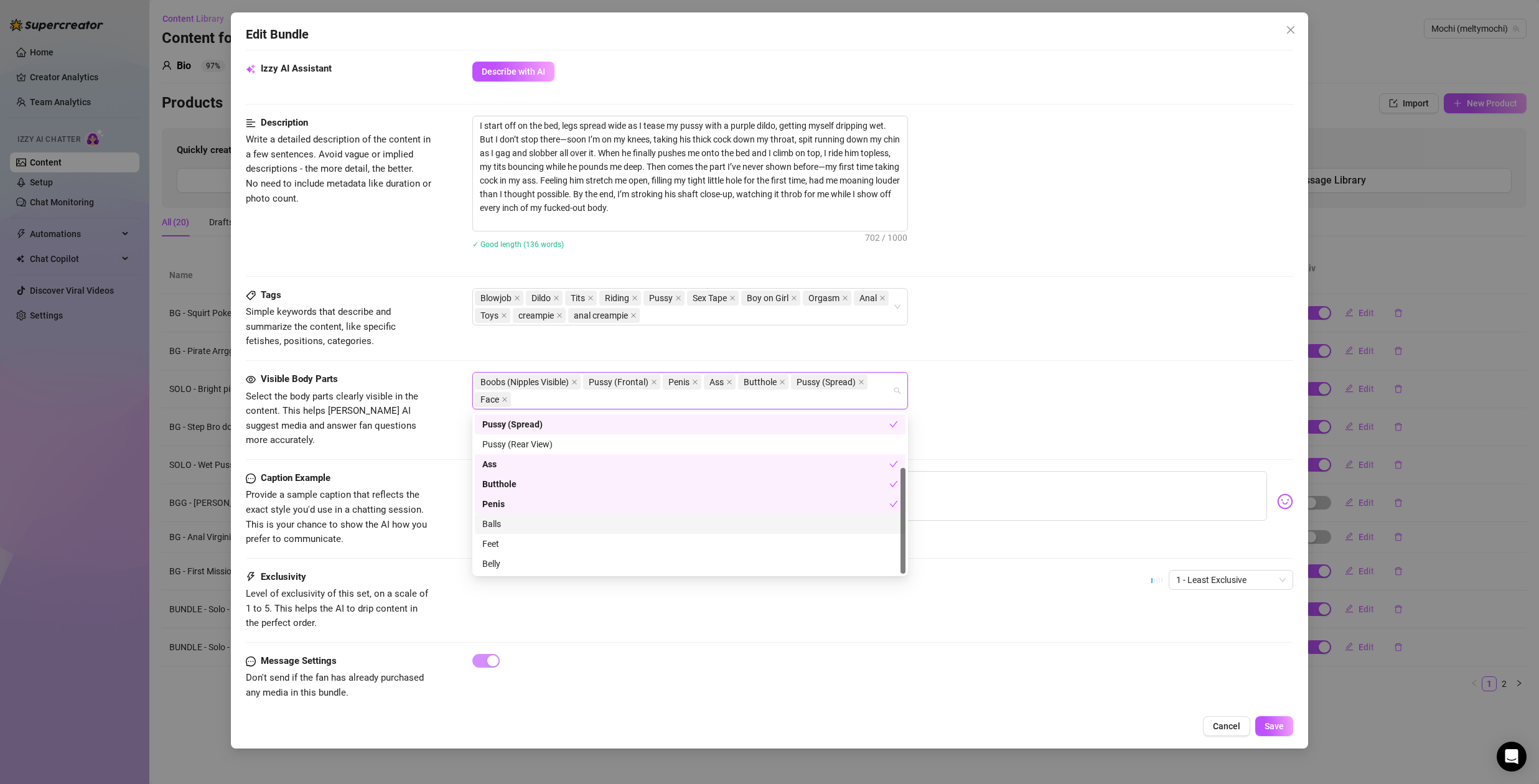
click at [528, 524] on div "Balls" at bounding box center [689, 524] width 416 height 13
click at [526, 547] on div "Feet" at bounding box center [689, 543] width 416 height 13
click at [527, 544] on div "Feet" at bounding box center [685, 543] width 407 height 13
click at [1027, 385] on div "Boobs (Nipples Visible) Pussy (Frontal) Penis Ass Butthole Pussy (Spread) Face …" at bounding box center [882, 391] width 821 height 37
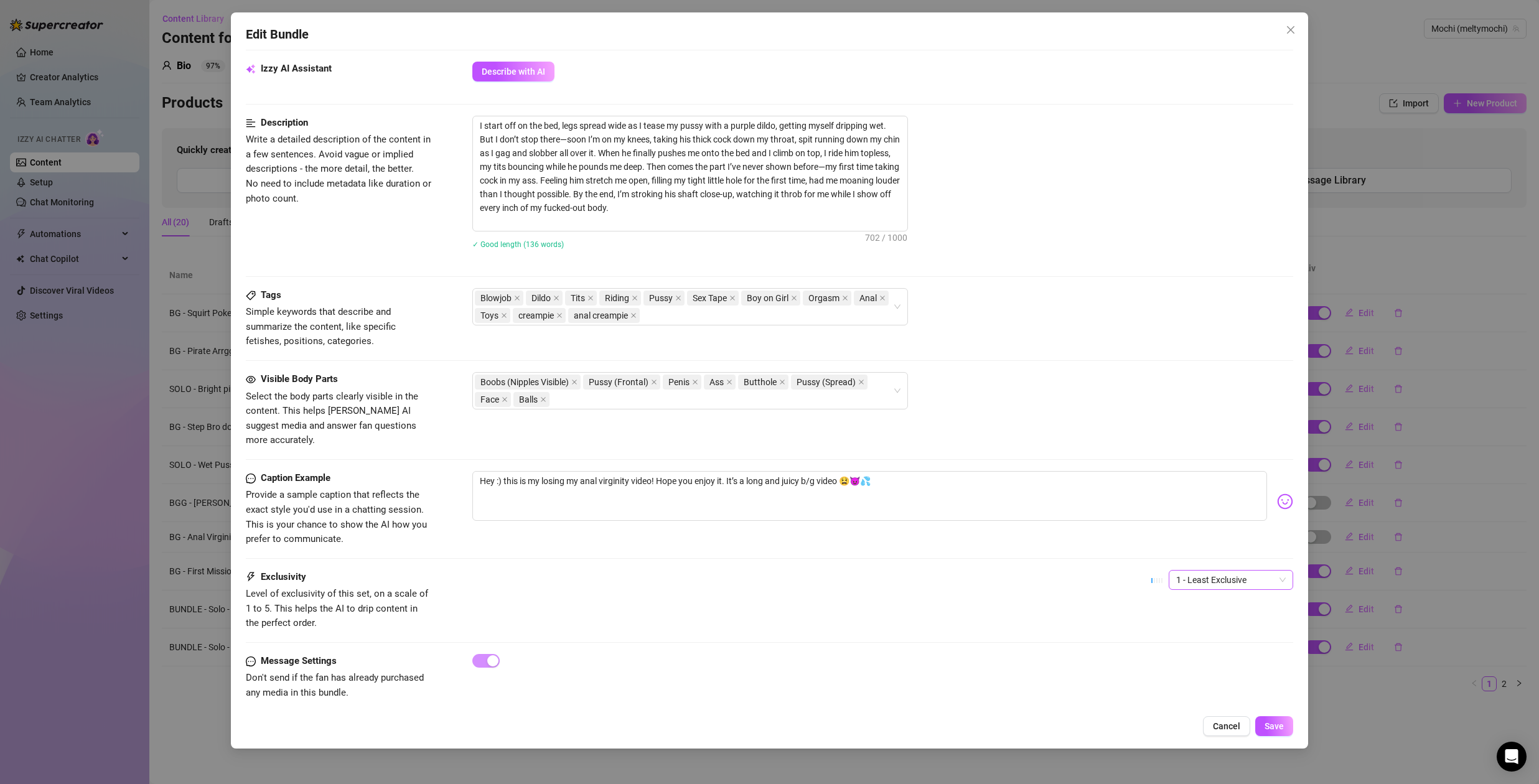
click at [1195, 570] on span "1 - Least Exclusive" at bounding box center [1231, 579] width 109 height 18
click at [1224, 672] on div "5 - Most Exclusive 🔥" at bounding box center [1221, 669] width 105 height 13
click at [1097, 579] on div "Exclusivity Level of exclusivity of this set, on a scale of 1 to 5. This helps …" at bounding box center [769, 601] width 1047 height 61
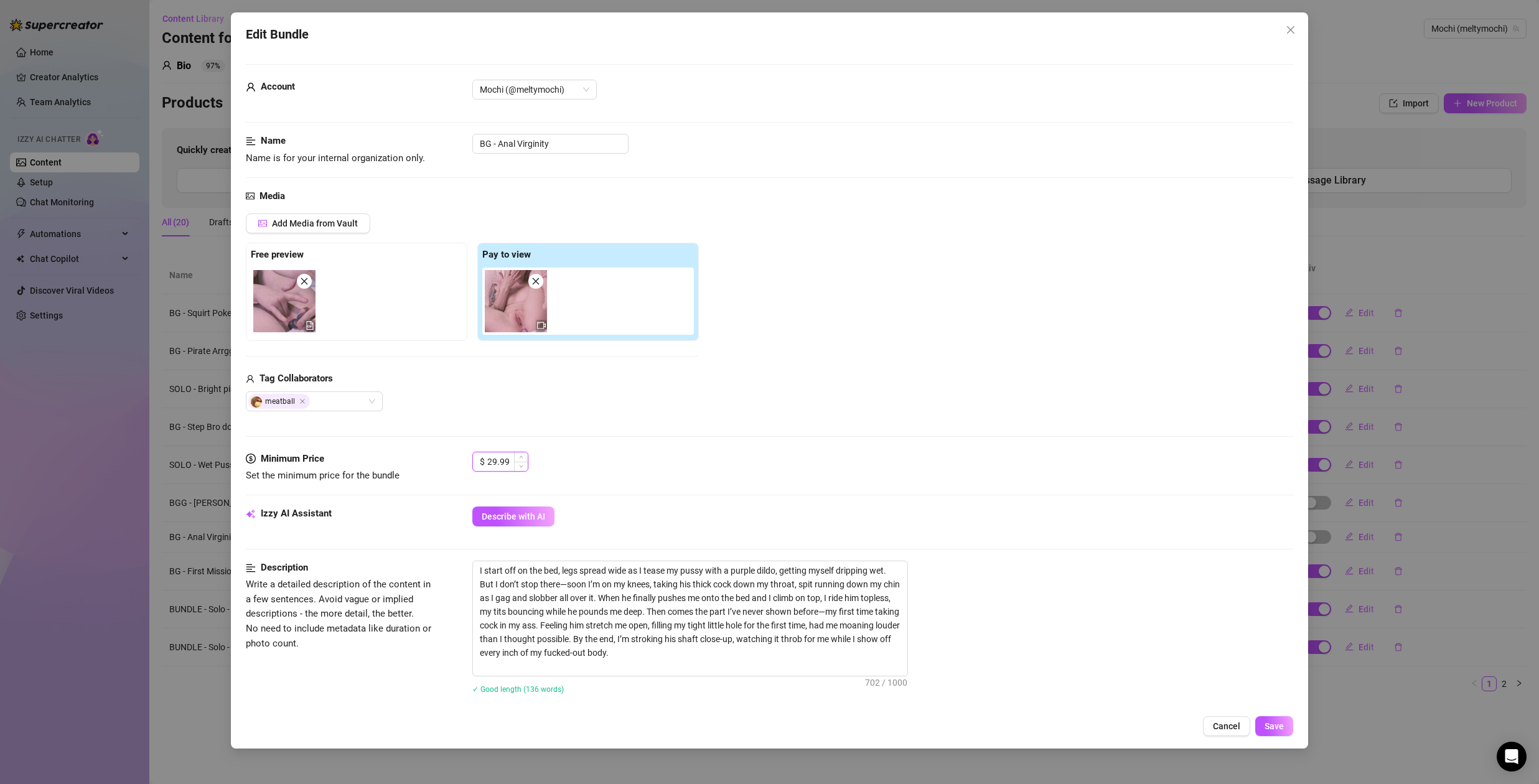
click at [510, 463] on input "29.99" at bounding box center [508, 461] width 40 height 18
click at [706, 397] on div "Add Media from Vault Free preview Pay to view Tag Collaborators meatball" at bounding box center [769, 312] width 1047 height 198
click at [639, 428] on div "Media Add Media from Vault Free preview Pay to view Tag Collaborators meatball" at bounding box center [769, 321] width 1047 height 263
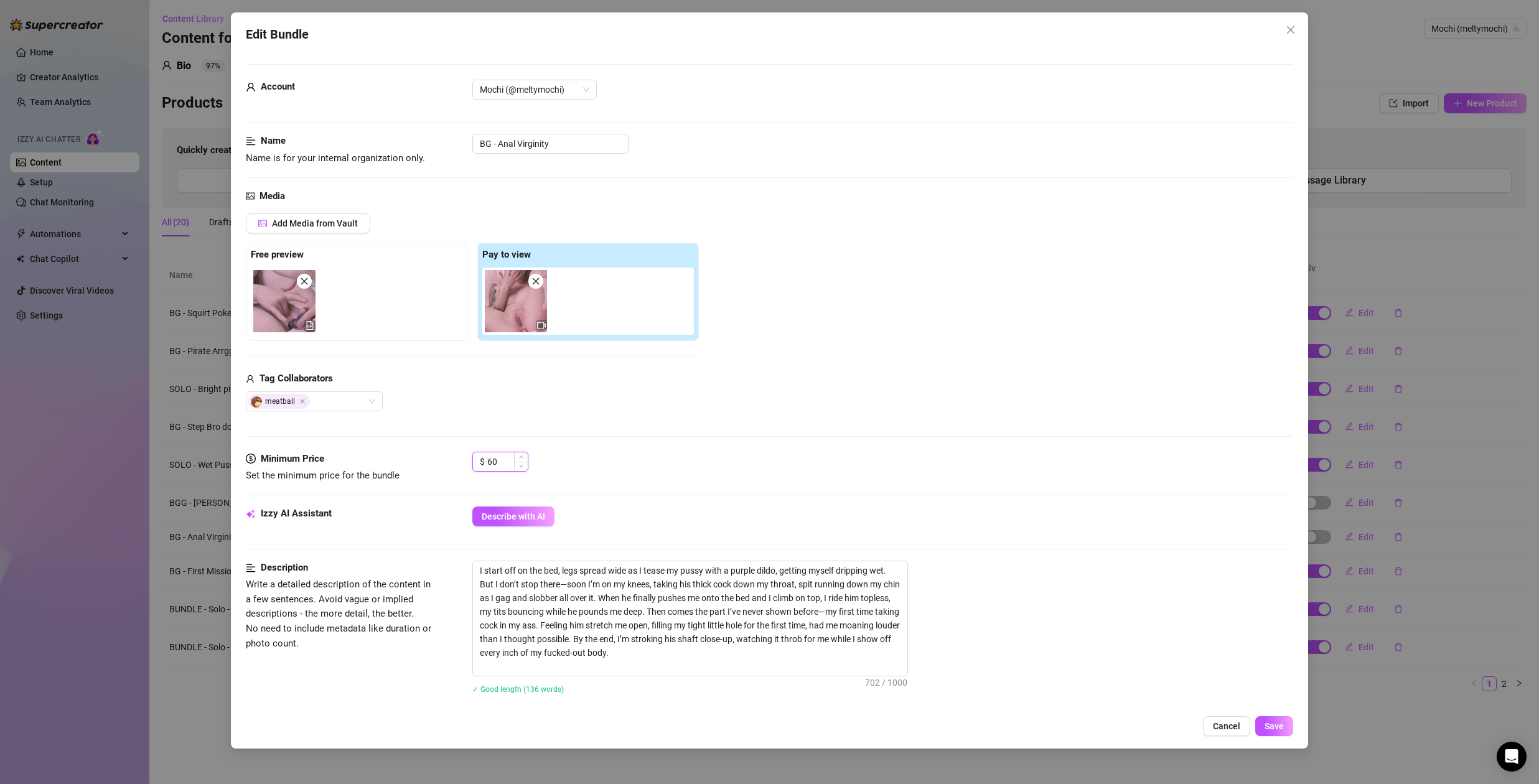
click at [498, 462] on input "60" at bounding box center [508, 461] width 40 height 18
click at [497, 462] on input "60" at bounding box center [508, 461] width 40 height 18
click at [617, 393] on div "meatball" at bounding box center [472, 401] width 453 height 20
click at [689, 652] on textarea "I start off on the bed, legs spread wide as I tease my pussy with a purple dild…" at bounding box center [690, 618] width 435 height 114
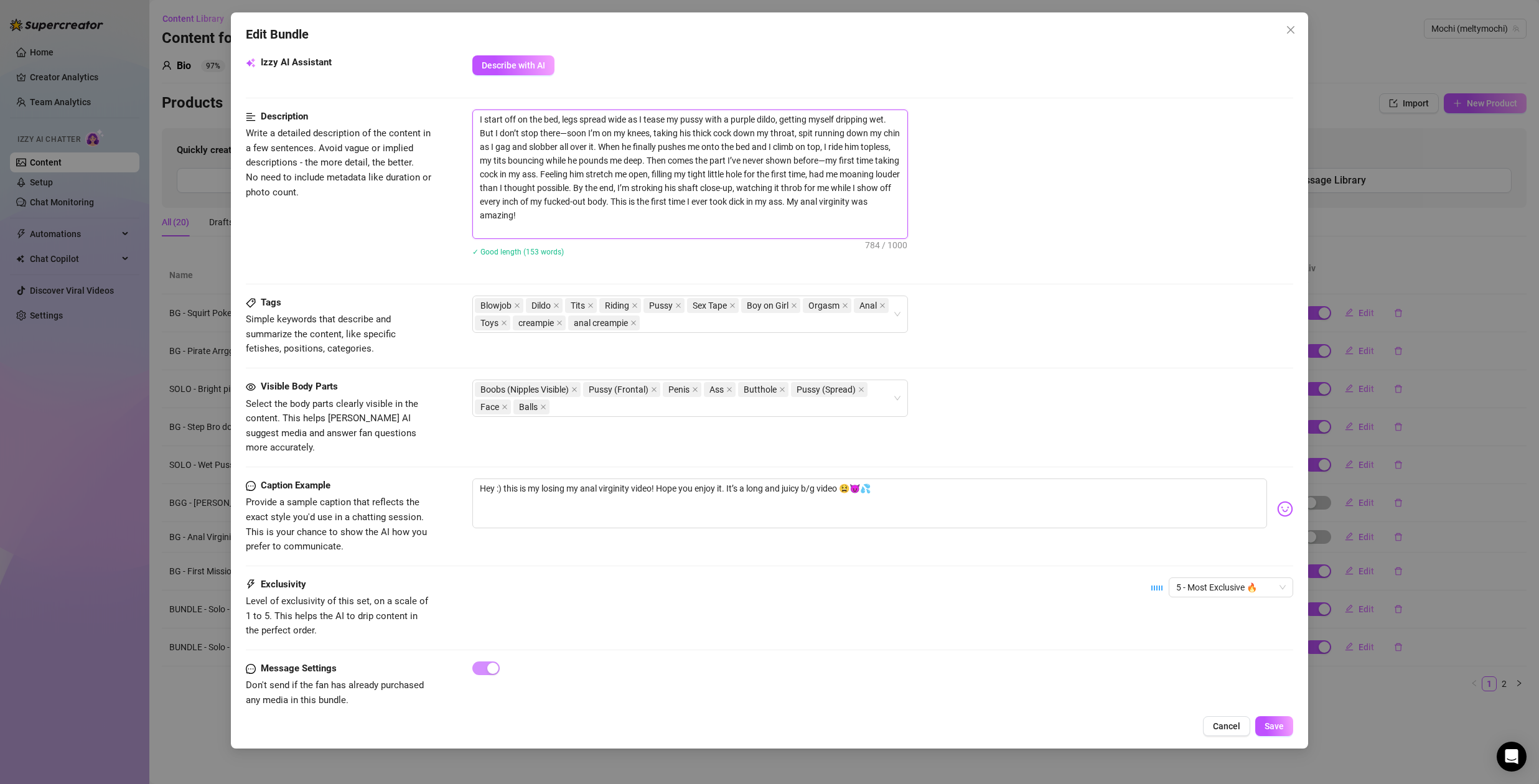
scroll to position [459, 0]
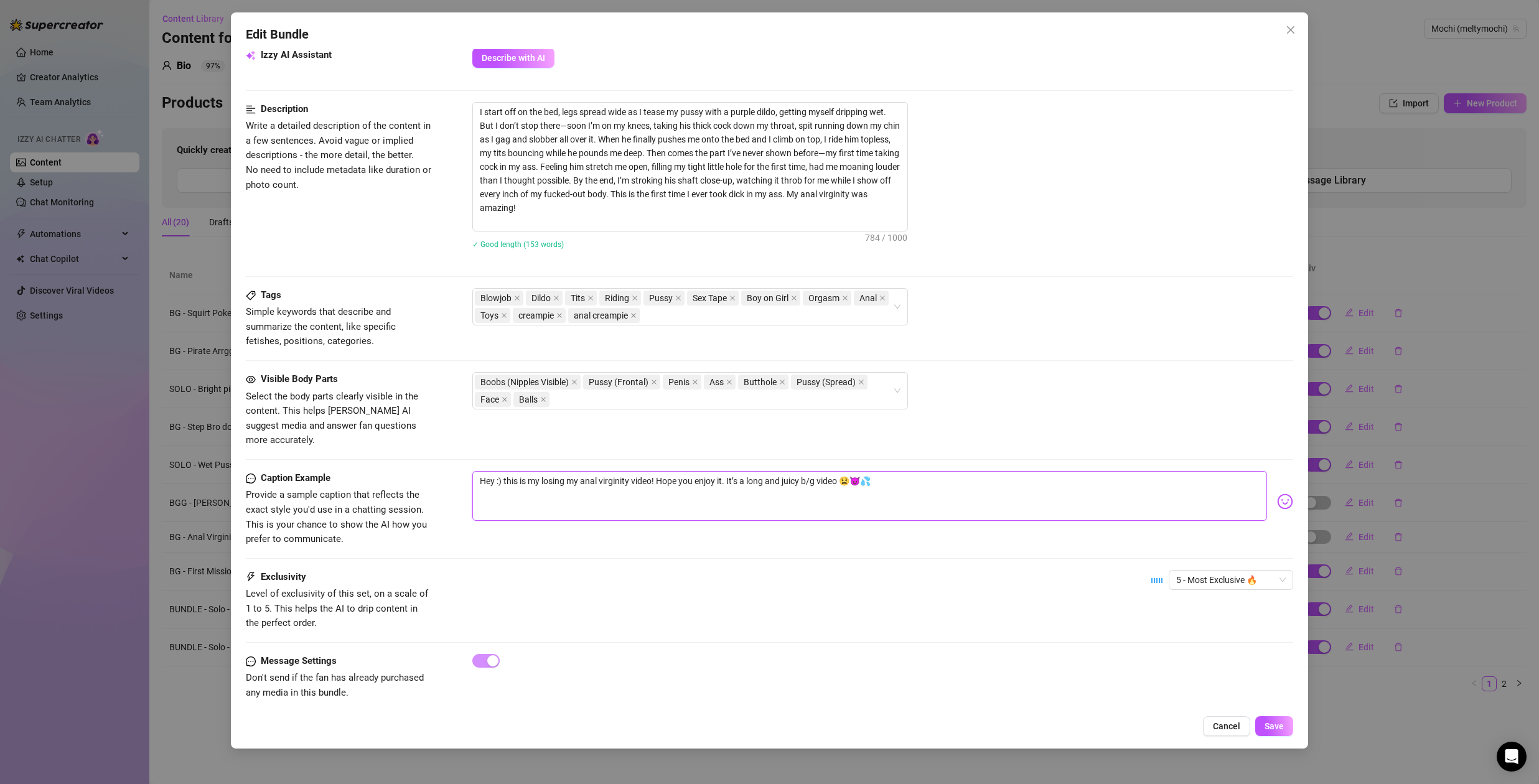
click at [845, 471] on textarea "Hey :) this is my losing my anal virginity video! Hope you enjoy it. It’s a lon…" at bounding box center [870, 496] width 795 height 50
click at [1034, 471] on textarea "Hey :) this is my losing my anal virginity video! Hope you enjoy it. It’s a lon…" at bounding box center [870, 496] width 795 height 50
click at [1274, 725] on span "Save" at bounding box center [1274, 725] width 19 height 10
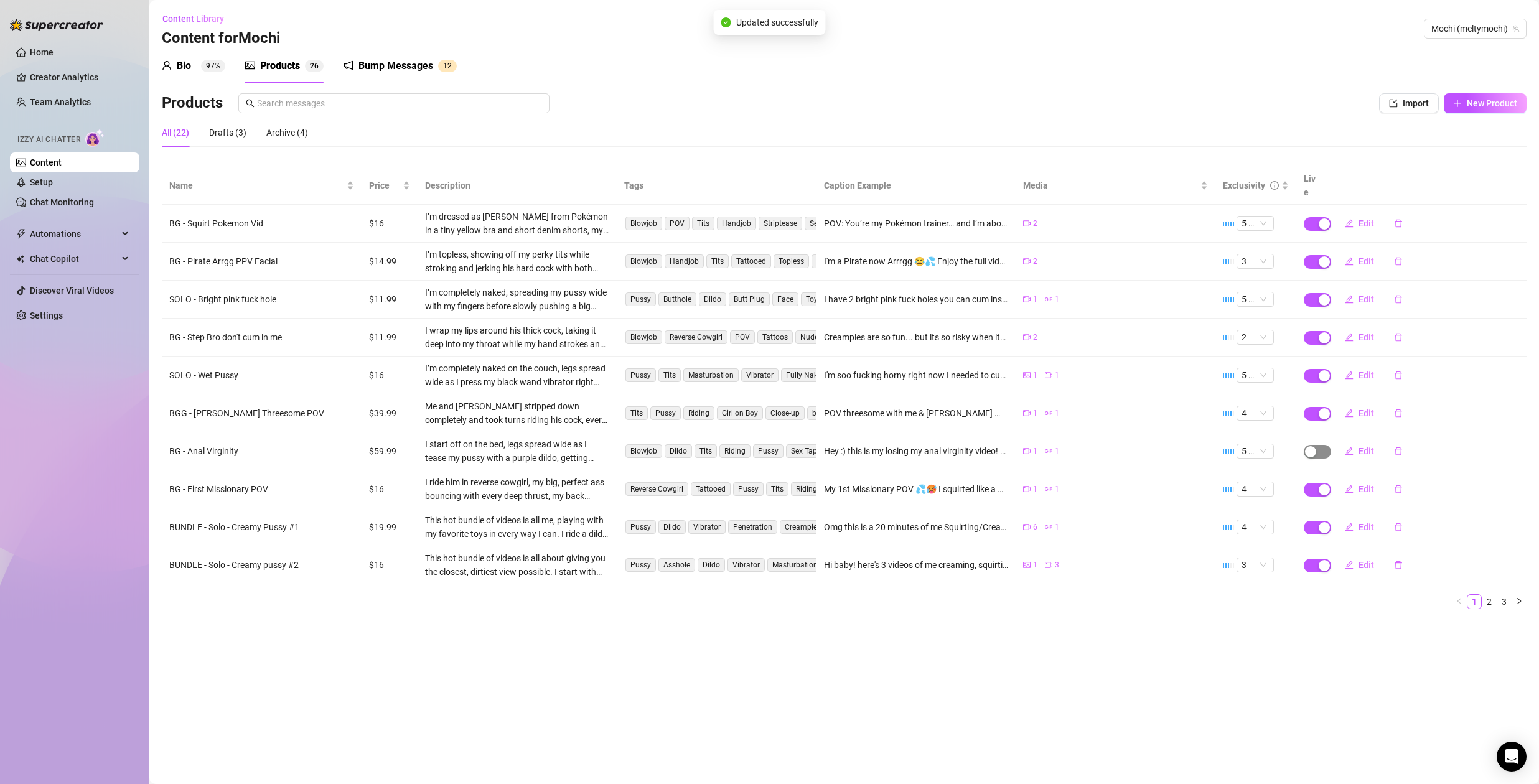
click at [1314, 446] on div "button" at bounding box center [1311, 452] width 12 height 12
click at [1402, 403] on span "OK" at bounding box center [1402, 408] width 12 height 10
click at [303, 67] on div "Products 2 6" at bounding box center [284, 66] width 79 height 15
click at [289, 63] on div "Products" at bounding box center [279, 66] width 39 height 15
click at [1489, 595] on link "2" at bounding box center [1489, 602] width 13 height 13
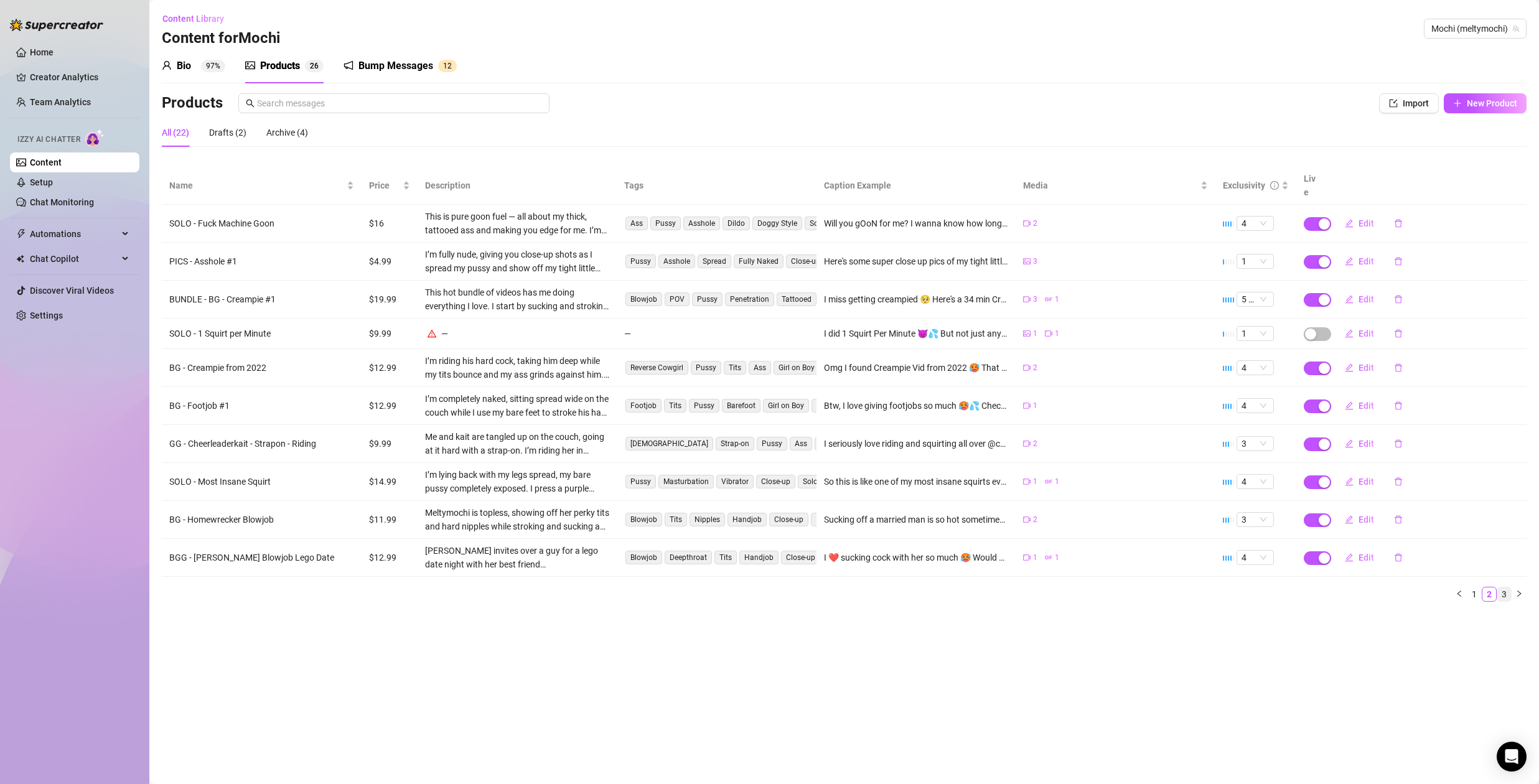
click at [1502, 587] on link "3" at bounding box center [1504, 594] width 13 height 13
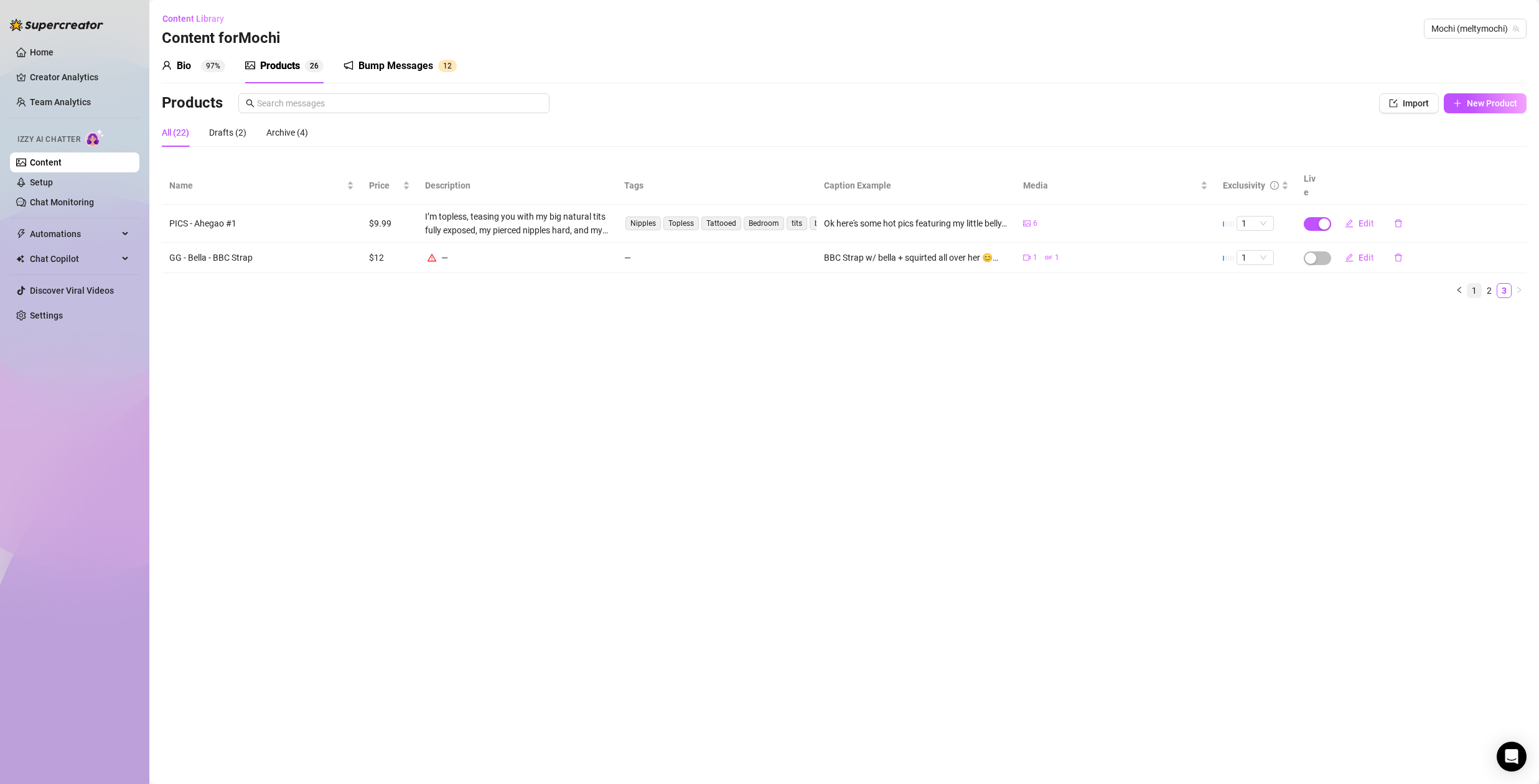
click at [1478, 284] on link "1" at bounding box center [1475, 291] width 13 height 13
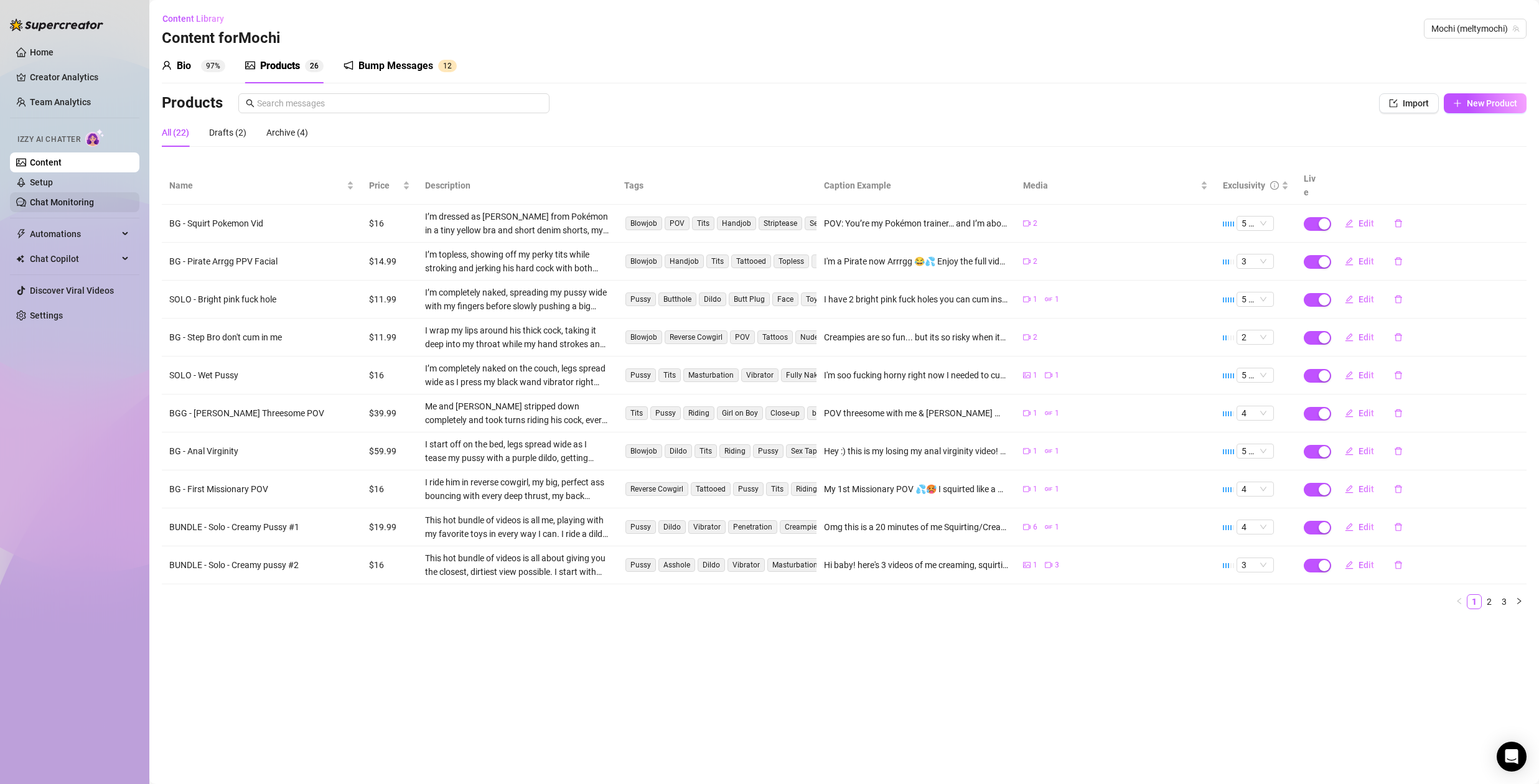
click at [64, 202] on link "Chat Monitoring" at bounding box center [61, 202] width 64 height 10
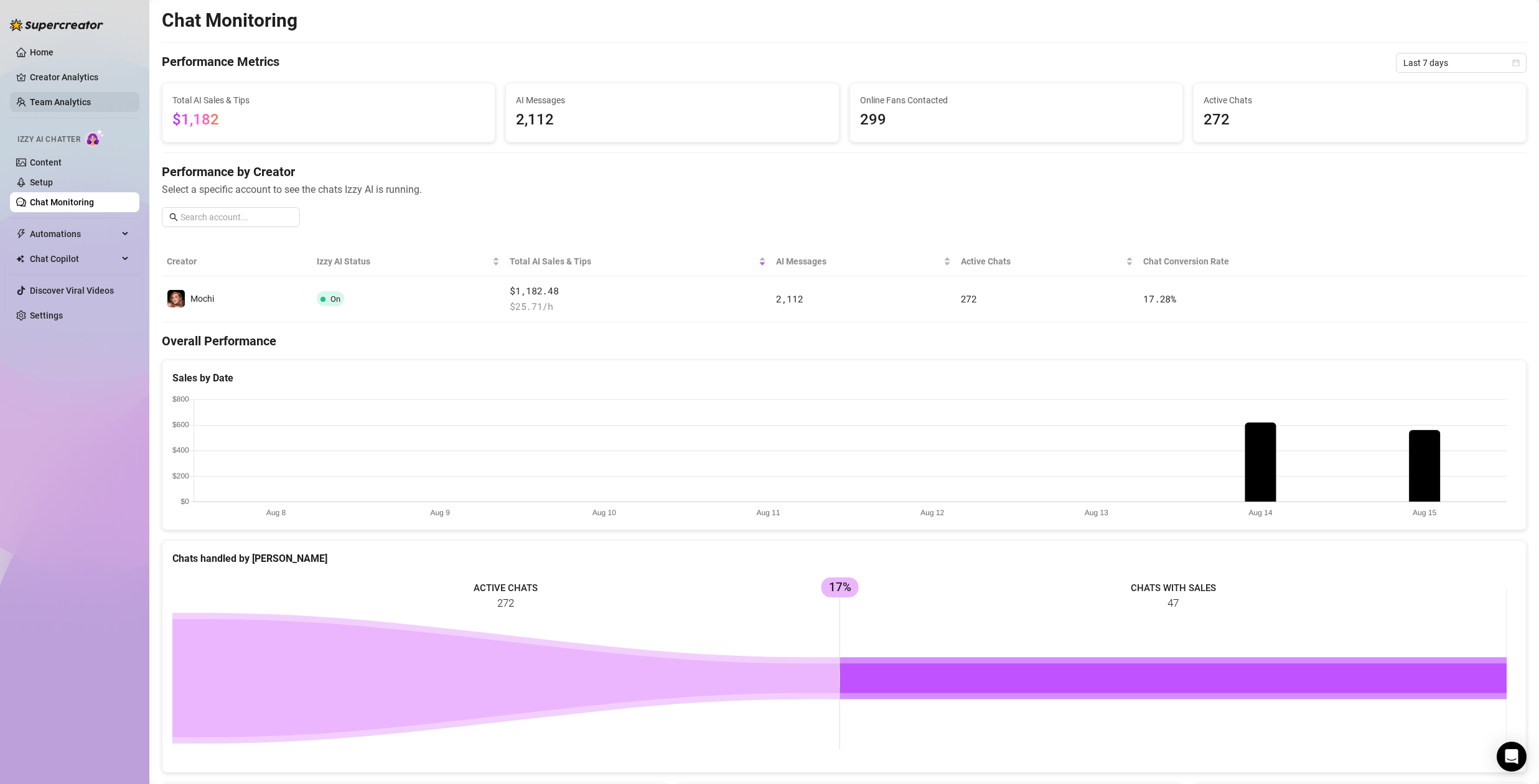
click at [60, 97] on link "Team Analytics" at bounding box center [60, 102] width 61 height 10
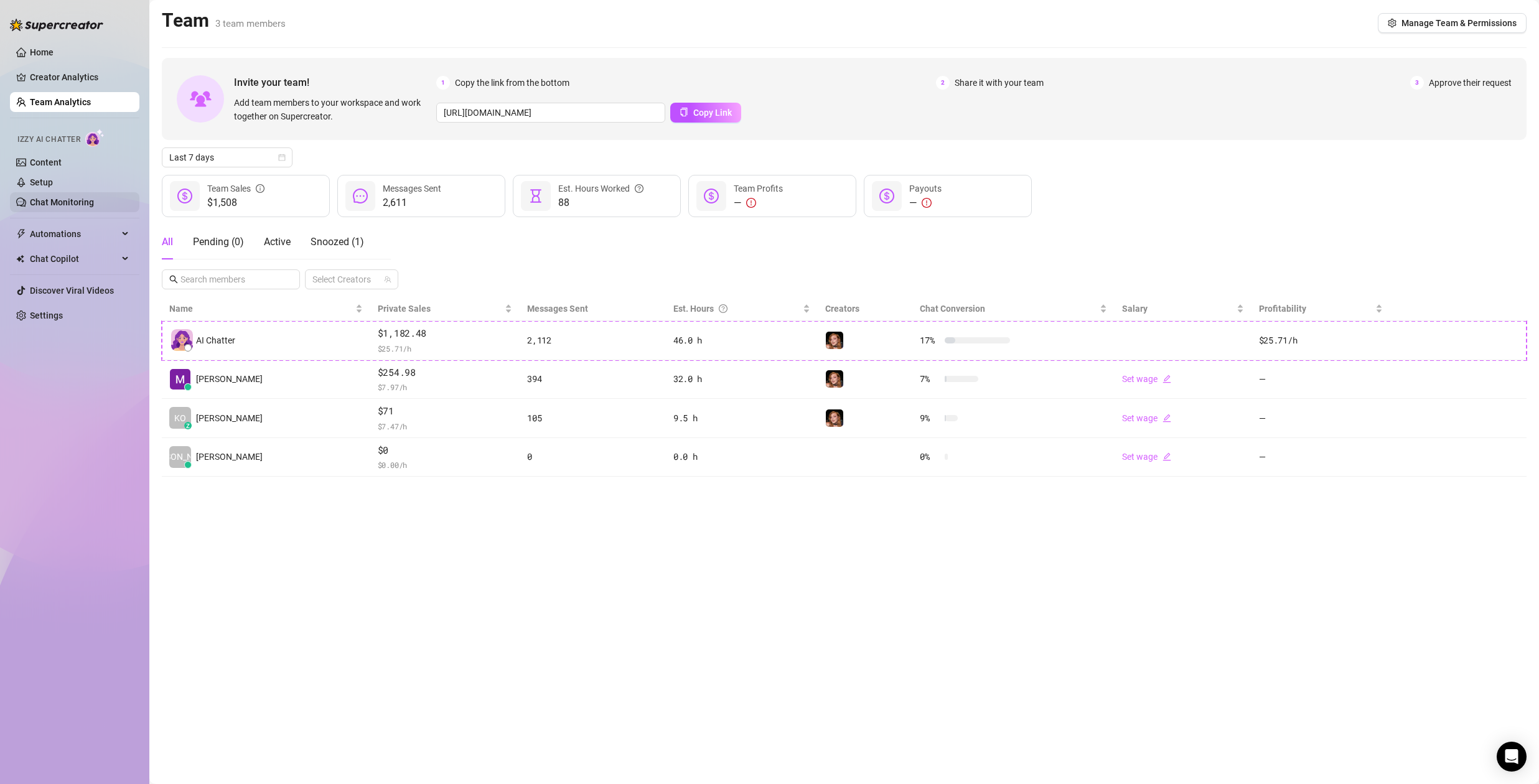
click at [83, 204] on link "Chat Monitoring" at bounding box center [61, 202] width 64 height 10
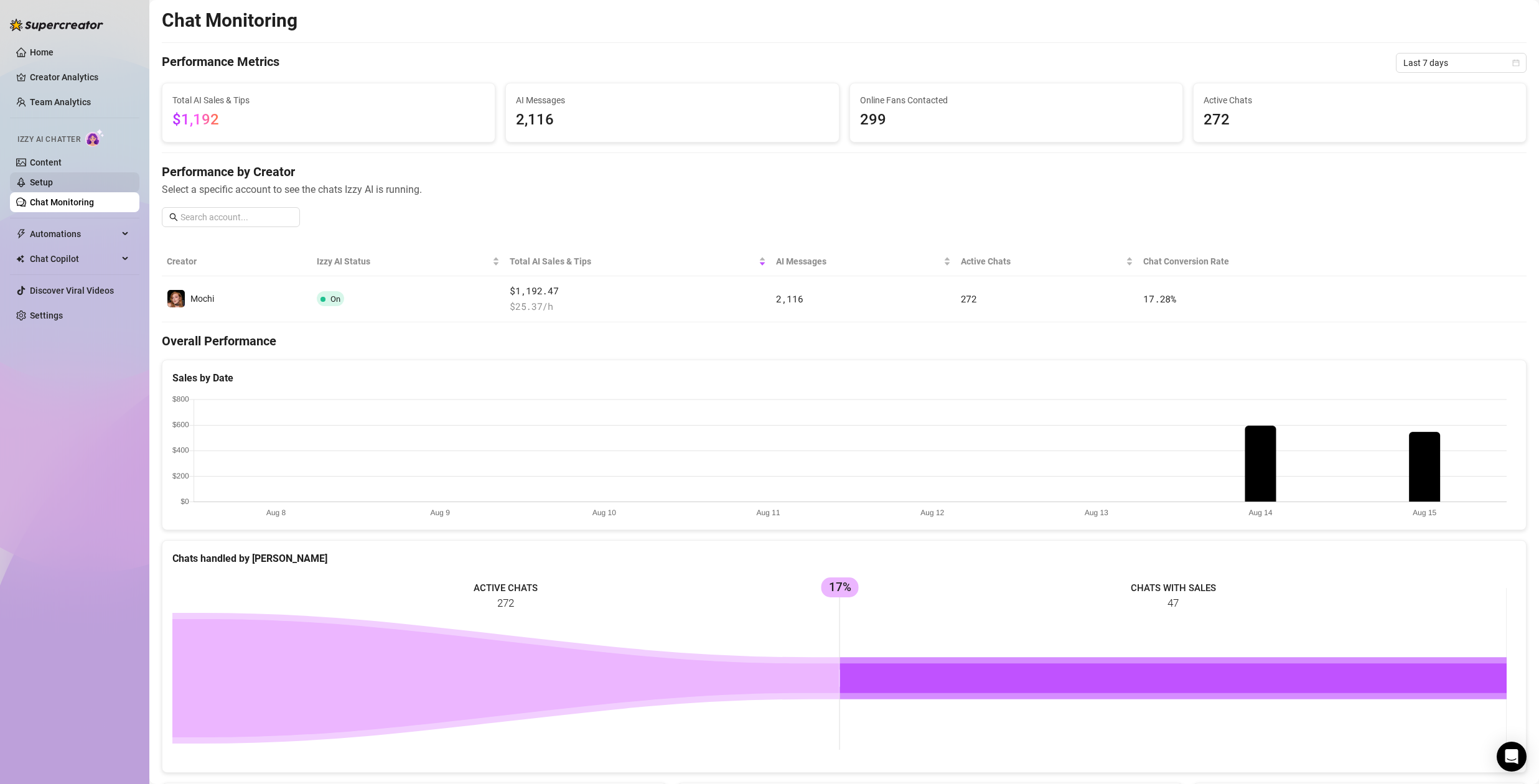
click at [53, 186] on link "Setup" at bounding box center [41, 182] width 23 height 10
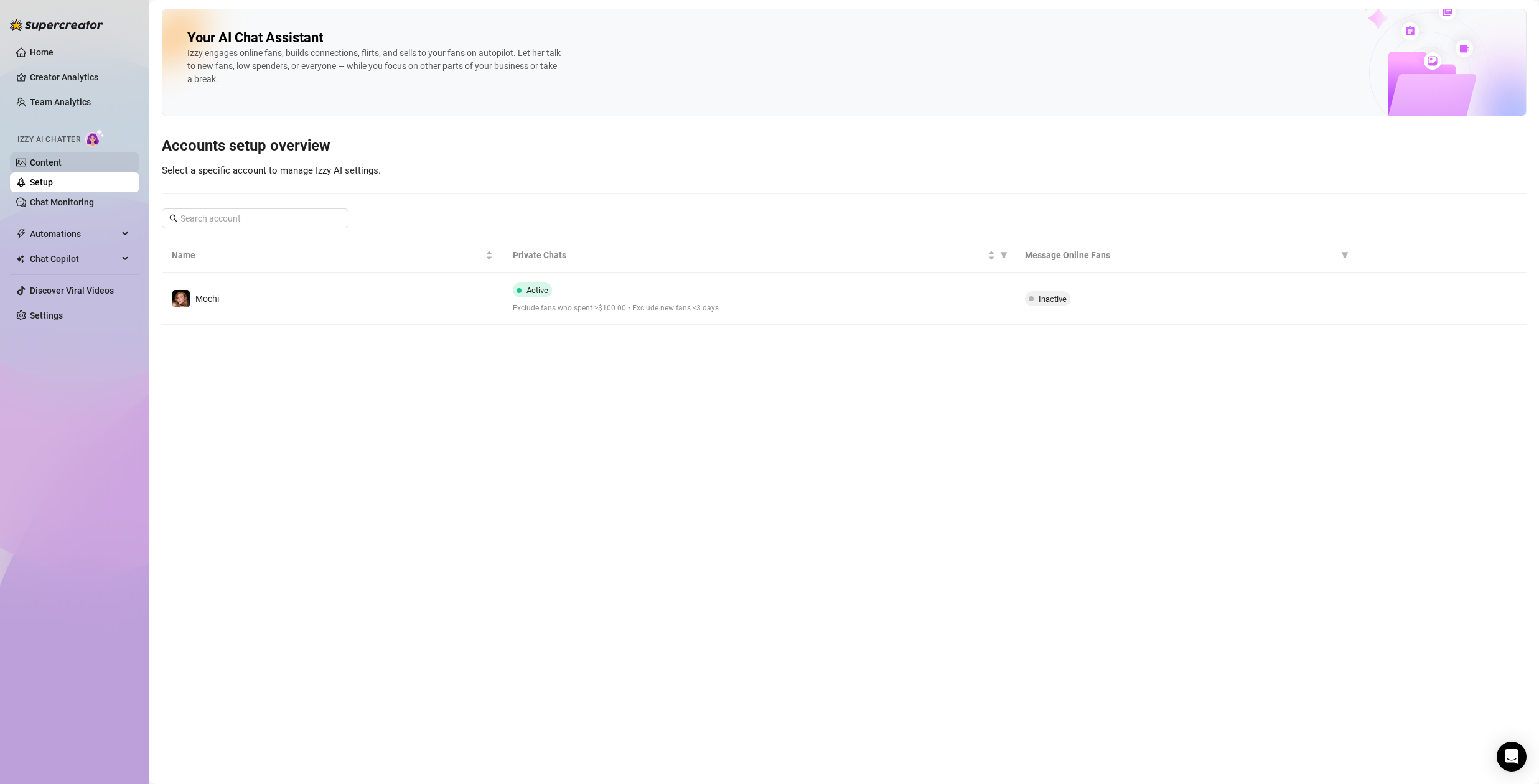
click at [49, 160] on link "Content" at bounding box center [45, 162] width 32 height 10
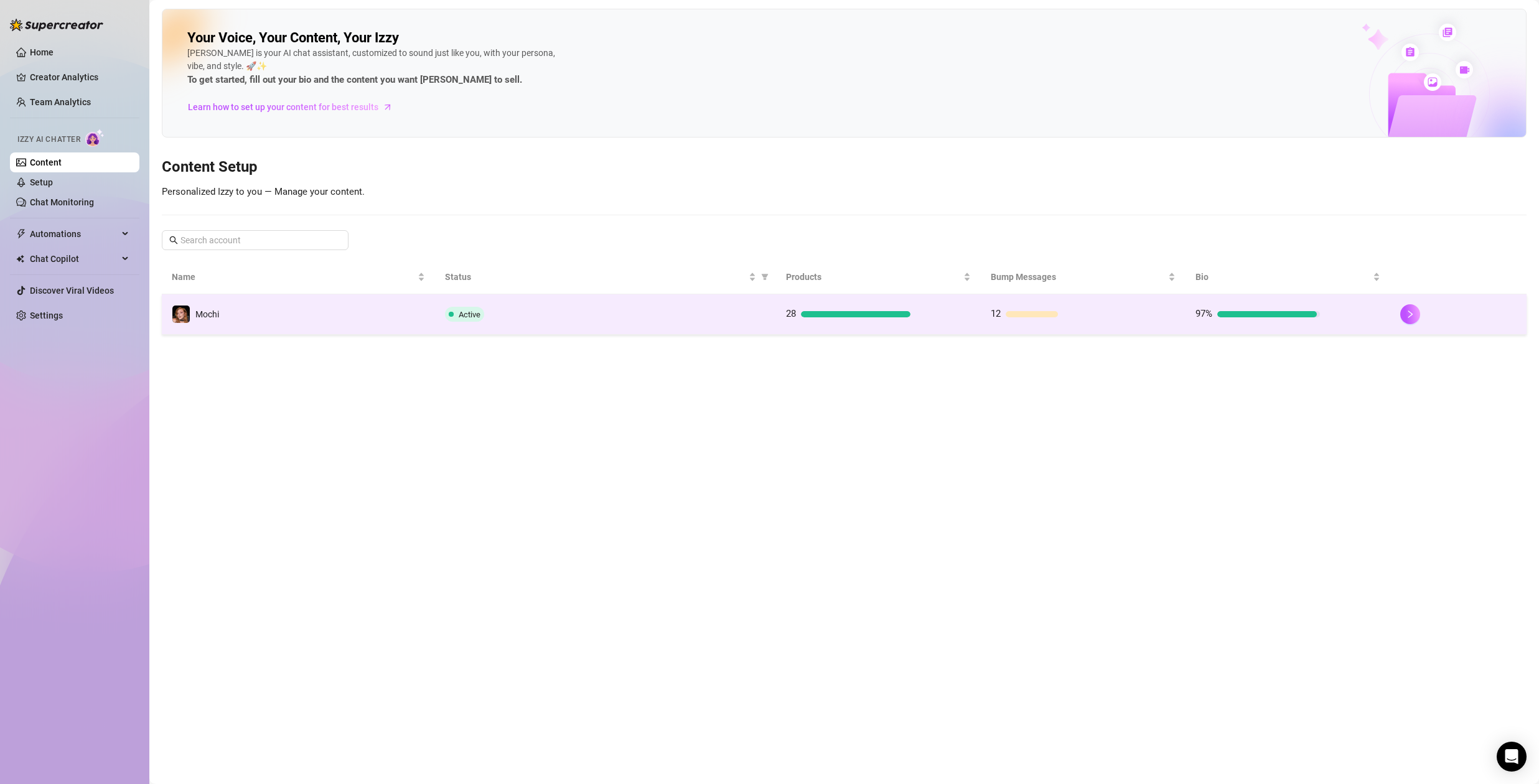
click at [874, 318] on div "28" at bounding box center [849, 315] width 125 height 15
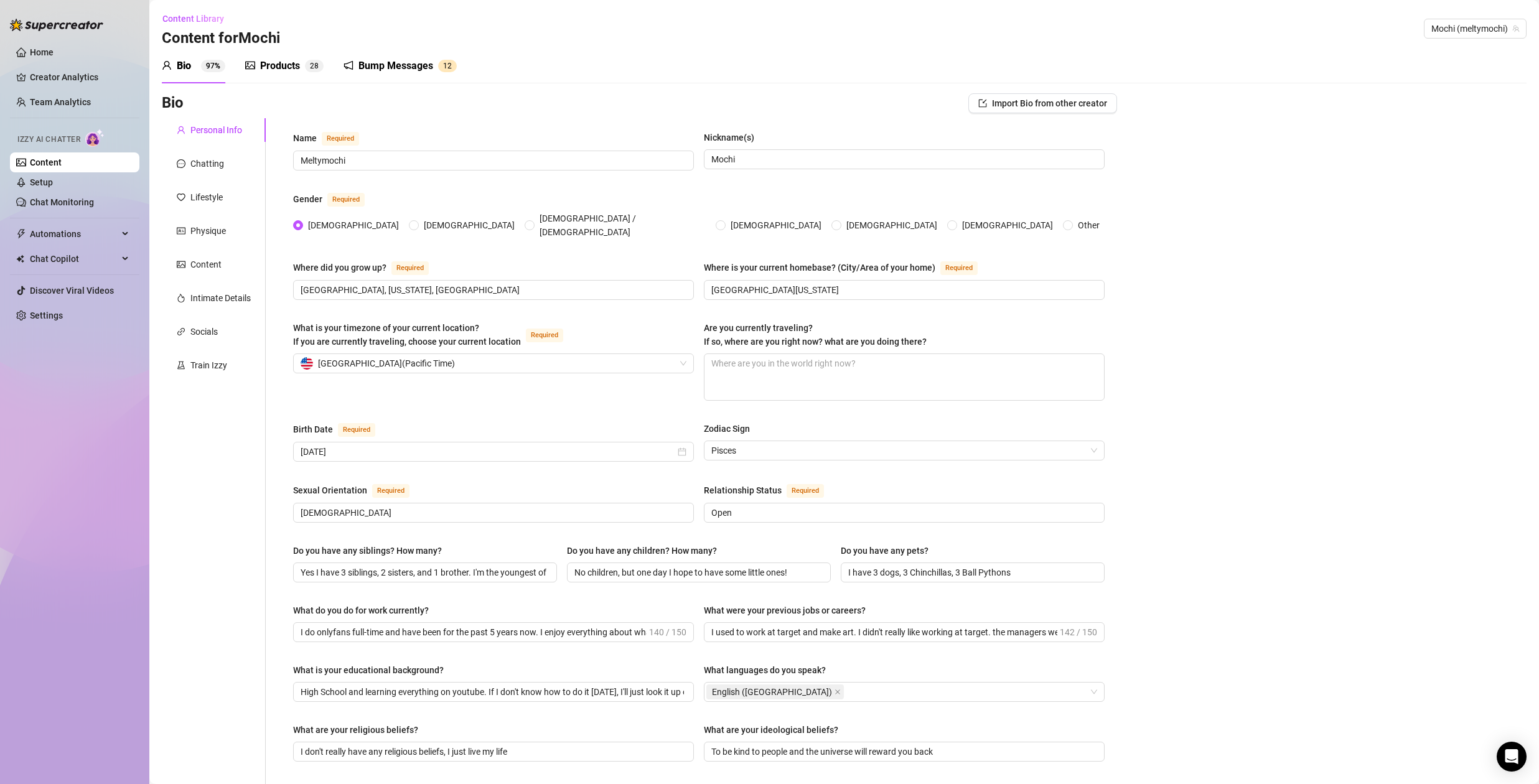
click at [277, 68] on div "Products" at bounding box center [279, 66] width 39 height 15
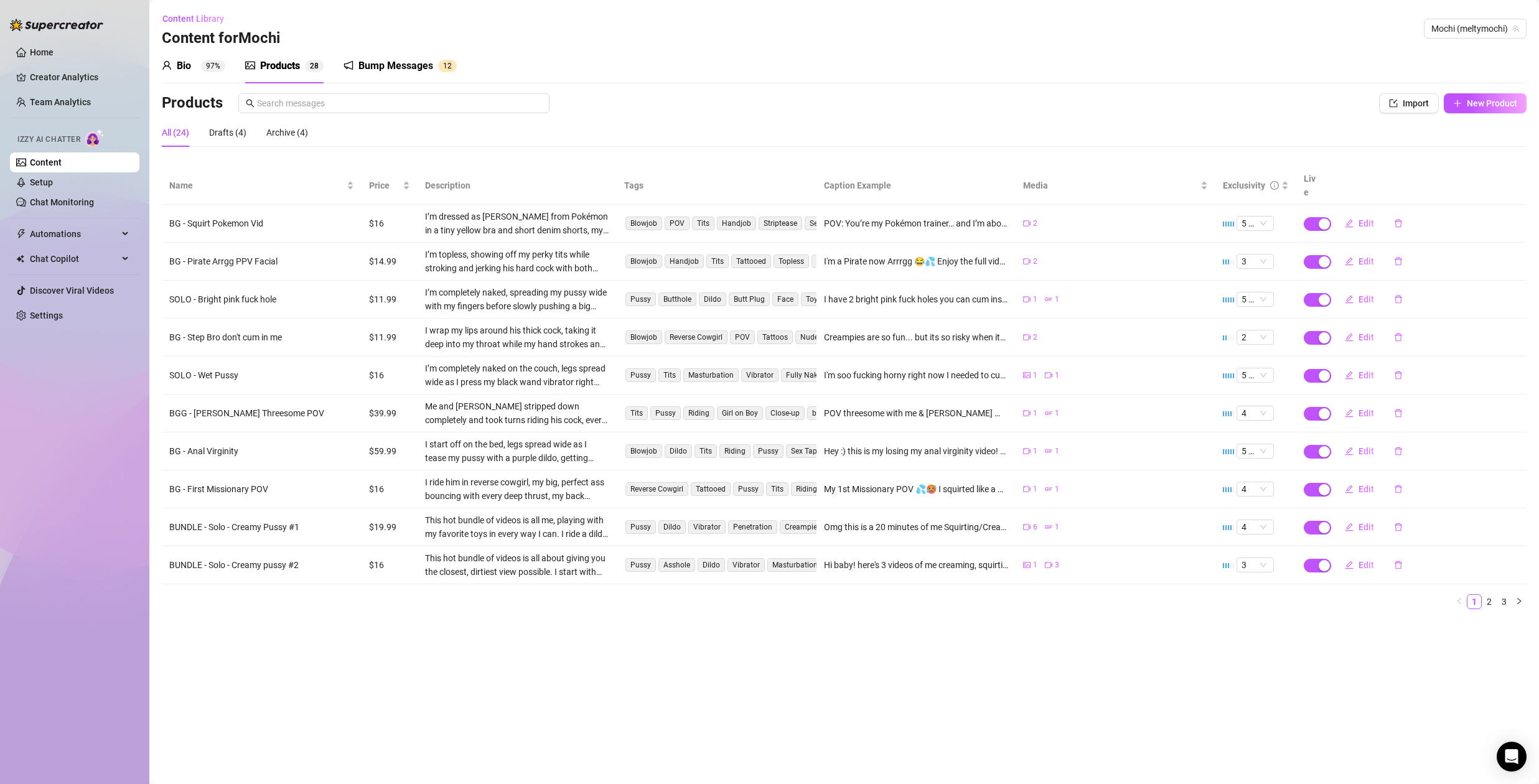
click at [1458, 617] on main "Content Library Content for Mochi Mochi (meltymochi) Bio 97% Products 2 8 Bump …" at bounding box center [845, 392] width 1390 height 784
click at [1490, 595] on link "2" at bounding box center [1489, 602] width 13 height 13
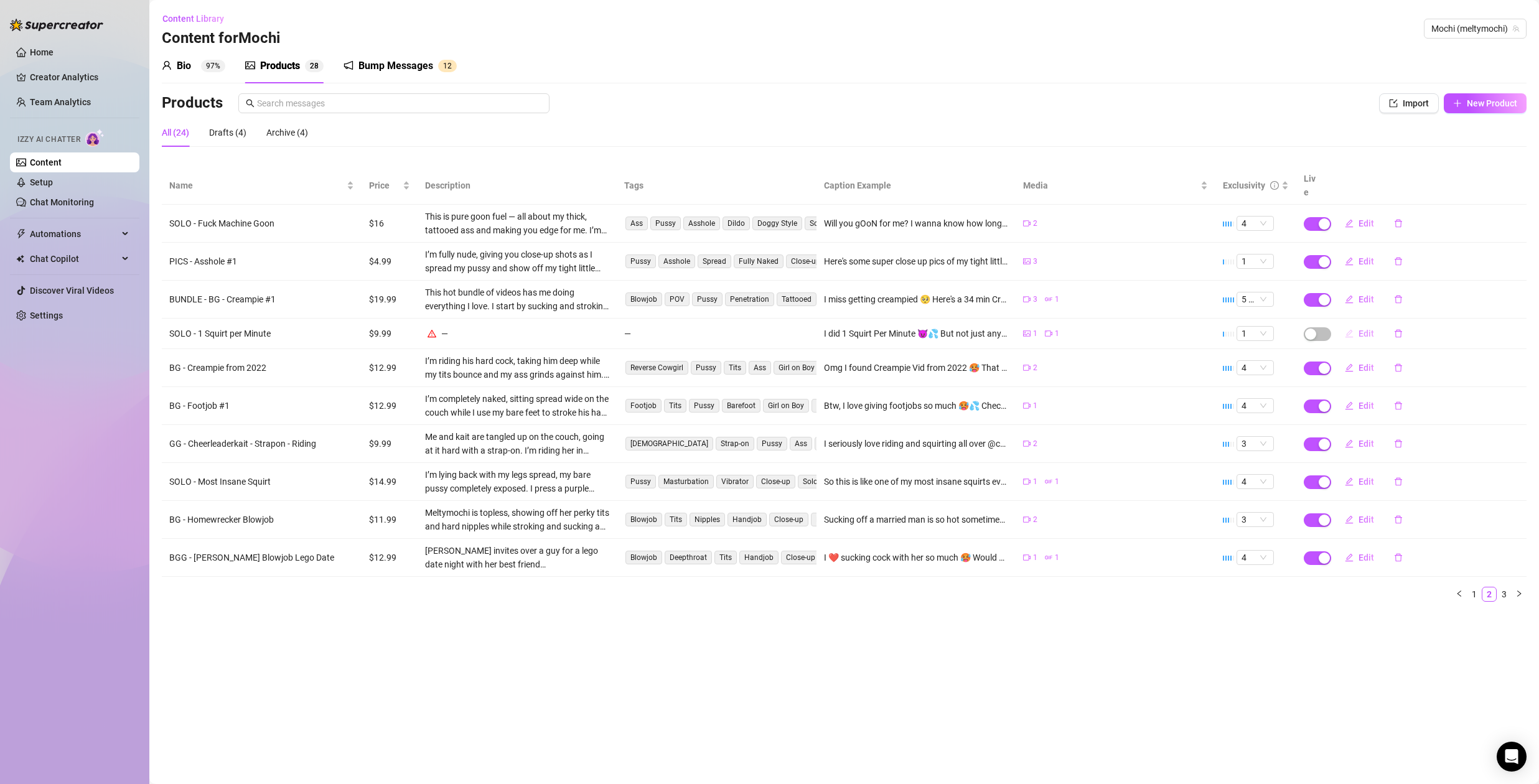
click at [1360, 328] on span "Edit" at bounding box center [1366, 333] width 15 height 10
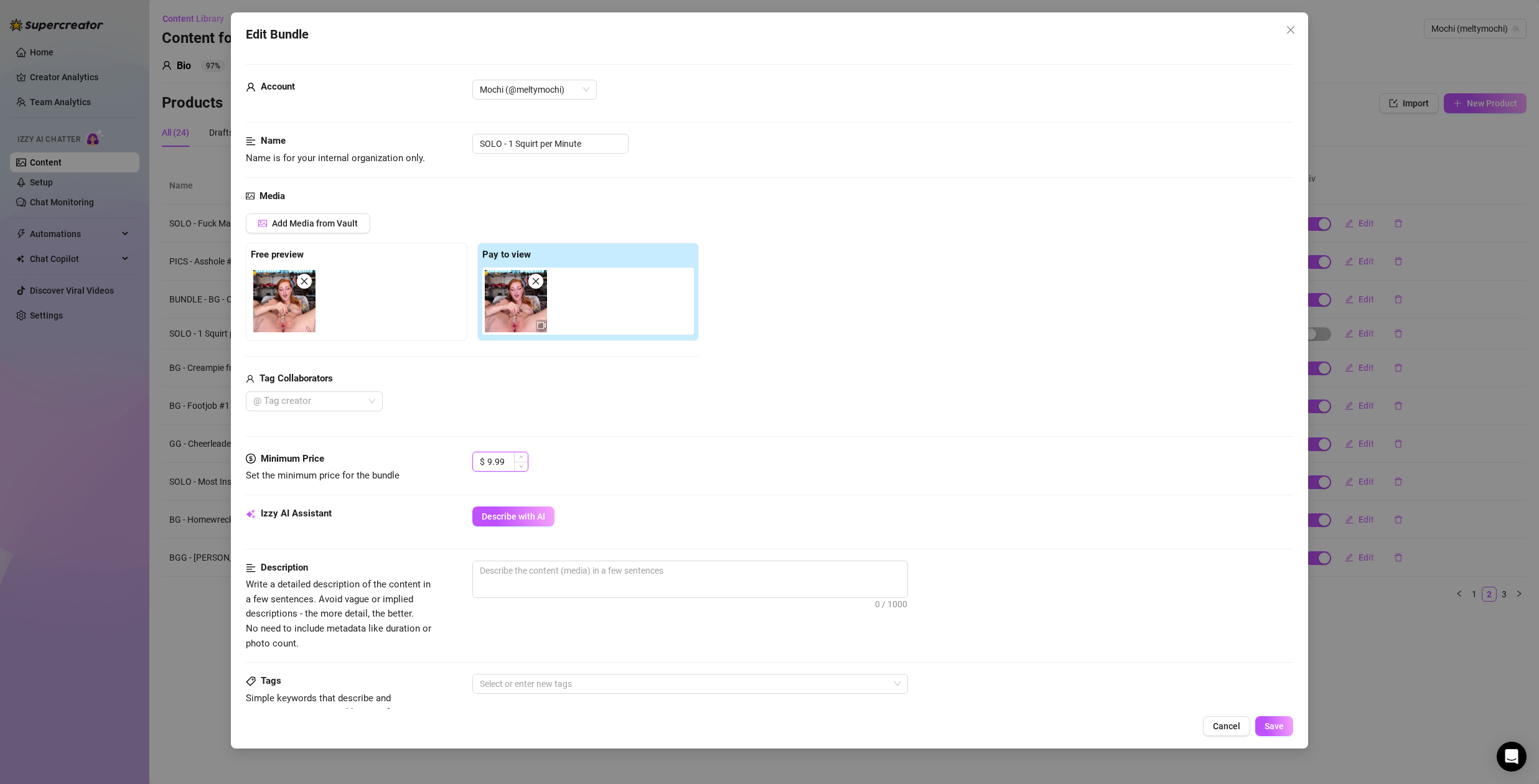
click at [496, 463] on input "9.99" at bounding box center [508, 461] width 40 height 18
click at [776, 426] on div "Media Add Media from Vault Free preview Pay to view Tag Collaborators @ Tag cre…" at bounding box center [769, 321] width 1047 height 263
click at [1291, 29] on icon "close" at bounding box center [1291, 30] width 8 height 8
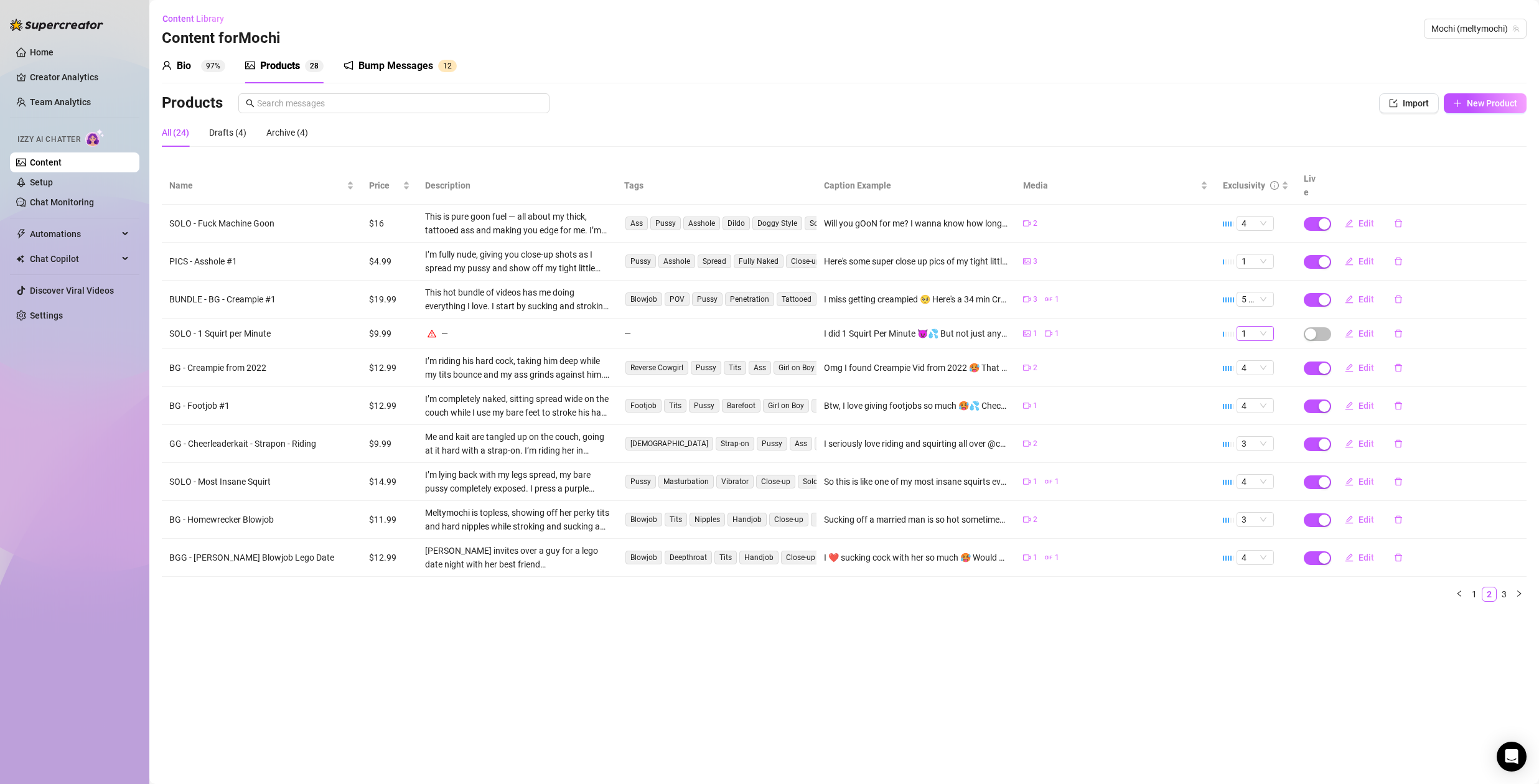
click at [1264, 326] on span "1" at bounding box center [1255, 333] width 28 height 13
click at [1258, 360] on div "2" at bounding box center [1256, 362] width 17 height 13
click at [1368, 328] on span "Edit" at bounding box center [1366, 333] width 15 height 10
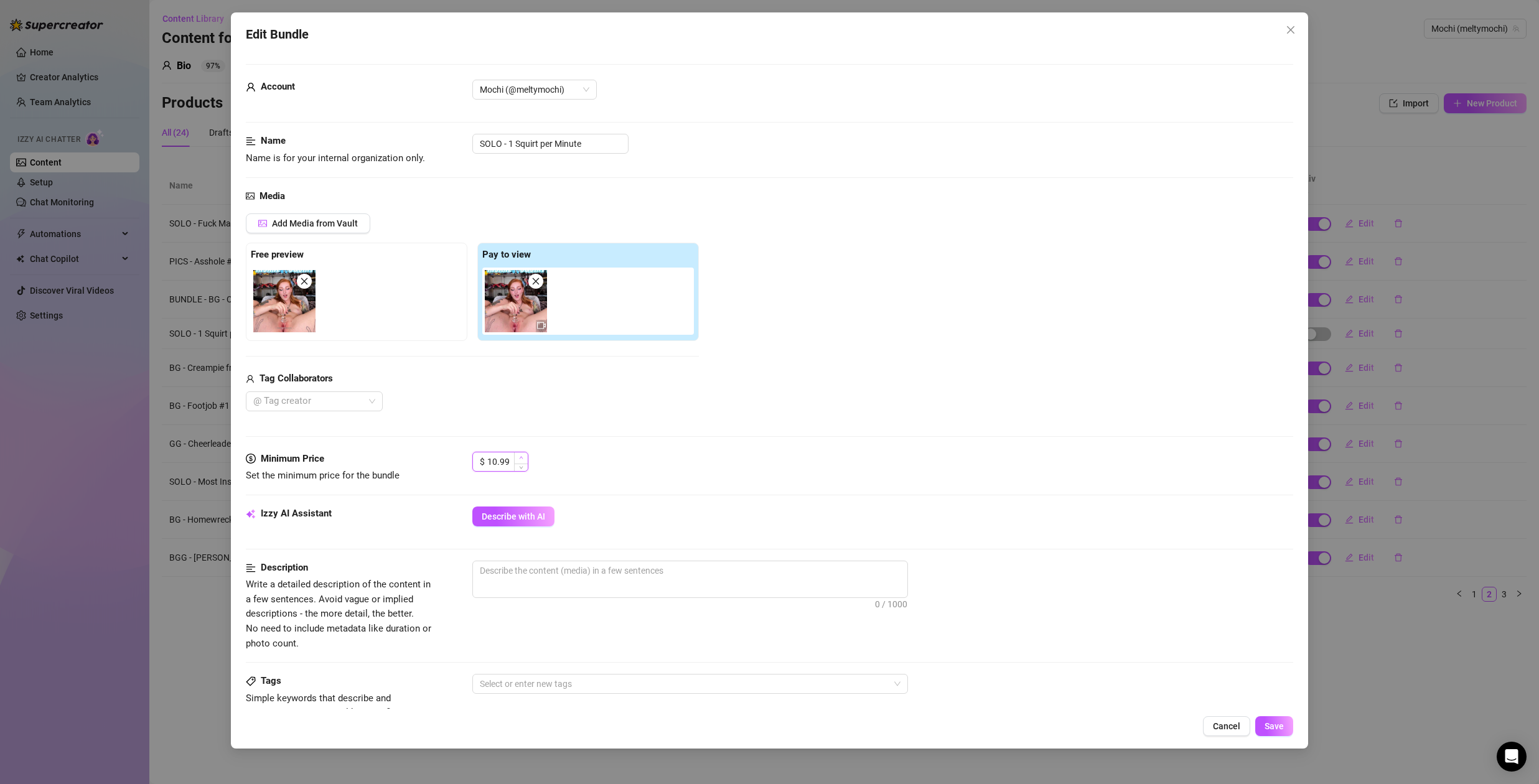
click at [519, 459] on icon "up" at bounding box center [521, 458] width 5 height 5
click at [506, 462] on input "10.99" at bounding box center [508, 461] width 40 height 18
click at [692, 392] on div "@ Tag creator" at bounding box center [472, 401] width 453 height 20
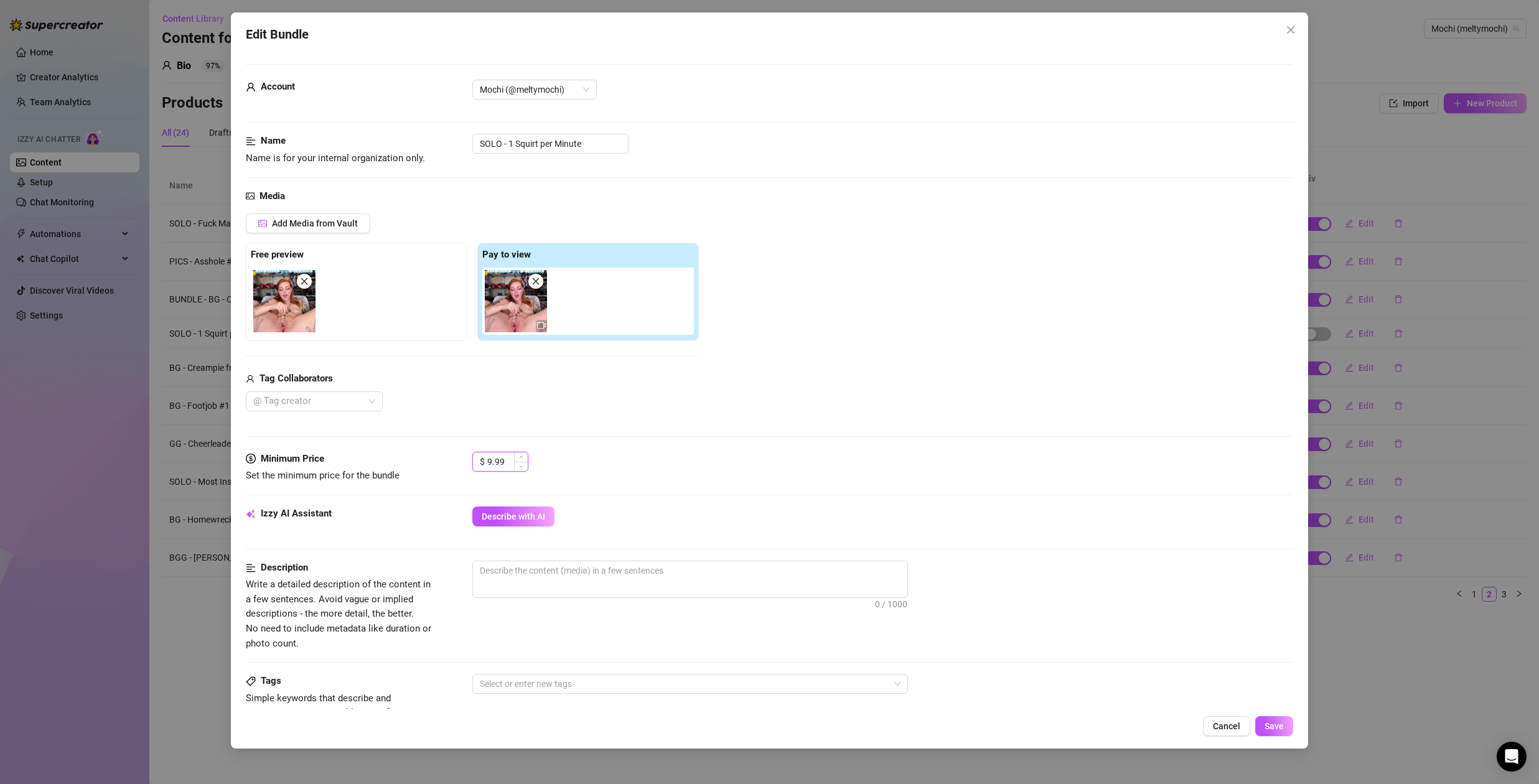
click at [496, 455] on input "9.99" at bounding box center [508, 461] width 40 height 18
click at [620, 416] on div "Media Add Media from Vault Free preview Pay to view Tag Collaborators @ Tag cre…" at bounding box center [769, 321] width 1047 height 263
click at [494, 465] on input at bounding box center [508, 461] width 40 height 18
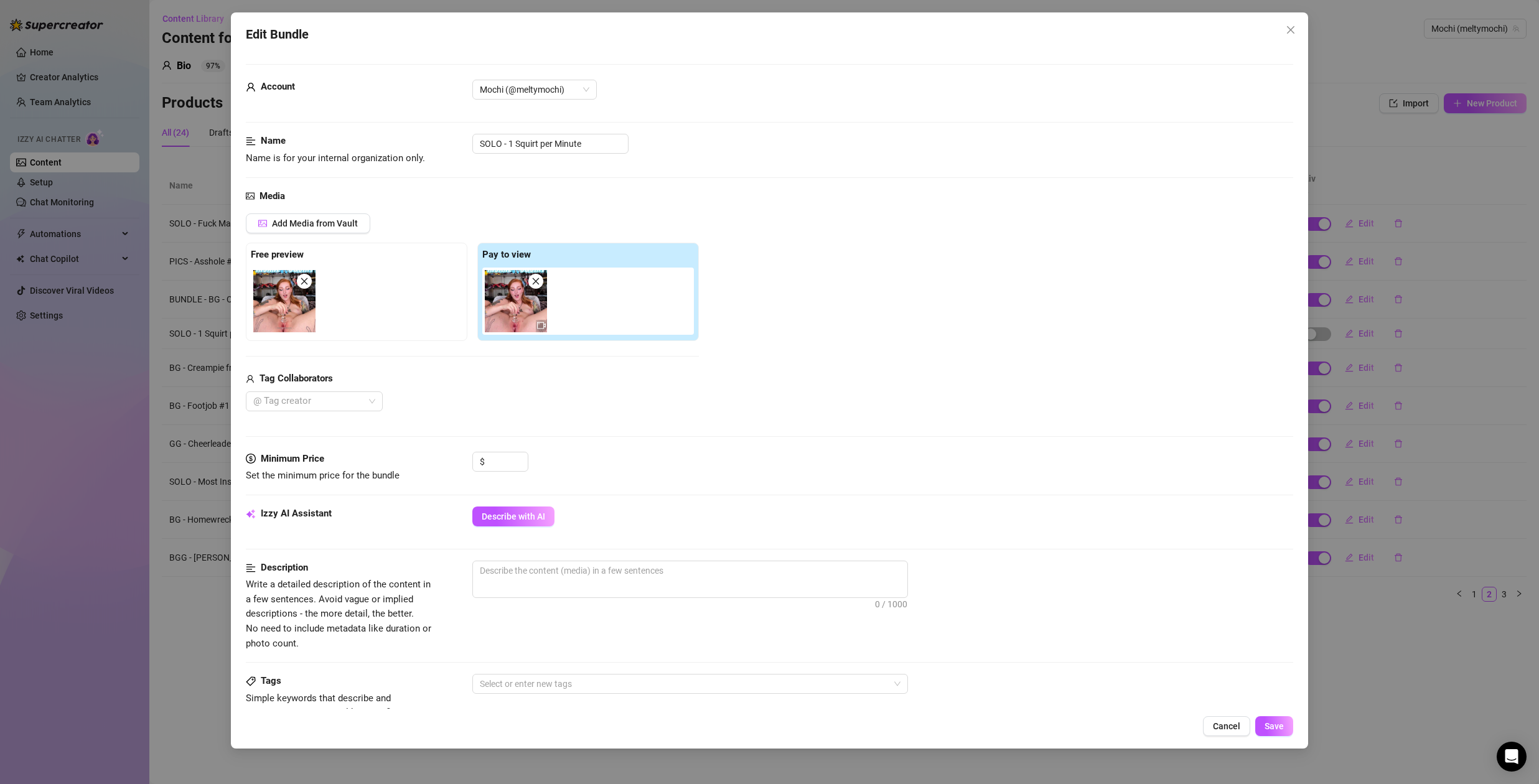
click at [525, 526] on div "Izzy AI Assistant Describe with AI" at bounding box center [769, 522] width 1047 height 31
click at [526, 519] on span "Describe with AI" at bounding box center [514, 516] width 63 height 10
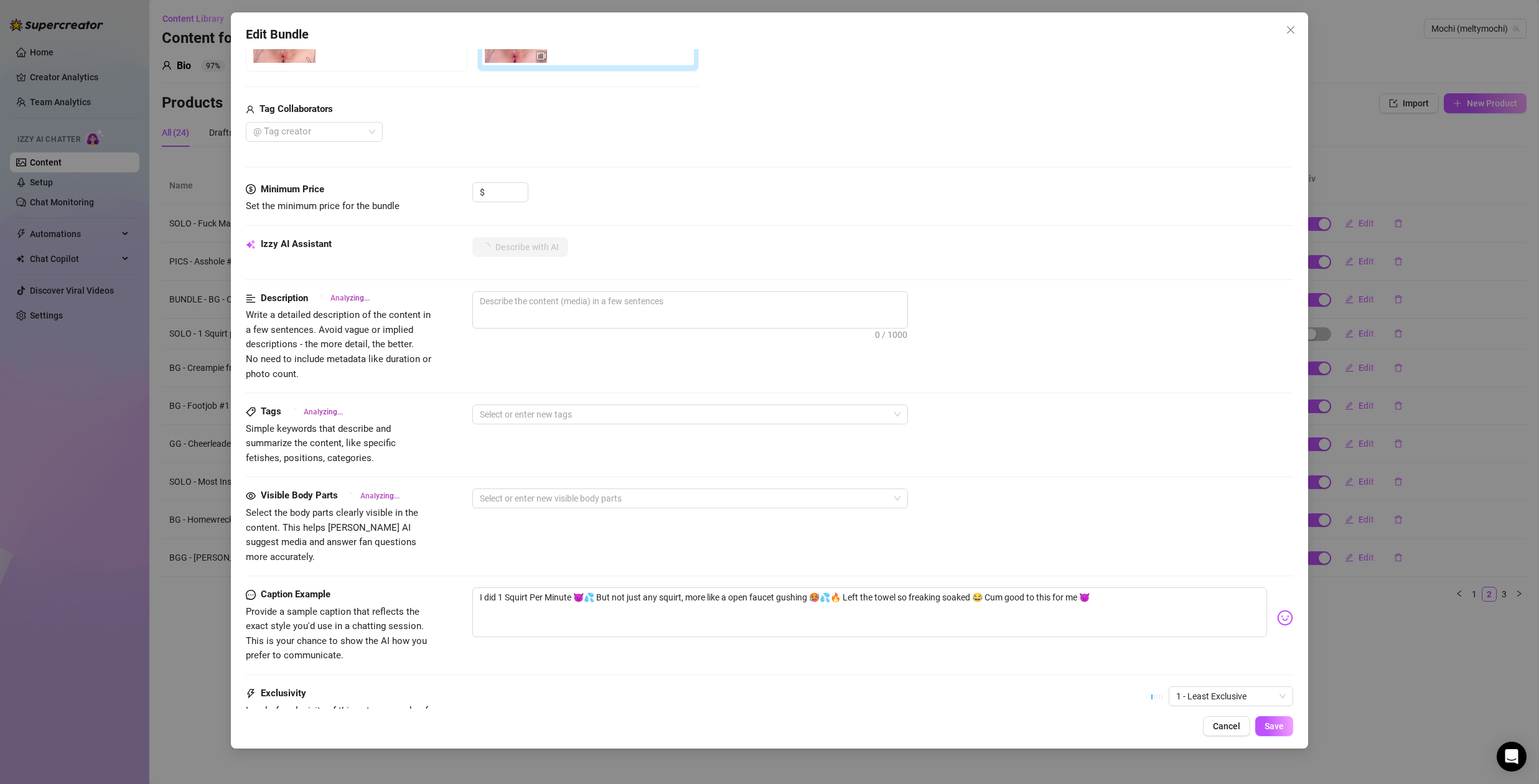
scroll to position [244, 0]
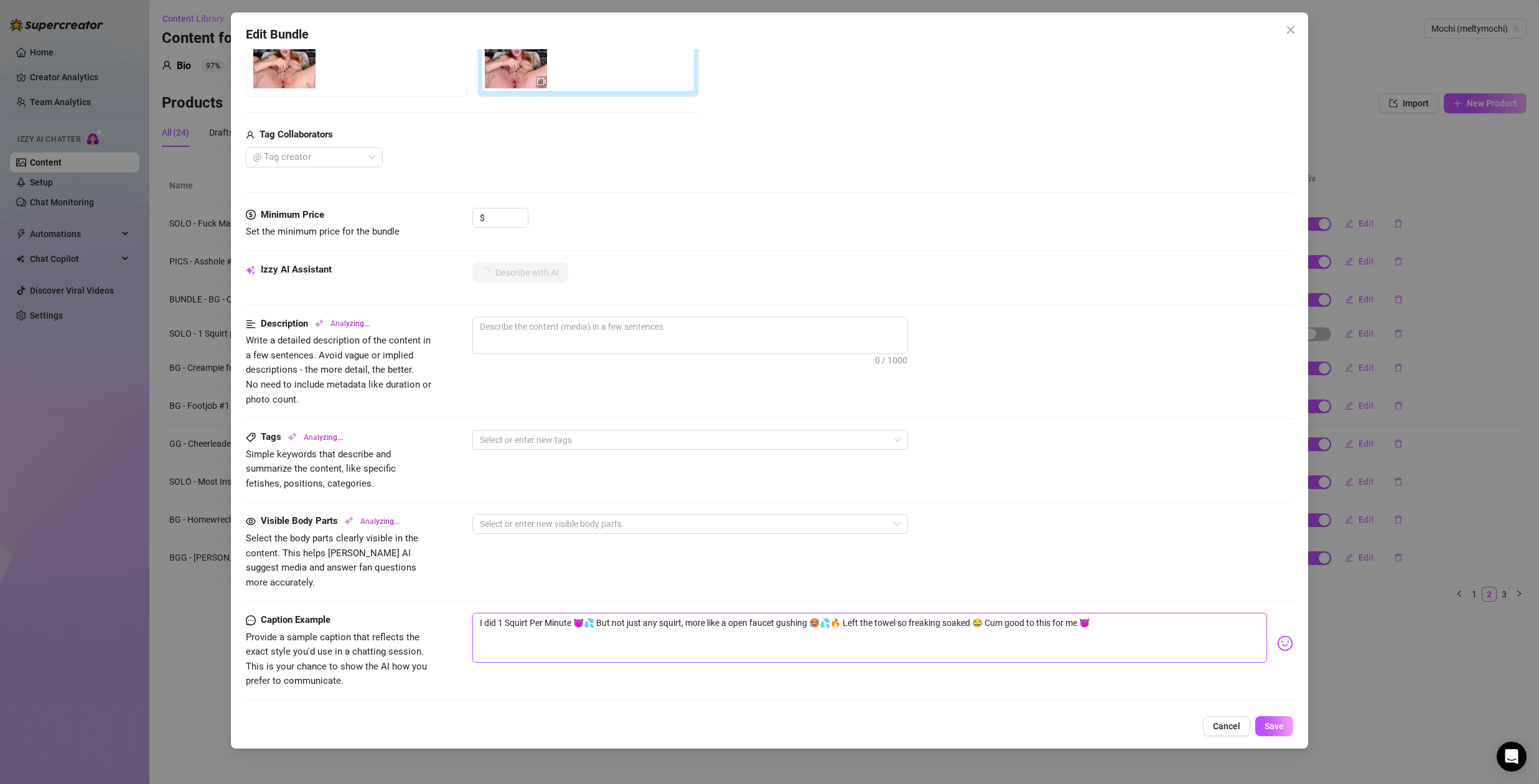
drag, startPoint x: 979, startPoint y: 609, endPoint x: 1106, endPoint y: 620, distance: 127.5
click at [1105, 620] on textarea "I did 1 Squirt Per Minute 😈💦 But not just any squirt, more like a open faucet g…" at bounding box center [870, 638] width 795 height 50
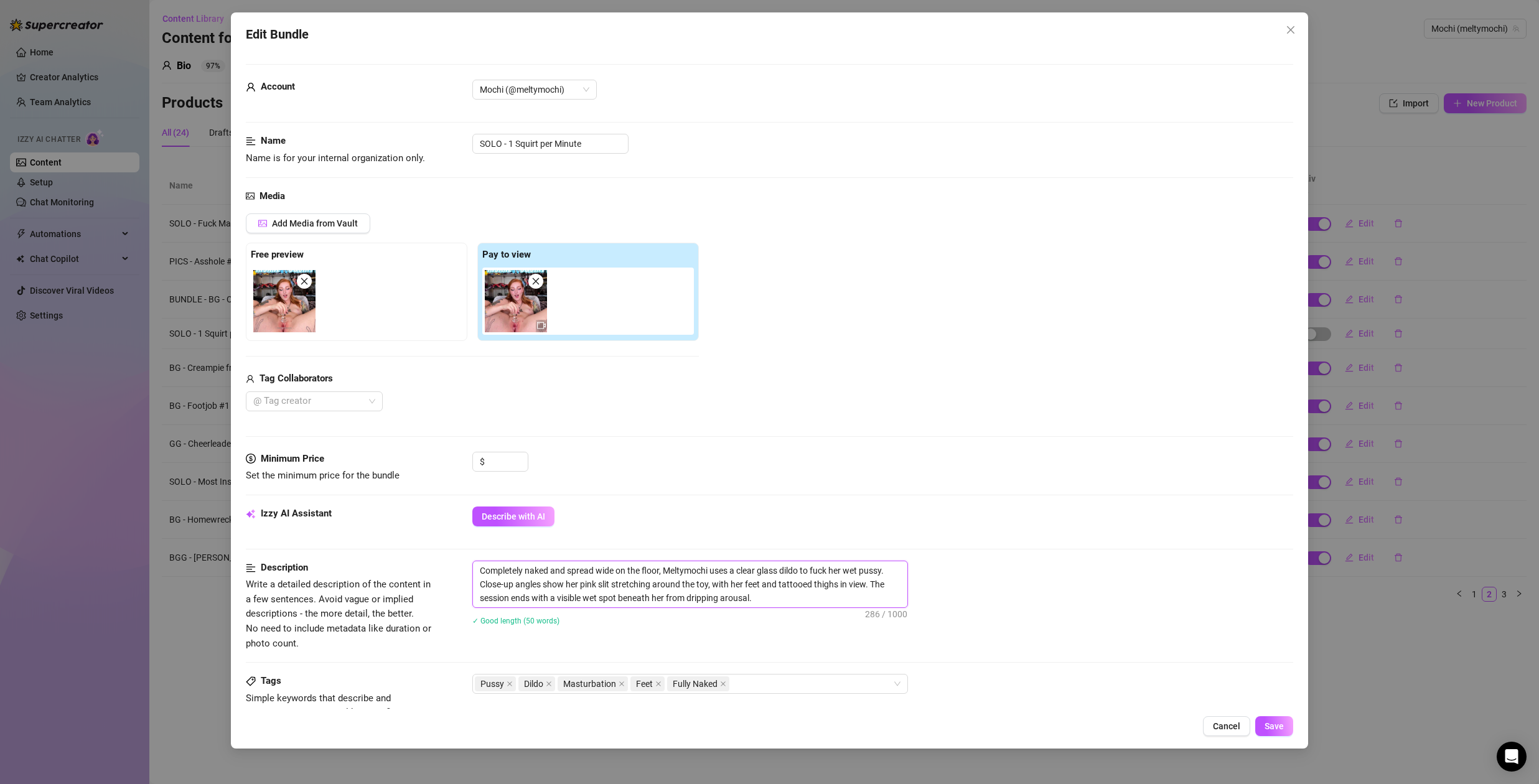
click at [763, 599] on textarea "Completely naked and spread wide on the floor, Meltymochi uses a clear glass di…" at bounding box center [690, 584] width 435 height 46
click at [604, 582] on textarea "Completely naked and spread wide on the floor, Meltymochi uses a clear glass di…" at bounding box center [690, 591] width 435 height 59
click at [494, 459] on input at bounding box center [508, 461] width 40 height 18
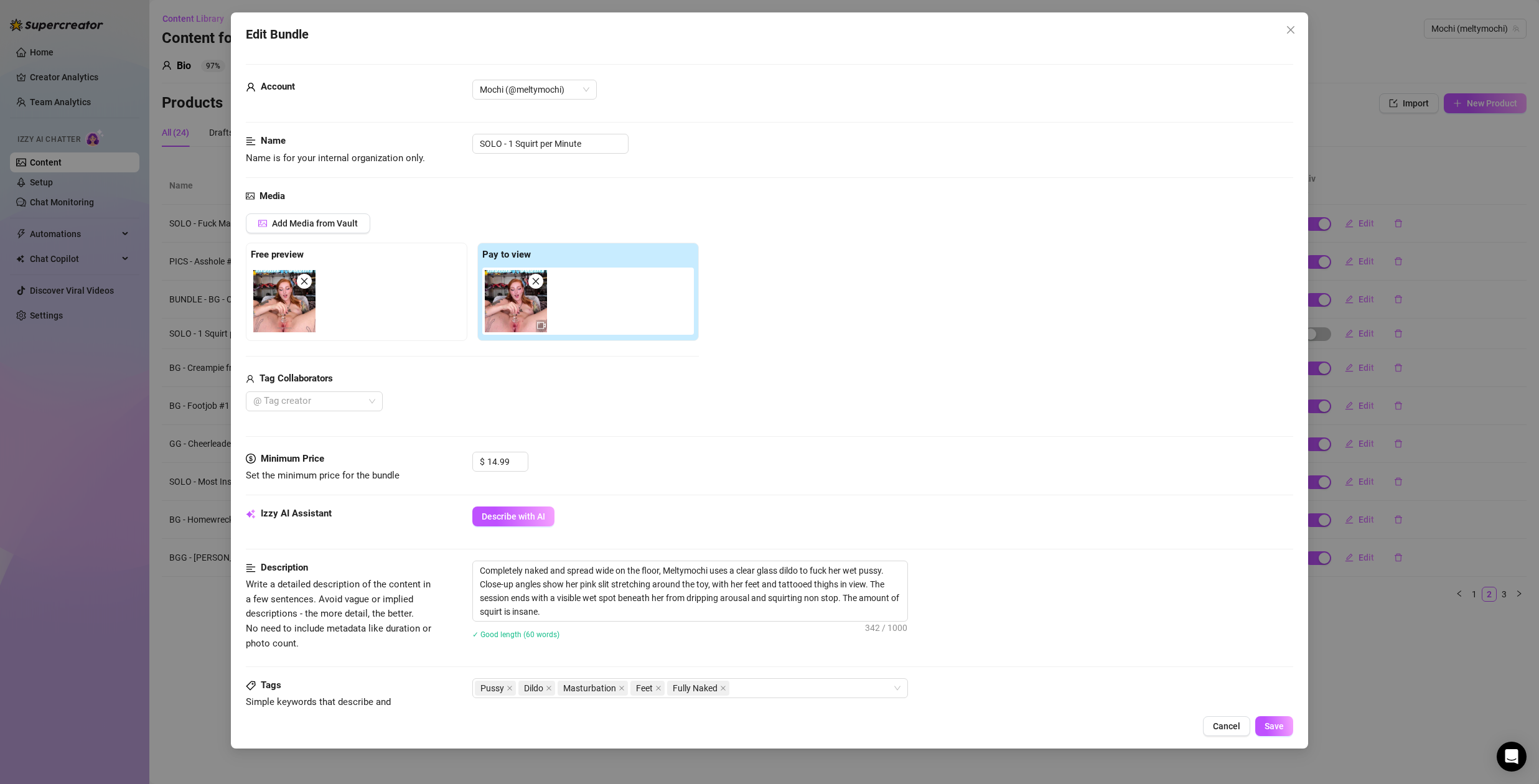
click at [672, 392] on div "@ Tag creator" at bounding box center [472, 401] width 453 height 20
click at [508, 460] on input "14.99" at bounding box center [508, 461] width 40 height 18
click at [581, 600] on textarea "Completely naked and spread wide on the floor, Meltymochi uses a clear glass di…" at bounding box center [690, 591] width 435 height 59
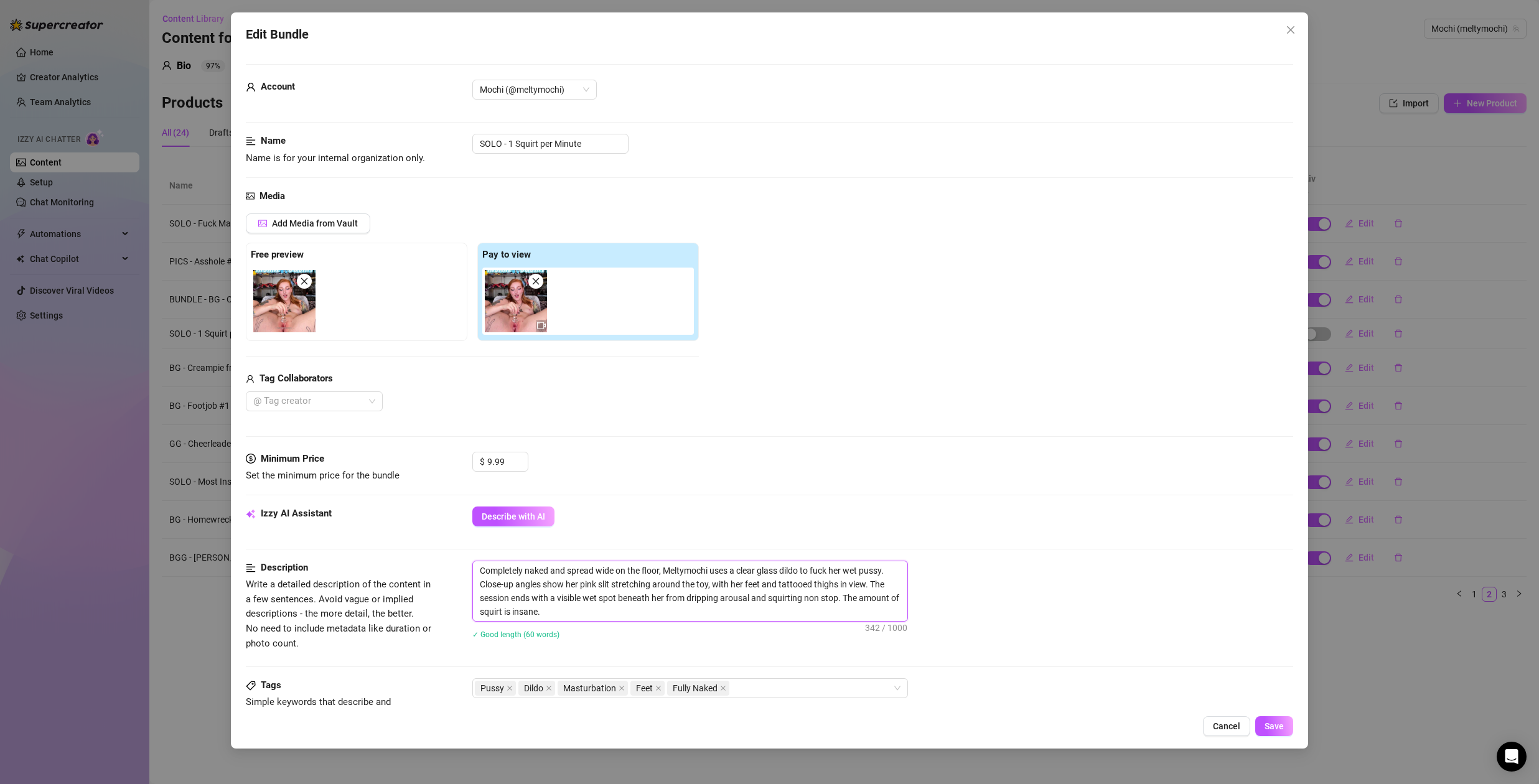
click at [581, 600] on textarea "Completely naked and spread wide on the floor, Meltymochi uses a clear glass di…" at bounding box center [690, 591] width 435 height 59
paste textarea "Here’s your rewrite in **first person** with more intensity and descriptive det…"
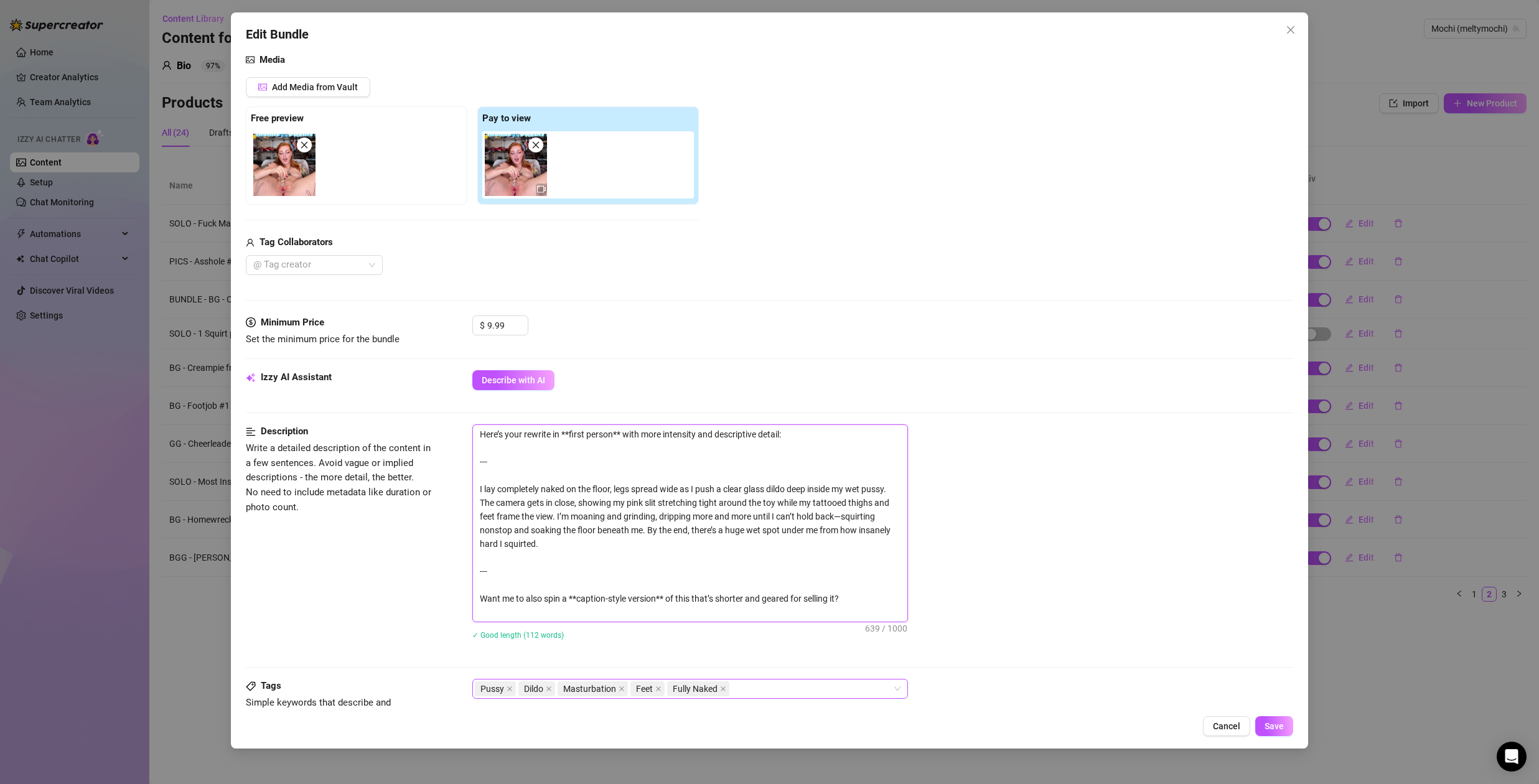
scroll to position [226, 0]
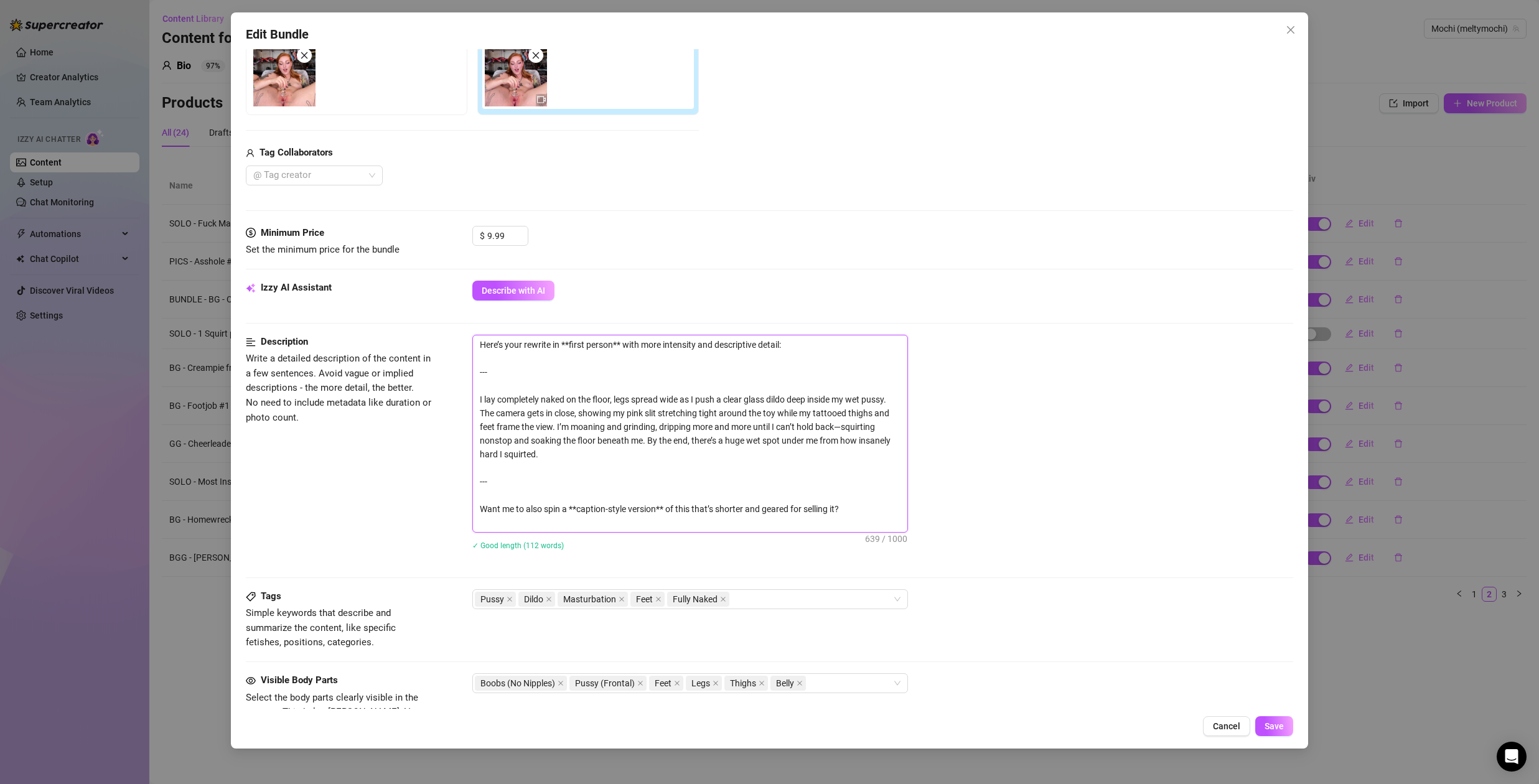
drag, startPoint x: 508, startPoint y: 525, endPoint x: 464, endPoint y: 473, distance: 68.1
click at [464, 473] on div "Description Write a detailed description of the content in a few sentences. Avo…" at bounding box center [769, 450] width 1047 height 231
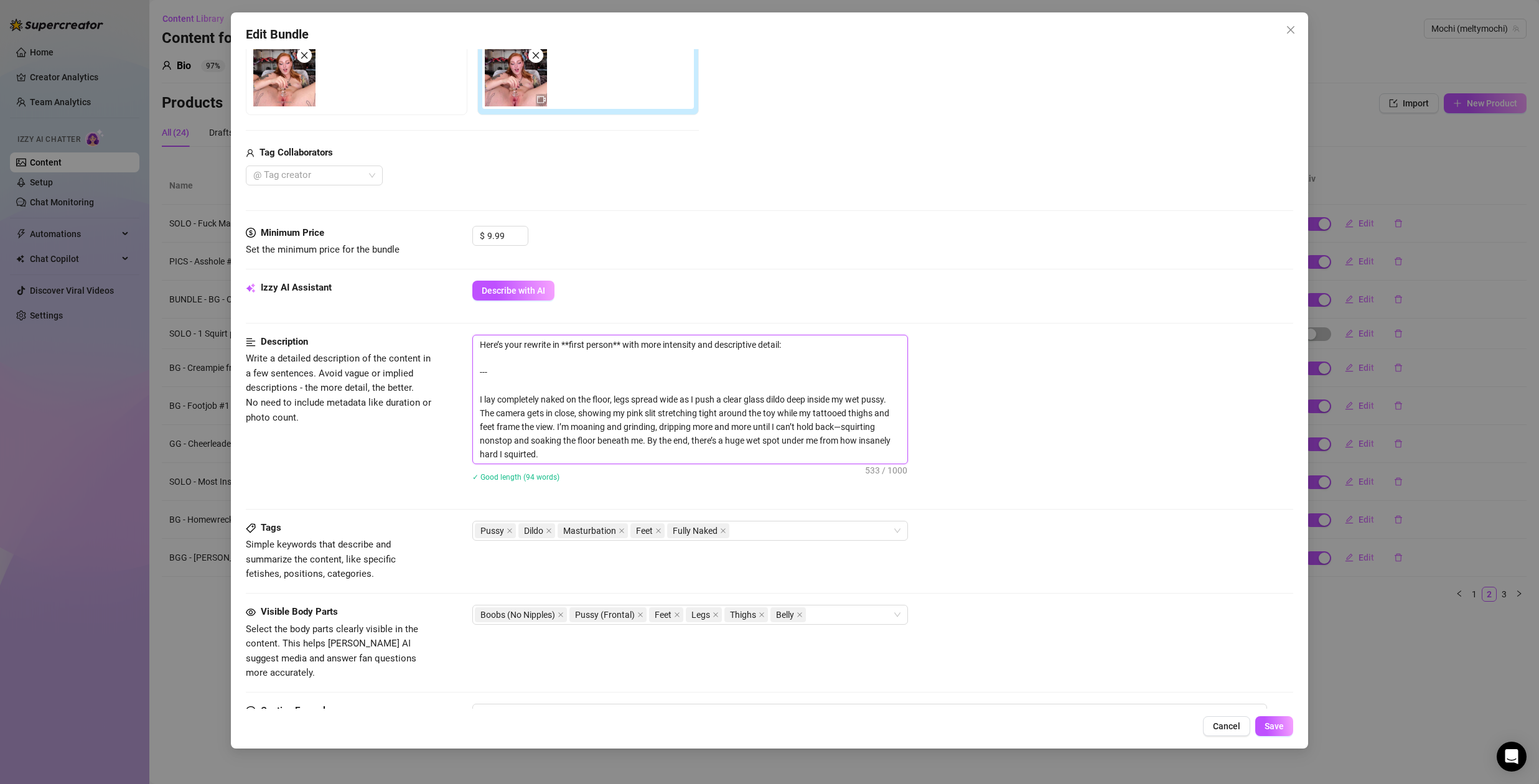
drag, startPoint x: 474, startPoint y: 392, endPoint x: 459, endPoint y: 316, distance: 77.5
click at [459, 316] on form "Account Mochi (@meltymochi) Name Name is for your internal organization only. S…" at bounding box center [769, 396] width 1047 height 1117
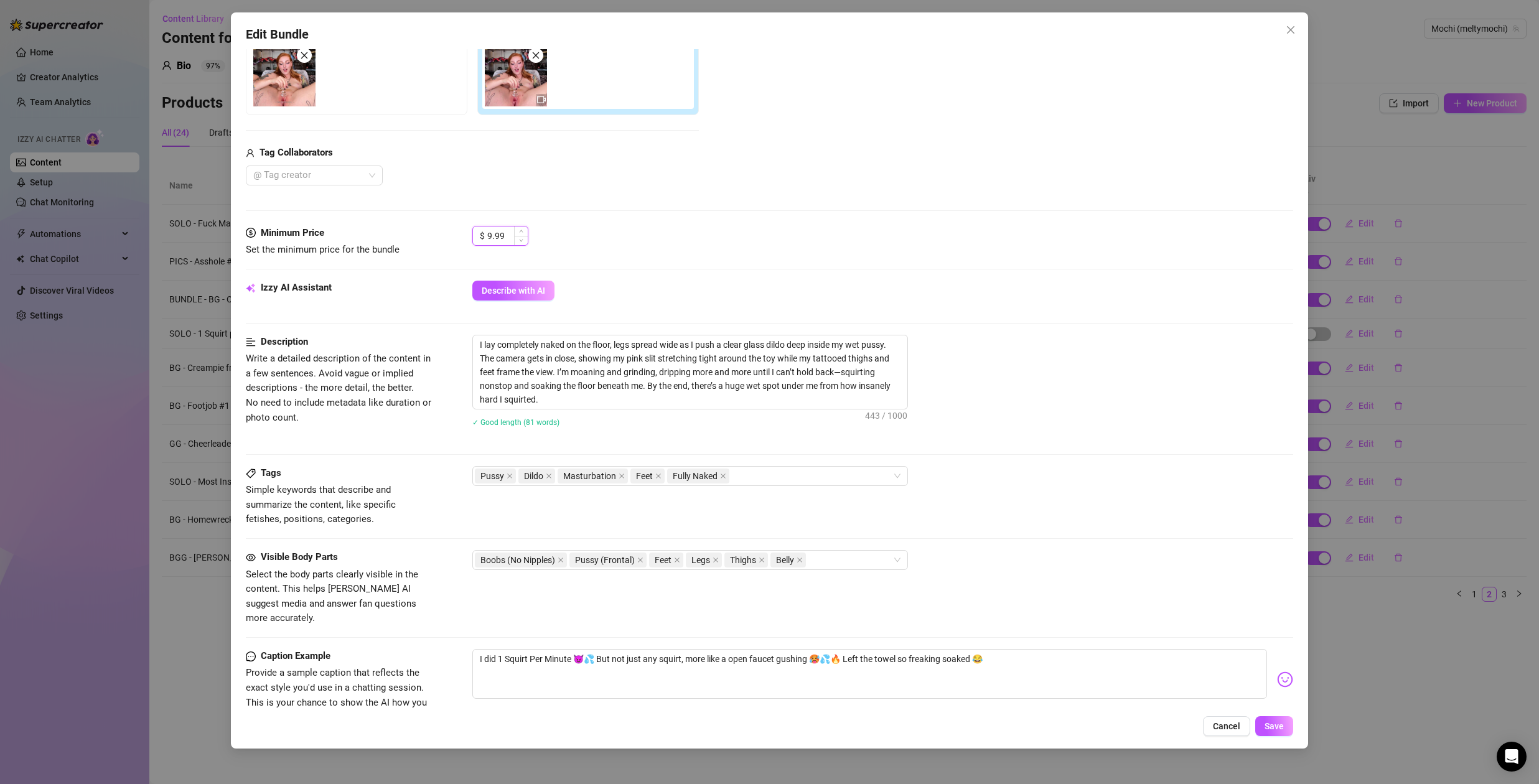
click at [509, 234] on input "9.99" at bounding box center [508, 235] width 40 height 18
click at [606, 196] on div "Media Add Media from Vault Free preview Pay to view Tag Collaborators @ Tag cre…" at bounding box center [769, 95] width 1047 height 263
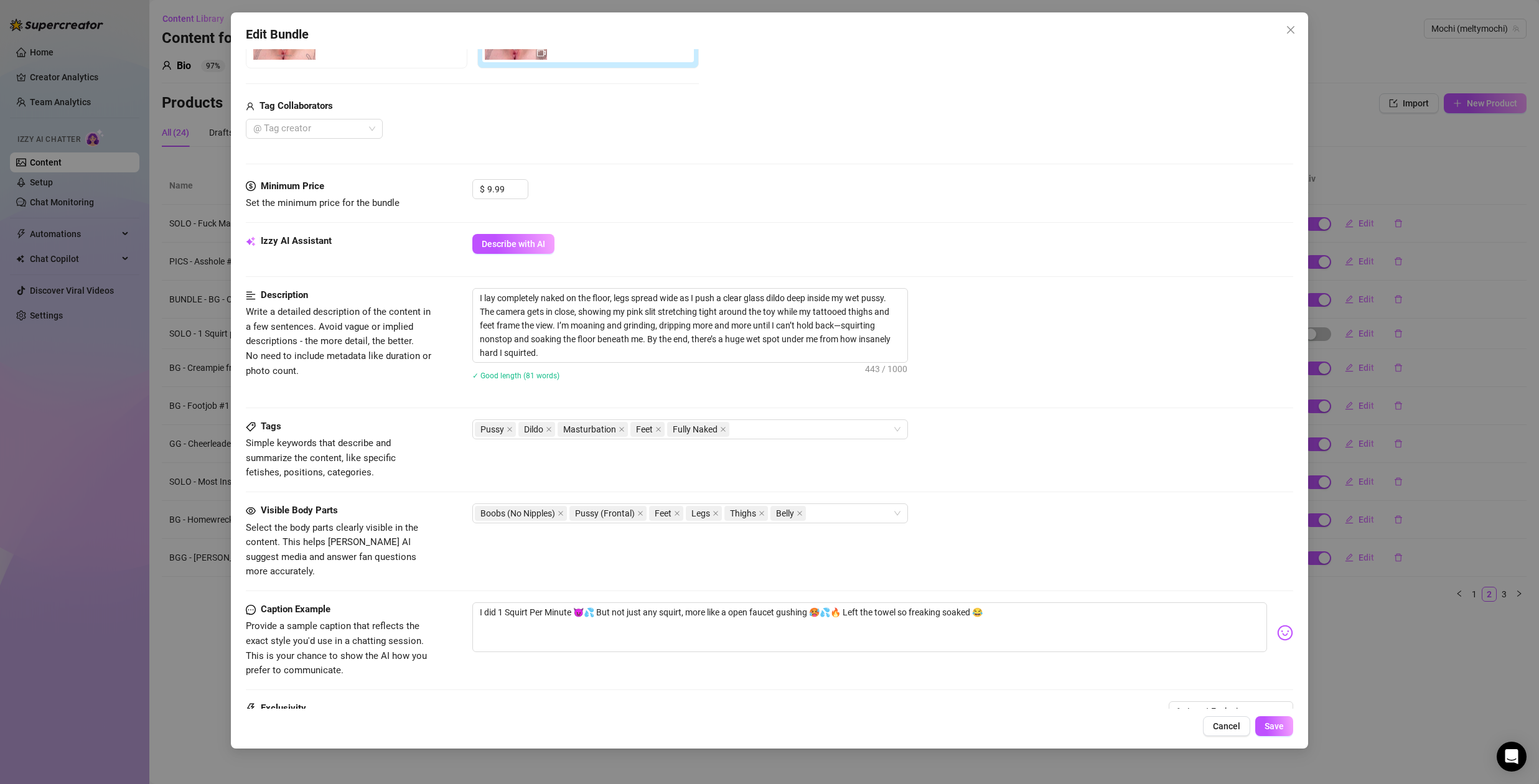
scroll to position [274, 0]
click at [792, 425] on div "Pussy Dildo Masturbation Feet Fully Naked" at bounding box center [684, 427] width 418 height 17
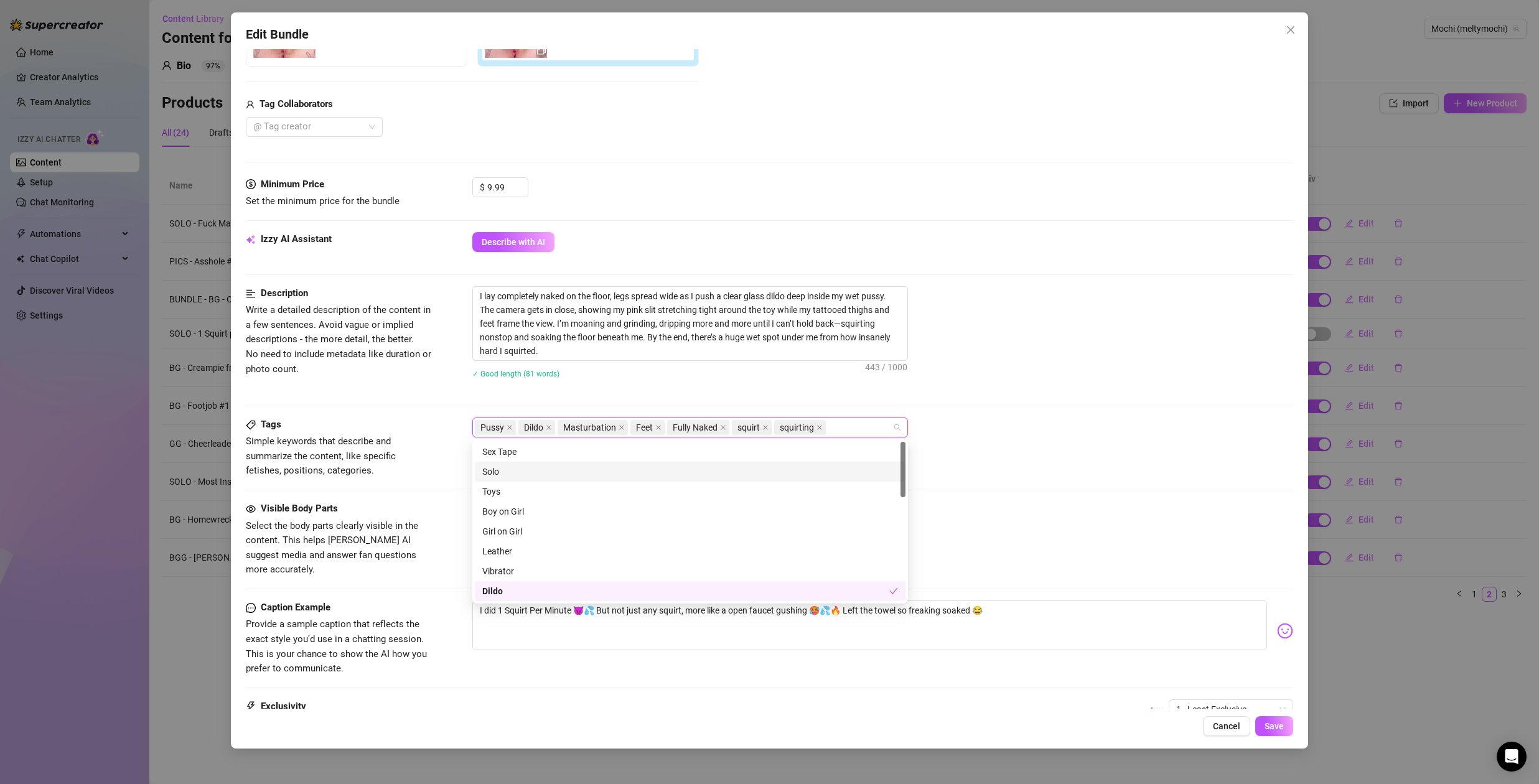
click at [517, 467] on div "Solo" at bounding box center [689, 471] width 416 height 13
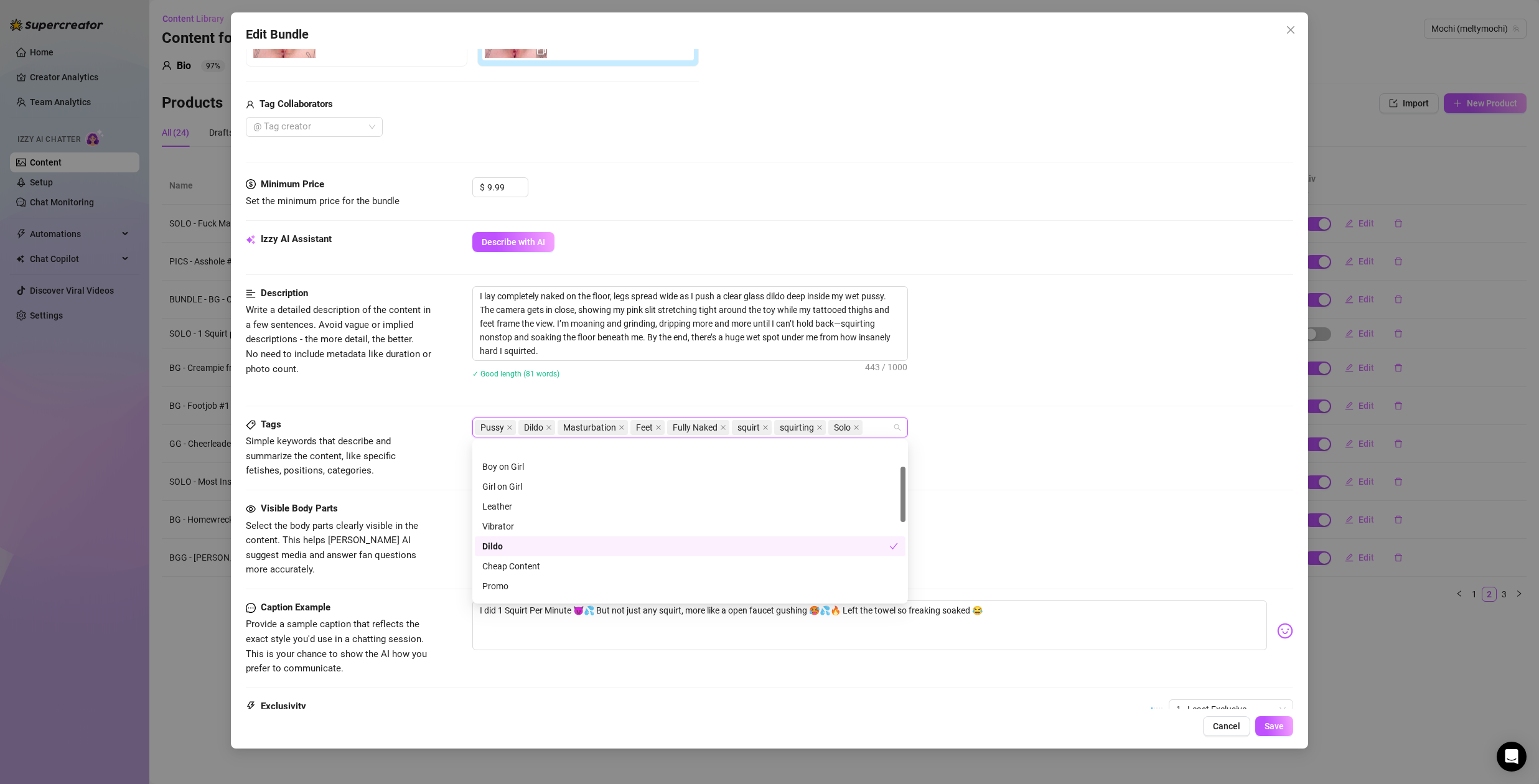
scroll to position [162, 0]
click at [526, 448] on div "Cheap Content" at bounding box center [689, 449] width 416 height 13
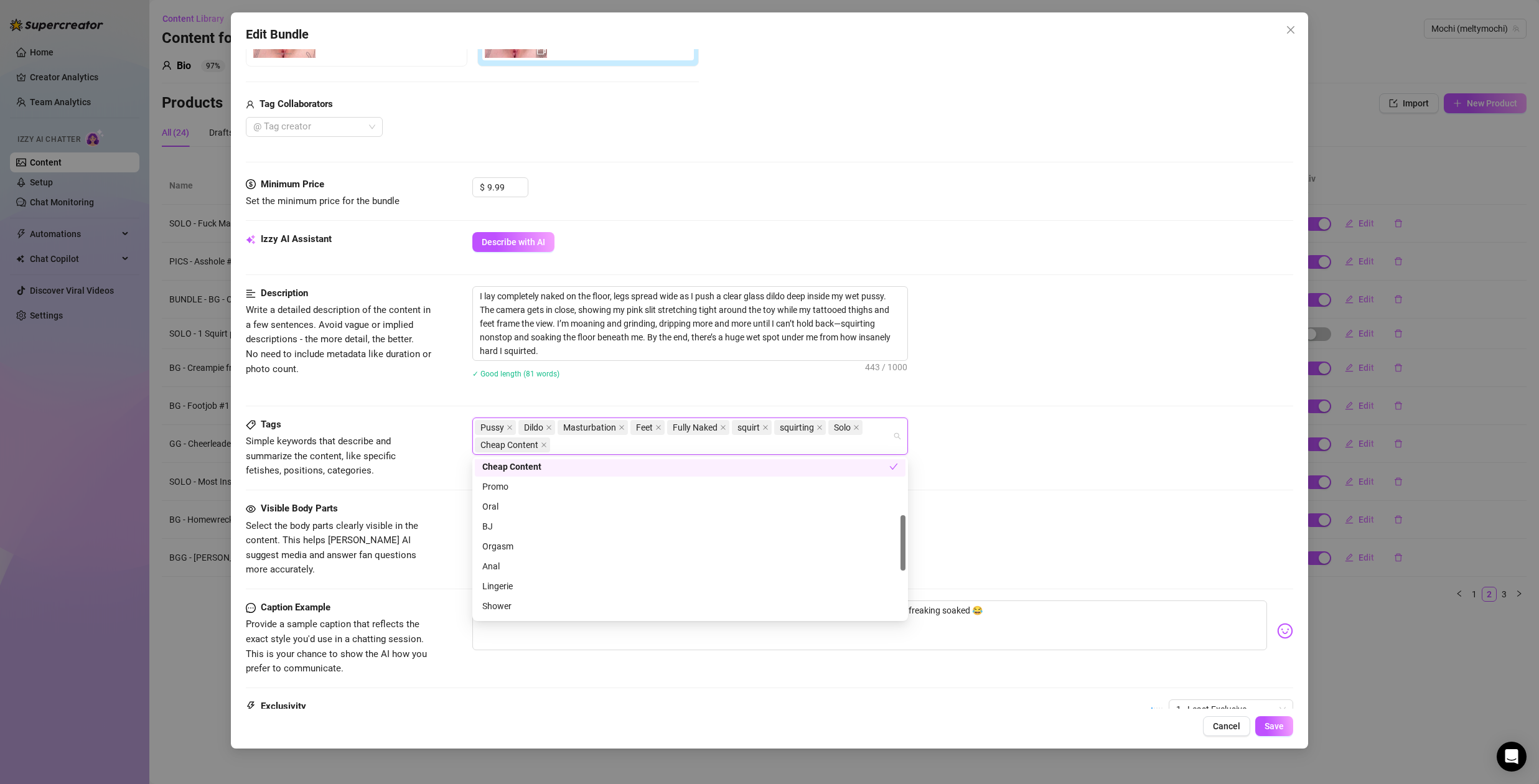
click at [547, 466] on div "Cheap Content" at bounding box center [685, 466] width 407 height 13
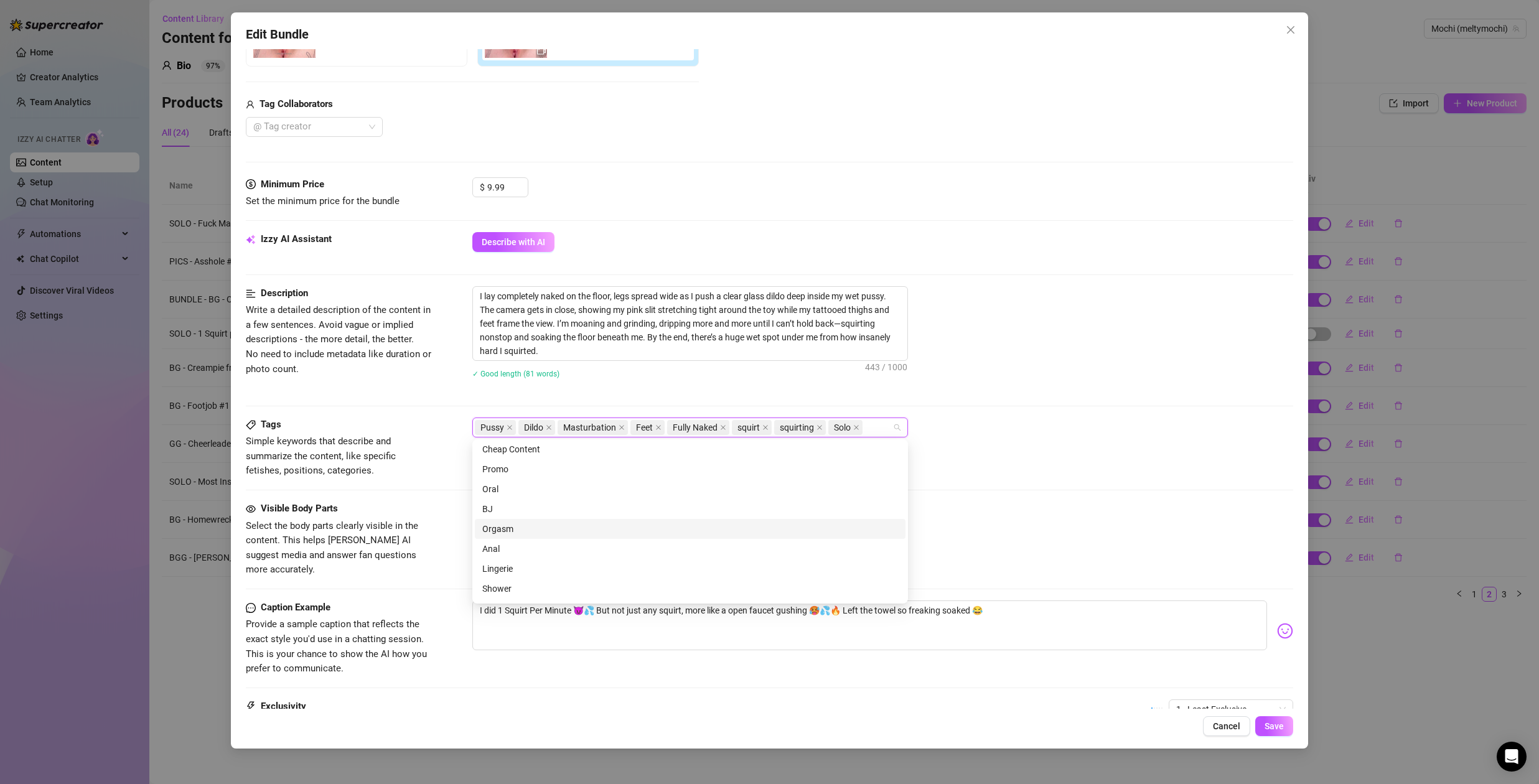
click at [527, 529] on div "Orgasm" at bounding box center [689, 529] width 416 height 13
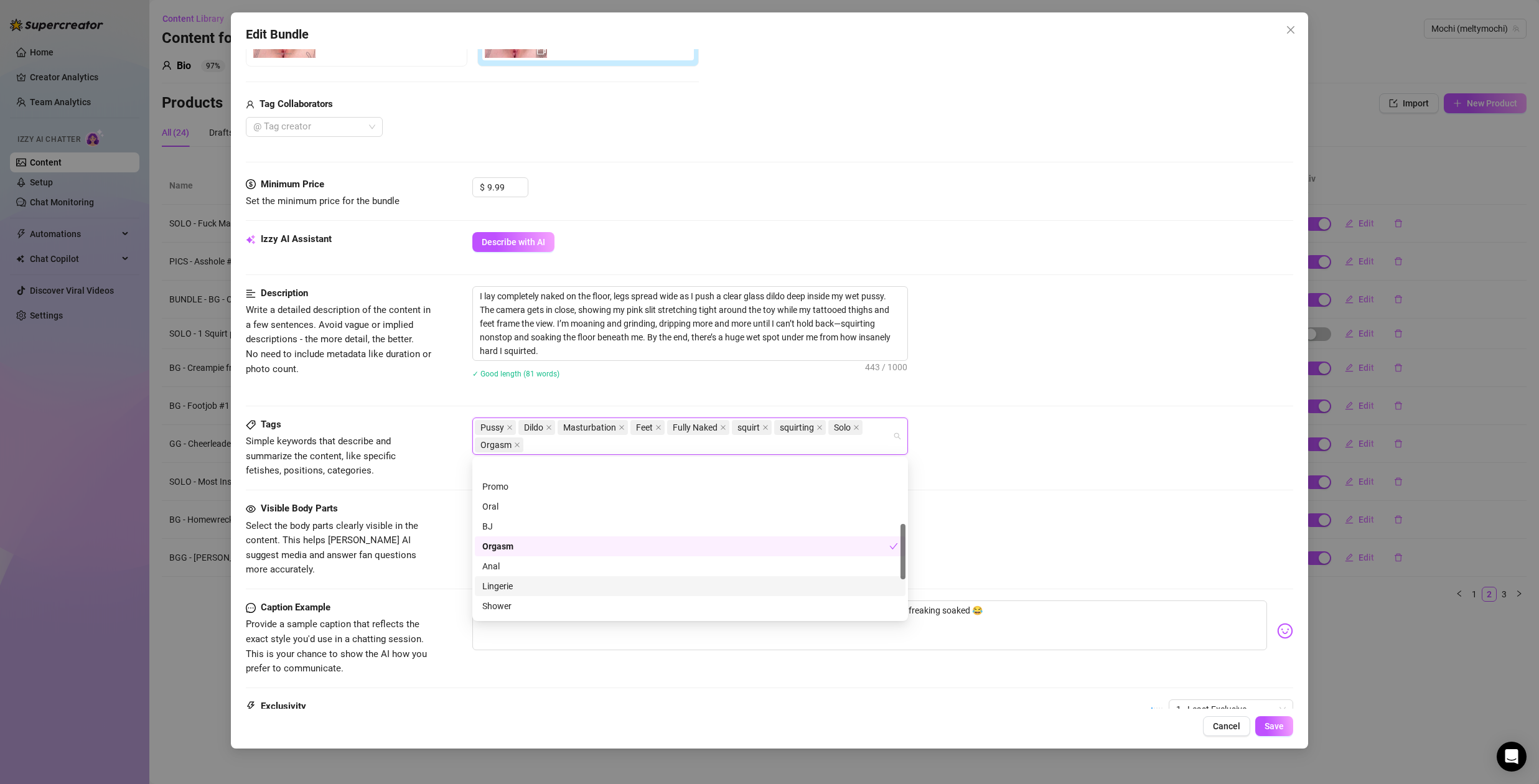
scroll to position [272, 0]
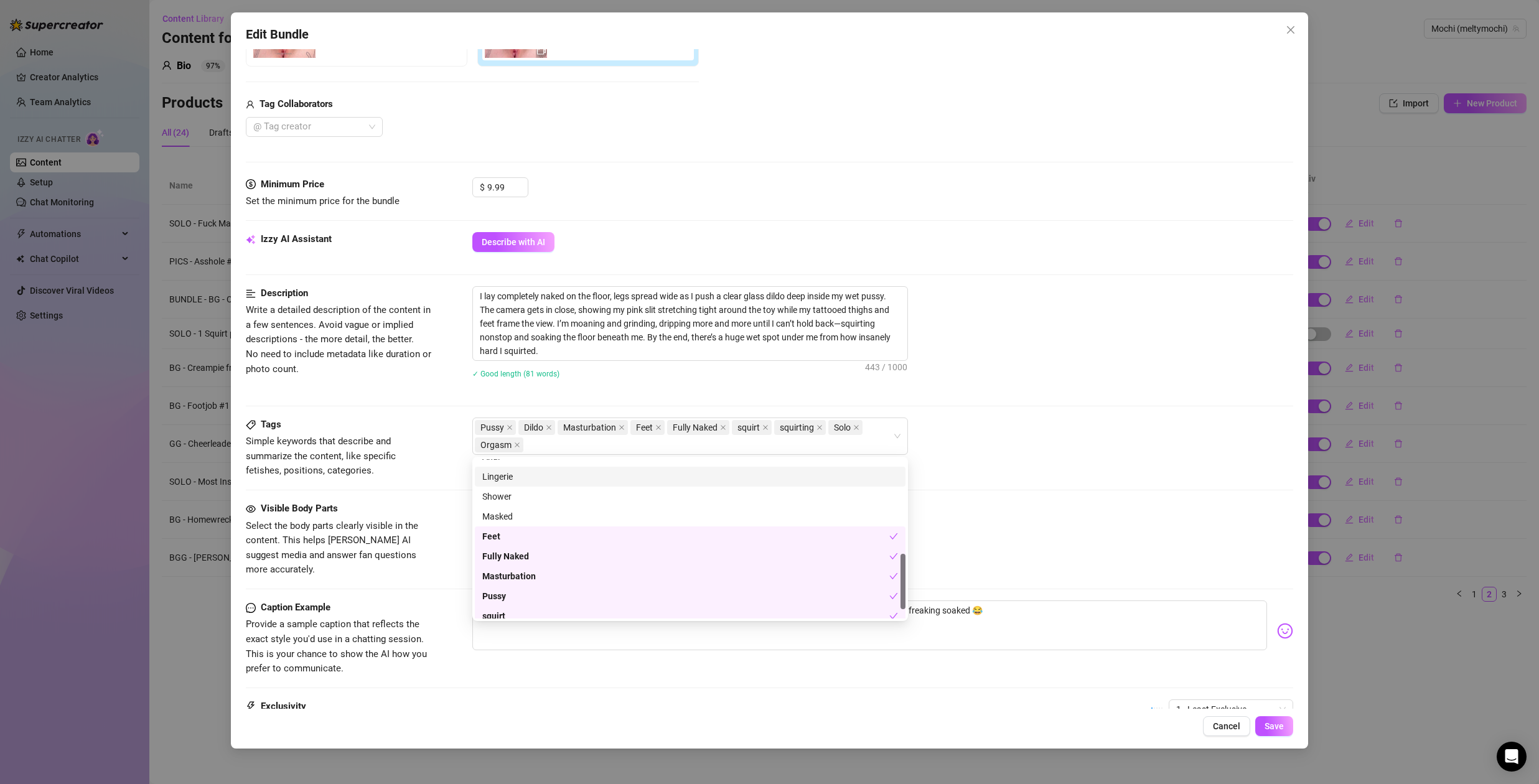
click at [1077, 441] on div "Pussy Dildo Masturbation Feet Fully Naked squirt squirting Solo Orgasm" at bounding box center [882, 436] width 821 height 37
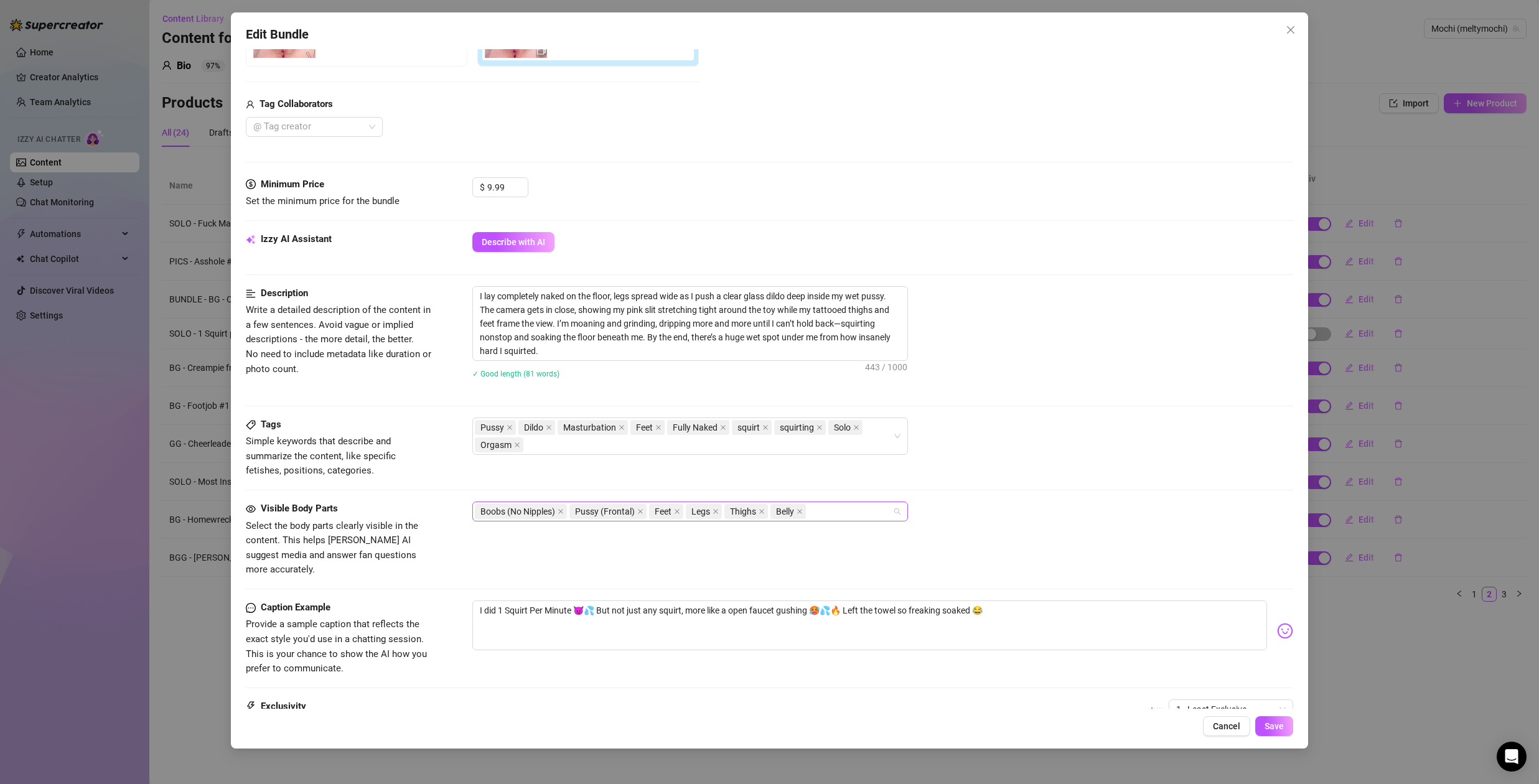
click at [835, 512] on div "Boobs (No Nipples) Pussy (Frontal) Feet Legs Thighs Belly" at bounding box center [684, 511] width 418 height 17
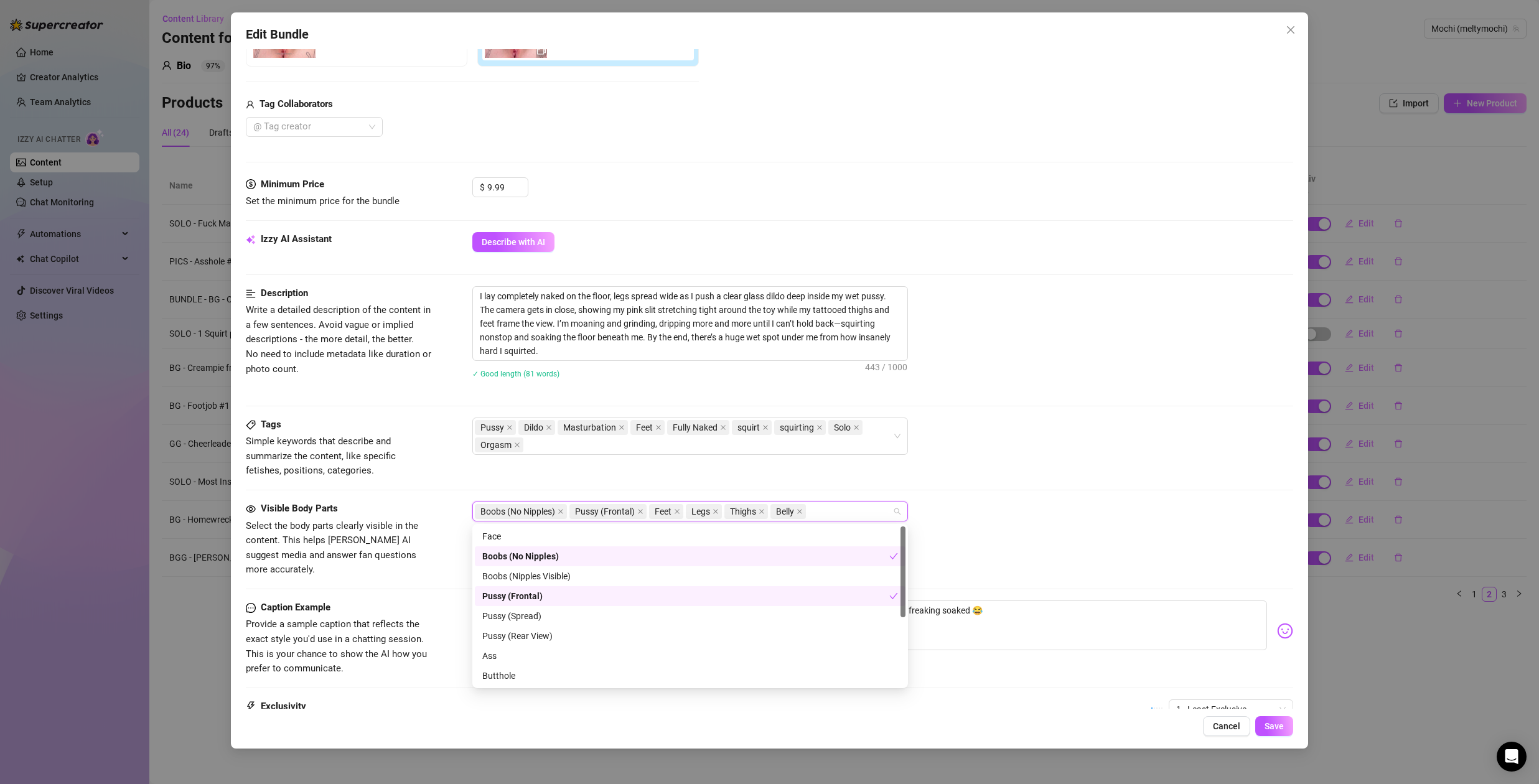
click at [560, 554] on div "Boobs (No Nipples)" at bounding box center [685, 556] width 407 height 13
click at [562, 577] on div "Boobs (Nipples Visible)" at bounding box center [689, 576] width 416 height 13
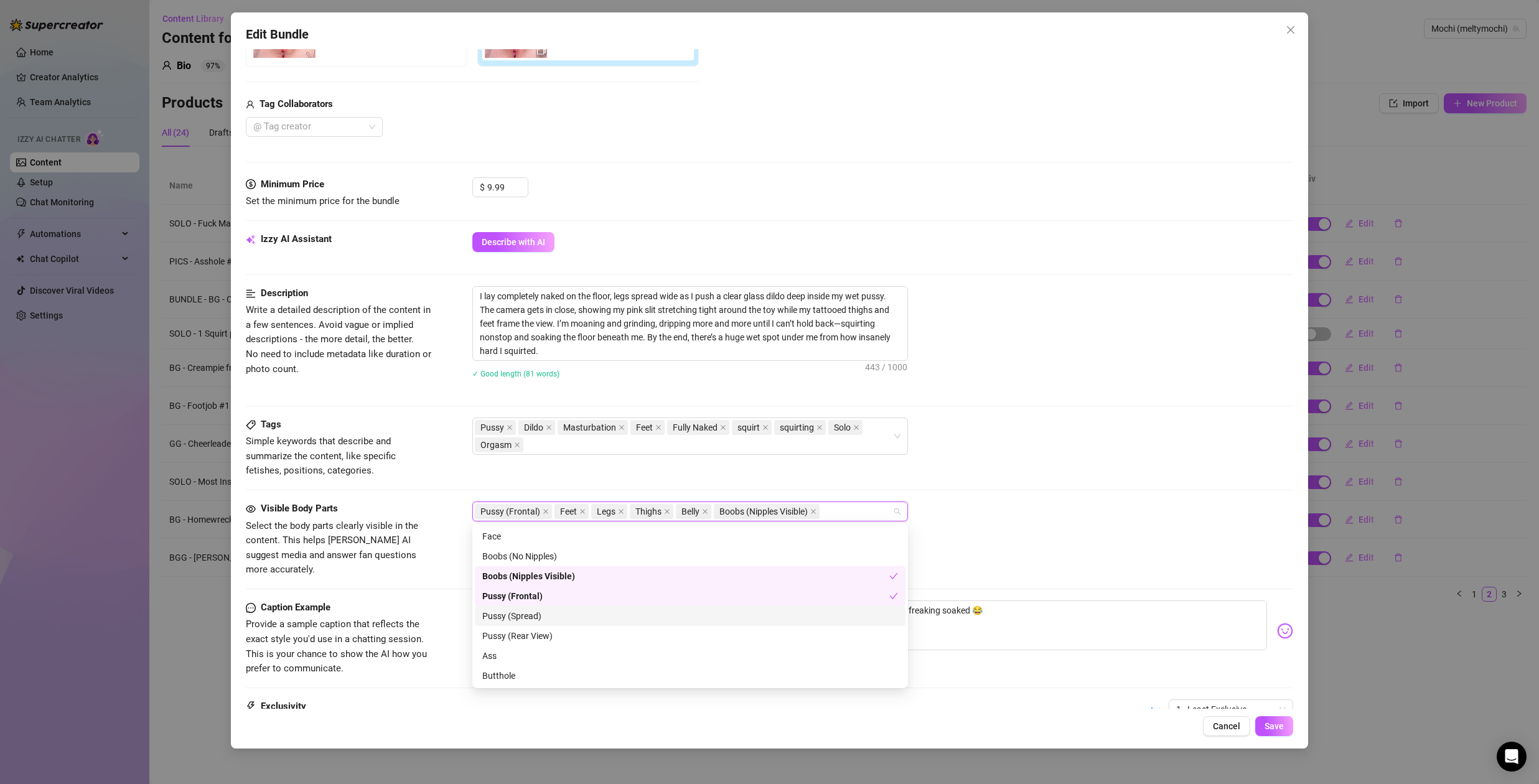
click at [542, 620] on div "Pussy (Spread)" at bounding box center [689, 616] width 416 height 13
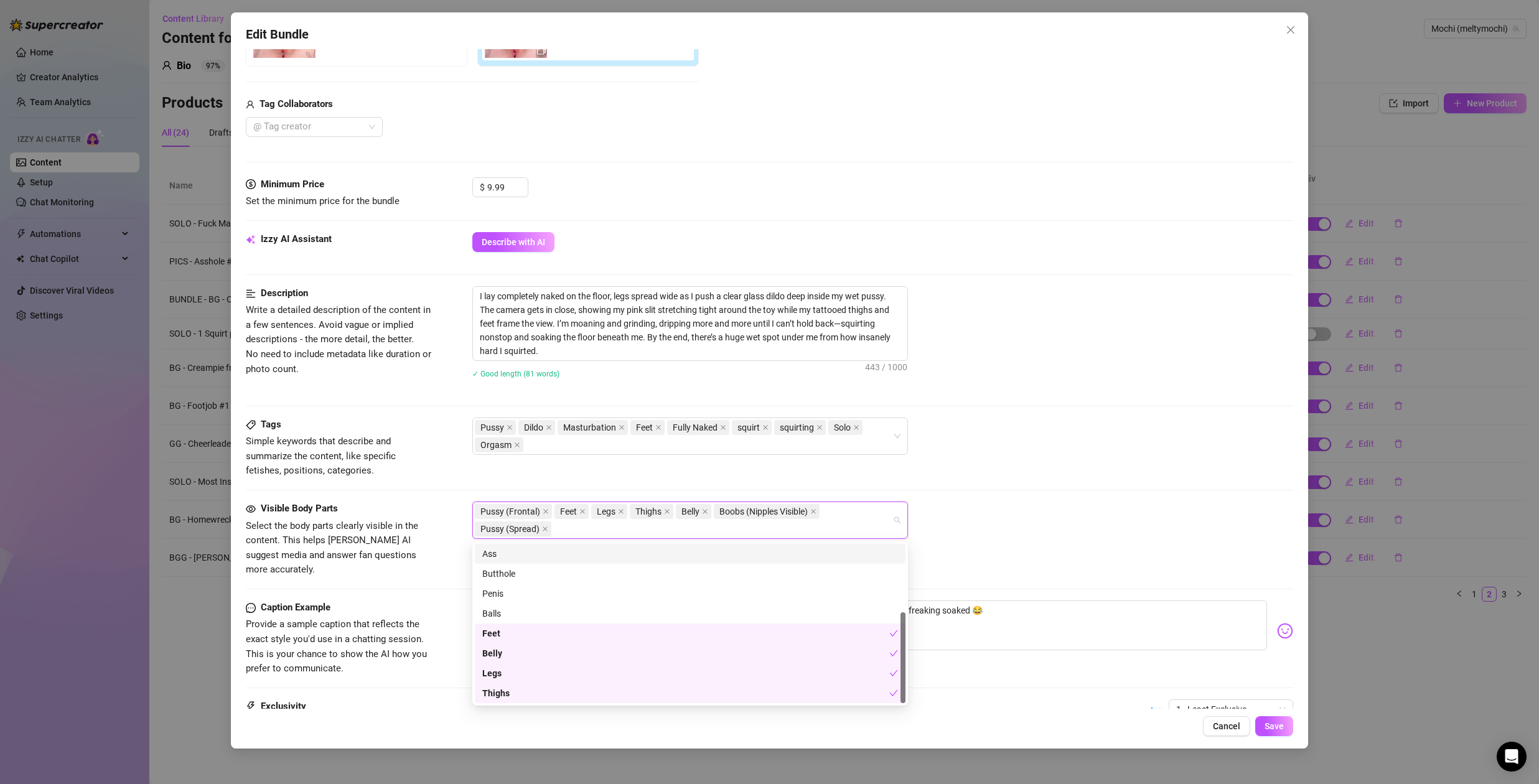
click at [1085, 494] on div "Tags Simple keywords that describe and summarize the content, like specific fet…" at bounding box center [769, 460] width 1047 height 84
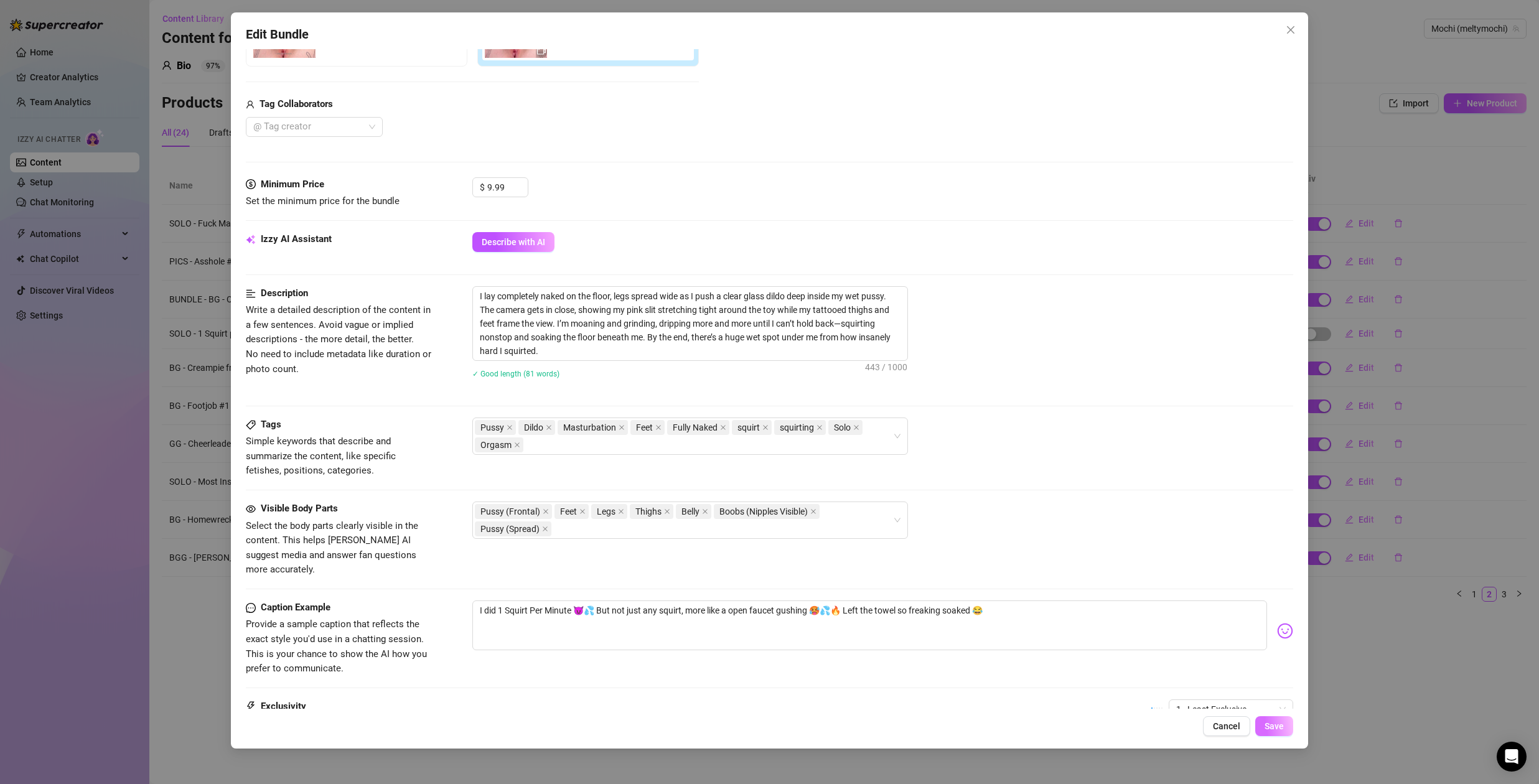
click at [1283, 728] on span "Save" at bounding box center [1274, 725] width 19 height 10
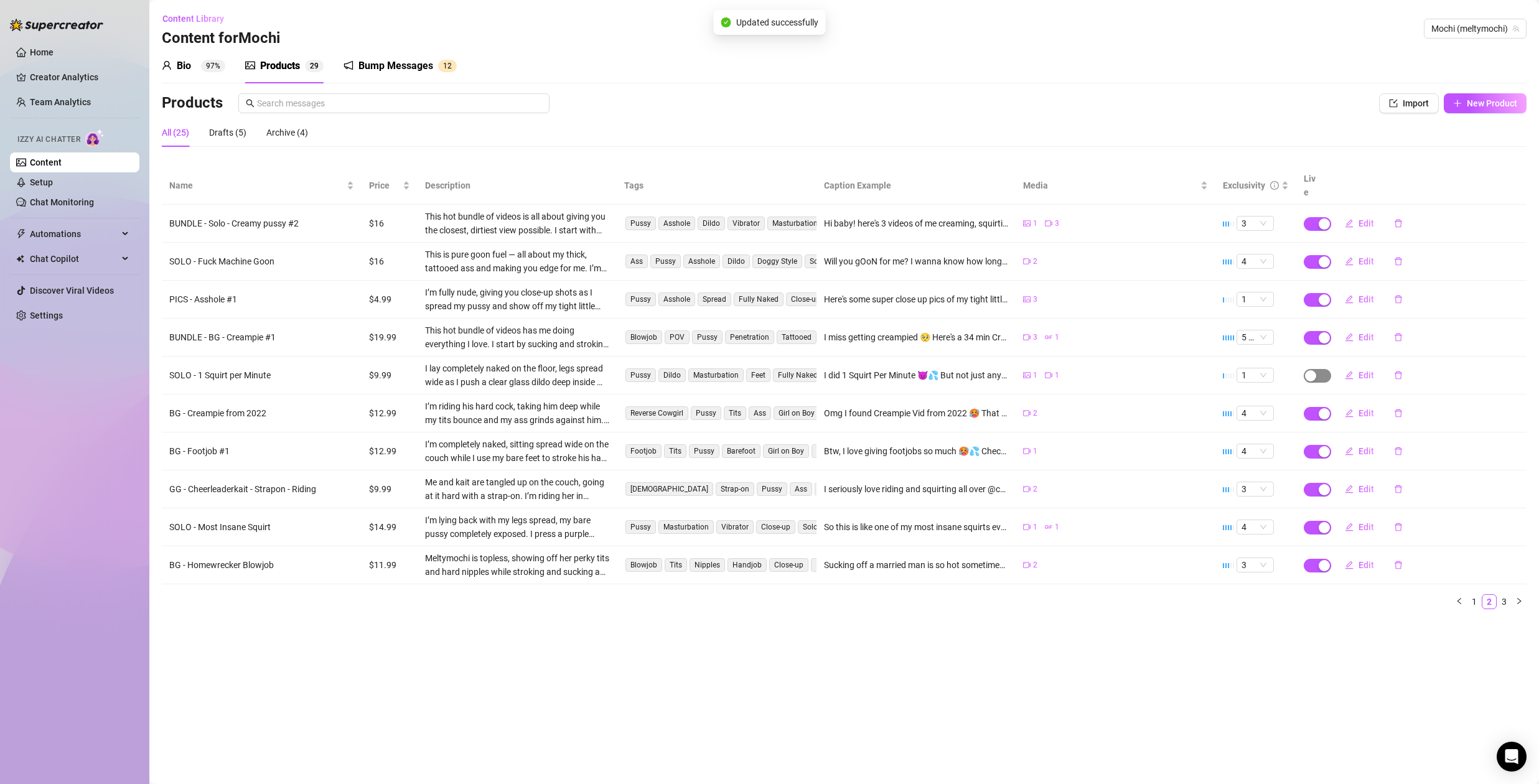
click at [1321, 368] on span "button" at bounding box center [1317, 375] width 28 height 13
click at [1407, 332] on span "OK" at bounding box center [1402, 332] width 12 height 10
click at [1365, 295] on span "Edit" at bounding box center [1366, 299] width 15 height 10
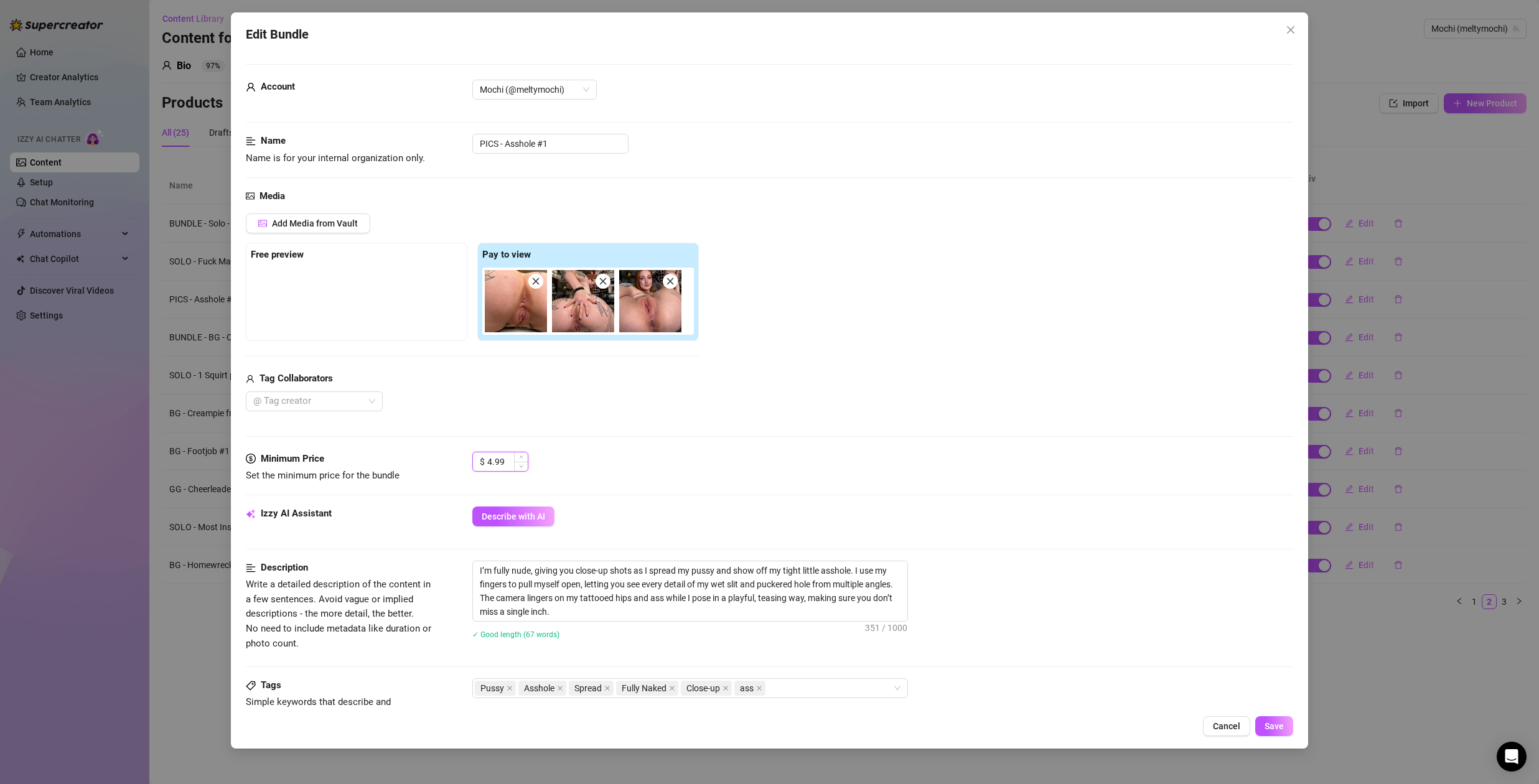
click at [496, 461] on input "4.99" at bounding box center [508, 461] width 40 height 18
click at [1282, 726] on span "Save" at bounding box center [1274, 725] width 19 height 10
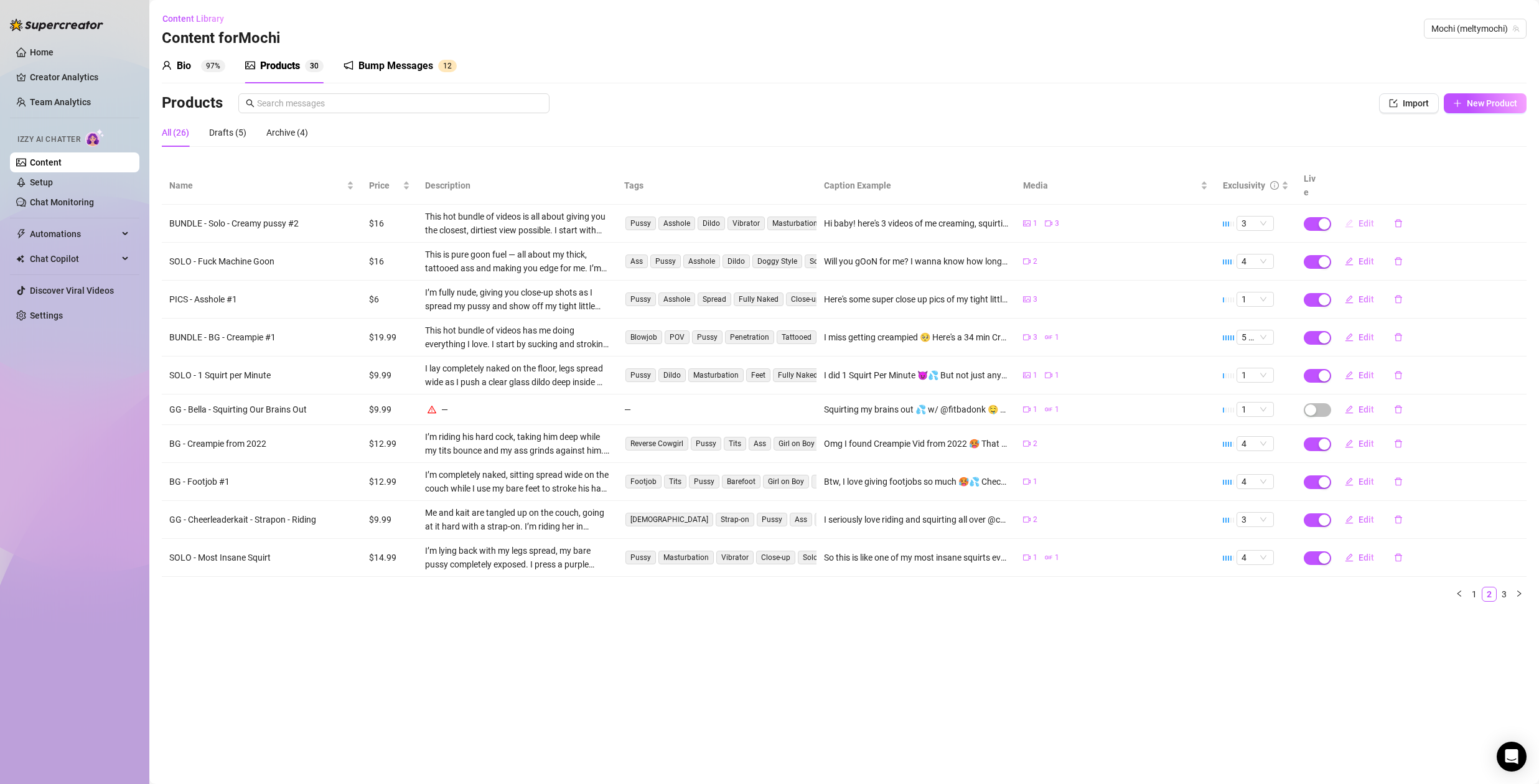
click at [1363, 219] on span "Edit" at bounding box center [1366, 224] width 15 height 10
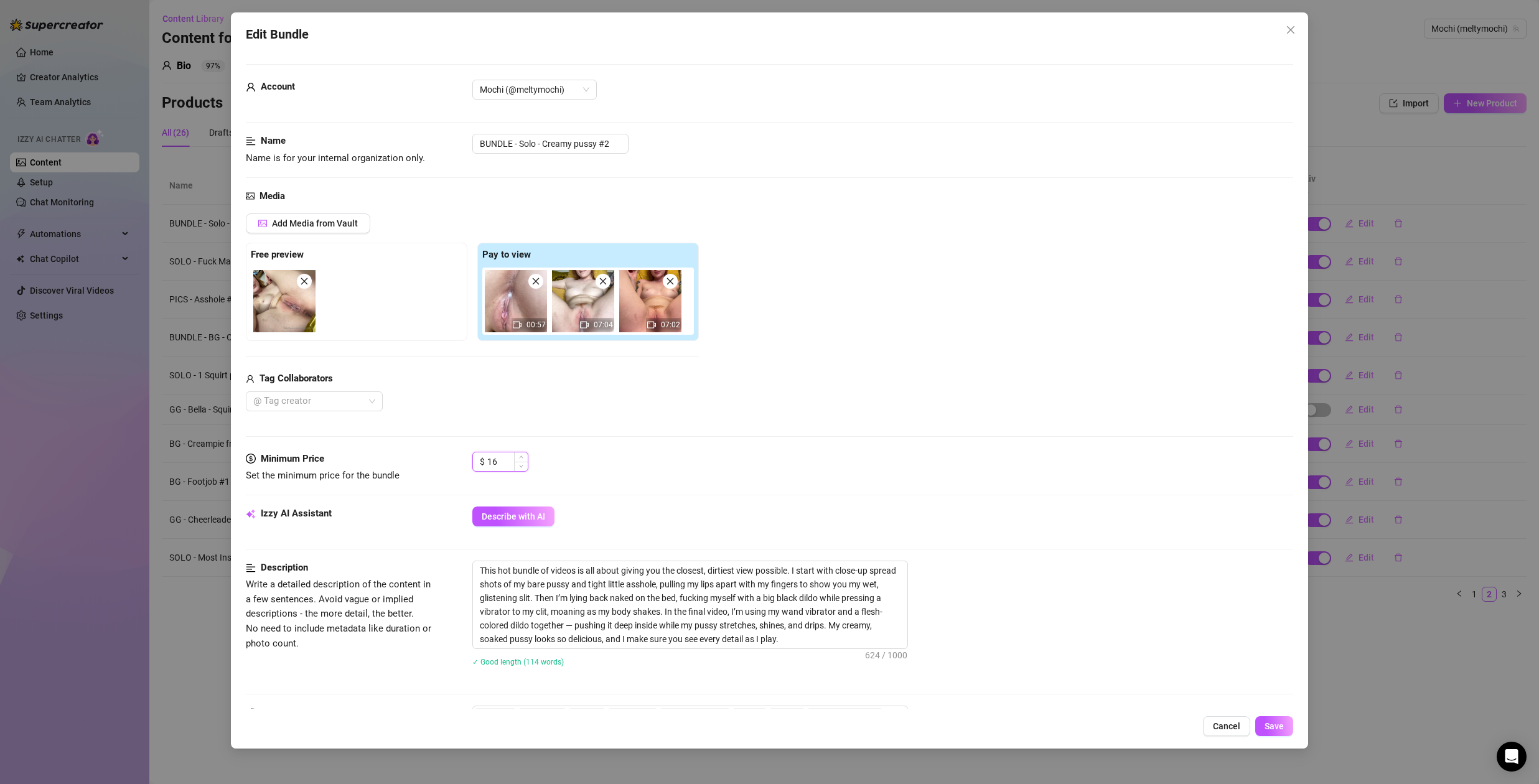
click at [507, 460] on input "16" at bounding box center [508, 461] width 40 height 18
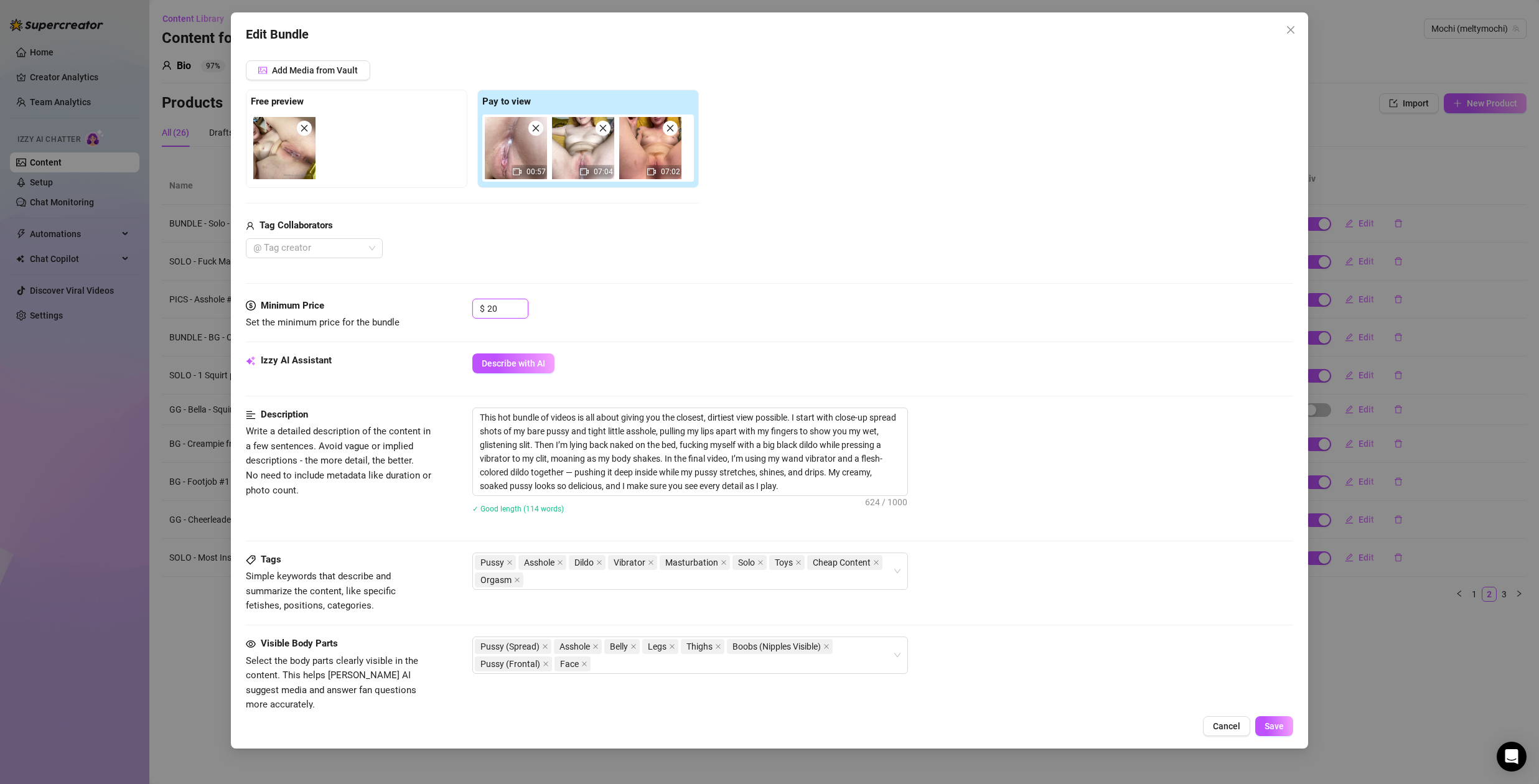
scroll to position [417, 0]
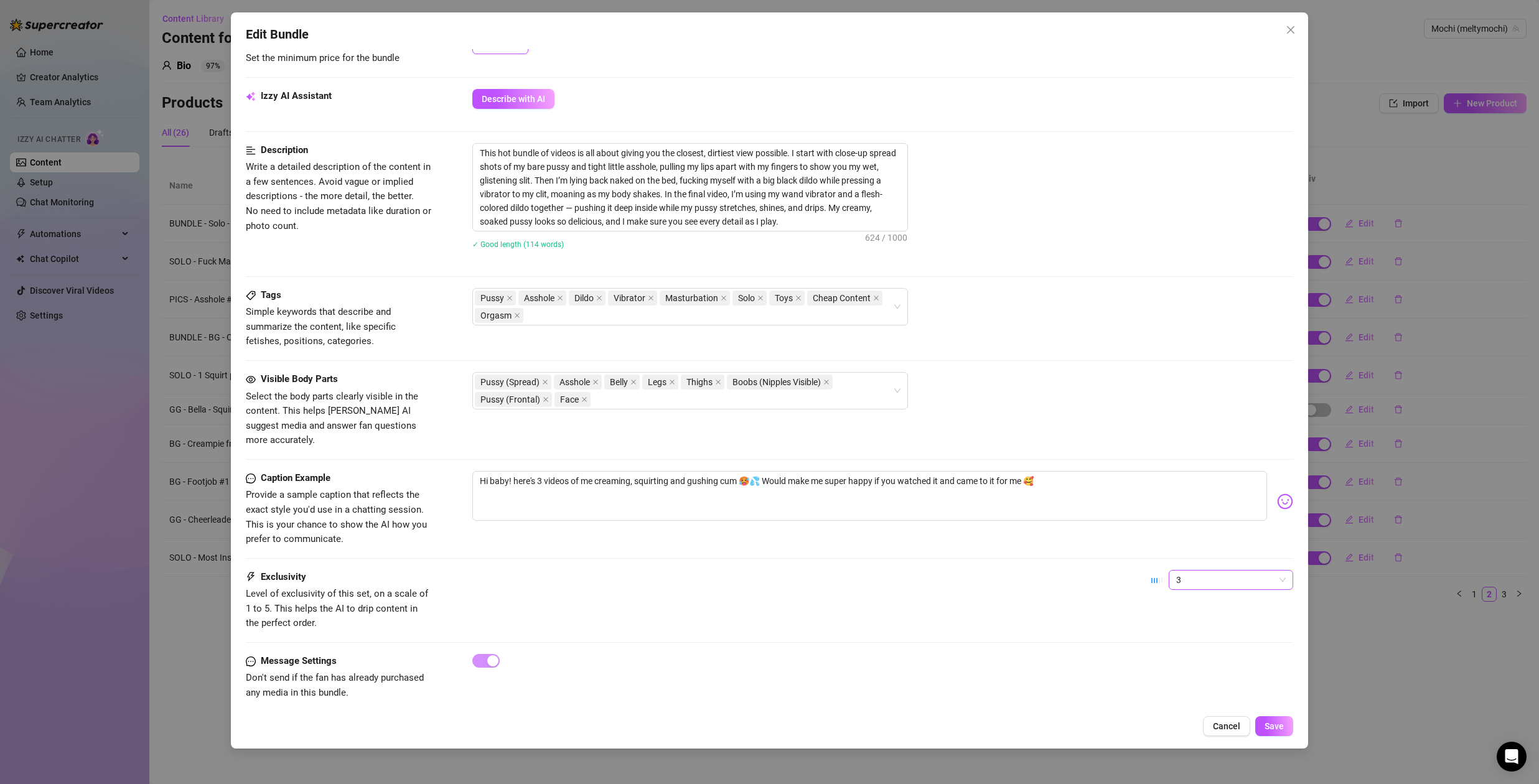
click at [1212, 570] on span "3" at bounding box center [1231, 579] width 109 height 18
click at [1192, 627] on div "3" at bounding box center [1221, 630] width 105 height 13
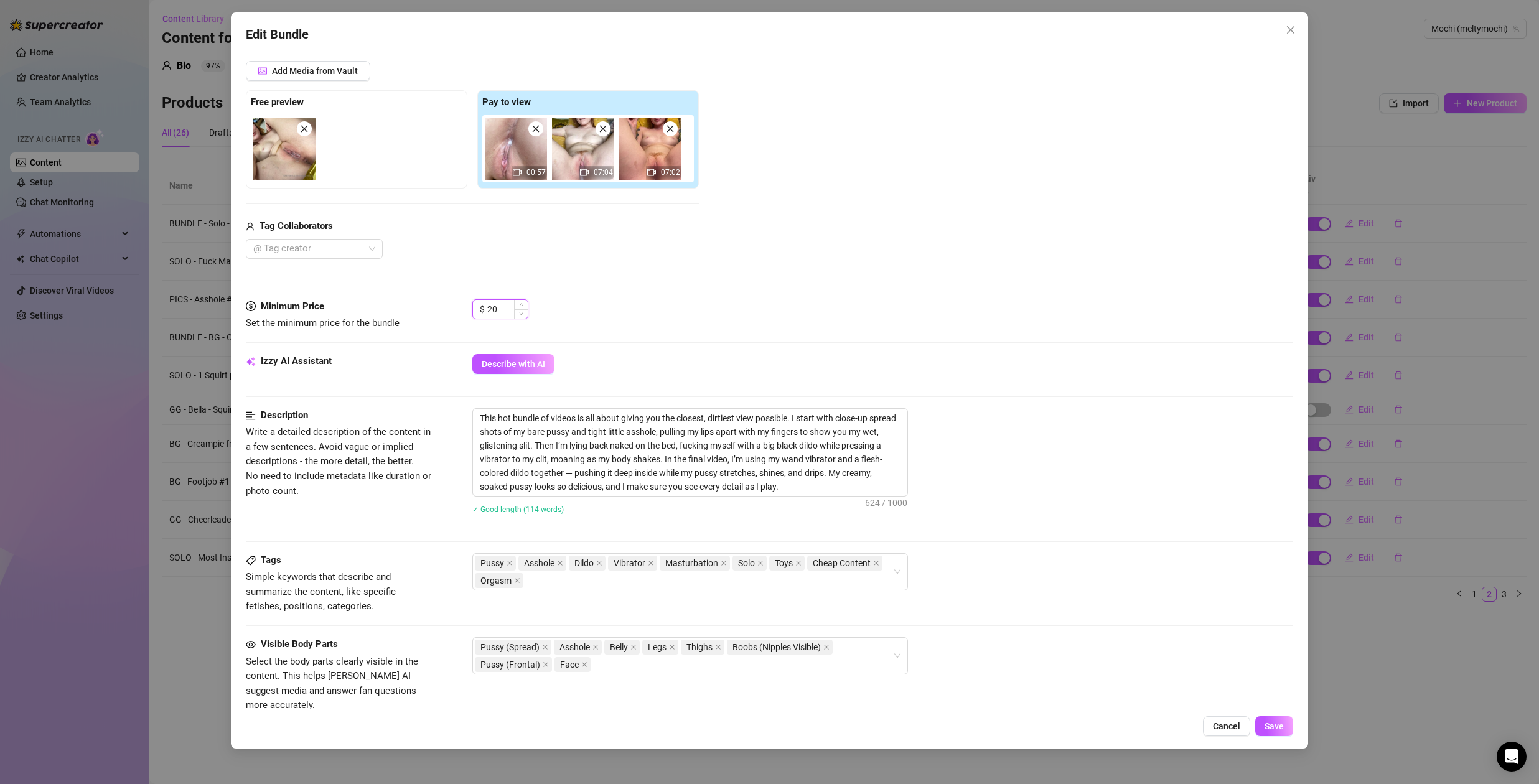
click at [503, 305] on input "20" at bounding box center [508, 308] width 40 height 18
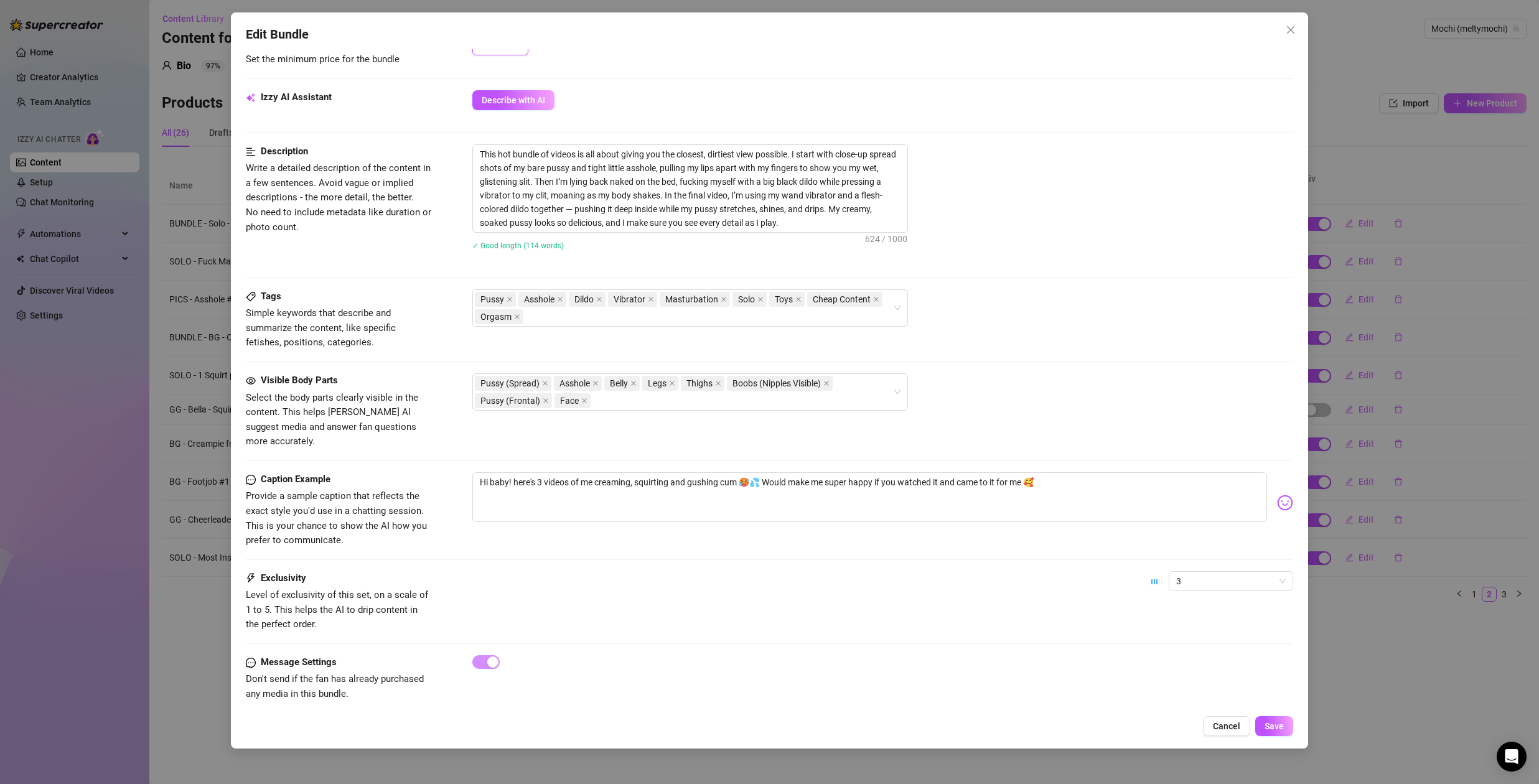
scroll to position [0, 0]
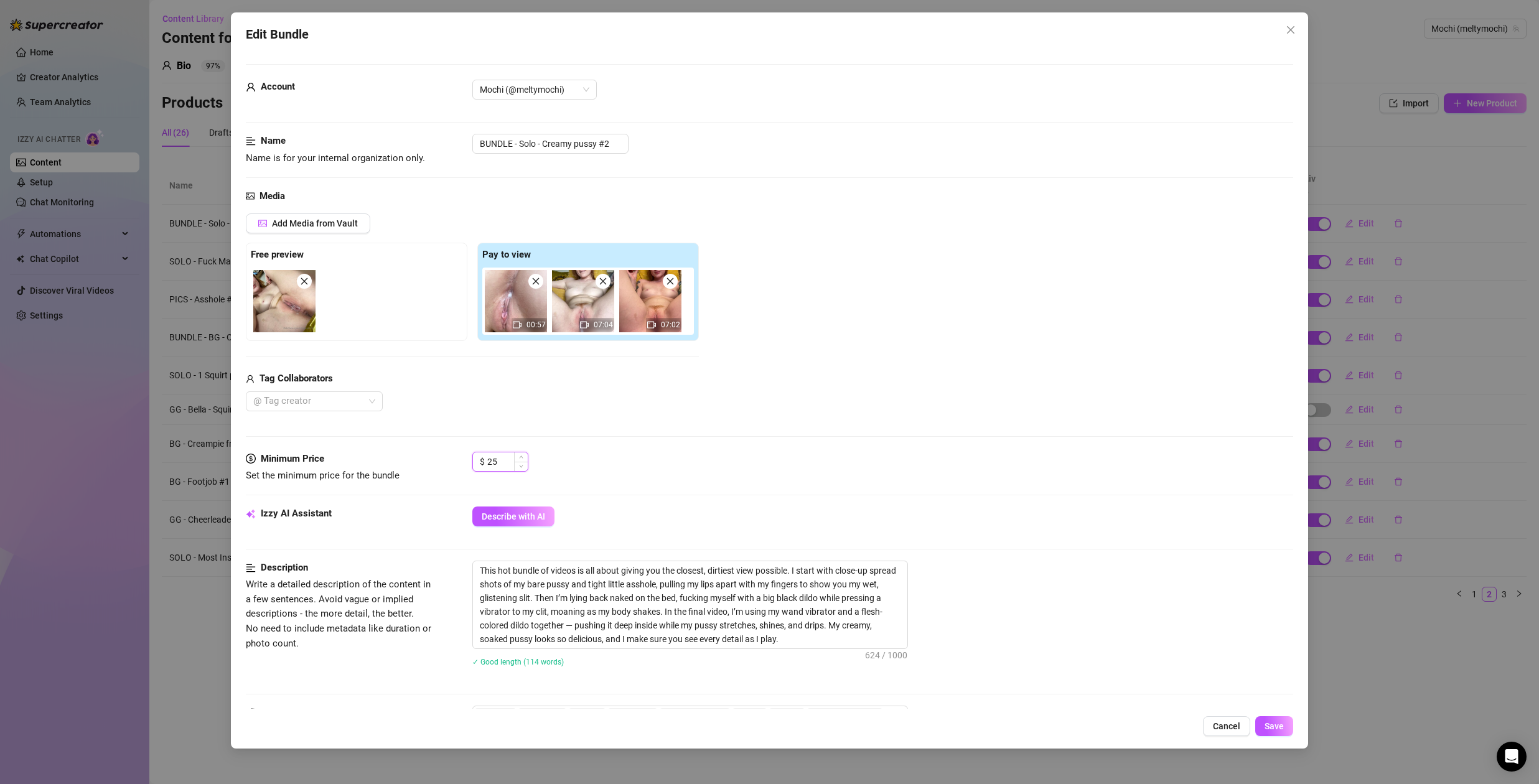
click at [503, 460] on input "25" at bounding box center [508, 461] width 40 height 18
click at [498, 460] on input "30" at bounding box center [508, 461] width 40 height 18
click at [679, 379] on div "Tag Collaborators" at bounding box center [472, 379] width 453 height 15
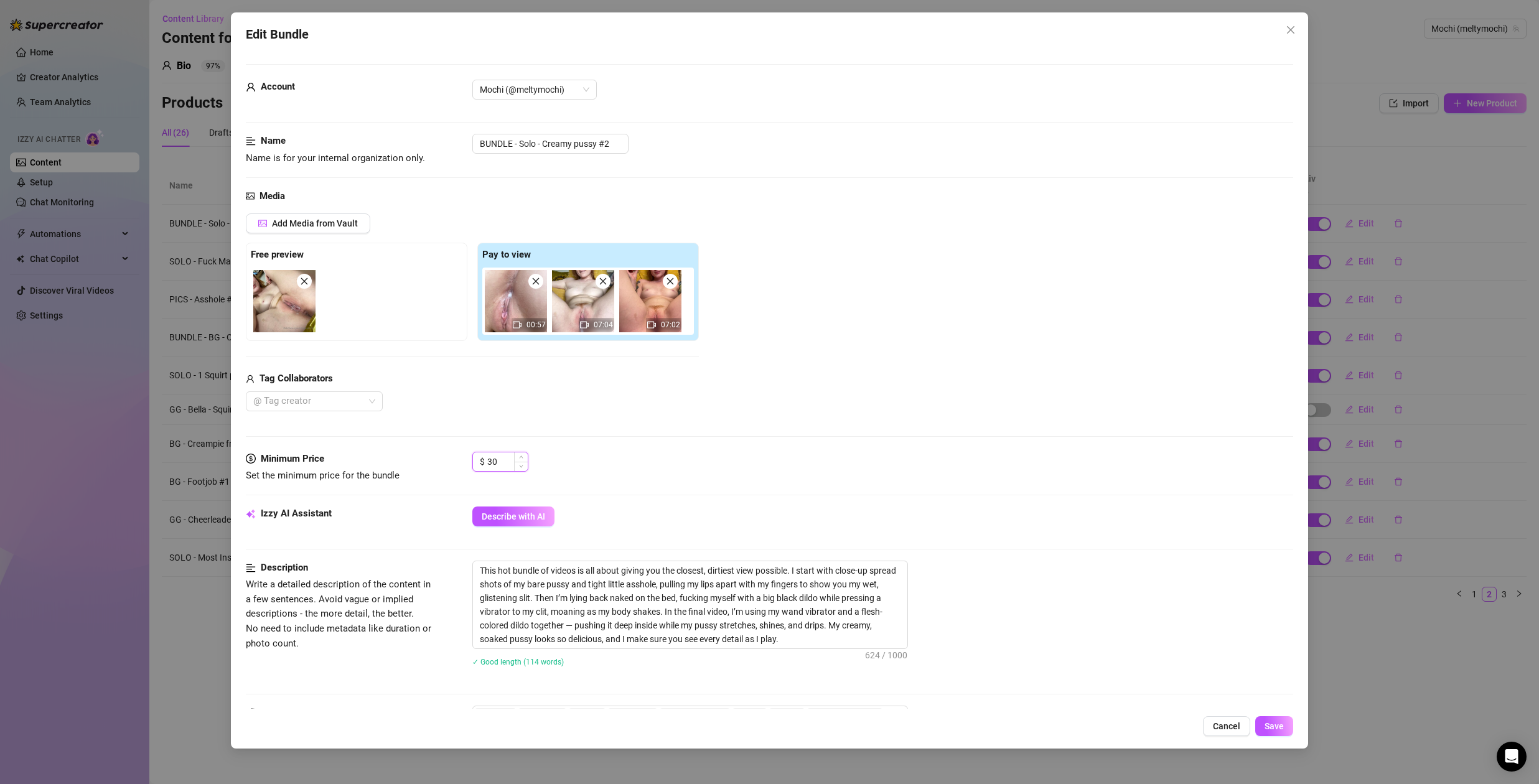
click at [498, 464] on input "30" at bounding box center [508, 461] width 40 height 18
click at [1214, 718] on button "Cancel" at bounding box center [1226, 725] width 47 height 20
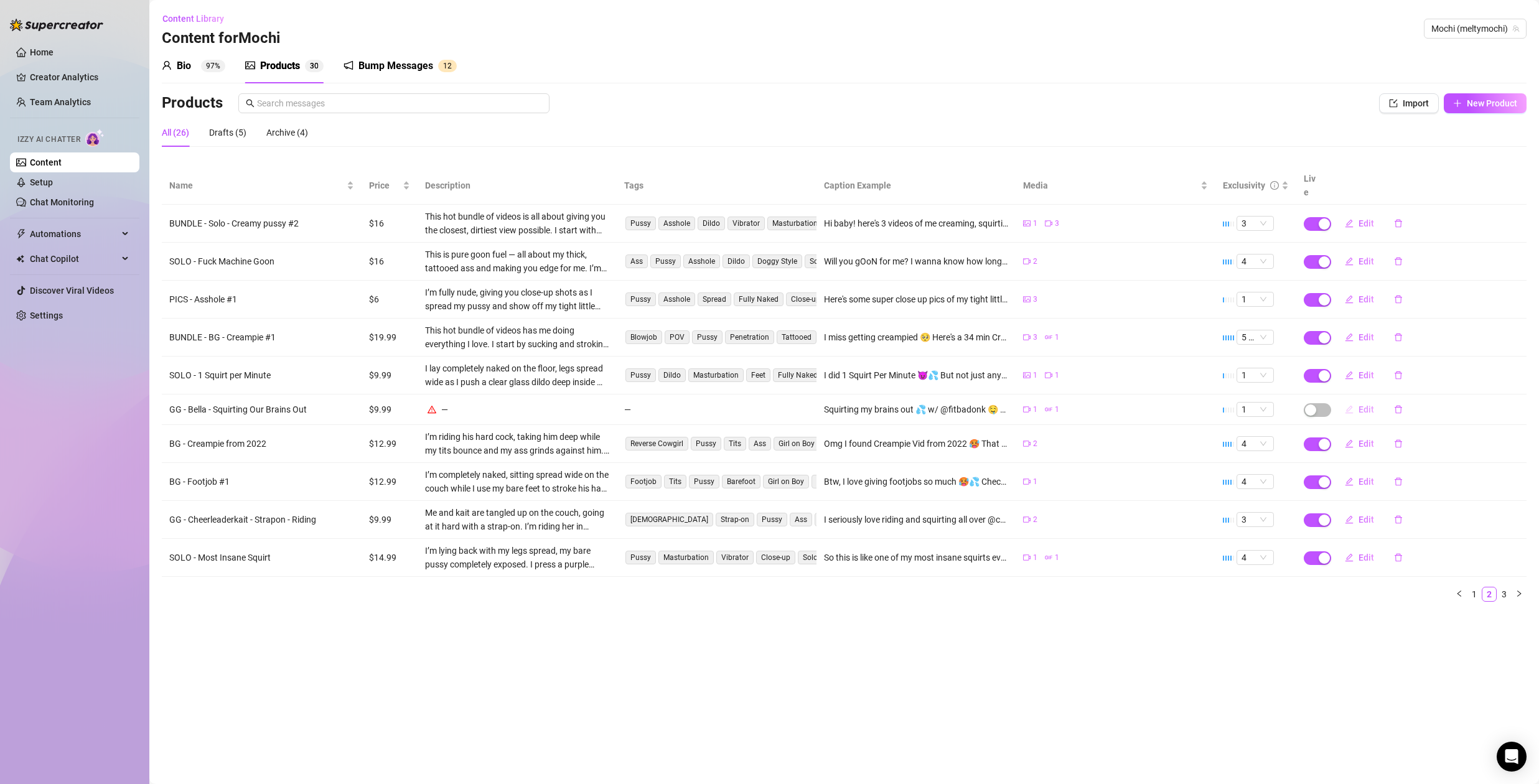
click at [1367, 404] on span "Edit" at bounding box center [1366, 409] width 15 height 10
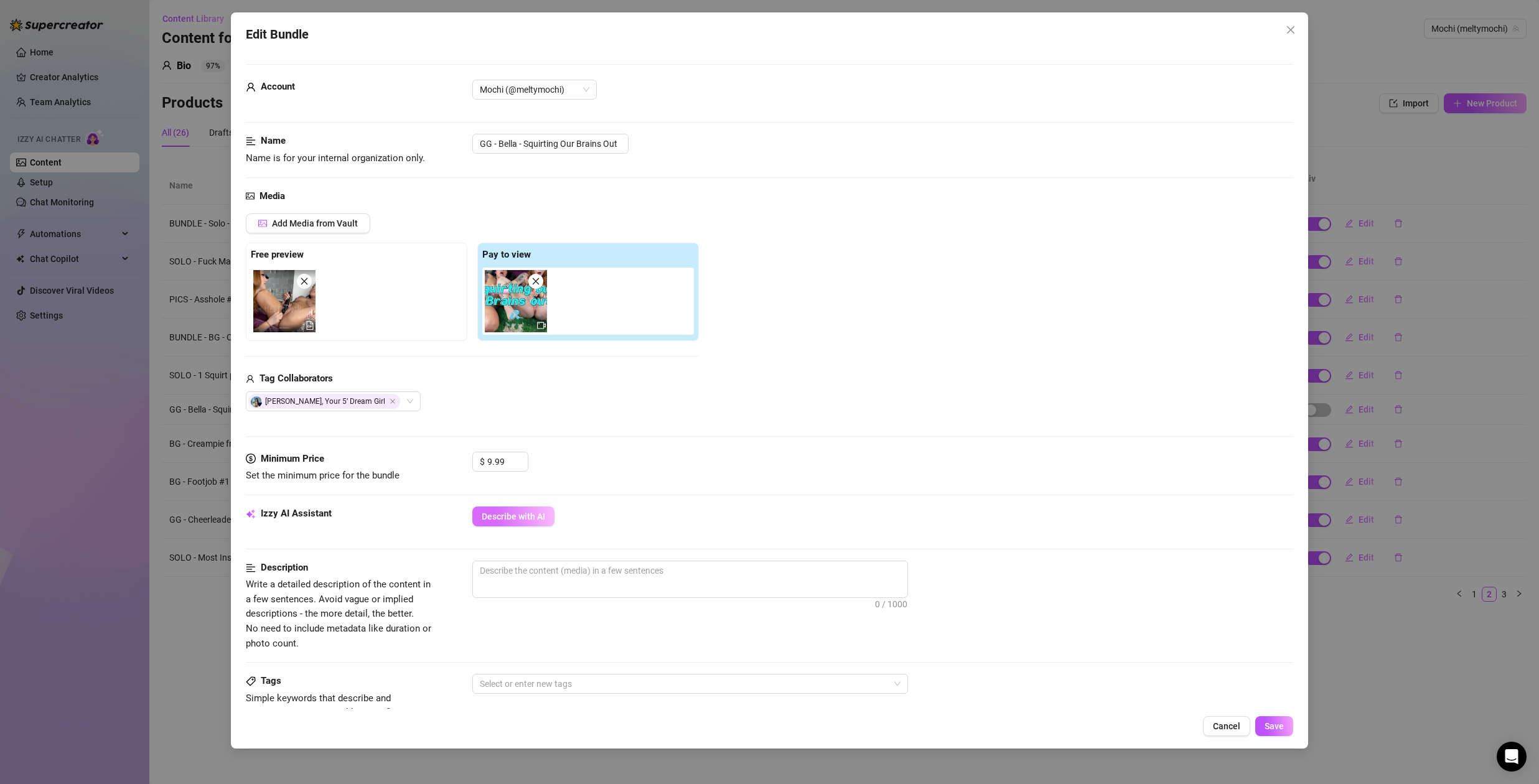
click at [507, 521] on button "Describe with AI" at bounding box center [514, 516] width 83 height 20
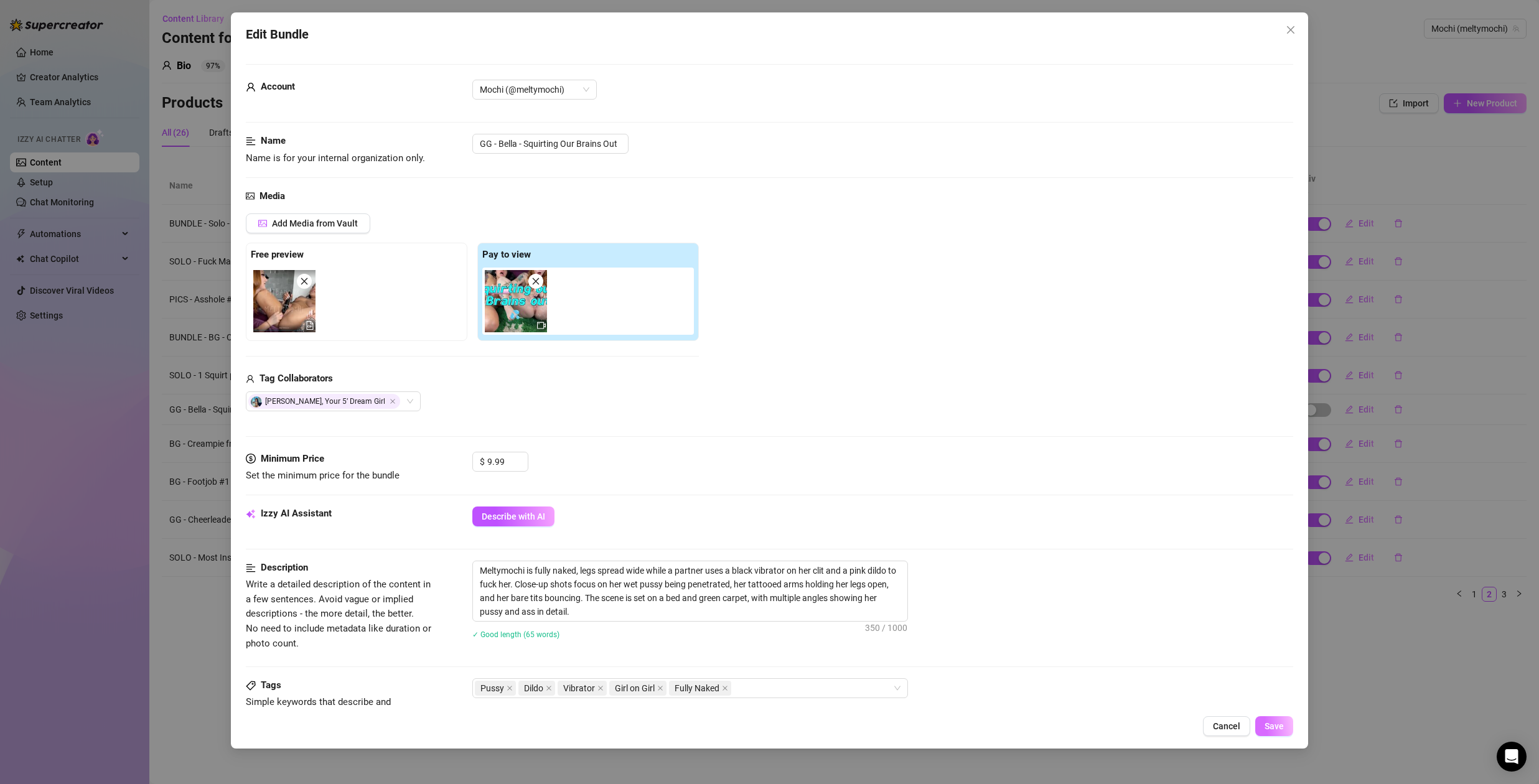
click at [1272, 722] on span "Save" at bounding box center [1274, 725] width 19 height 10
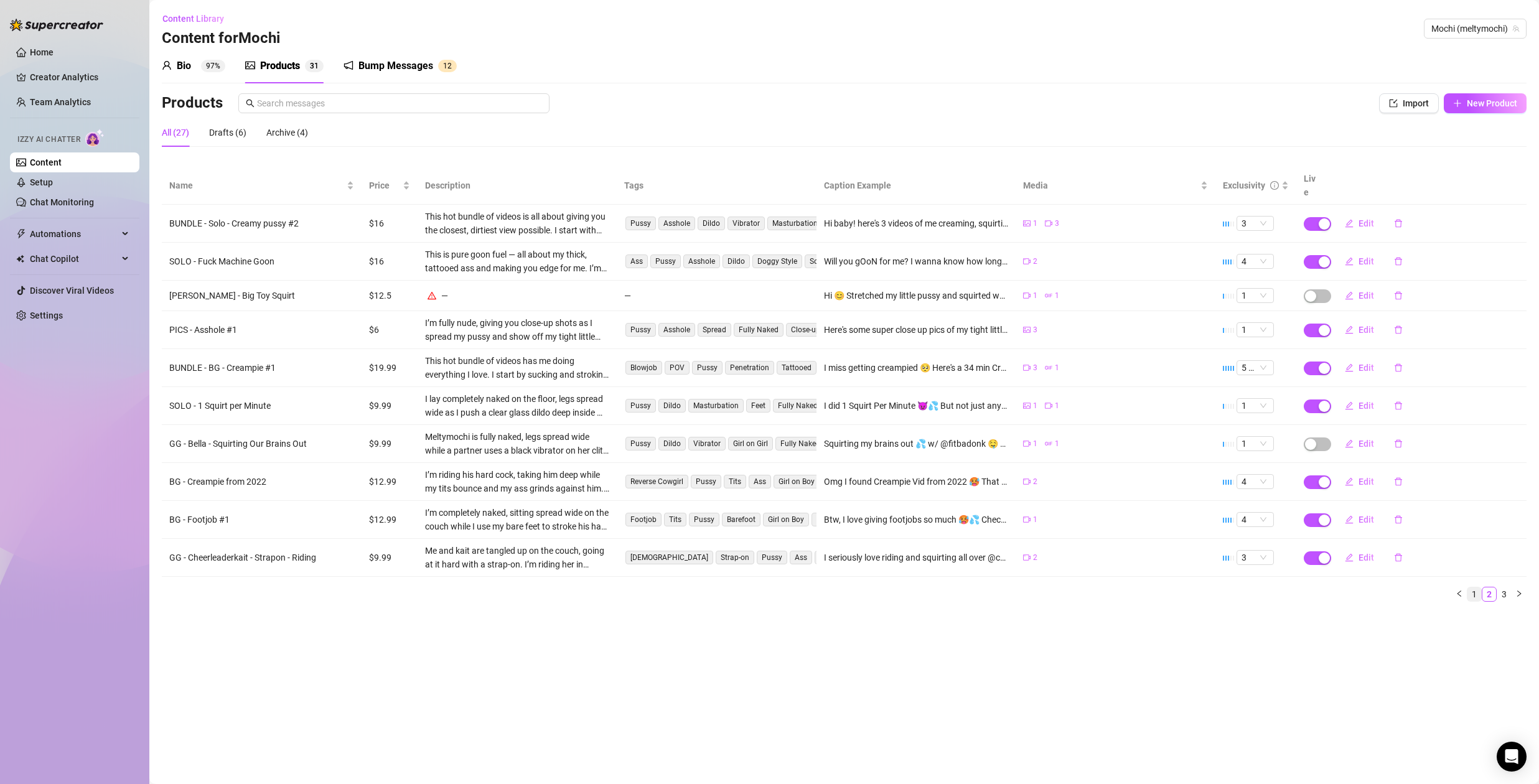
click at [1479, 587] on link "1" at bounding box center [1475, 594] width 13 height 13
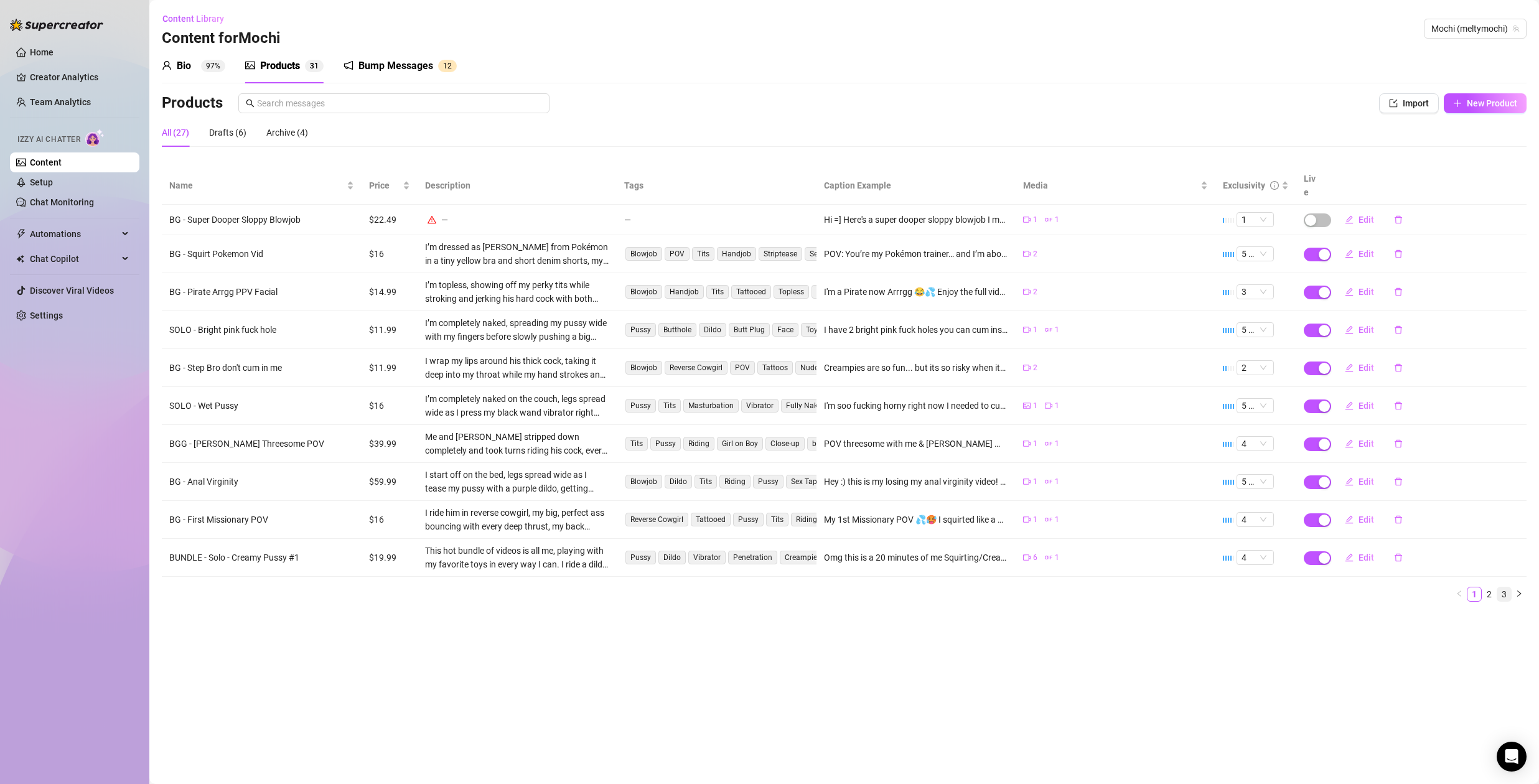
click at [1503, 587] on link "3" at bounding box center [1504, 594] width 13 height 13
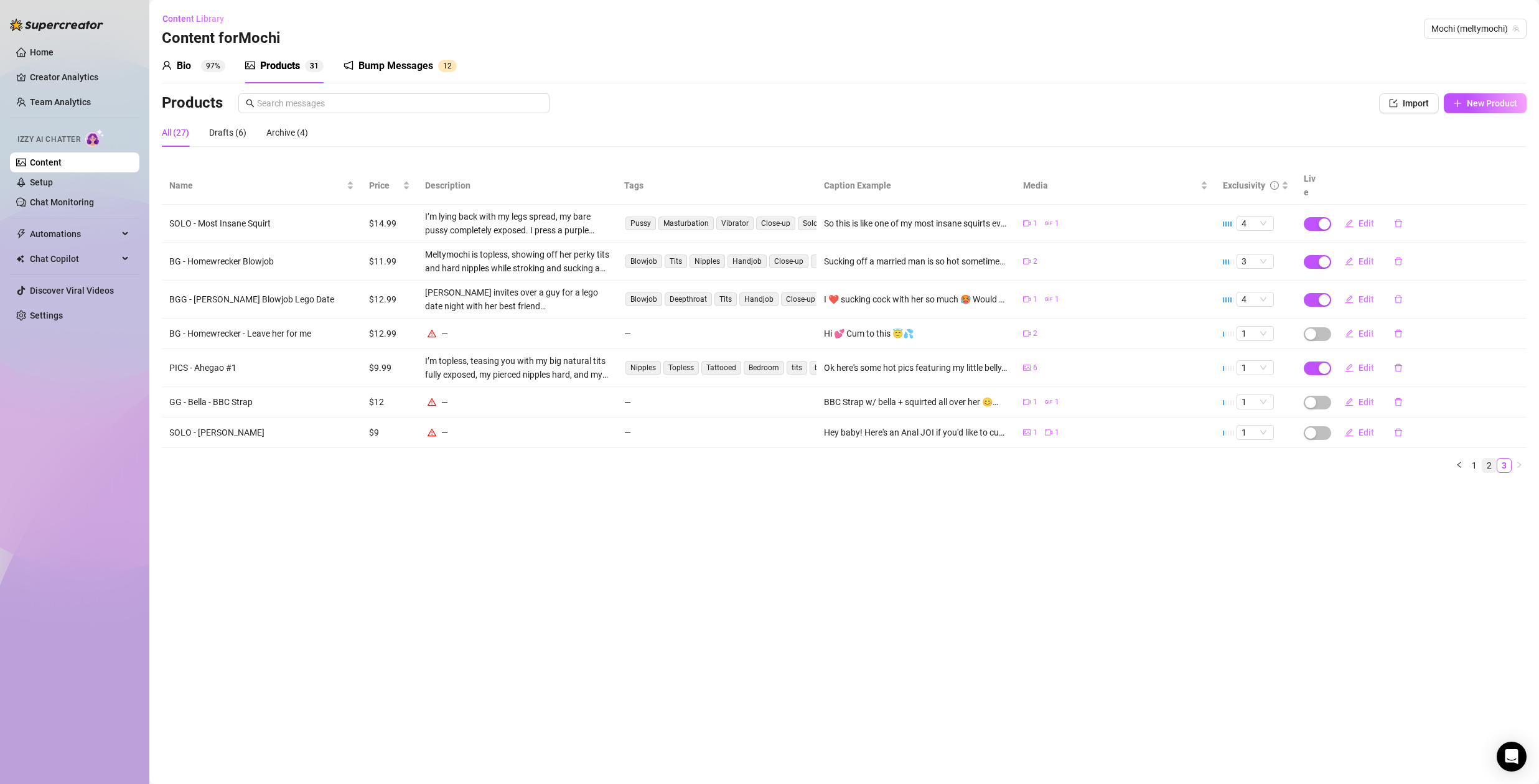
click at [1487, 459] on link "2" at bounding box center [1489, 465] width 13 height 13
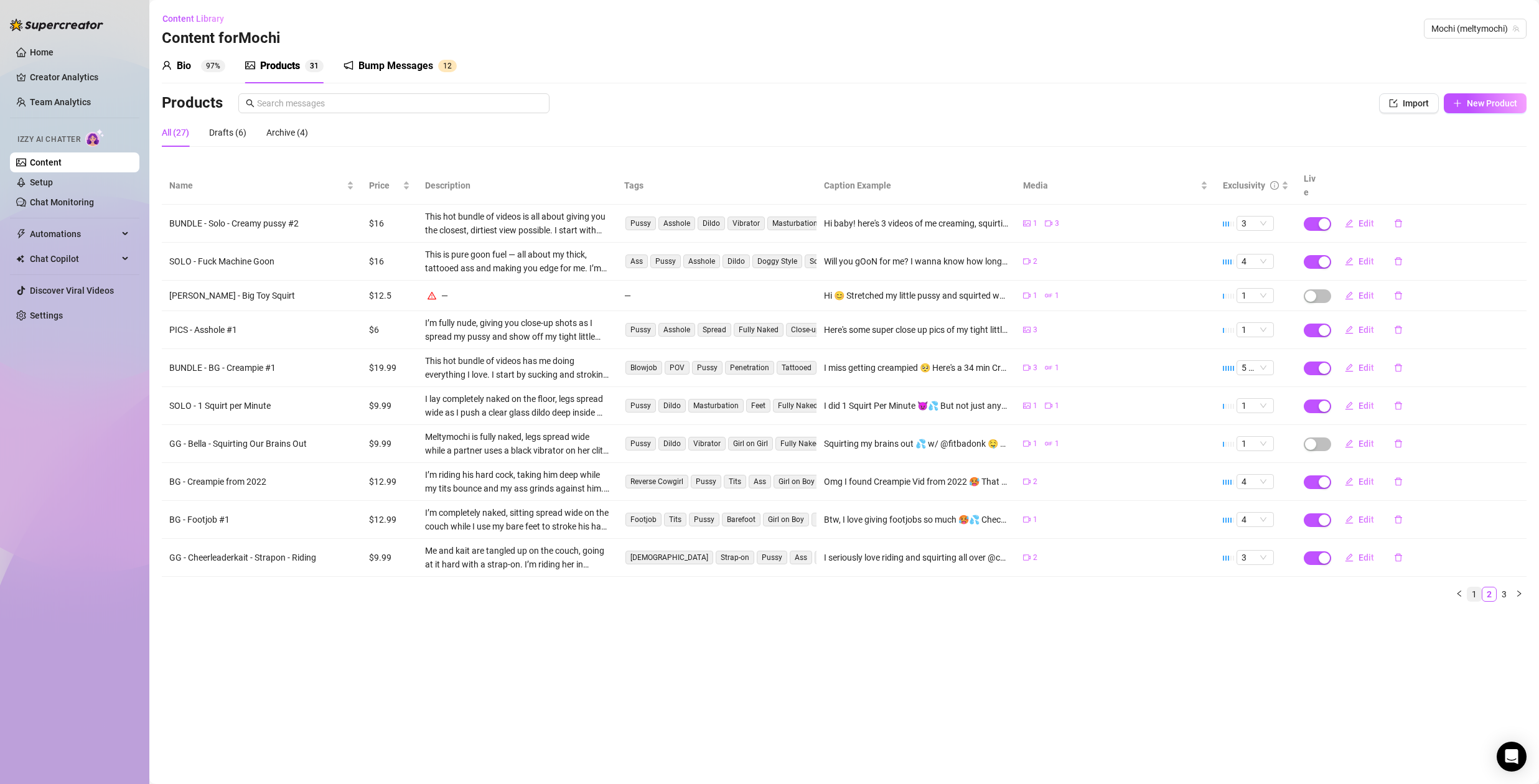
click at [1479, 587] on link "1" at bounding box center [1475, 594] width 13 height 13
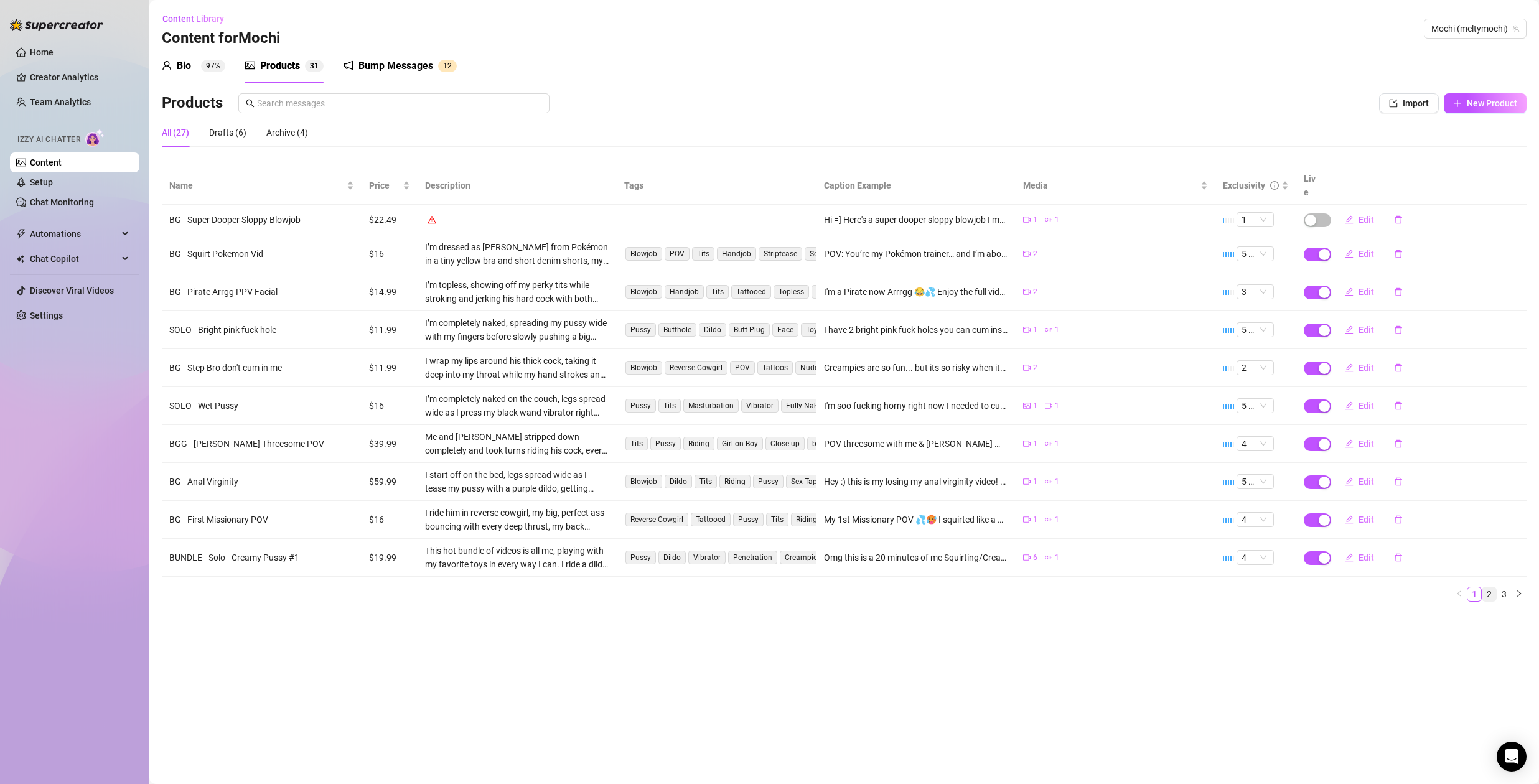
click at [1491, 587] on link "2" at bounding box center [1489, 594] width 13 height 13
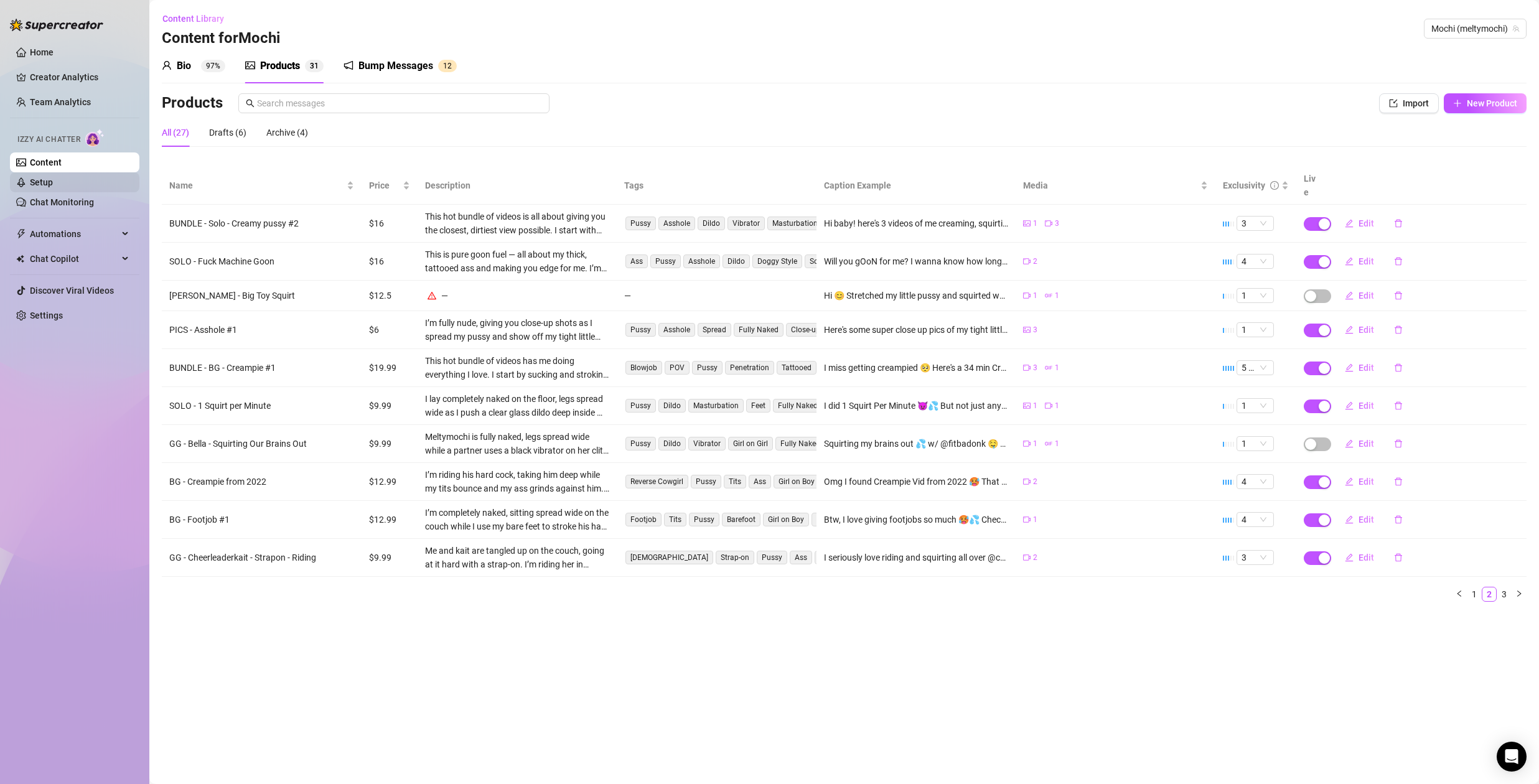
click at [49, 183] on link "Setup" at bounding box center [41, 182] width 23 height 10
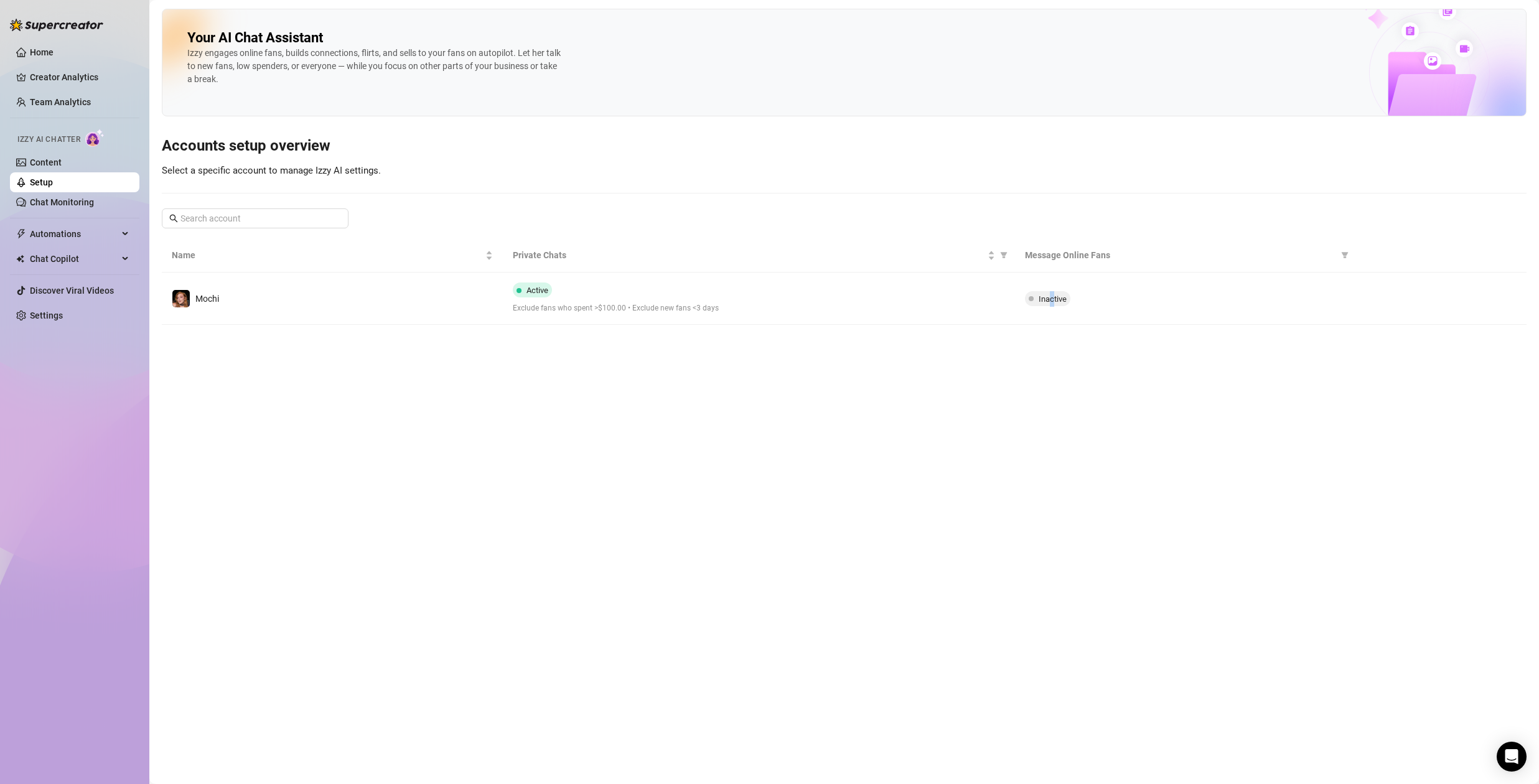
click at [1049, 297] on span "Inactive" at bounding box center [1052, 299] width 28 height 10
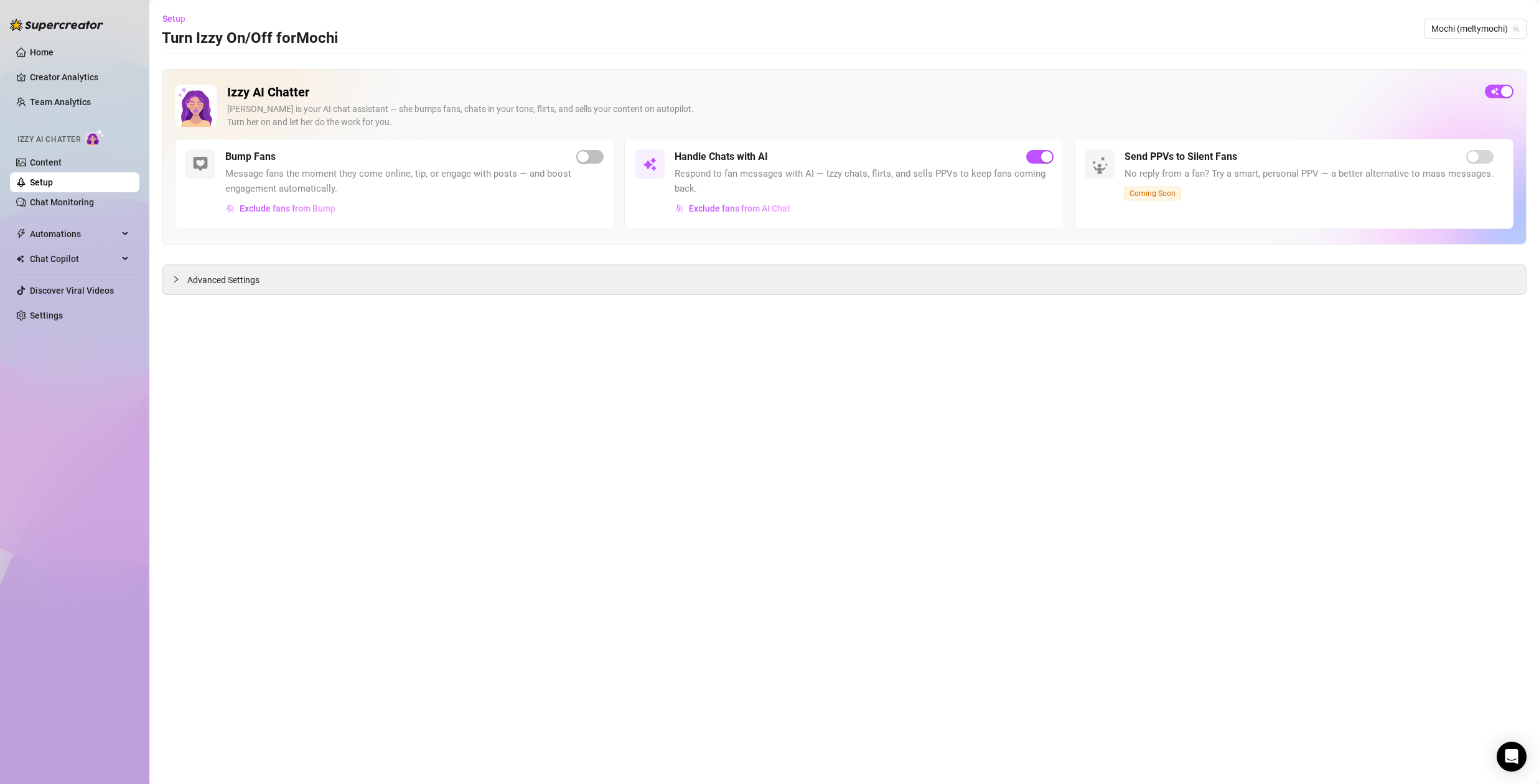
click at [772, 179] on span "Respond to fan messages with AI — Izzy chats, flirts, and sells PPVs to keep fa…" at bounding box center [864, 181] width 378 height 29
click at [762, 206] on span "Exclude fans from AI Chat" at bounding box center [740, 208] width 102 height 10
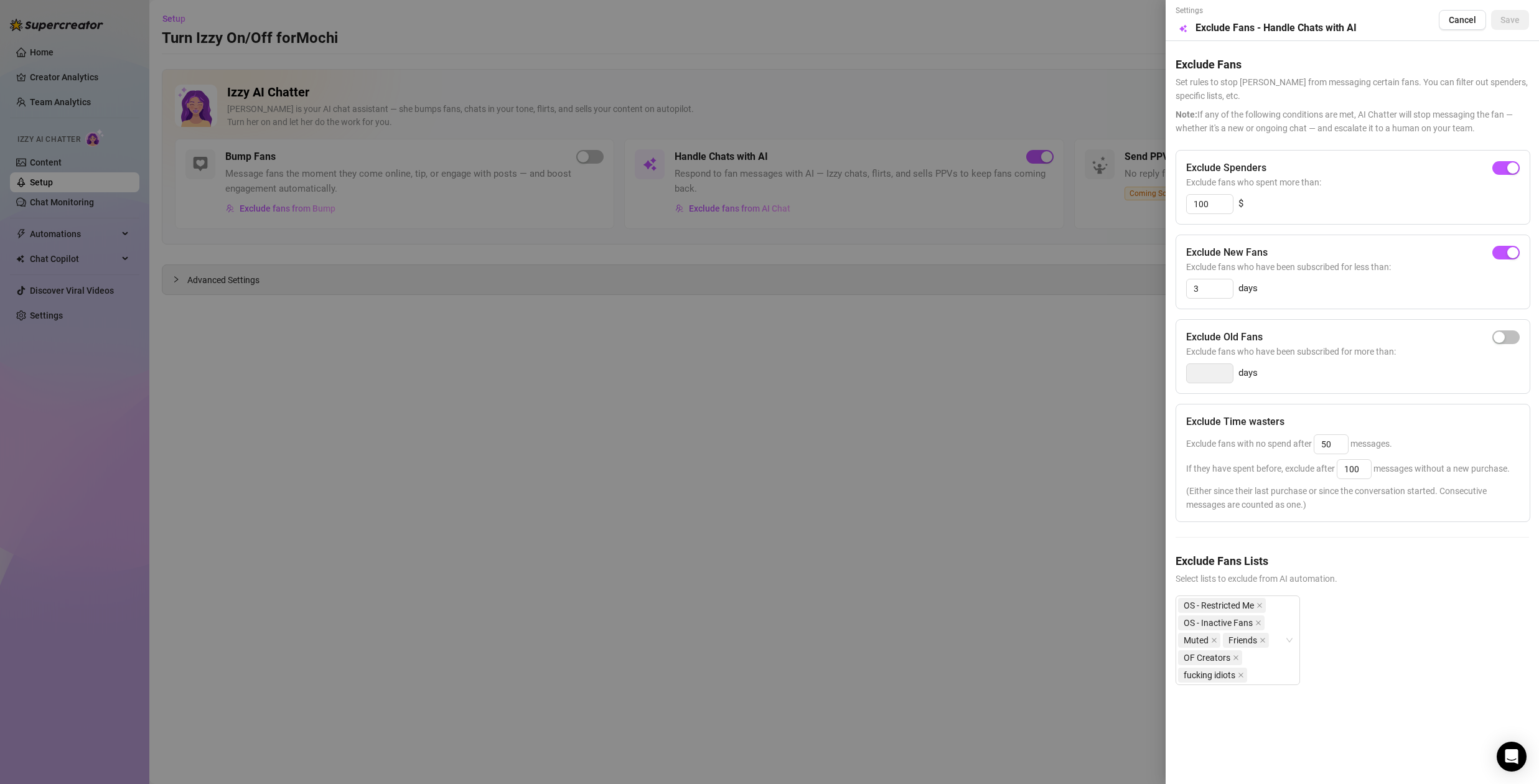
click at [786, 368] on div at bounding box center [769, 392] width 1539 height 784
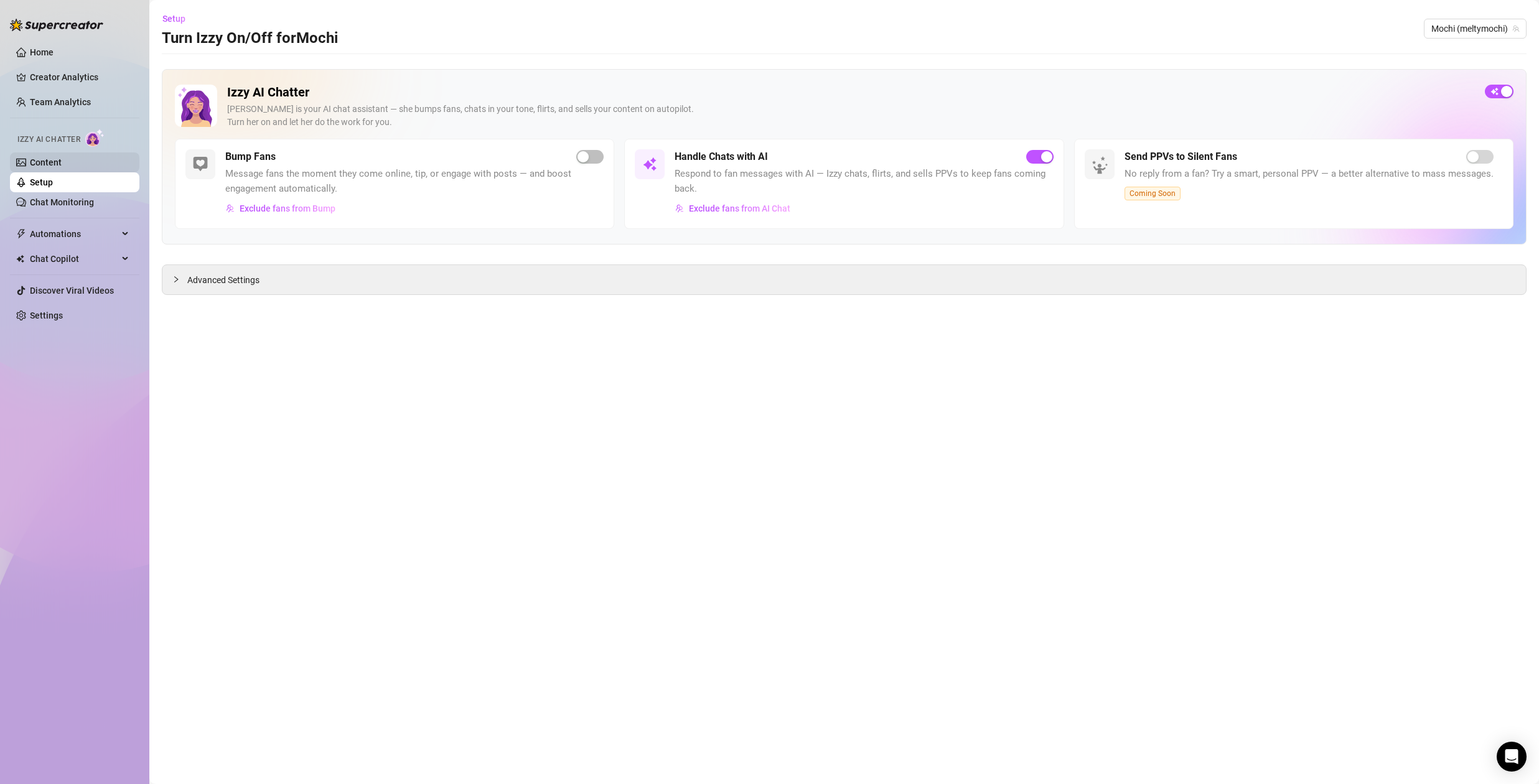
click at [61, 164] on link "Content" at bounding box center [45, 162] width 32 height 10
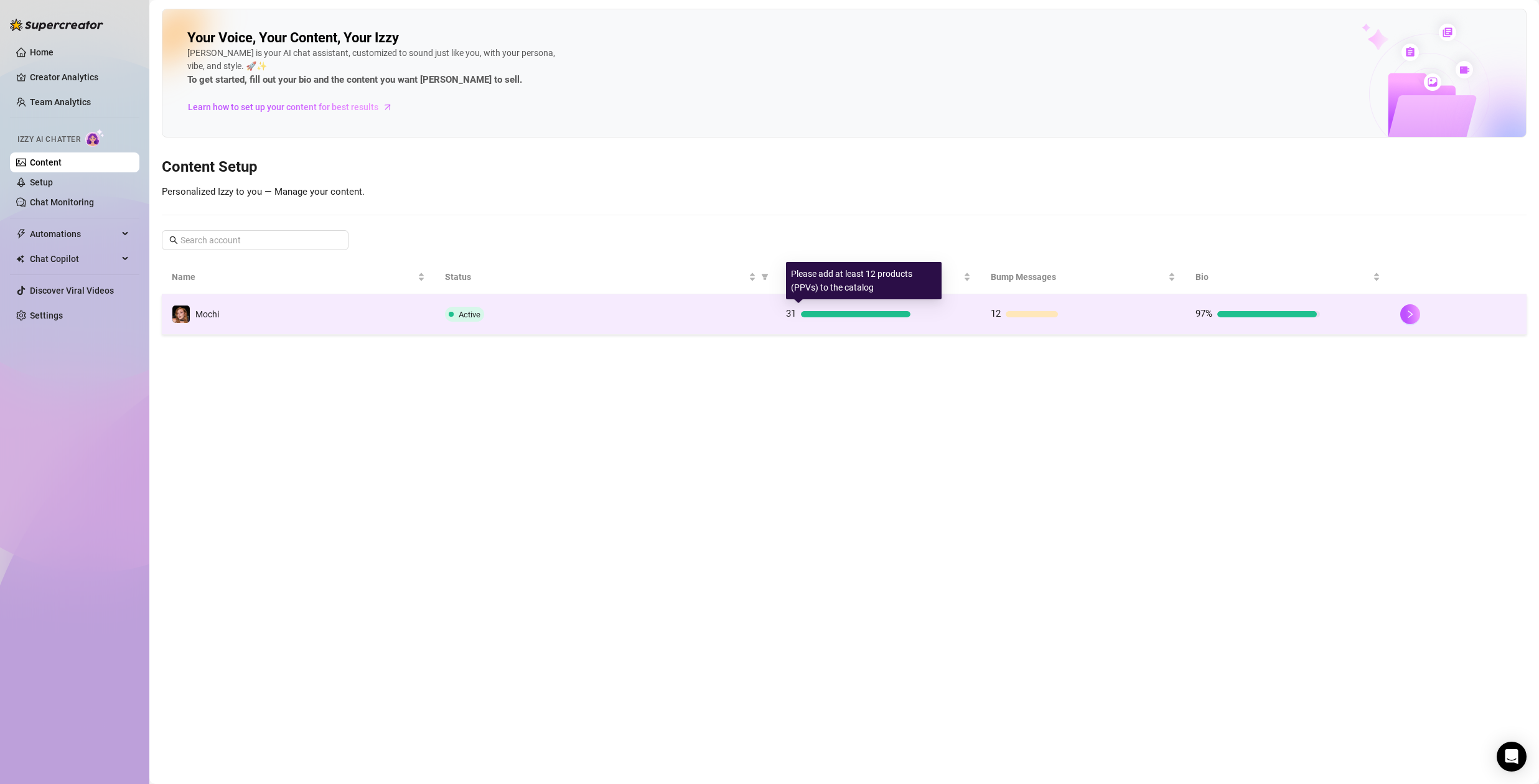
click at [864, 310] on div "31" at bounding box center [849, 315] width 125 height 15
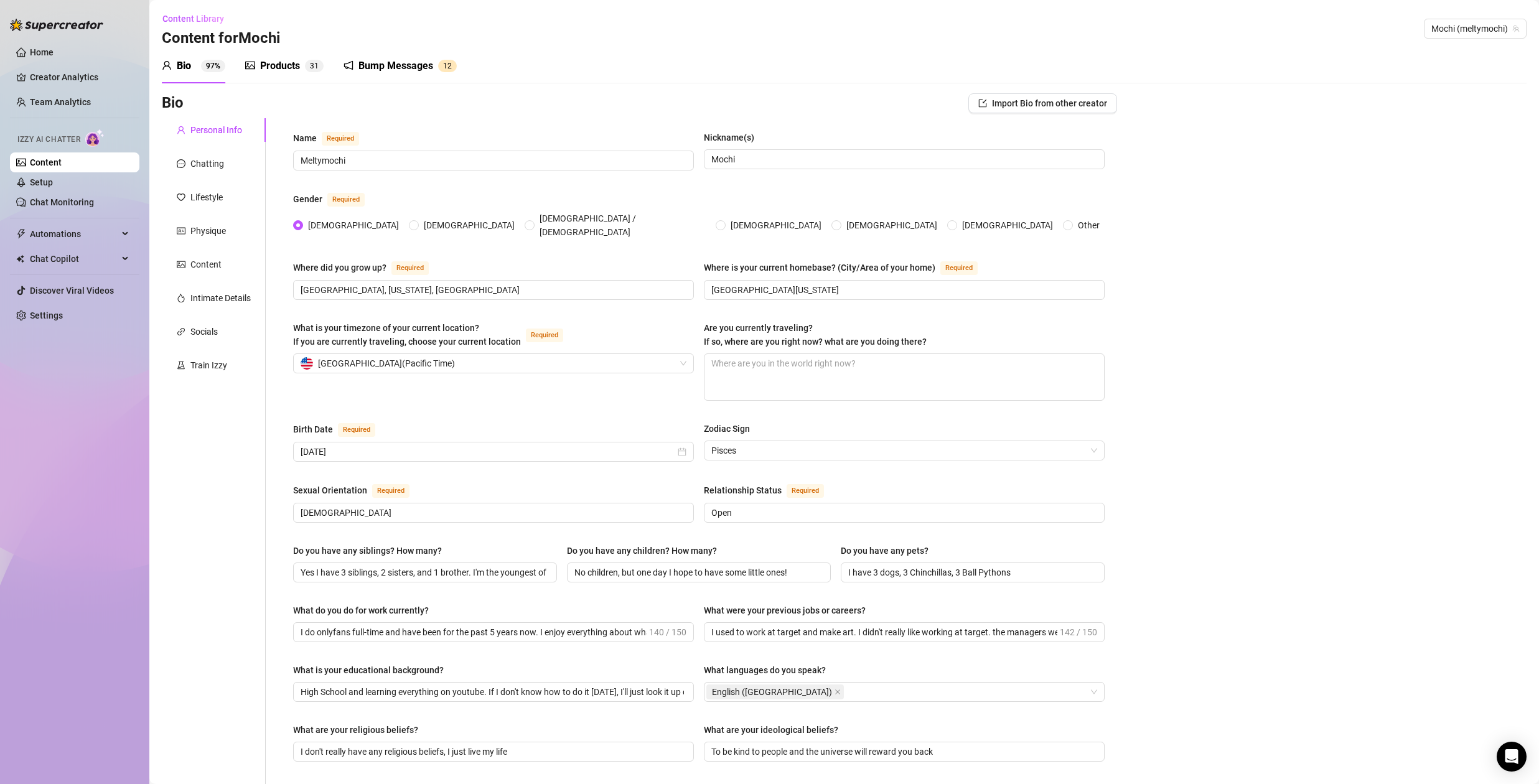
click at [293, 66] on div "Products" at bounding box center [279, 66] width 39 height 15
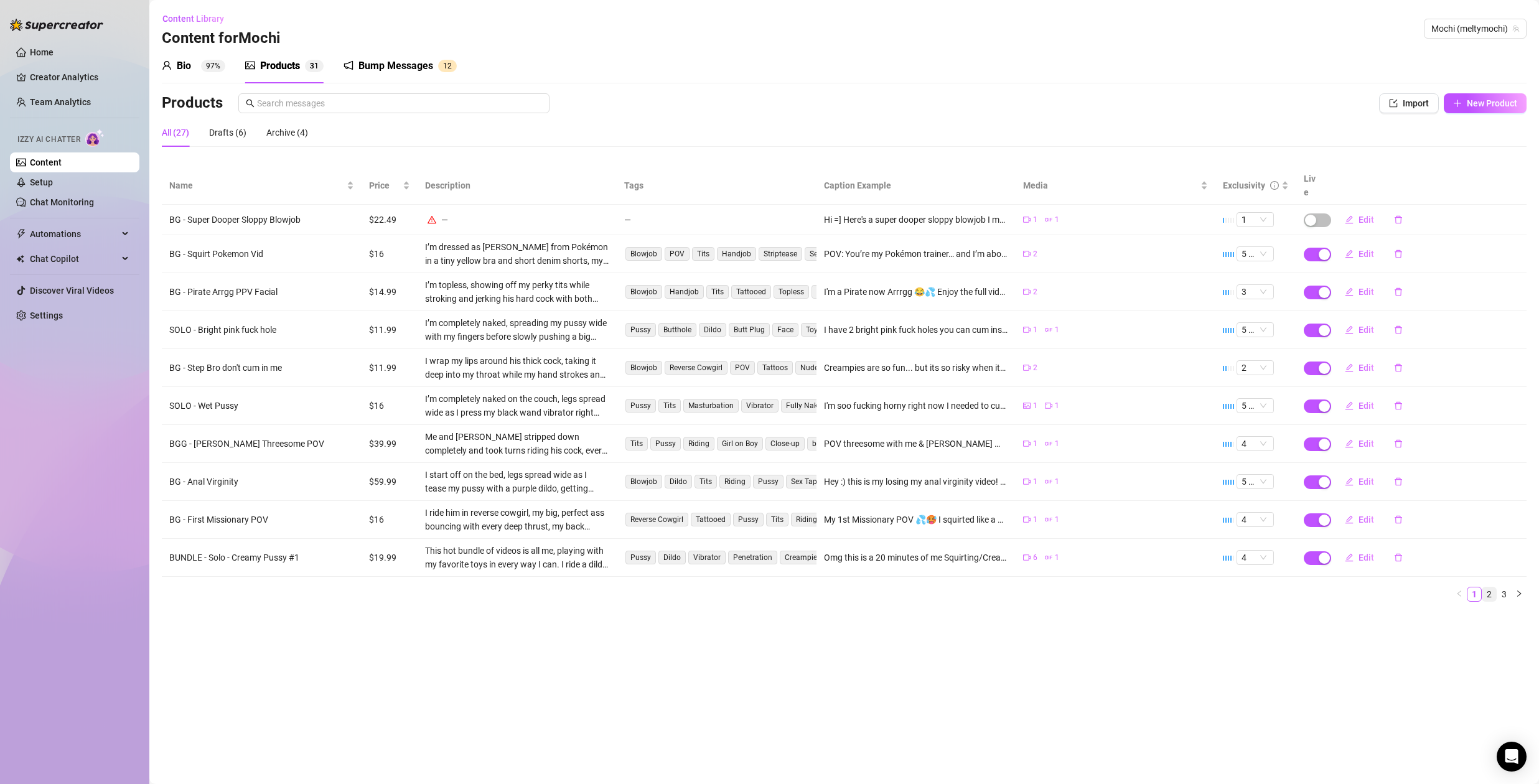
click at [1487, 587] on link "2" at bounding box center [1489, 594] width 13 height 13
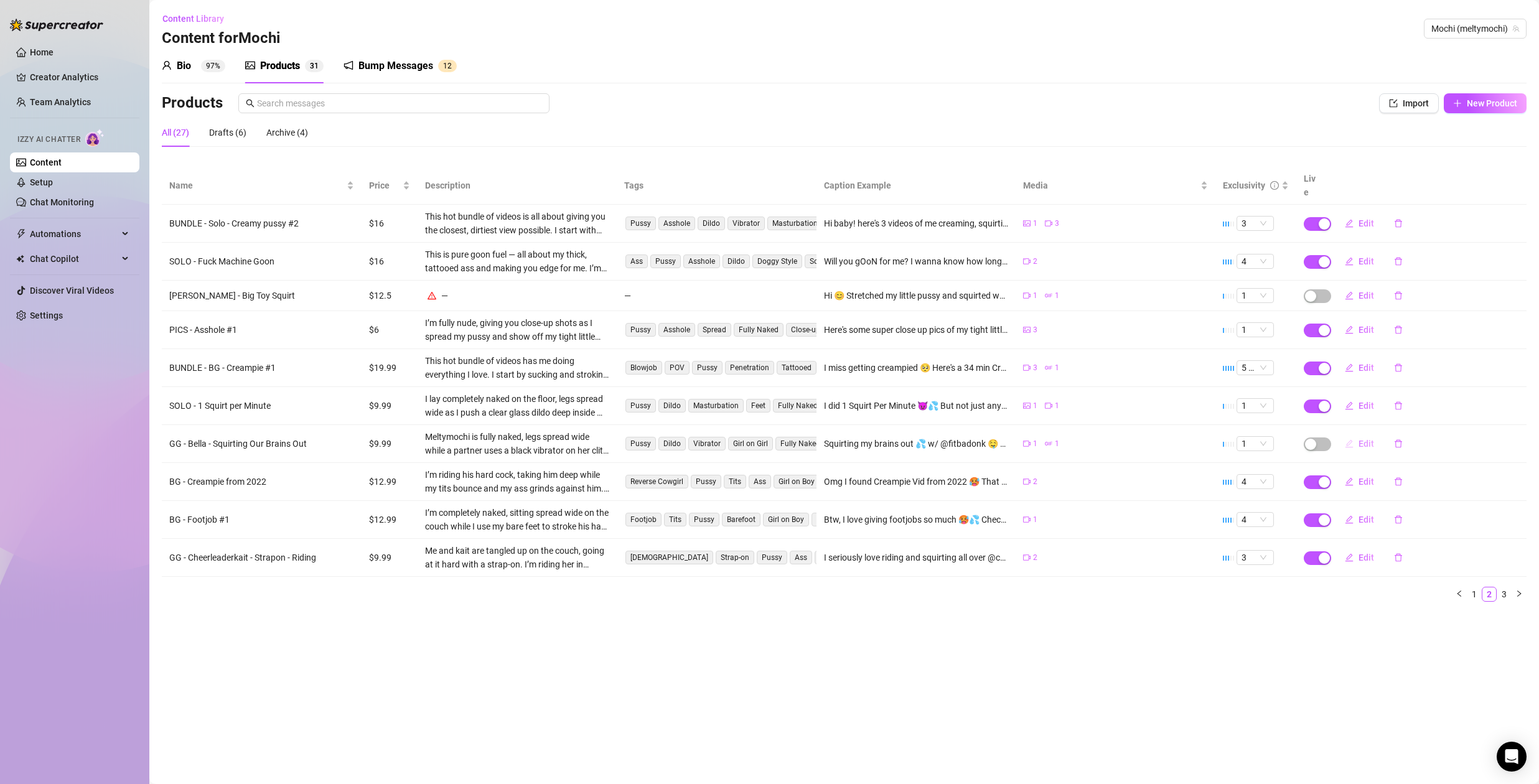
click at [1363, 439] on span "Edit" at bounding box center [1366, 443] width 15 height 10
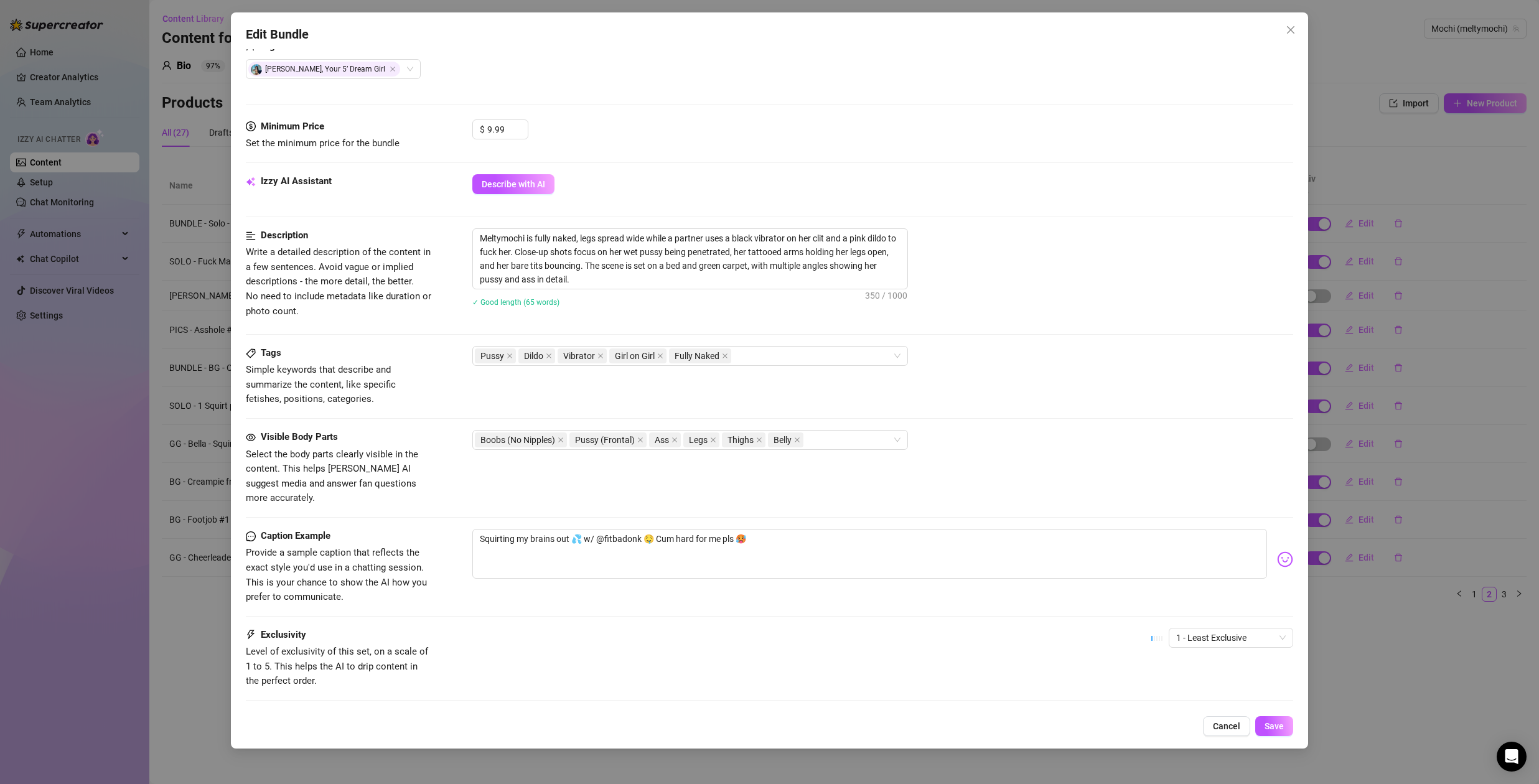
scroll to position [390, 0]
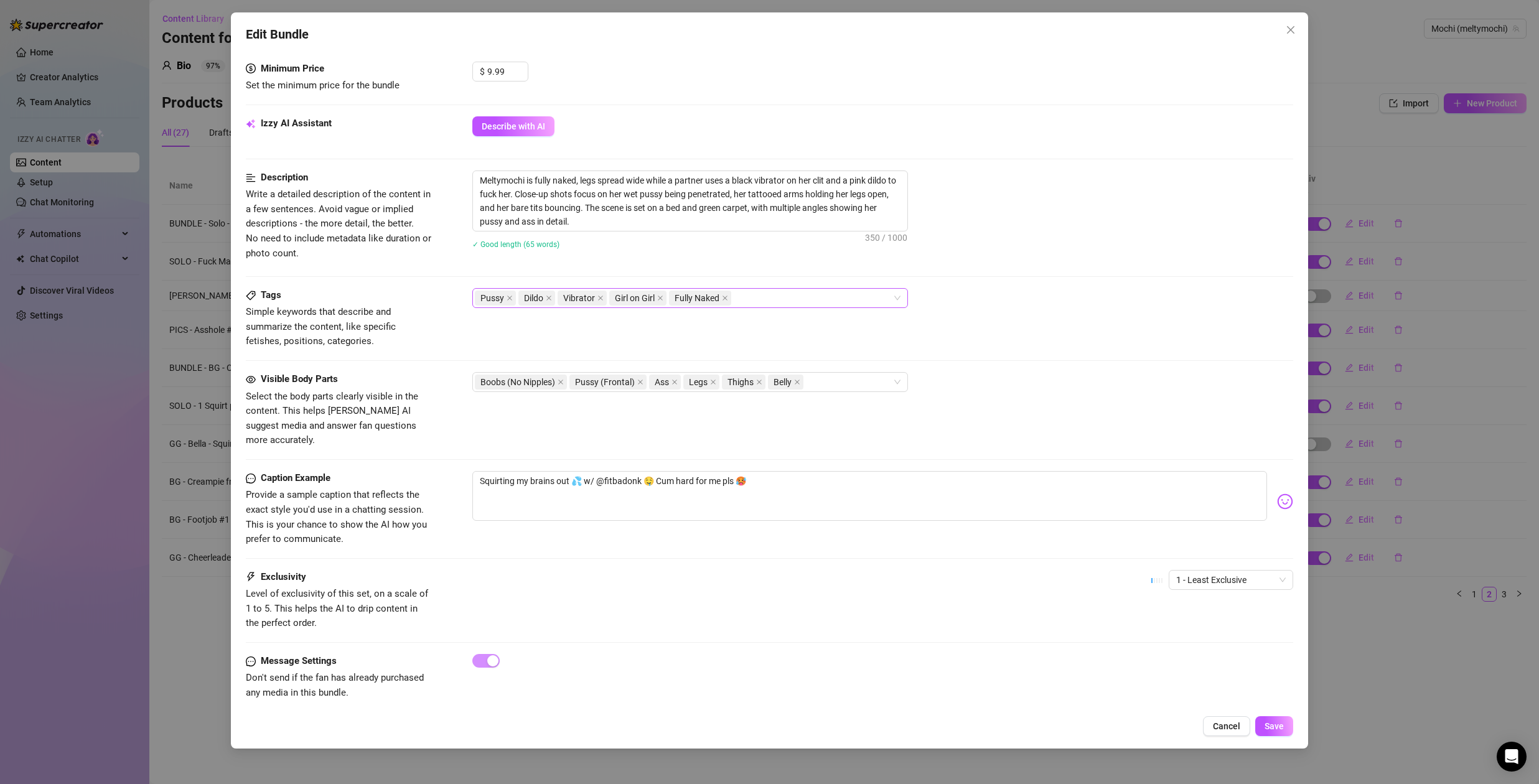
click at [765, 297] on div "Pussy Dildo Vibrator Girl on Girl Fully Naked" at bounding box center [684, 297] width 418 height 17
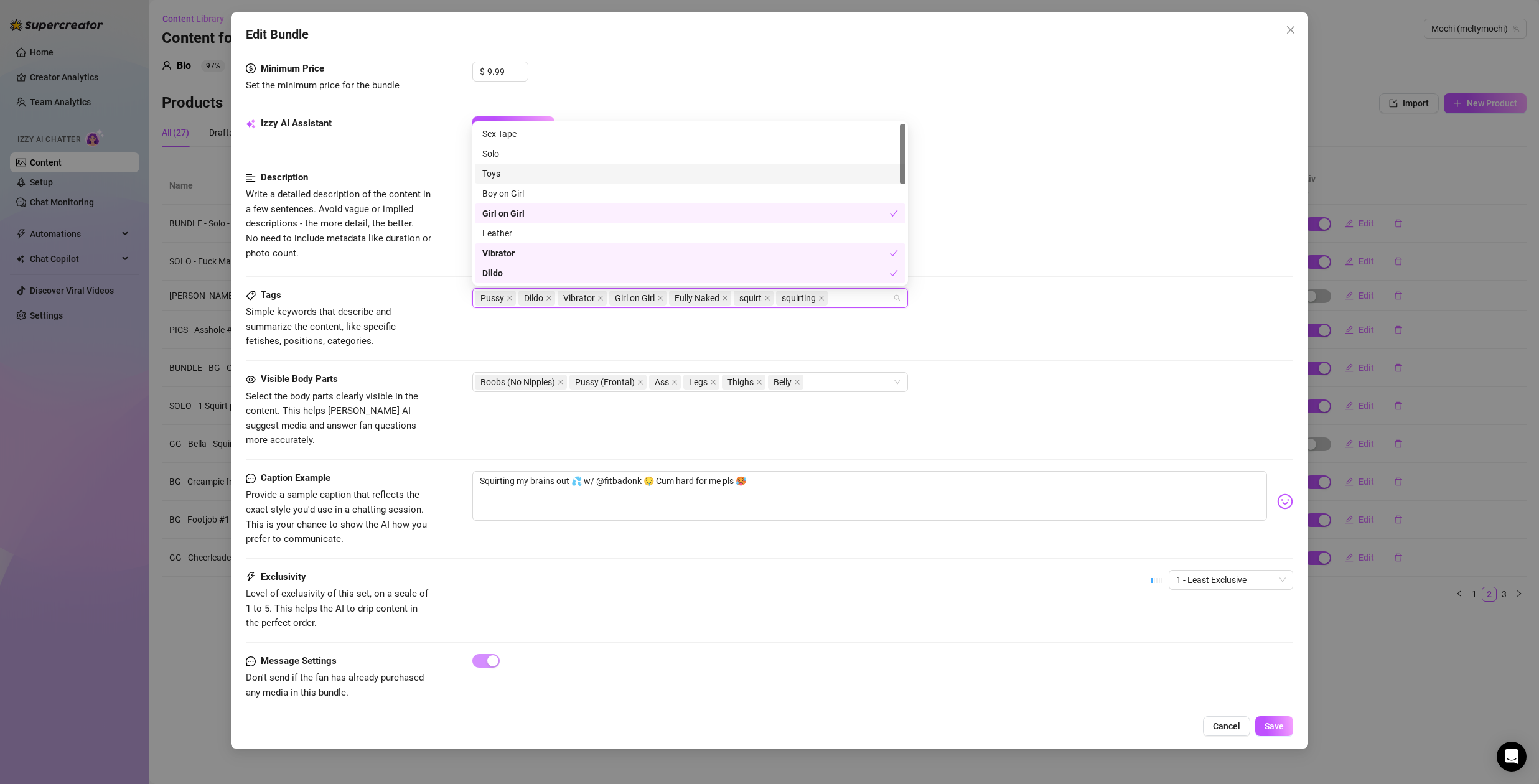
drag, startPoint x: 516, startPoint y: 173, endPoint x: 546, endPoint y: 183, distance: 31.6
click at [516, 173] on div "Toys" at bounding box center [689, 174] width 416 height 13
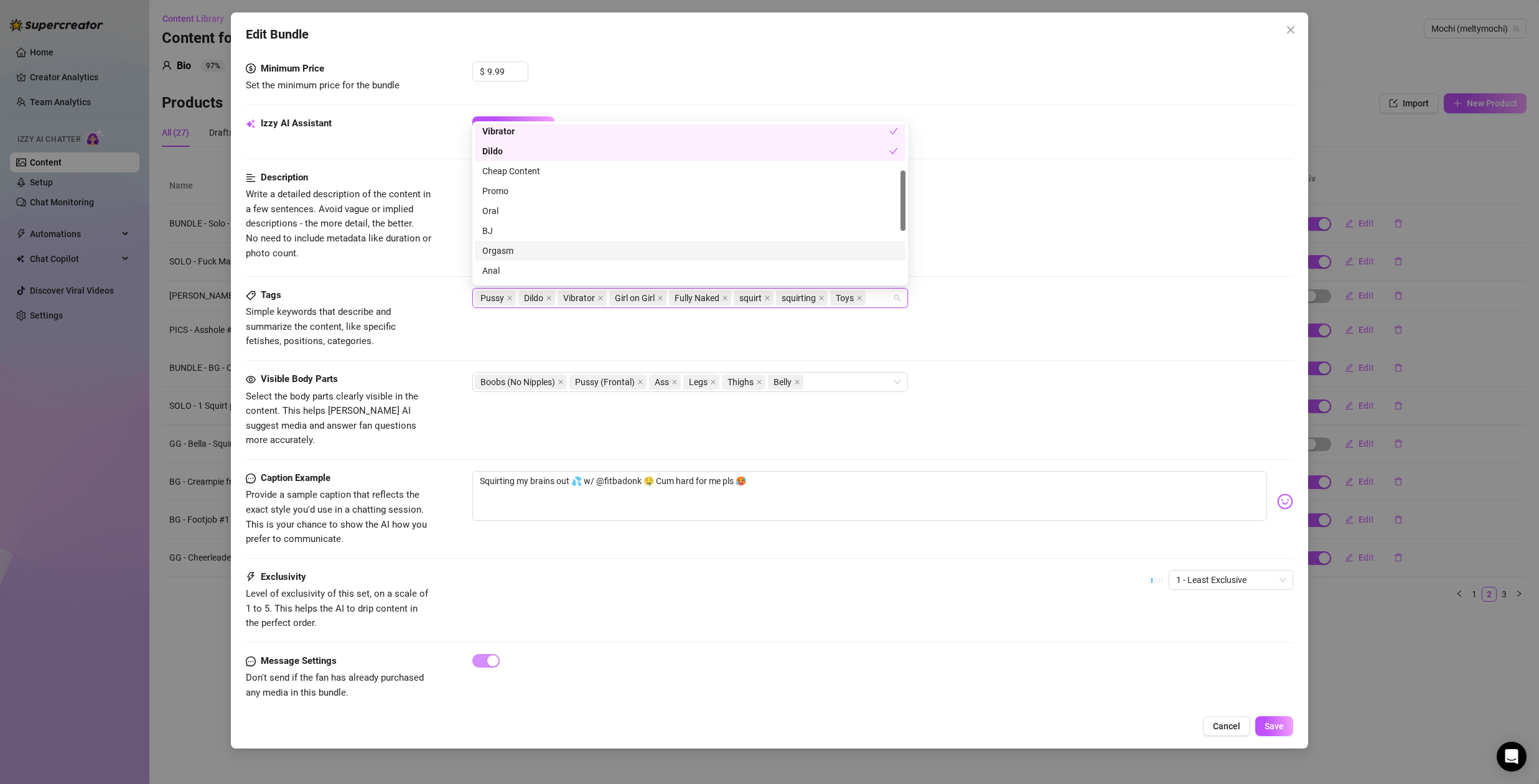
click at [535, 250] on div "Orgasm" at bounding box center [689, 250] width 416 height 13
click at [536, 250] on div "Orgasm" at bounding box center [689, 250] width 416 height 13
click at [539, 252] on div "Orgasm" at bounding box center [689, 250] width 416 height 13
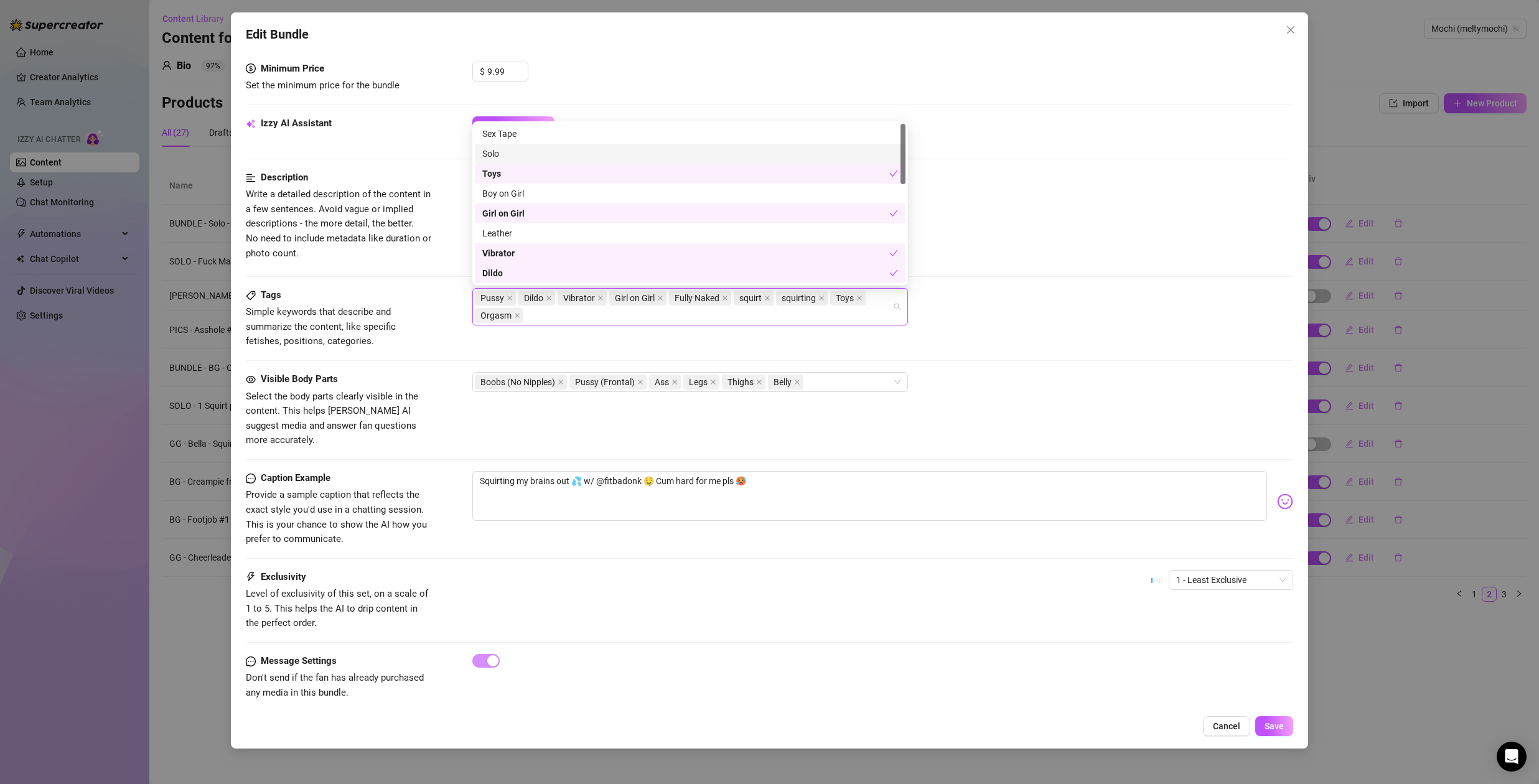
click at [1029, 207] on div "Meltymochi is fully naked, legs spread wide while a partner uses a black vibrat…" at bounding box center [882, 202] width 821 height 61
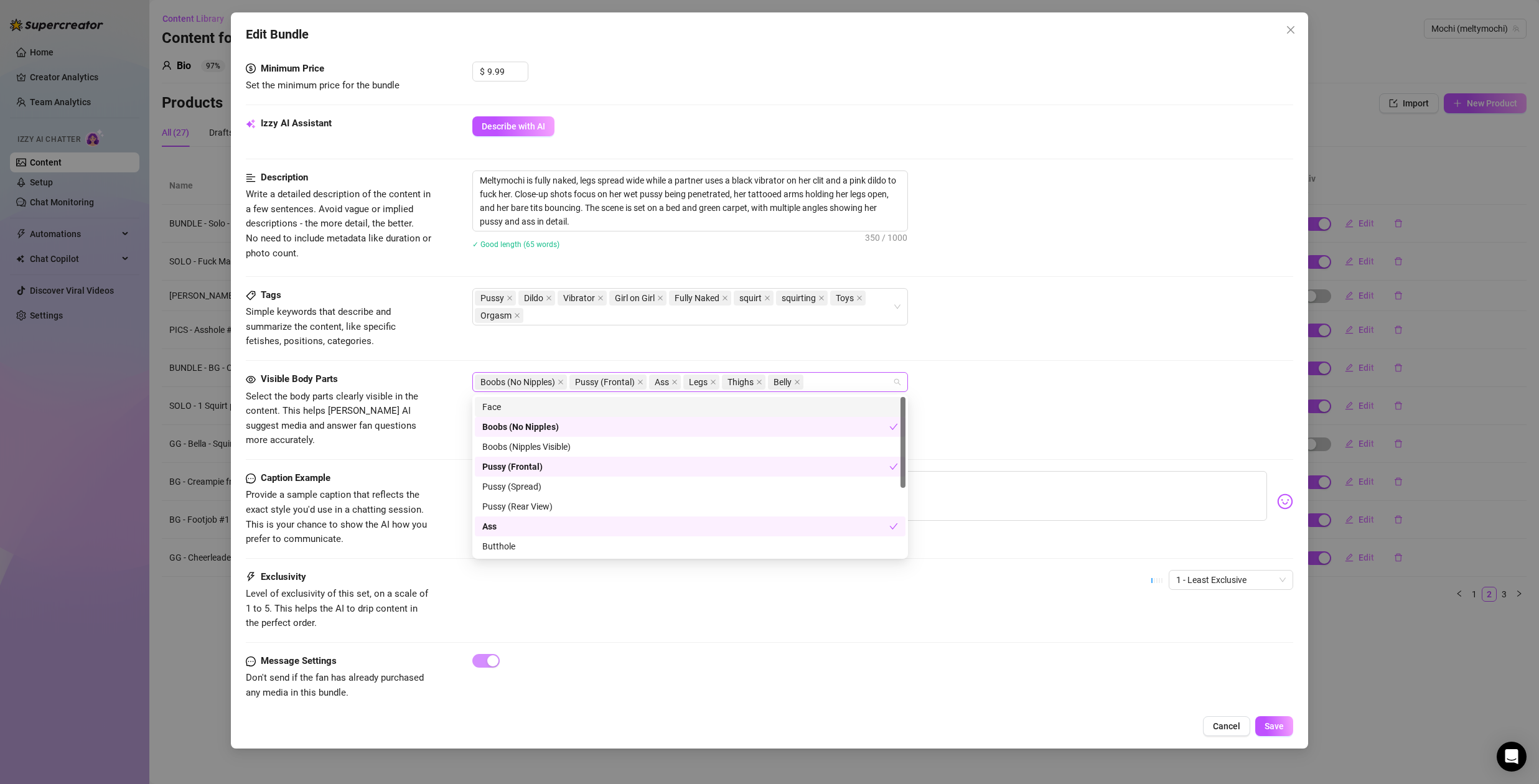
click at [846, 387] on div "Boobs (No Nipples) Pussy (Frontal) Ass Legs Thighs Belly" at bounding box center [684, 382] width 418 height 17
click at [564, 422] on div "Boobs (No Nipples)" at bounding box center [685, 427] width 407 height 13
click at [564, 444] on div "Boobs (Nipples Visible)" at bounding box center [689, 446] width 416 height 13
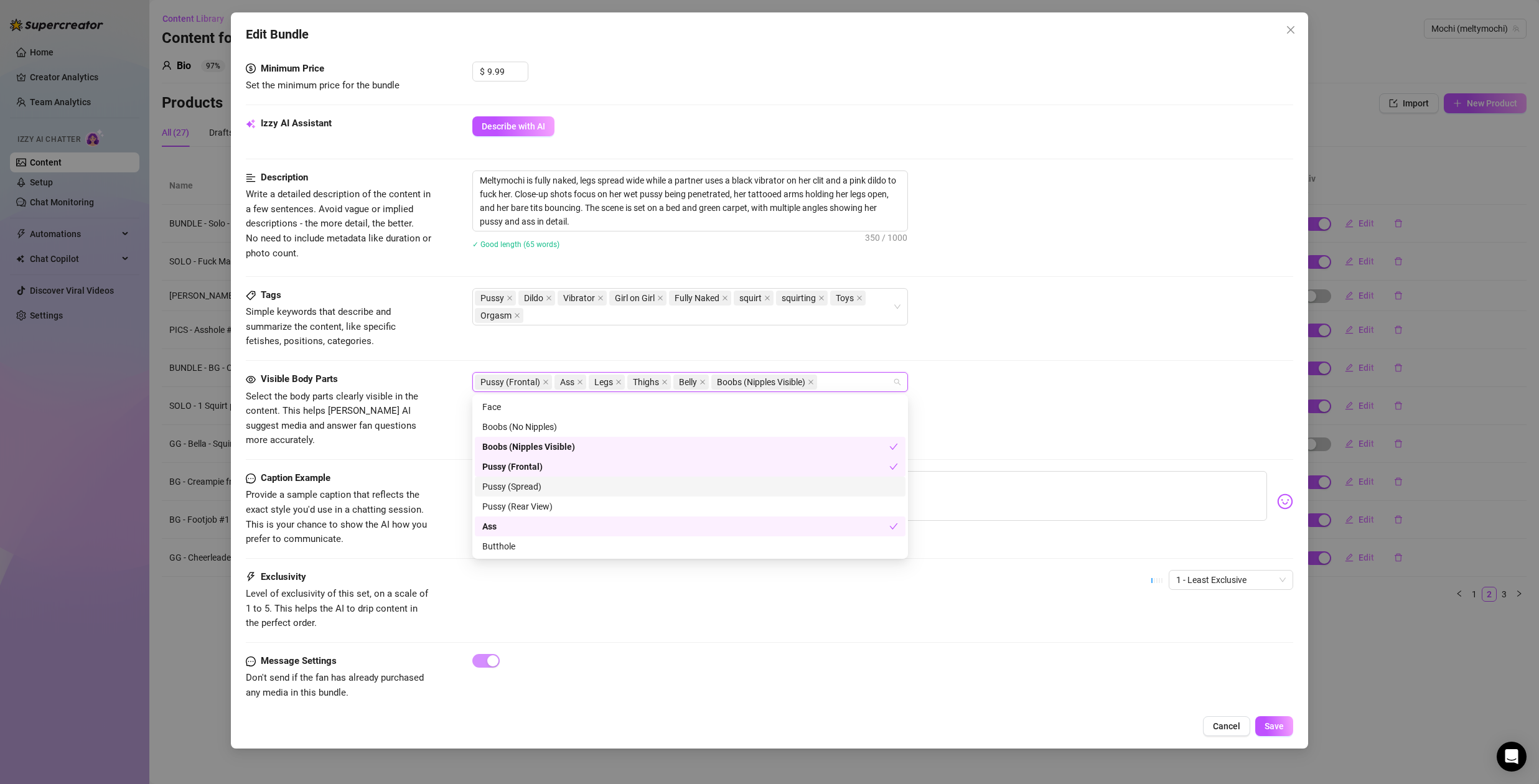
click at [542, 491] on div "Pussy (Spread)" at bounding box center [689, 487] width 416 height 13
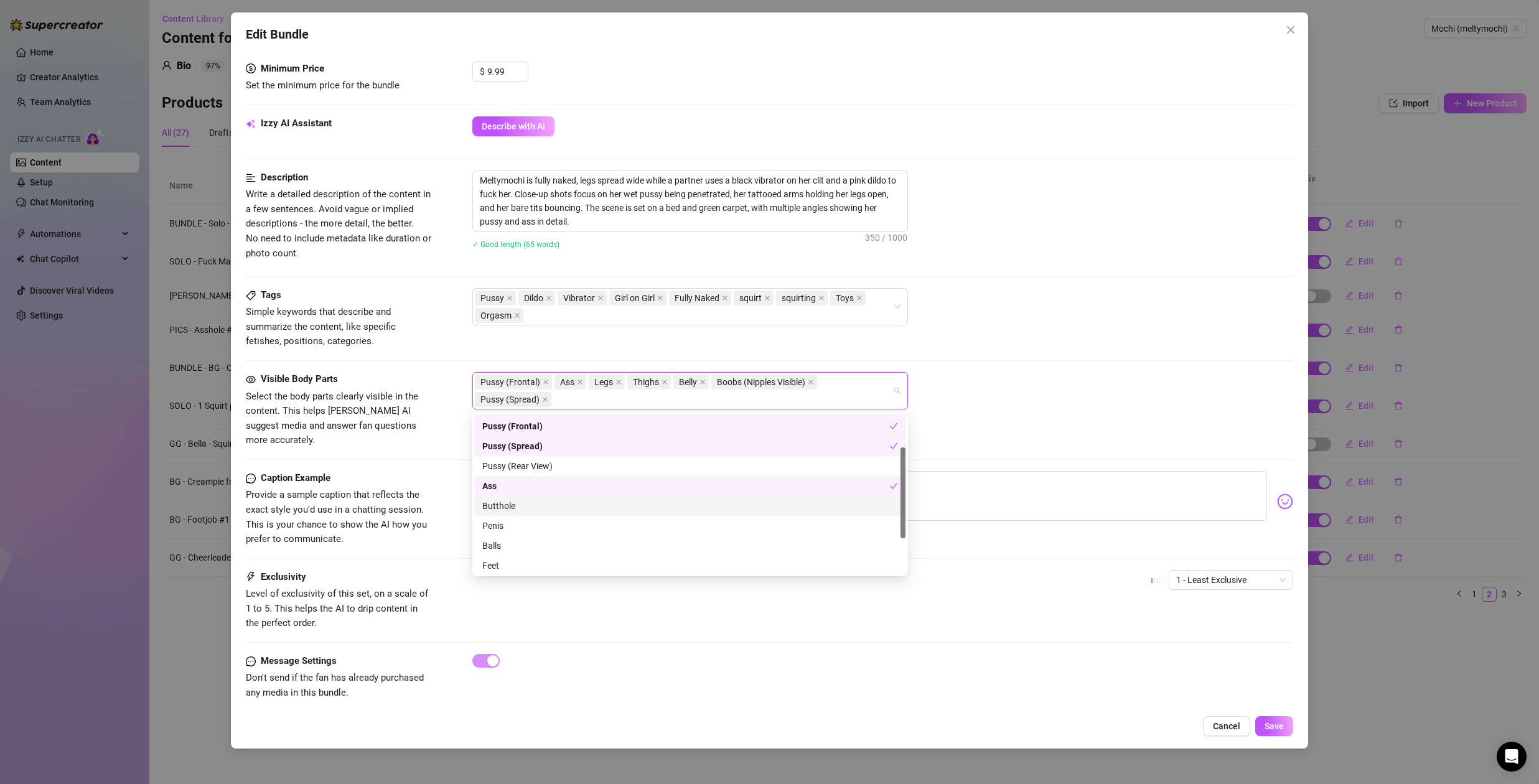
scroll to position [119, 0]
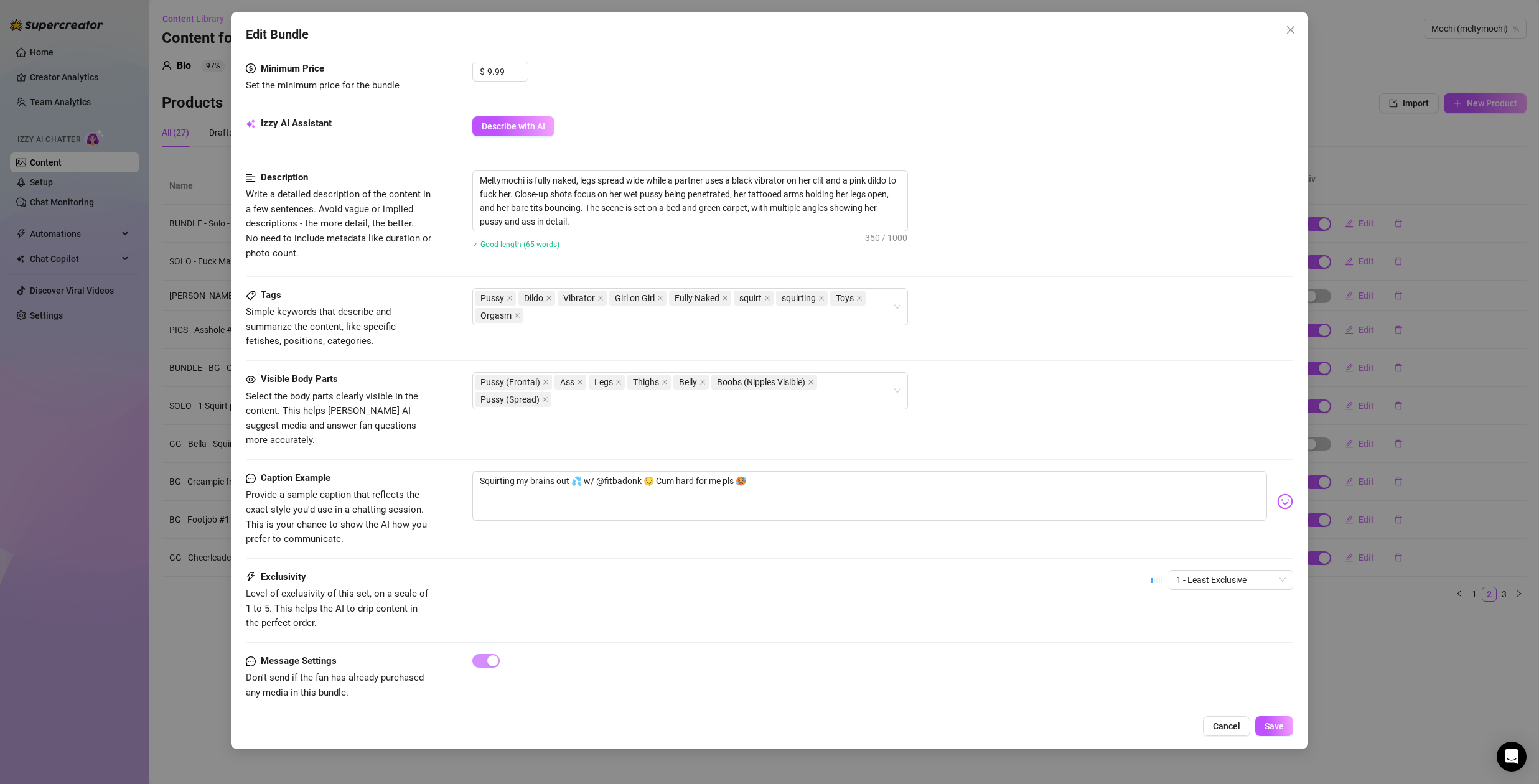
click at [1000, 420] on div "Visible Body Parts Select the body parts clearly visible in the content. This h…" at bounding box center [769, 410] width 1047 height 76
click at [612, 471] on textarea "Squirting my brains out 💦 w/ @fitbadonk 🤤 Cum hard for me pls 🥵" at bounding box center [870, 496] width 795 height 50
click at [611, 471] on textarea "Squirting my brains out 💦 w/ @fitbadonk 🤤 Cum hard for me pls 🥵" at bounding box center [870, 496] width 795 height 50
click at [561, 471] on textarea "I squirted my brains out with my friend bella" at bounding box center [870, 496] width 795 height 50
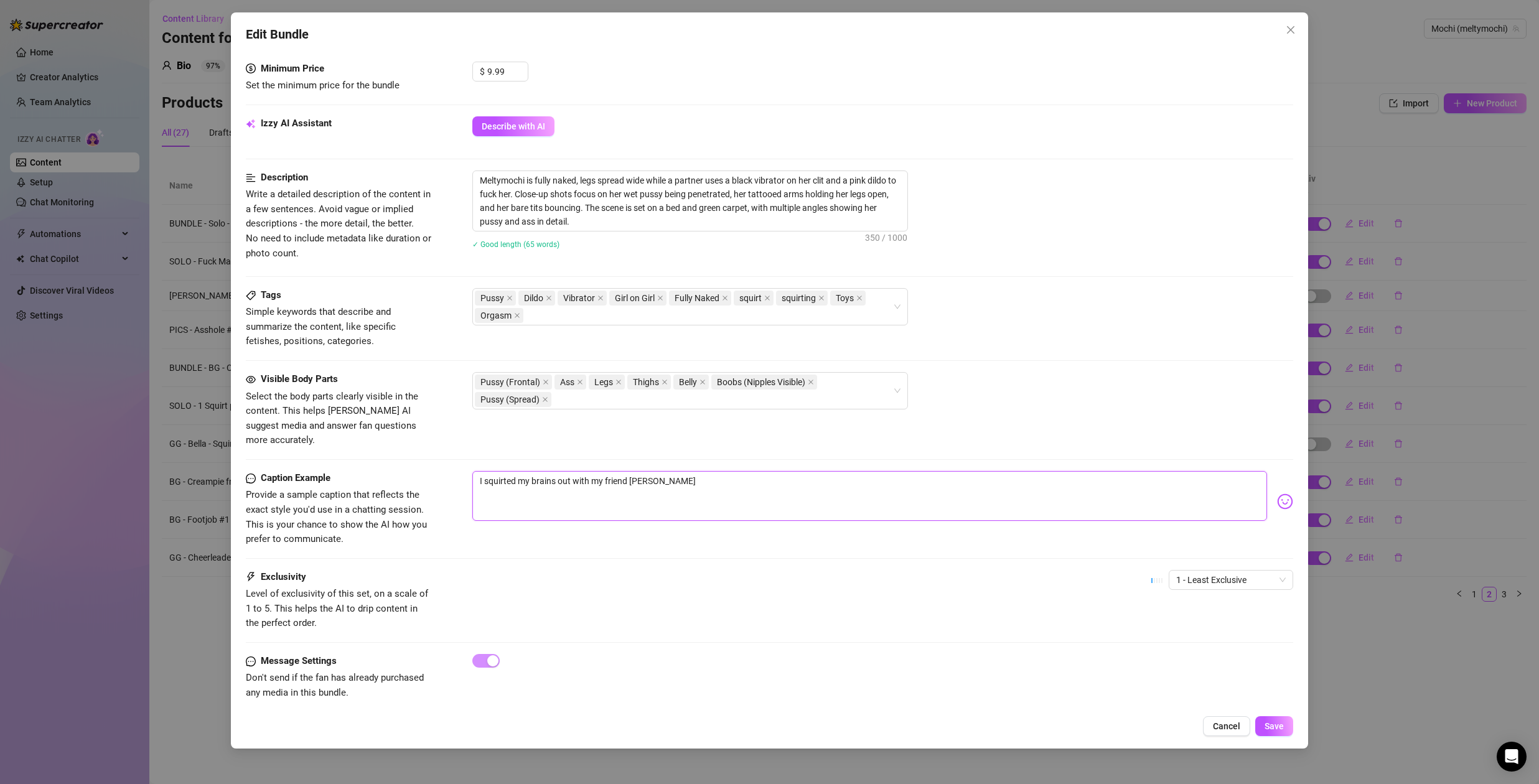
click at [561, 471] on textarea "I squirted my brains out with my friend bella" at bounding box center [870, 496] width 795 height 50
click at [621, 471] on textarea "I wish you were here to get squirted on and eat our wet little holes off." at bounding box center [870, 496] width 795 height 50
drag, startPoint x: 630, startPoint y: 468, endPoint x: 620, endPoint y: 468, distance: 10.0
click at [620, 471] on textarea "I wish you were here to get squirted on and eat our wet little holes off." at bounding box center [870, 496] width 795 height 50
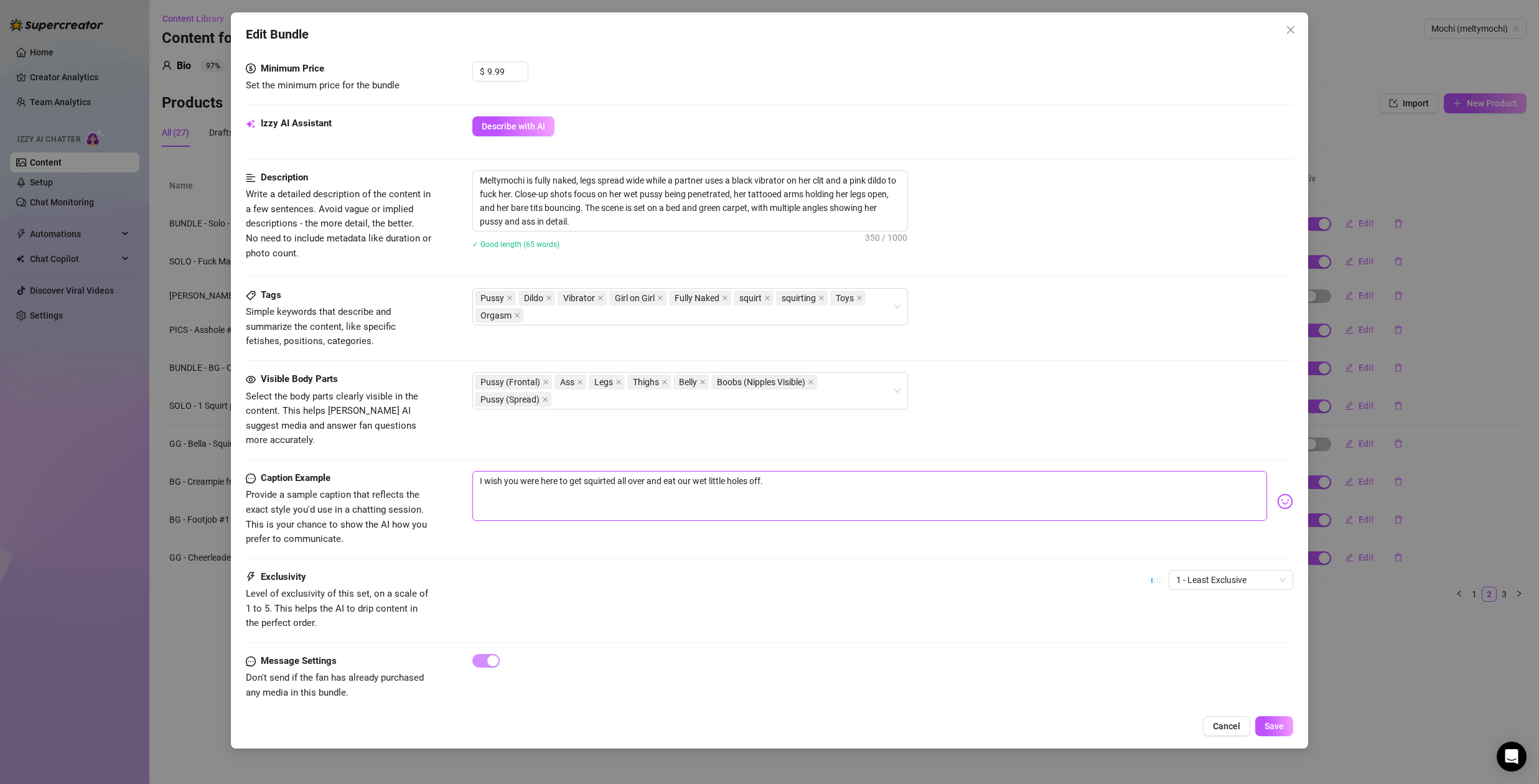
click at [793, 471] on textarea "I wish you were here to get squirted all over and eat our wet little holes off." at bounding box center [870, 496] width 795 height 50
click at [479, 471] on textarea "I wish you were here to get squirted all over and eat our wet little holes off." at bounding box center [870, 496] width 795 height 50
click at [946, 471] on textarea "Squirting with my friends is so fun 🥵💦 I wish you were here to get squirted all…" at bounding box center [870, 496] width 795 height 50
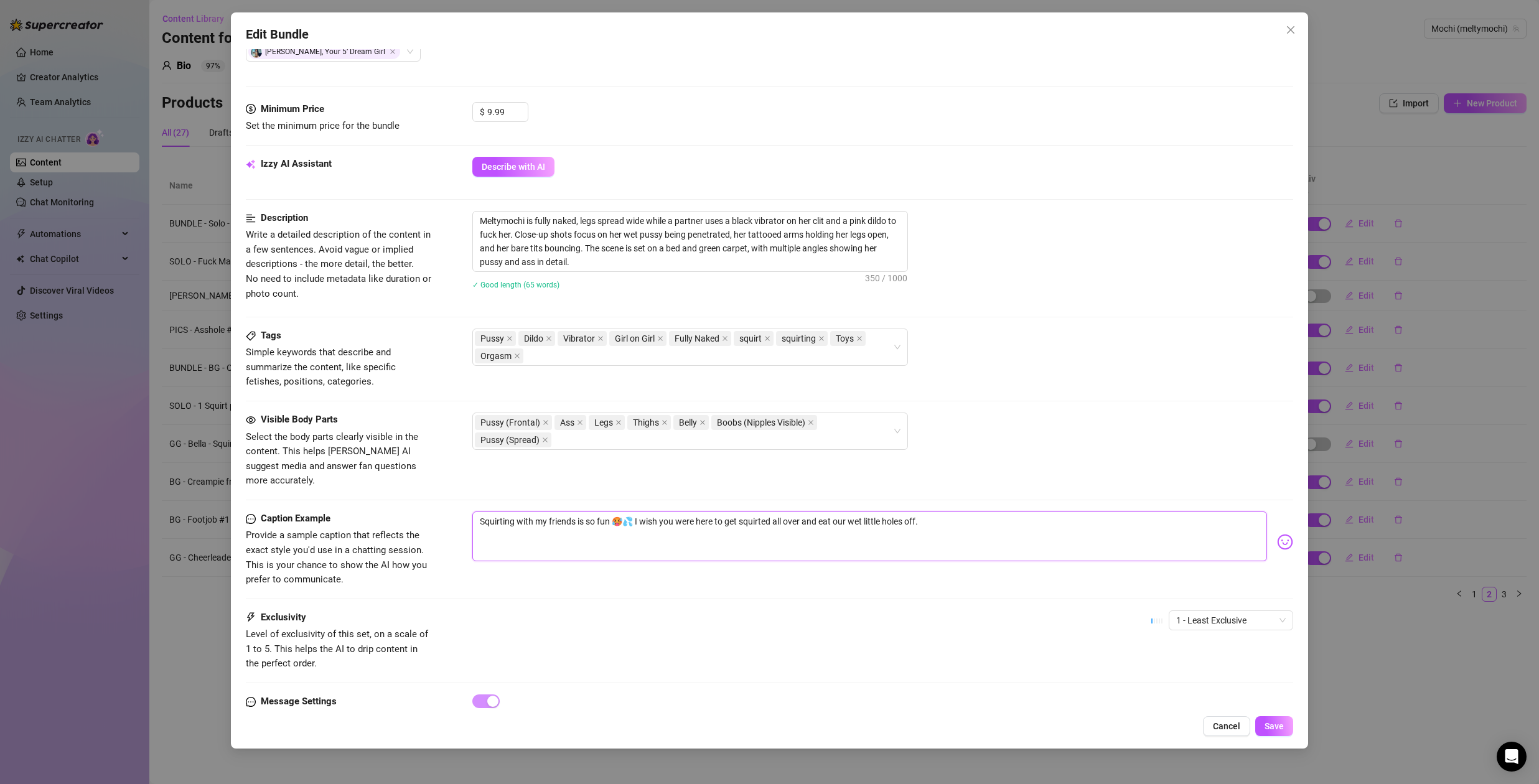
scroll to position [365, 0]
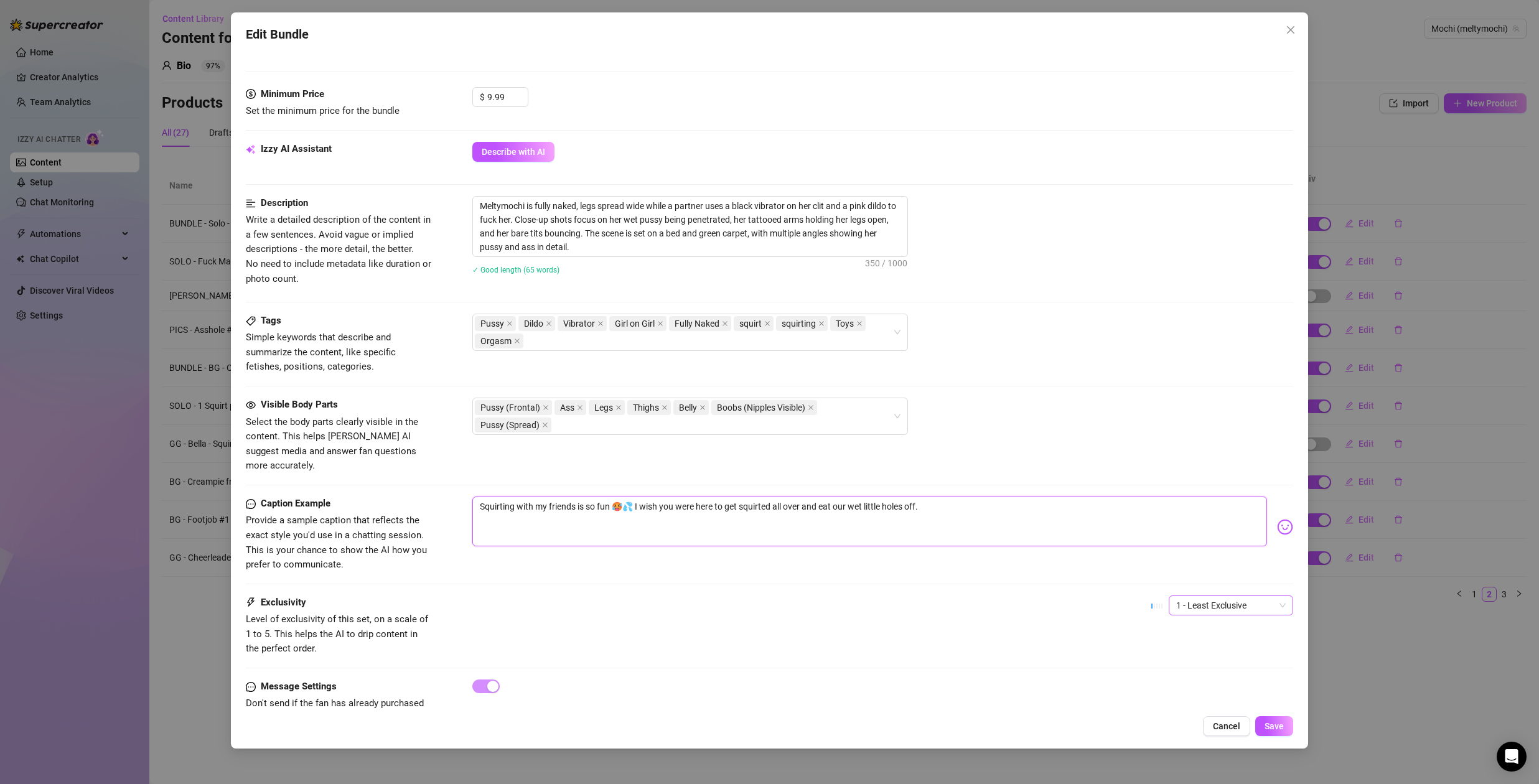
click at [1241, 596] on span "1 - Least Exclusive" at bounding box center [1231, 605] width 109 height 18
click at [1207, 631] on div "2" at bounding box center [1221, 635] width 105 height 13
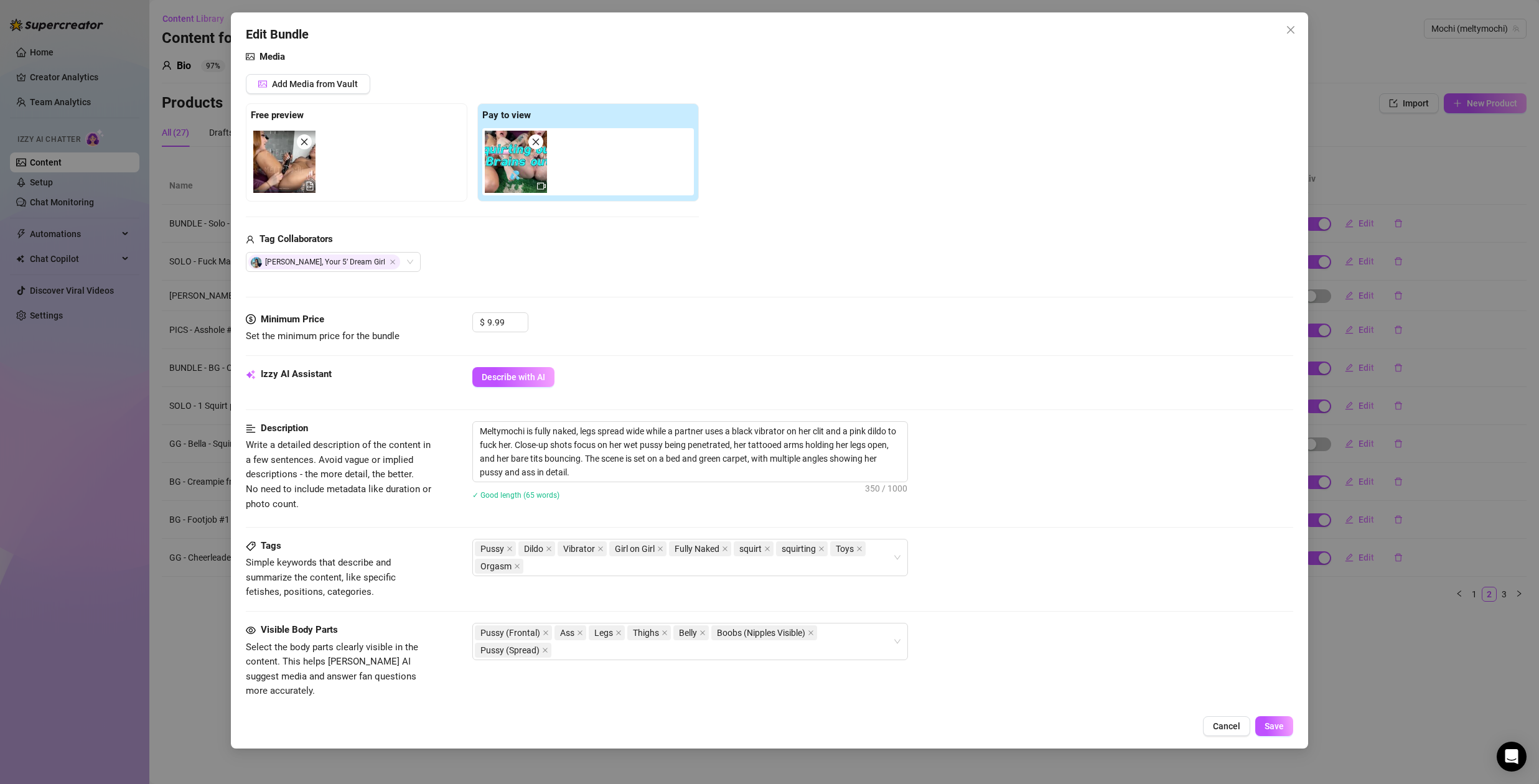
scroll to position [96, 0]
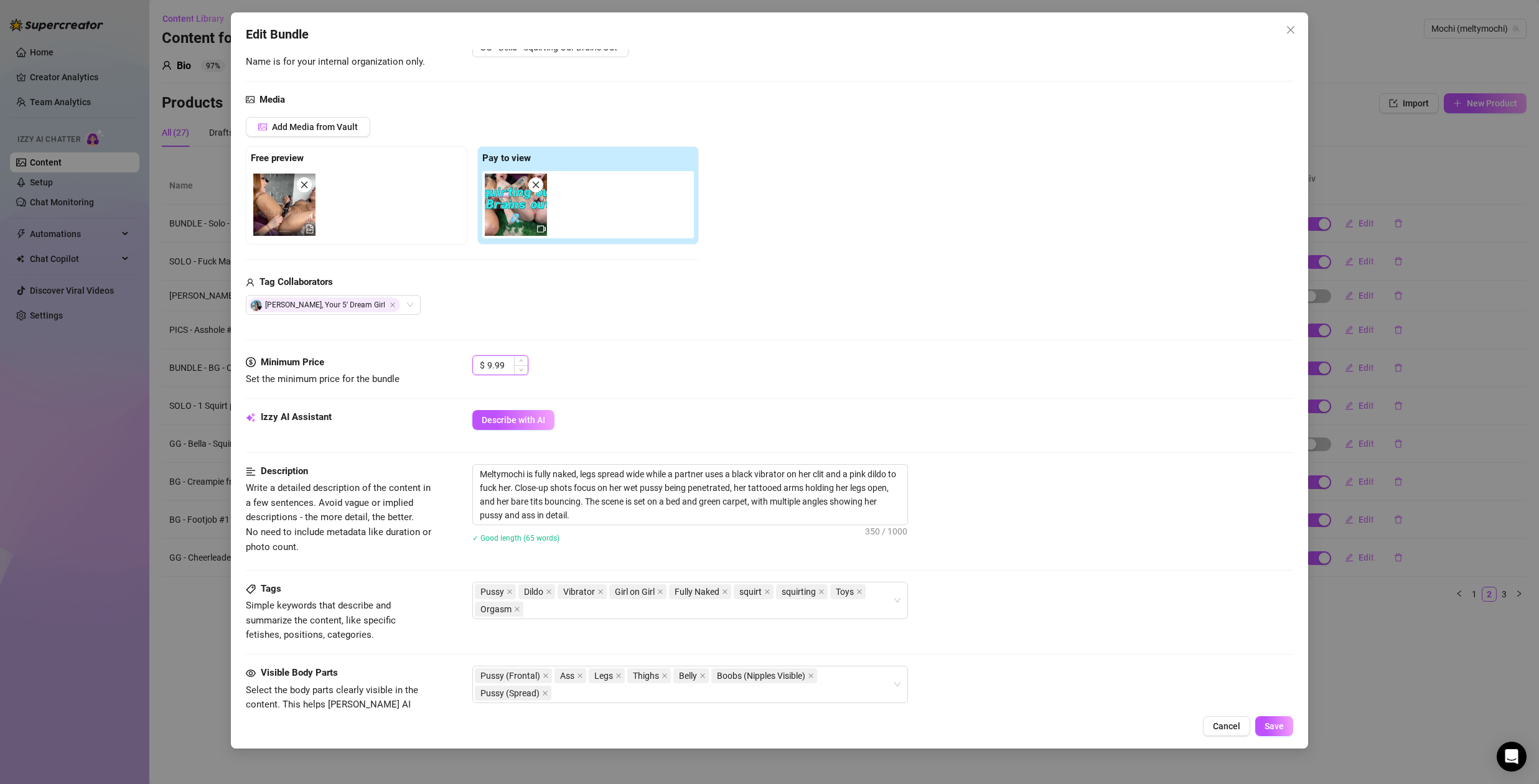
click at [495, 360] on input "9.99" at bounding box center [508, 365] width 40 height 18
click at [496, 360] on input "9.99" at bounding box center [508, 365] width 40 height 18
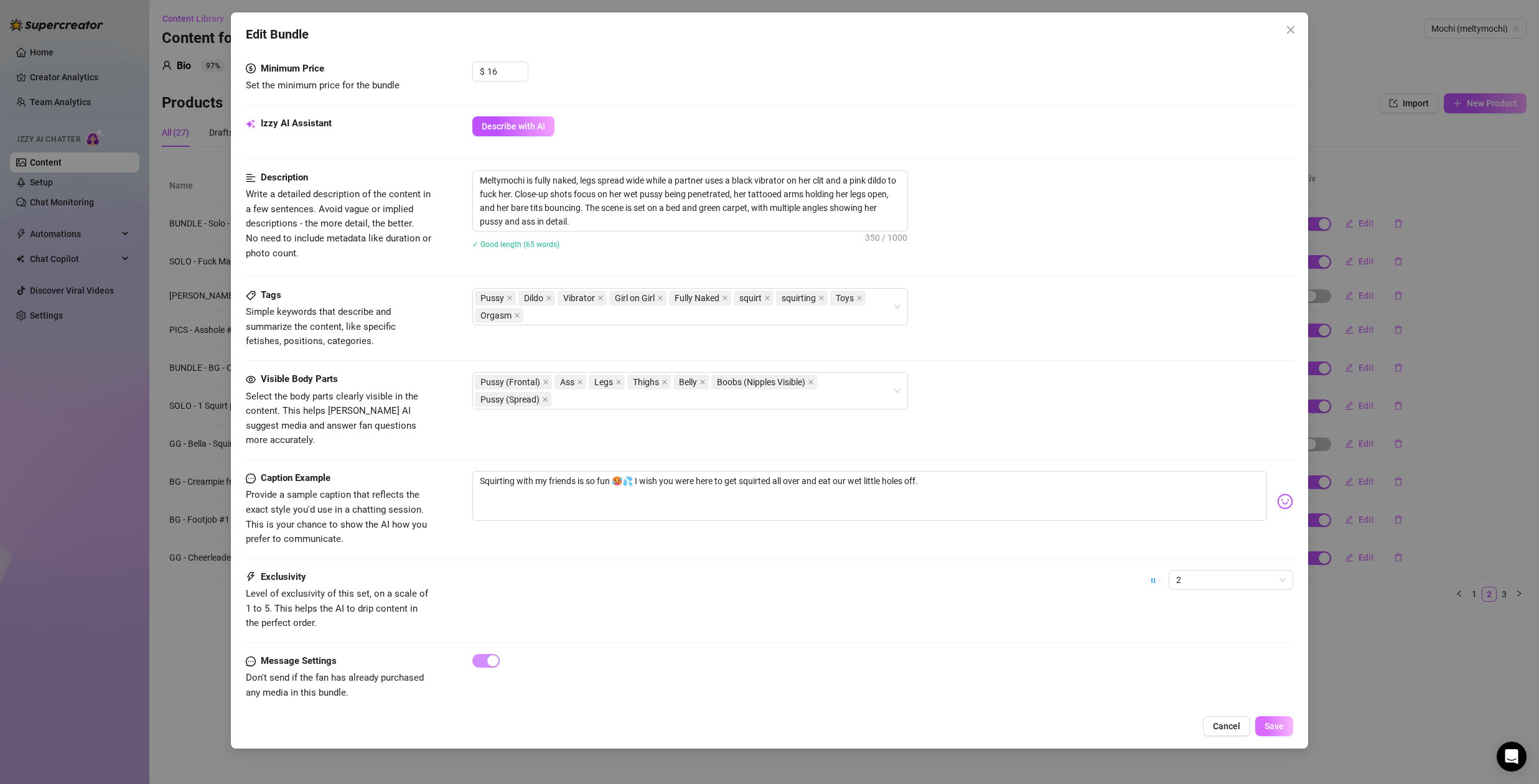
click at [1277, 725] on span "Save" at bounding box center [1274, 725] width 19 height 10
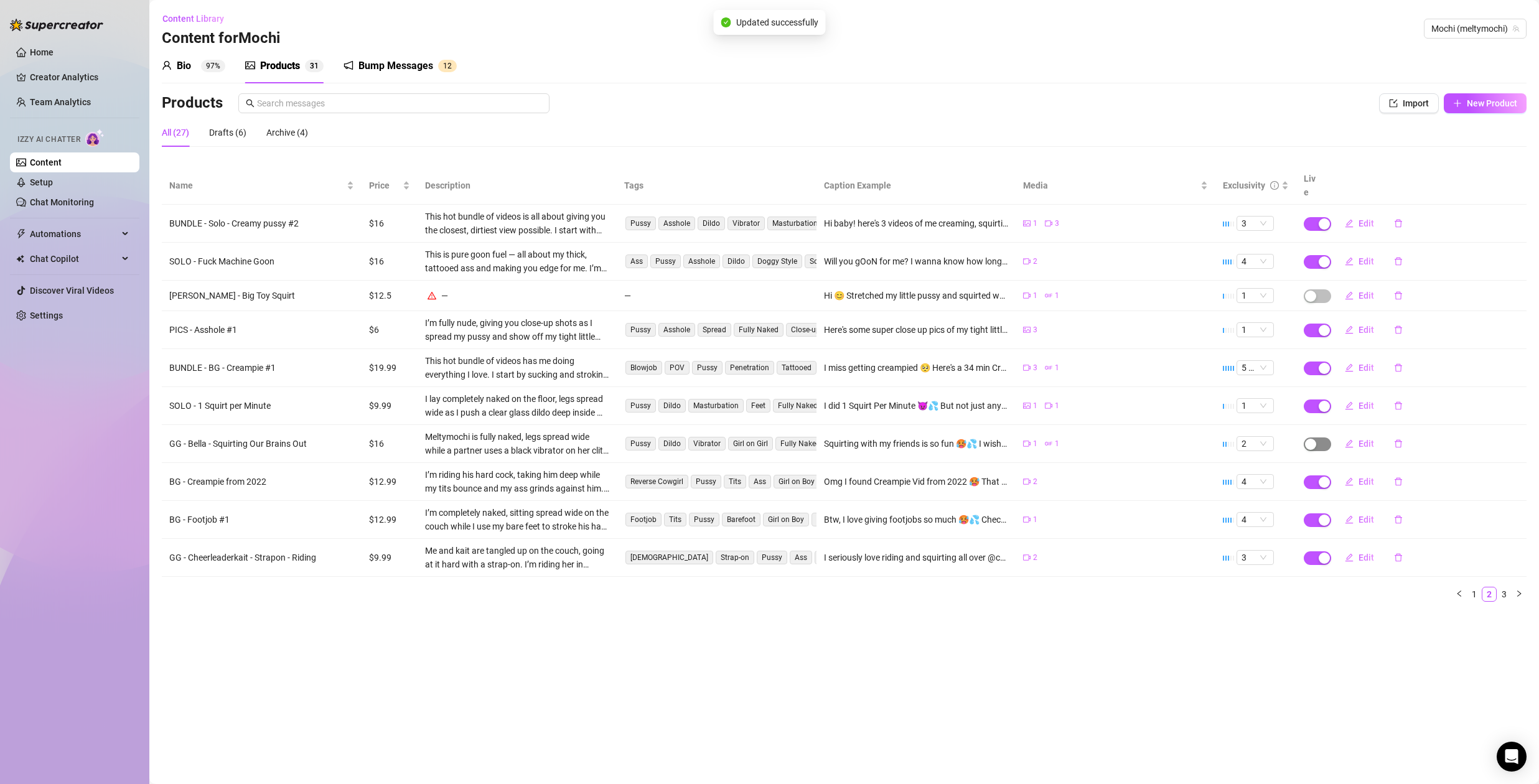
click at [1319, 438] on span "button" at bounding box center [1317, 444] width 28 height 13
click at [1407, 400] on span "OK" at bounding box center [1402, 400] width 12 height 10
click at [1502, 587] on link "3" at bounding box center [1504, 594] width 13 height 13
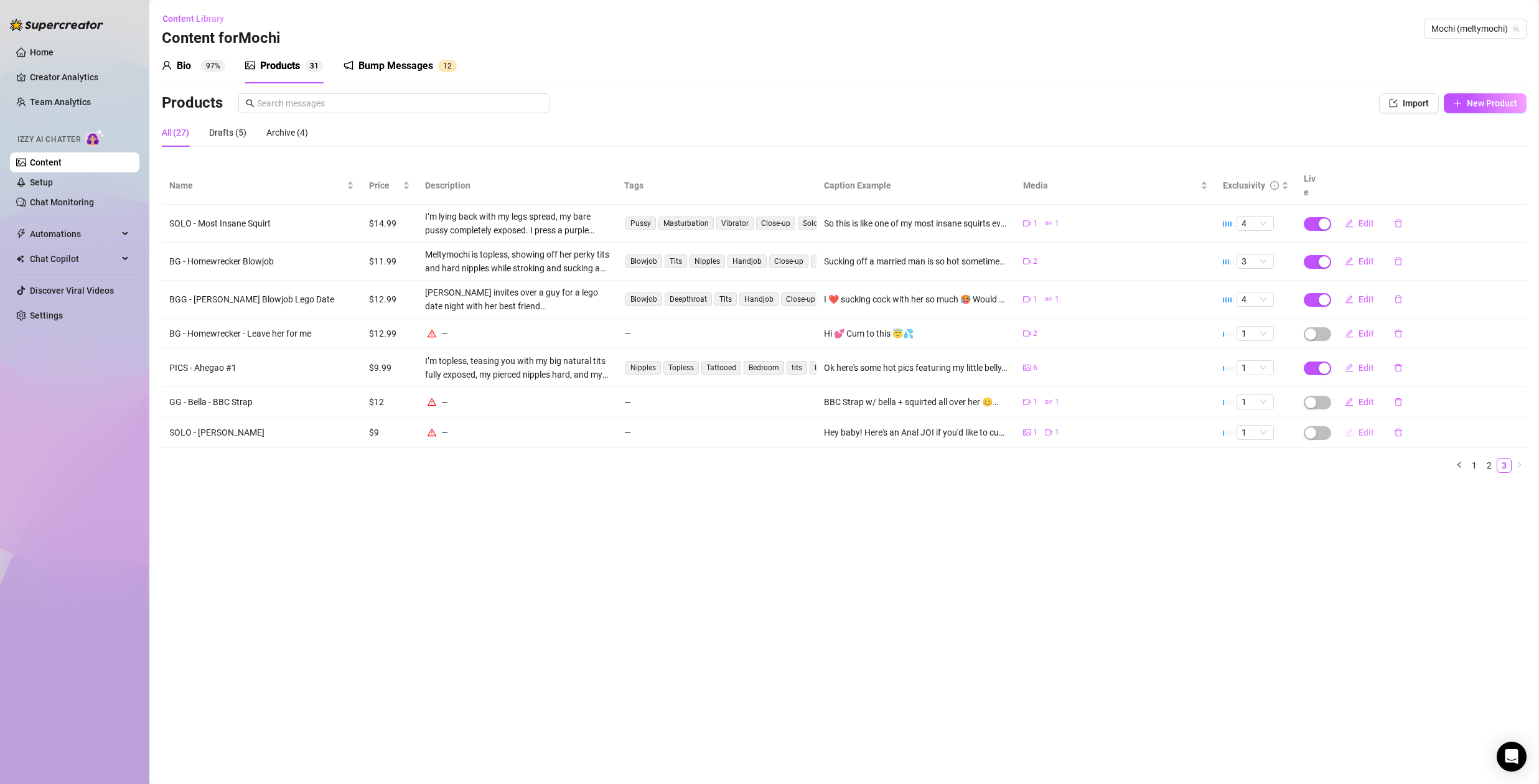
click at [1360, 427] on span "Edit" at bounding box center [1366, 432] width 15 height 10
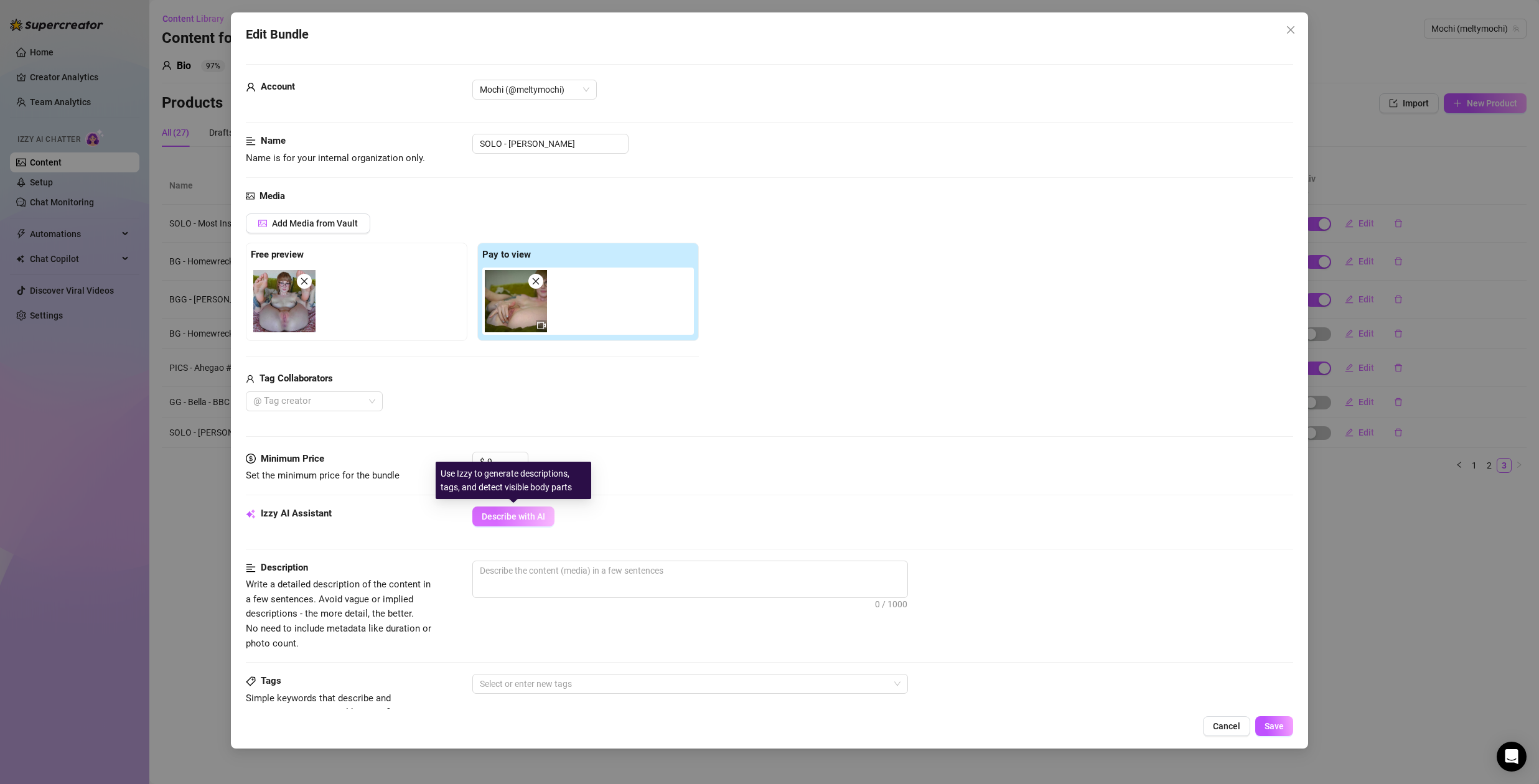
click at [530, 517] on span "Describe with AI" at bounding box center [514, 516] width 63 height 10
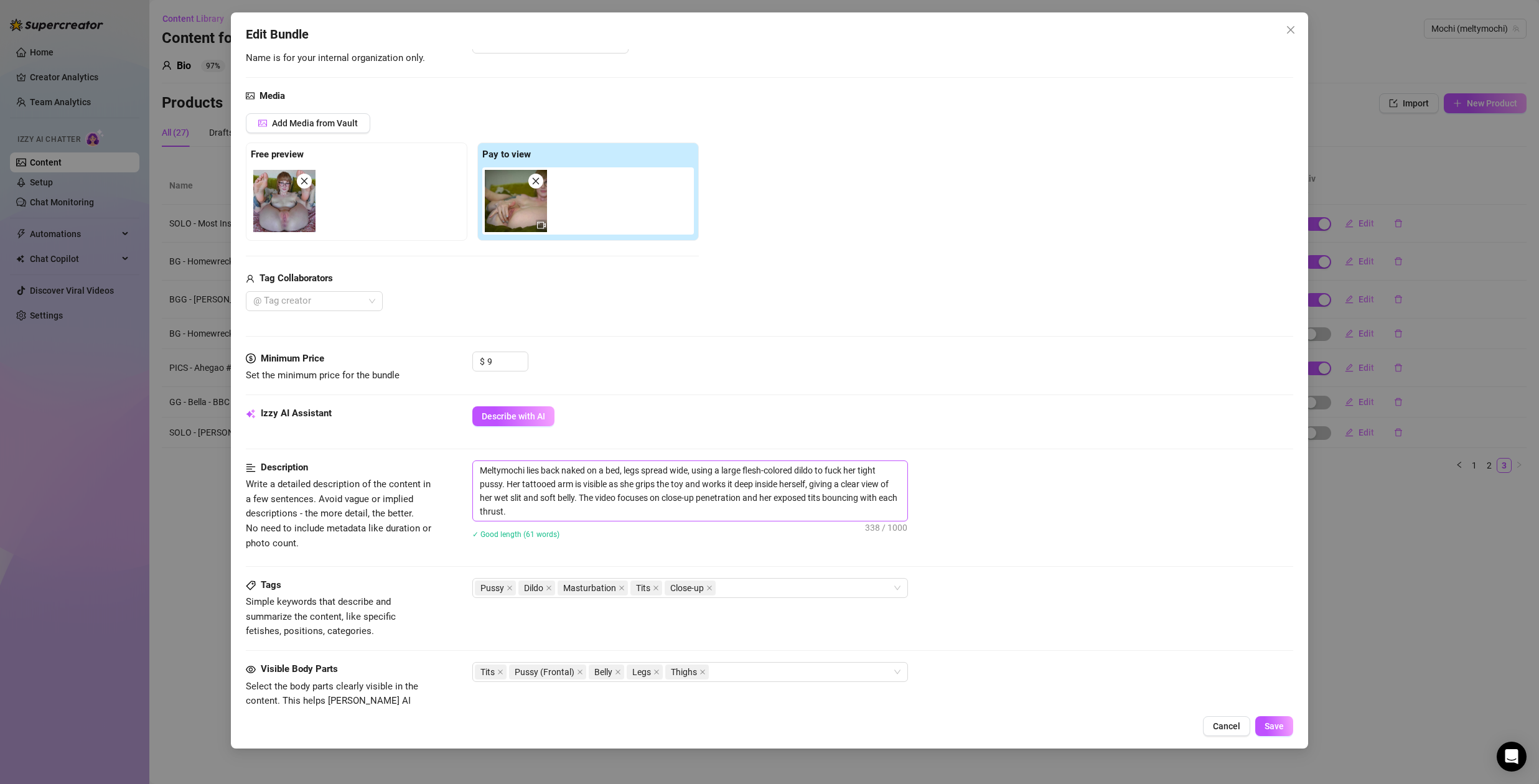
scroll to position [125, 0]
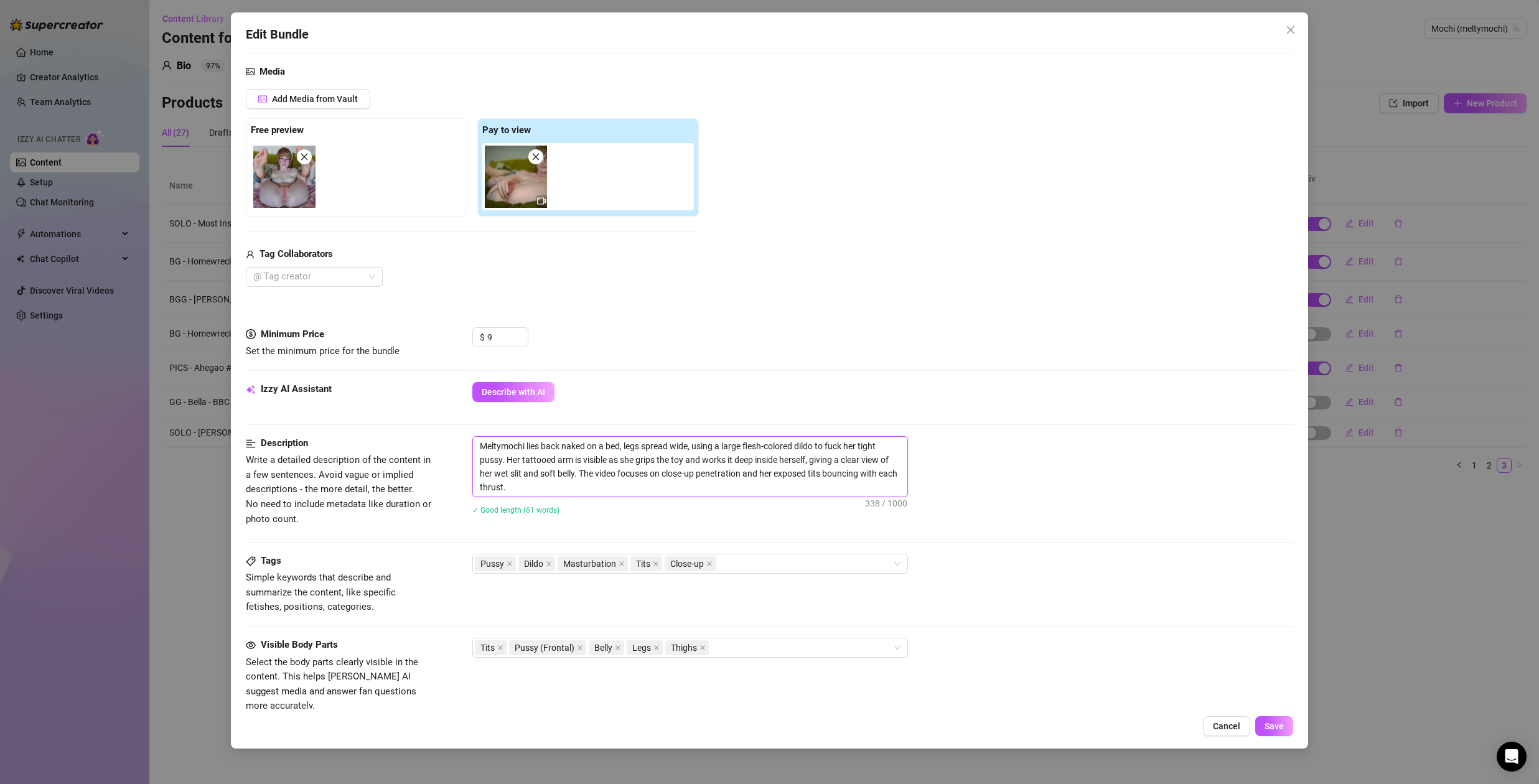
click at [583, 489] on textarea "Meltymochi lies back naked on a bed, legs spread wide, using a large flesh-colo…" at bounding box center [690, 466] width 435 height 59
click at [639, 459] on textarea "Meltymochi lies back naked on a bed, legs spread wide, using a large flesh-colo…" at bounding box center [690, 466] width 435 height 59
click at [753, 565] on div "Pussy Dildo Masturbation Tits Close-up" at bounding box center [684, 563] width 418 height 17
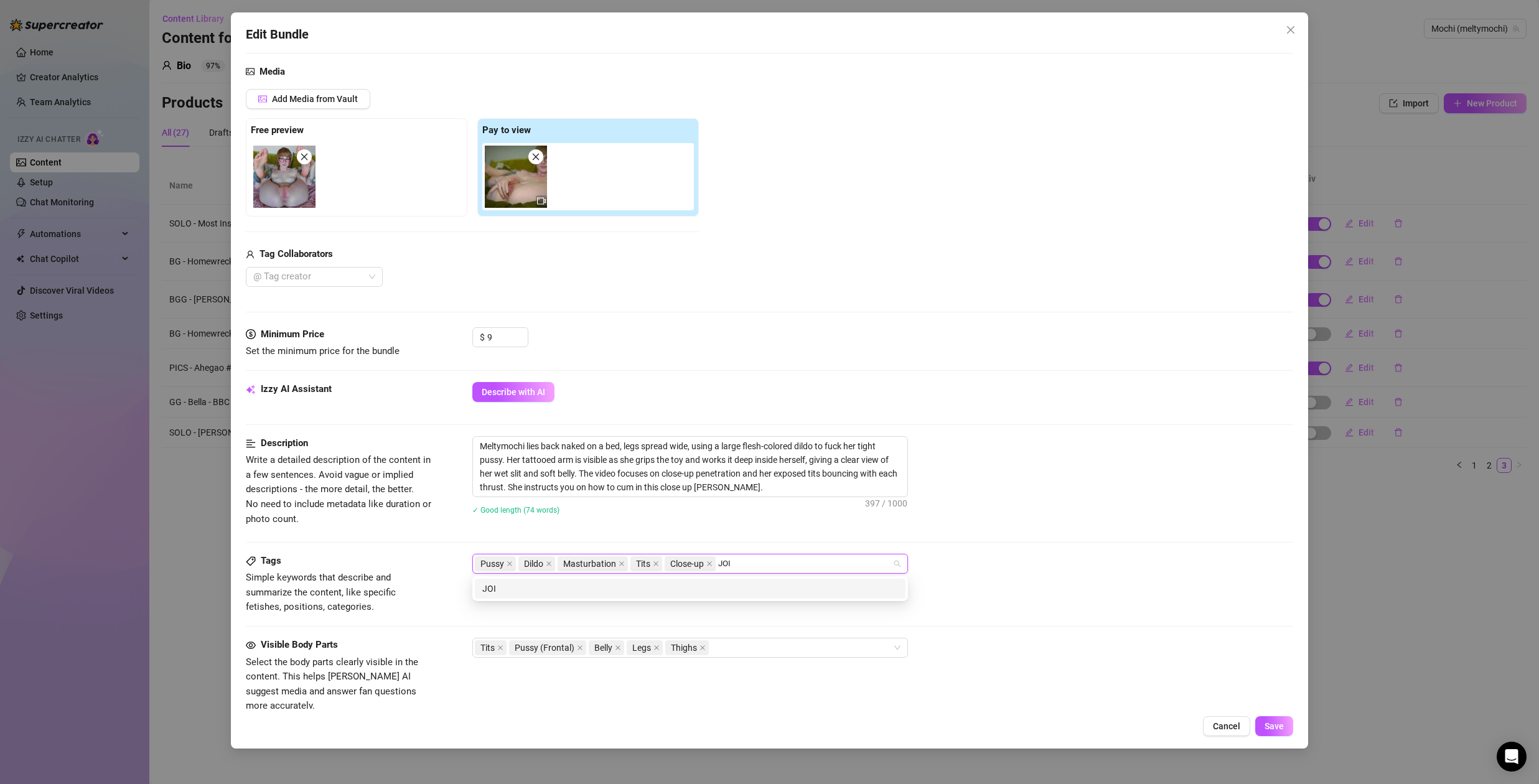
click at [740, 590] on div "JOI" at bounding box center [689, 588] width 416 height 13
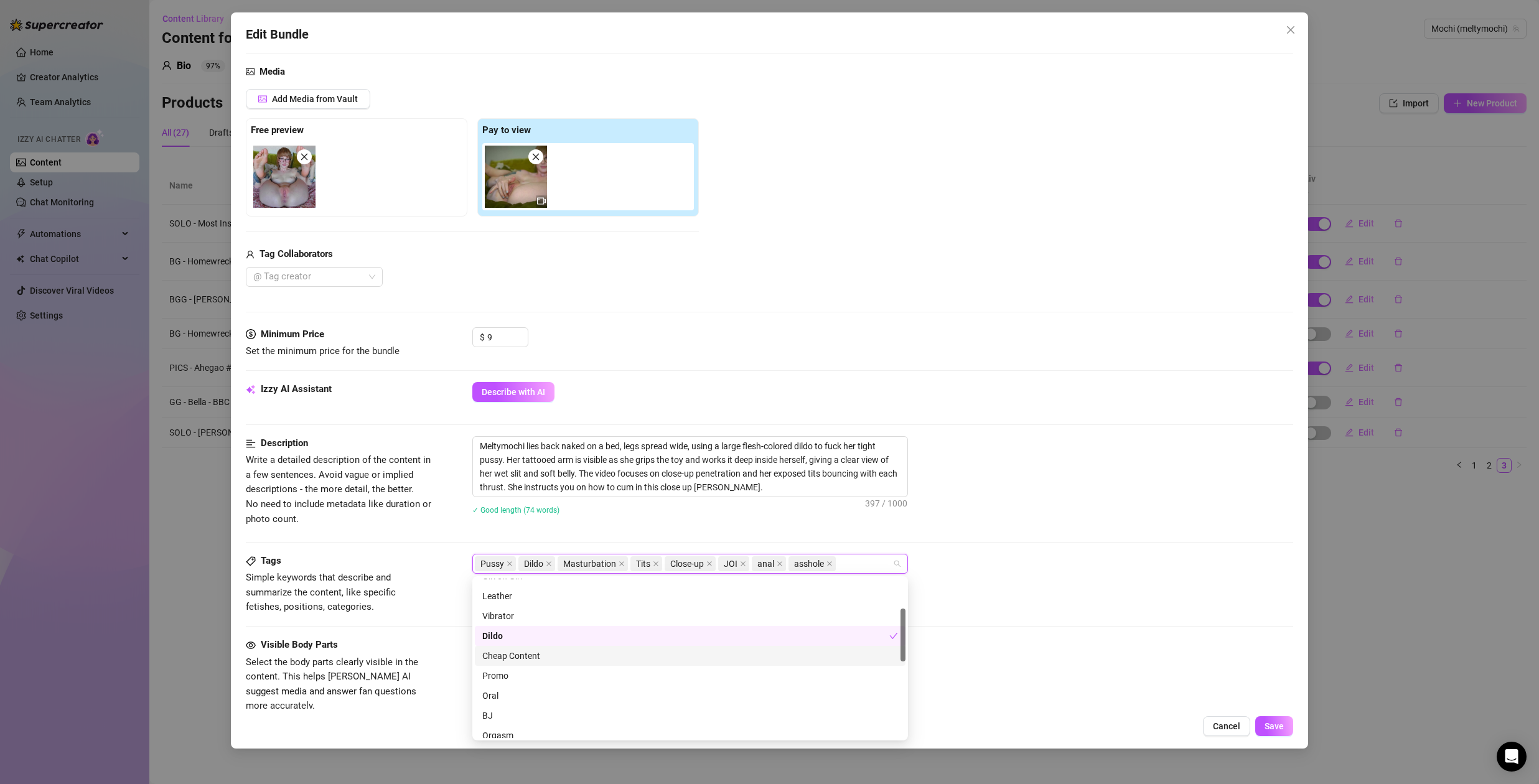
scroll to position [0, 0]
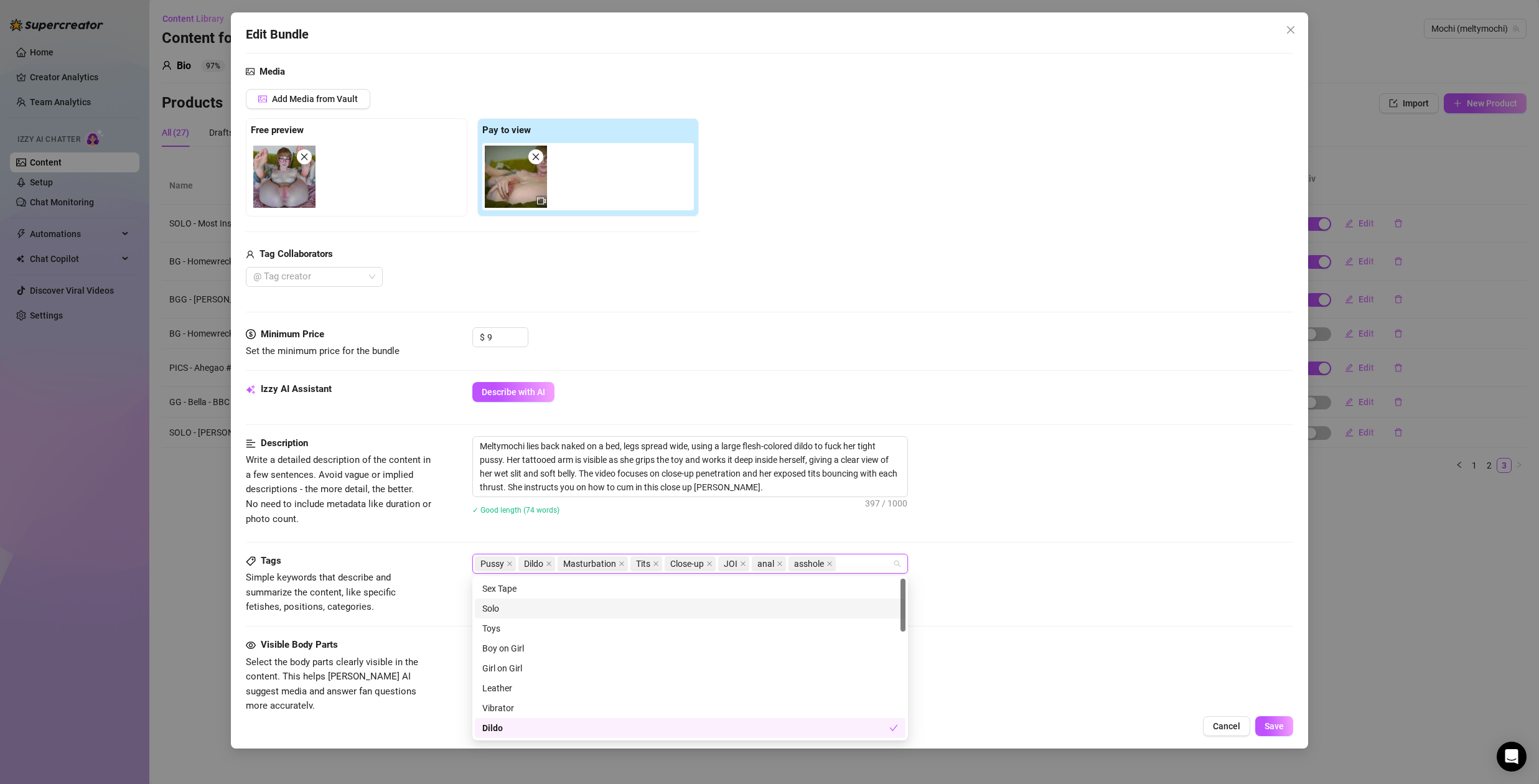
click at [526, 606] on div "Solo" at bounding box center [689, 608] width 416 height 13
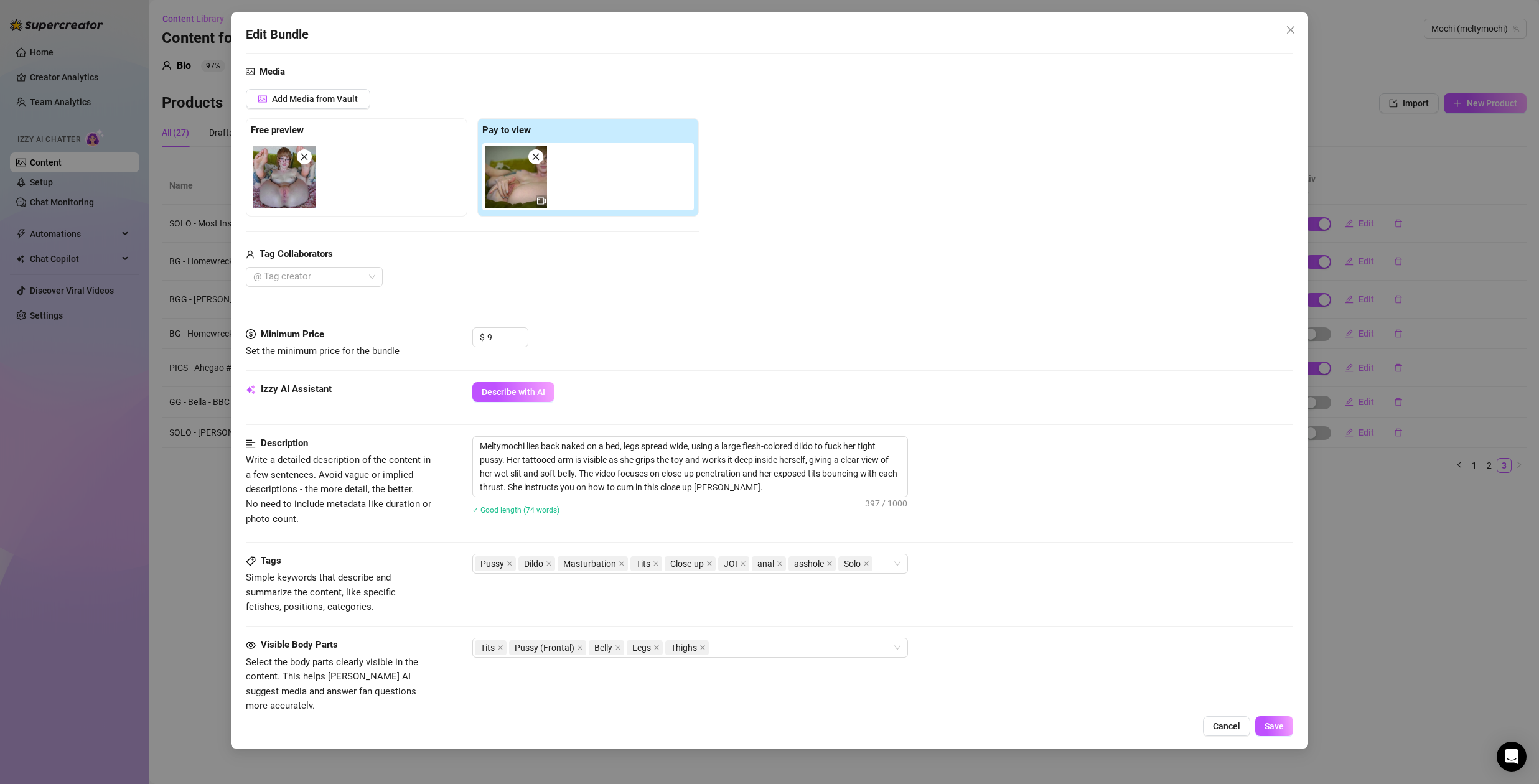
click at [978, 556] on div "Pussy Dildo Masturbation Tits Close-up JOI anal asshole Solo" at bounding box center [882, 563] width 821 height 20
click at [749, 649] on div "Tits Pussy (Frontal) Belly Legs Thighs" at bounding box center [684, 648] width 418 height 17
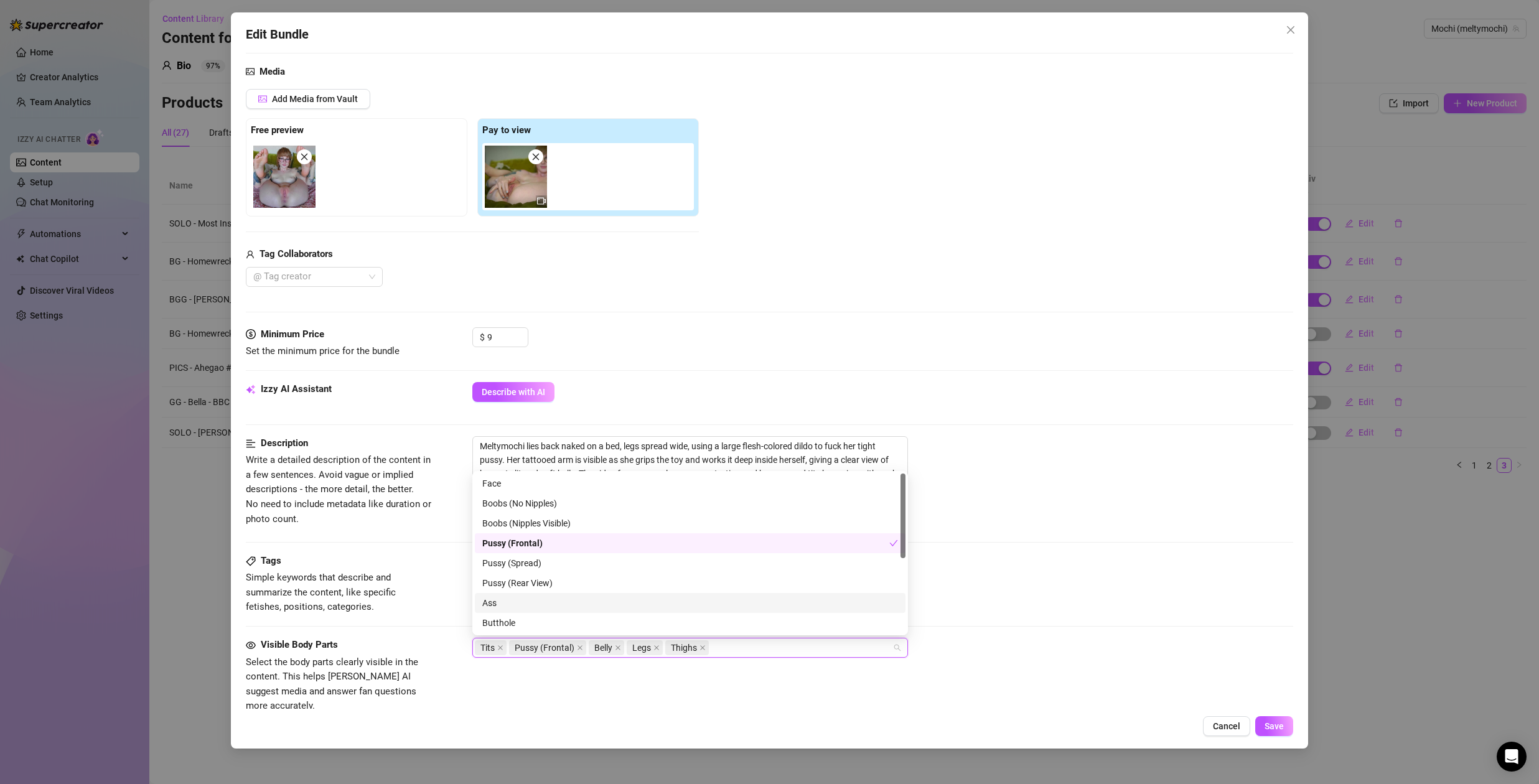
click at [523, 601] on div "Ass" at bounding box center [689, 603] width 416 height 13
click at [526, 622] on div "Butthole" at bounding box center [689, 623] width 416 height 13
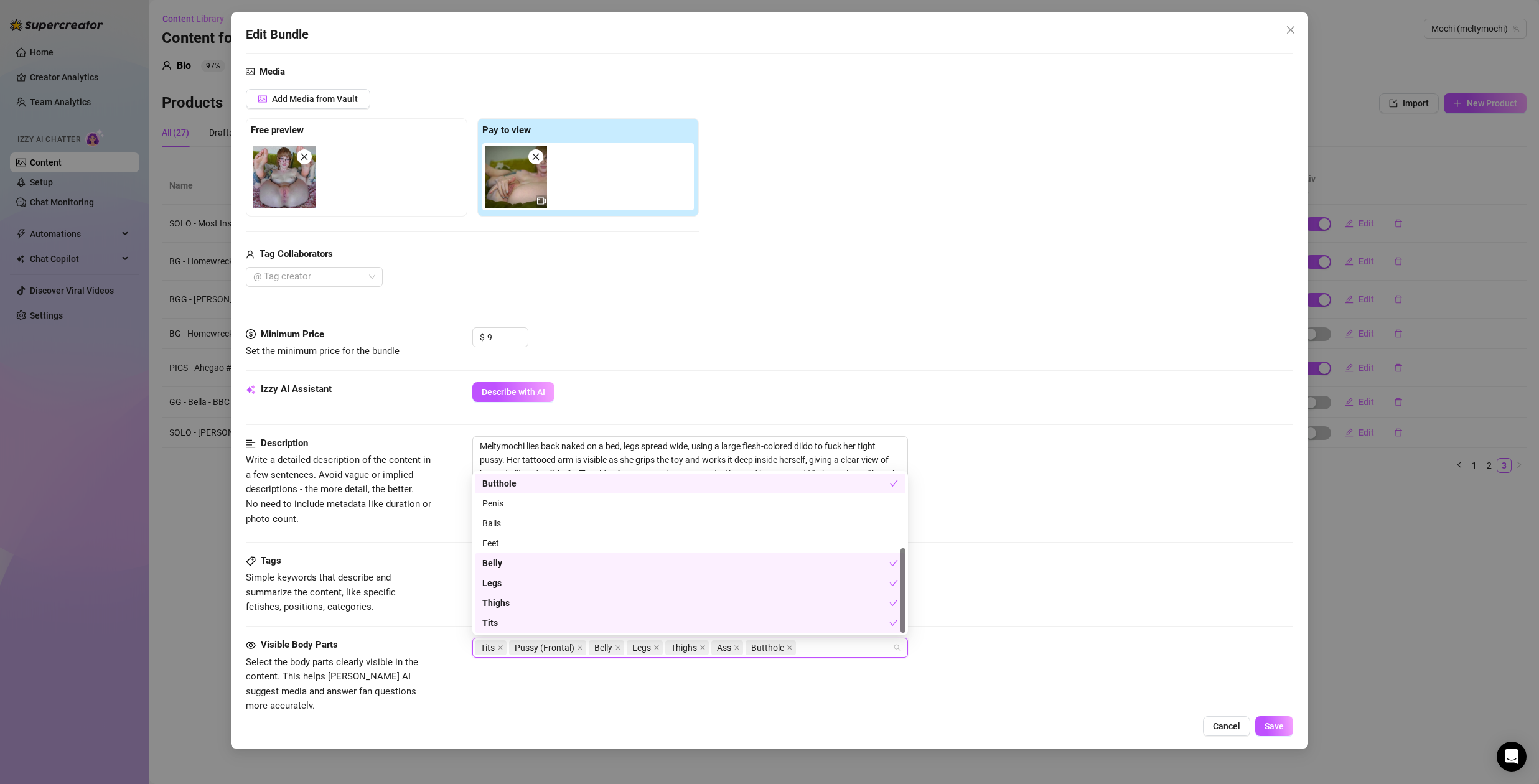
scroll to position [33, 0]
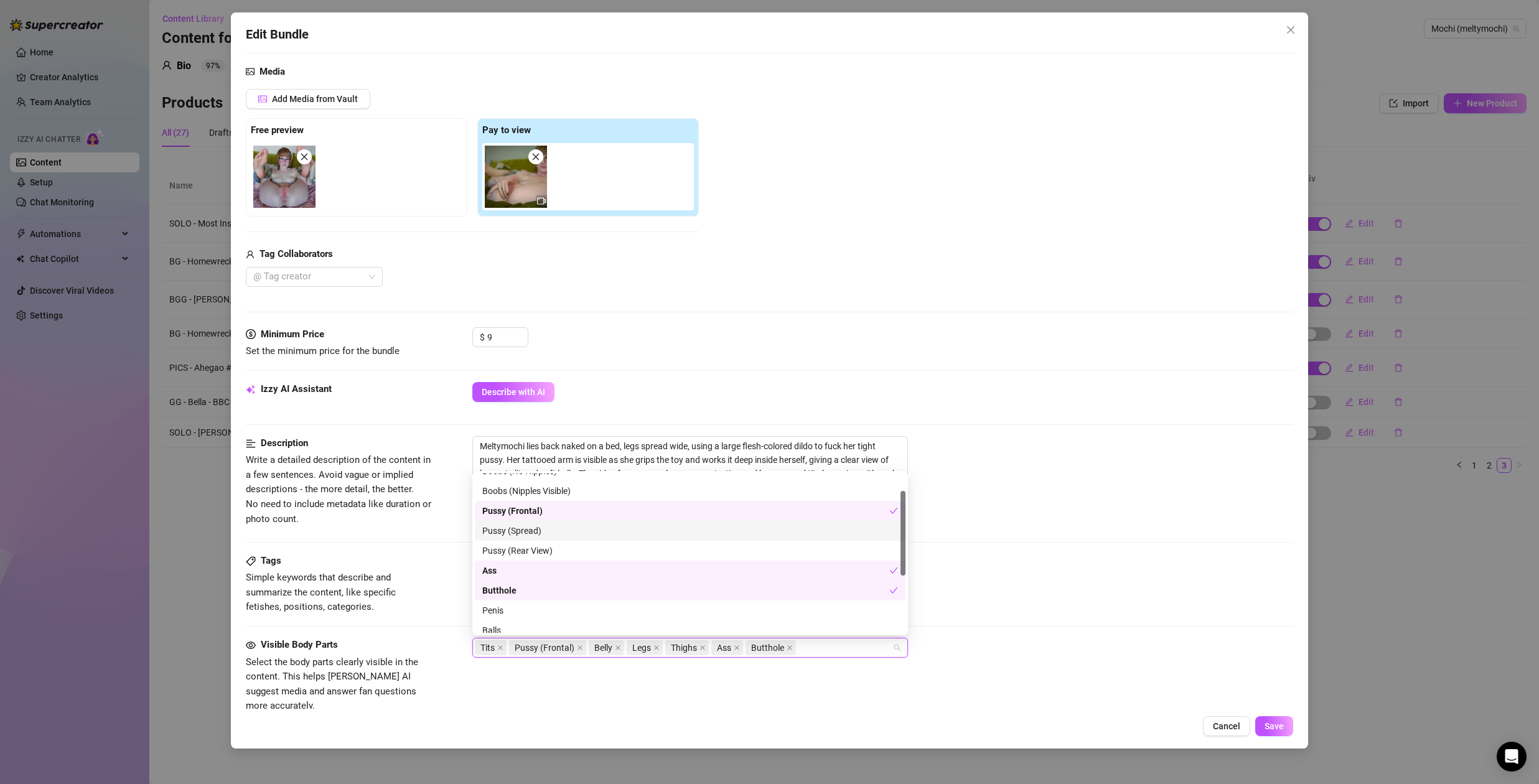
click at [540, 526] on div "Pussy (Spread)" at bounding box center [689, 531] width 416 height 13
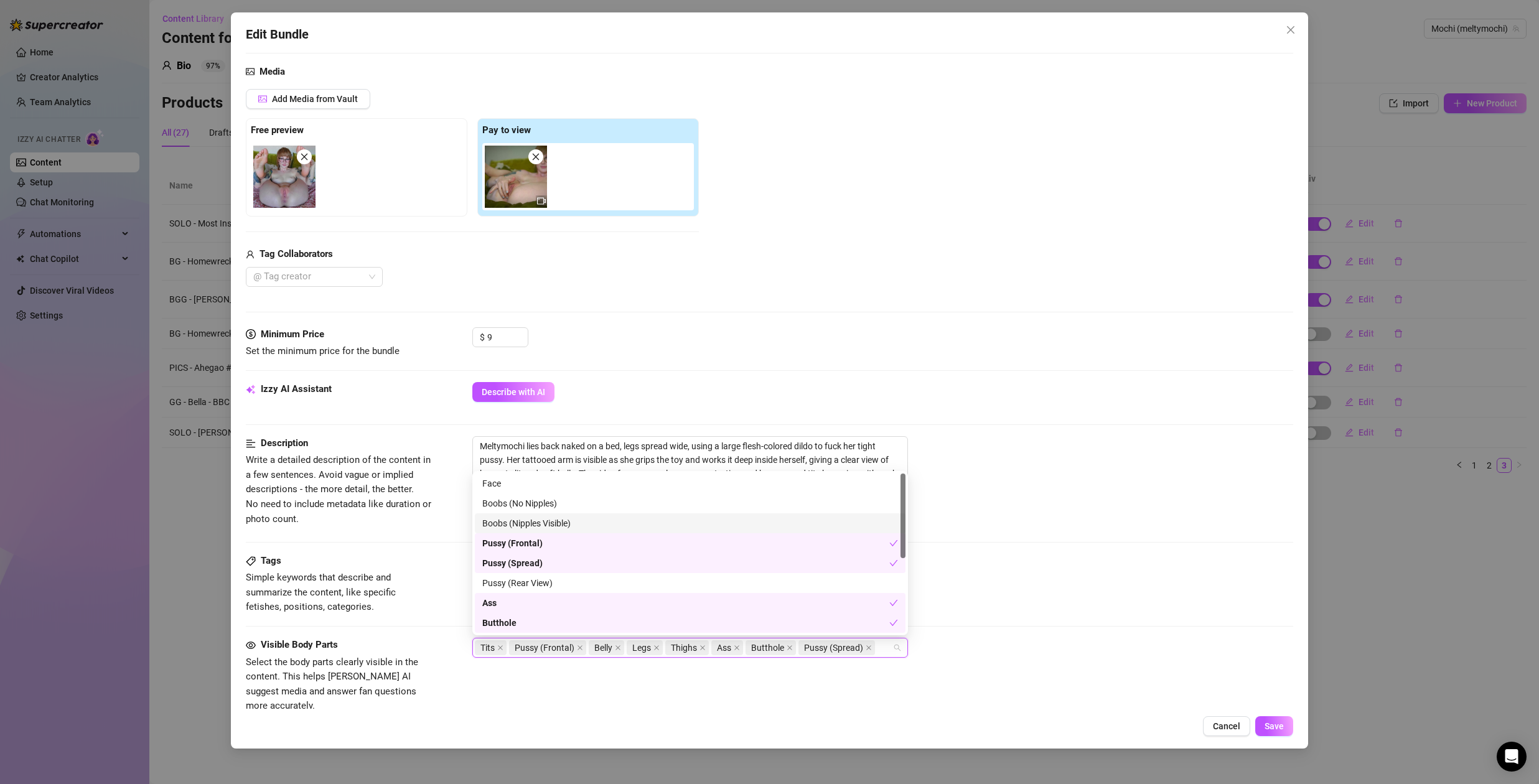
click at [555, 523] on div "Boobs (Nipples Visible)" at bounding box center [689, 523] width 416 height 13
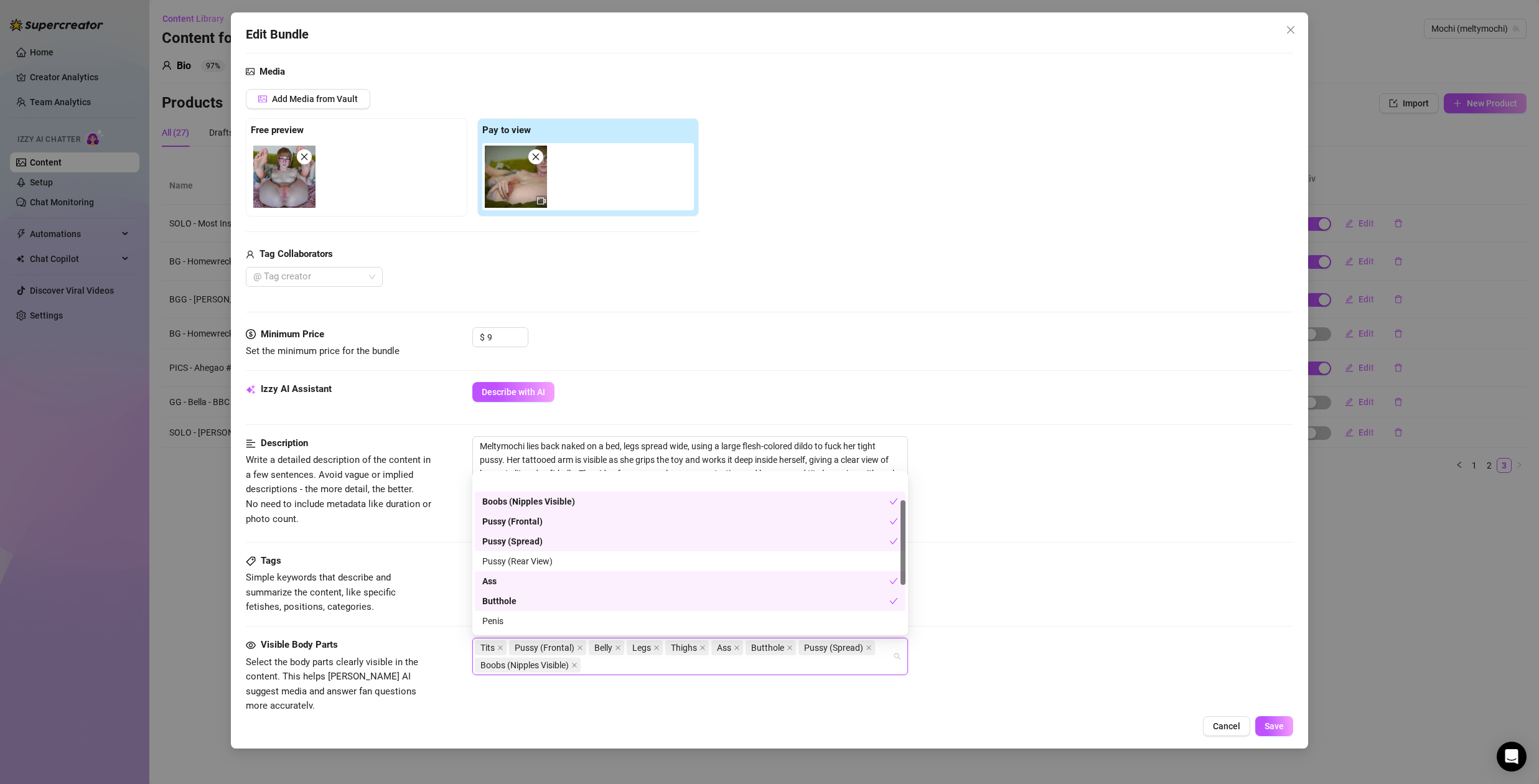
scroll to position [139, 0]
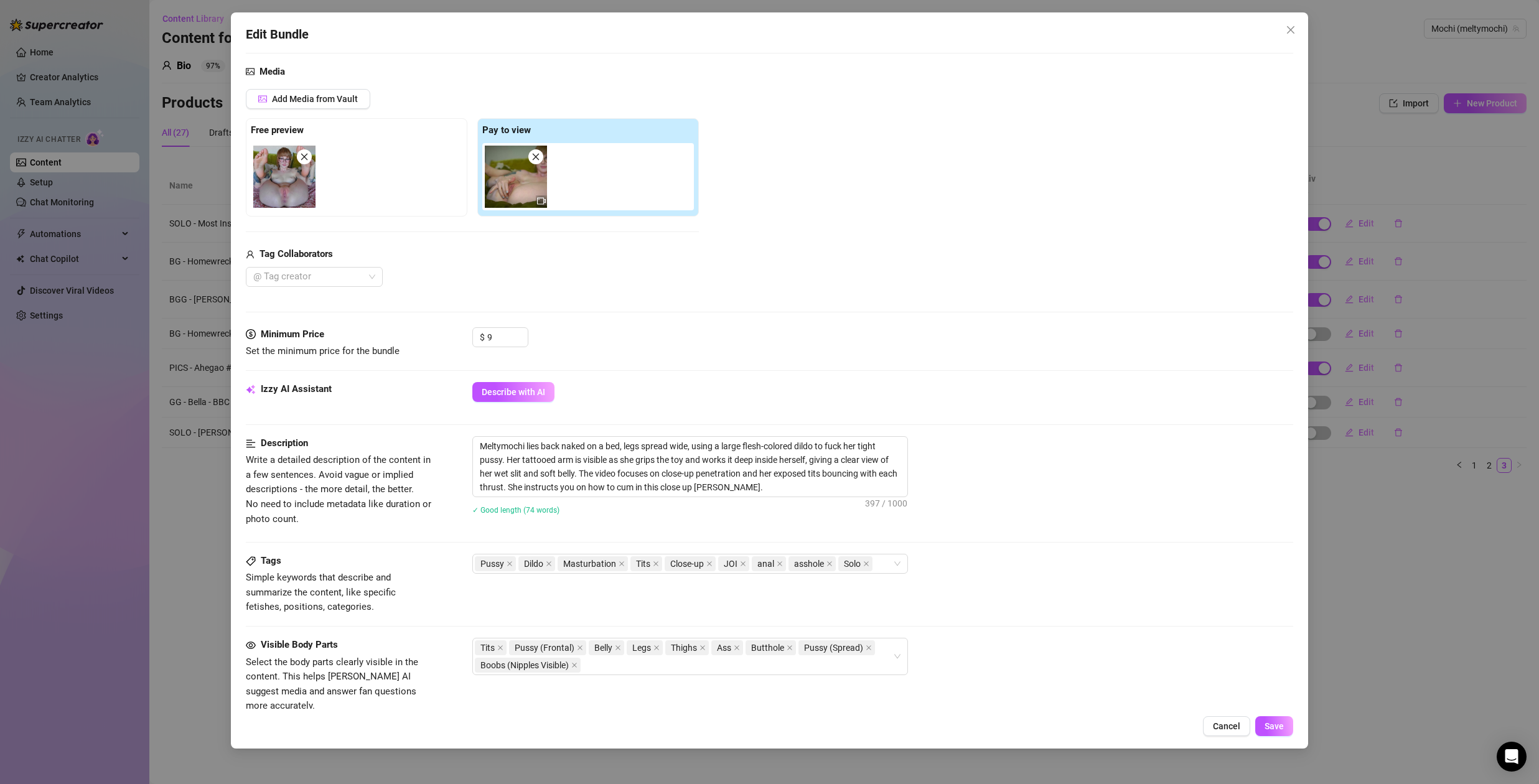
click at [1020, 549] on div "Description Write a detailed description of the content in a few sentences. Avo…" at bounding box center [769, 494] width 1047 height 118
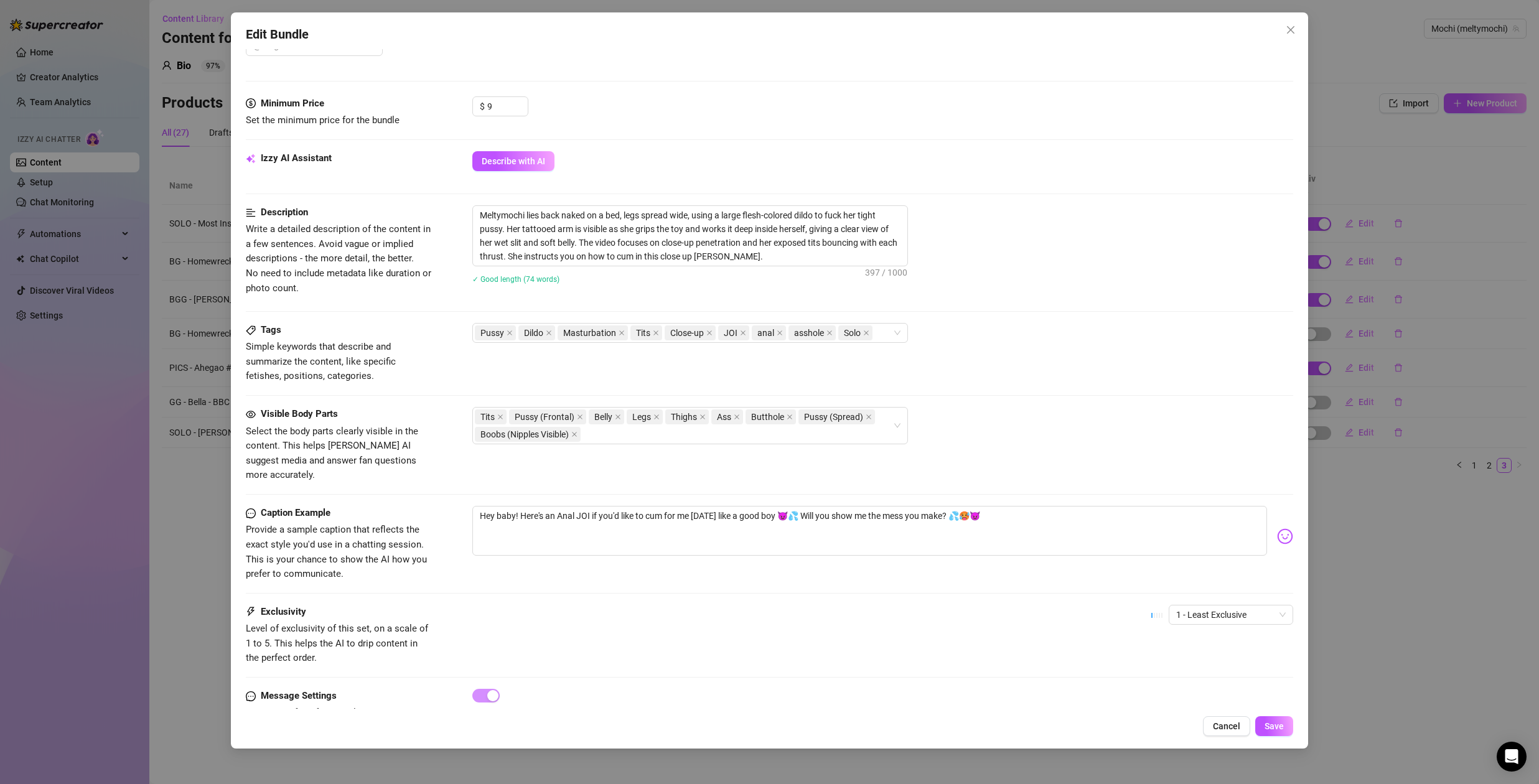
scroll to position [390, 0]
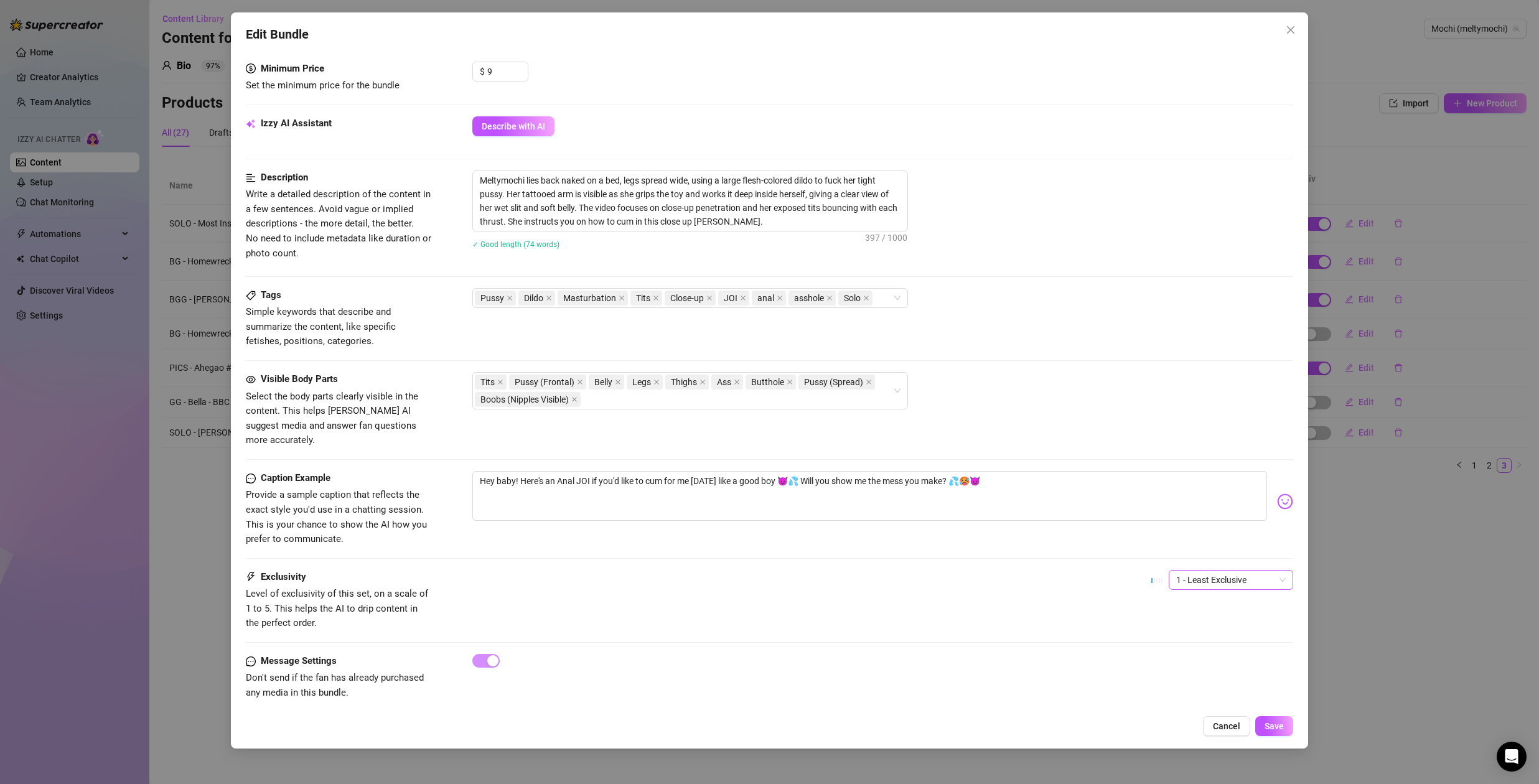
click at [1218, 570] on span "1 - Least Exclusive" at bounding box center [1231, 579] width 109 height 18
click at [1185, 627] on div "3" at bounding box center [1221, 630] width 105 height 13
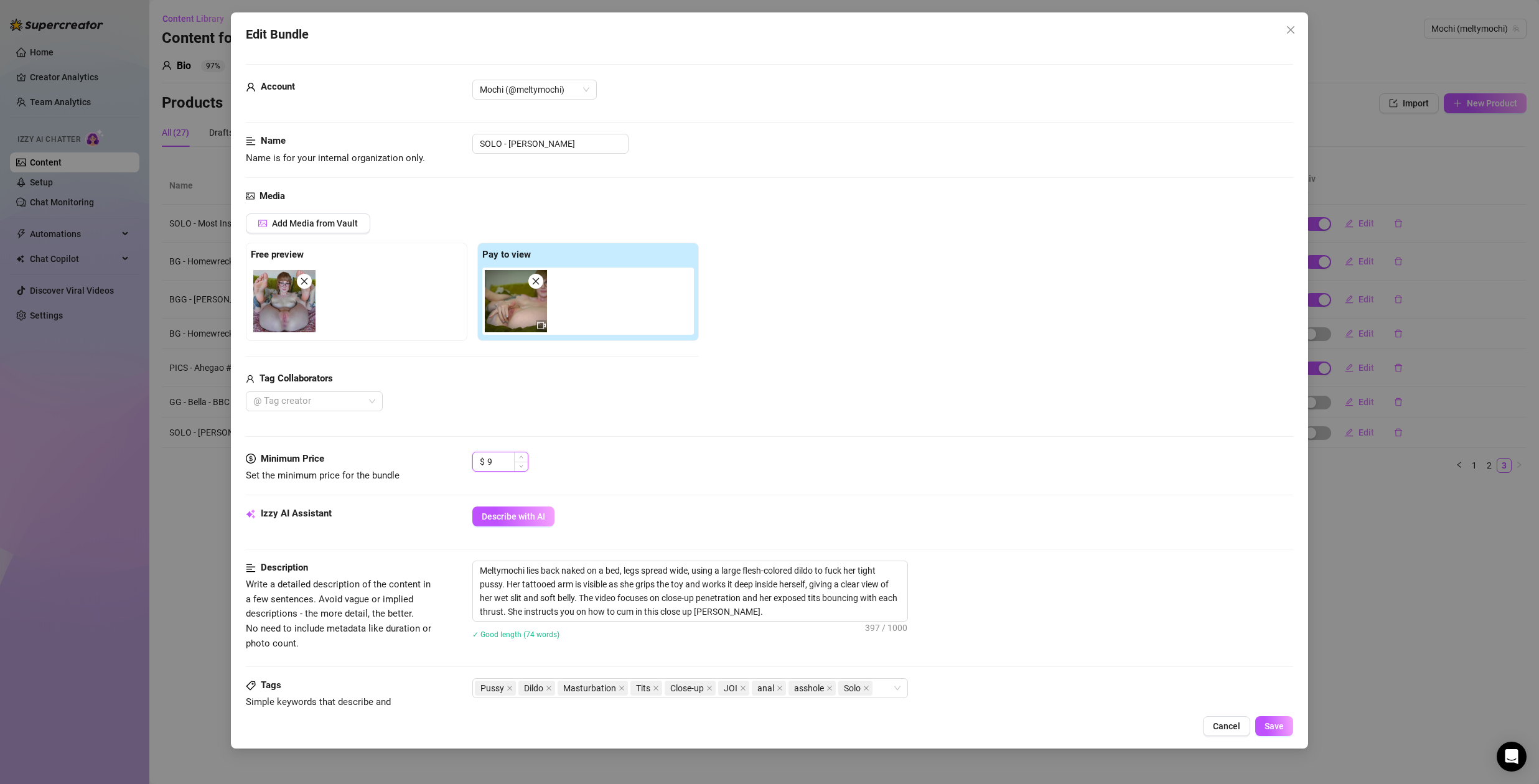
click at [498, 462] on input "9" at bounding box center [508, 461] width 40 height 18
click at [499, 455] on input at bounding box center [508, 459] width 40 height 18
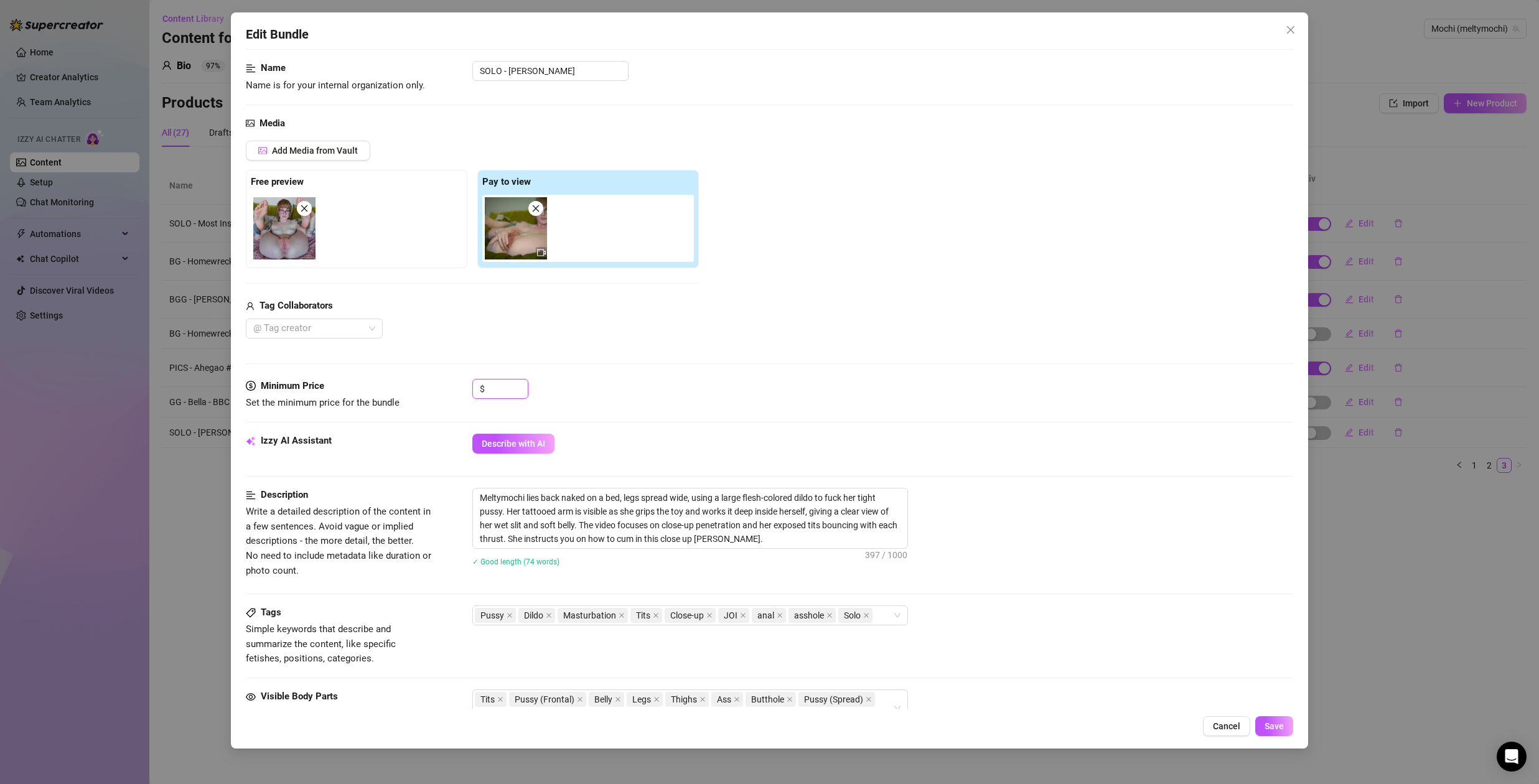
scroll to position [273, 0]
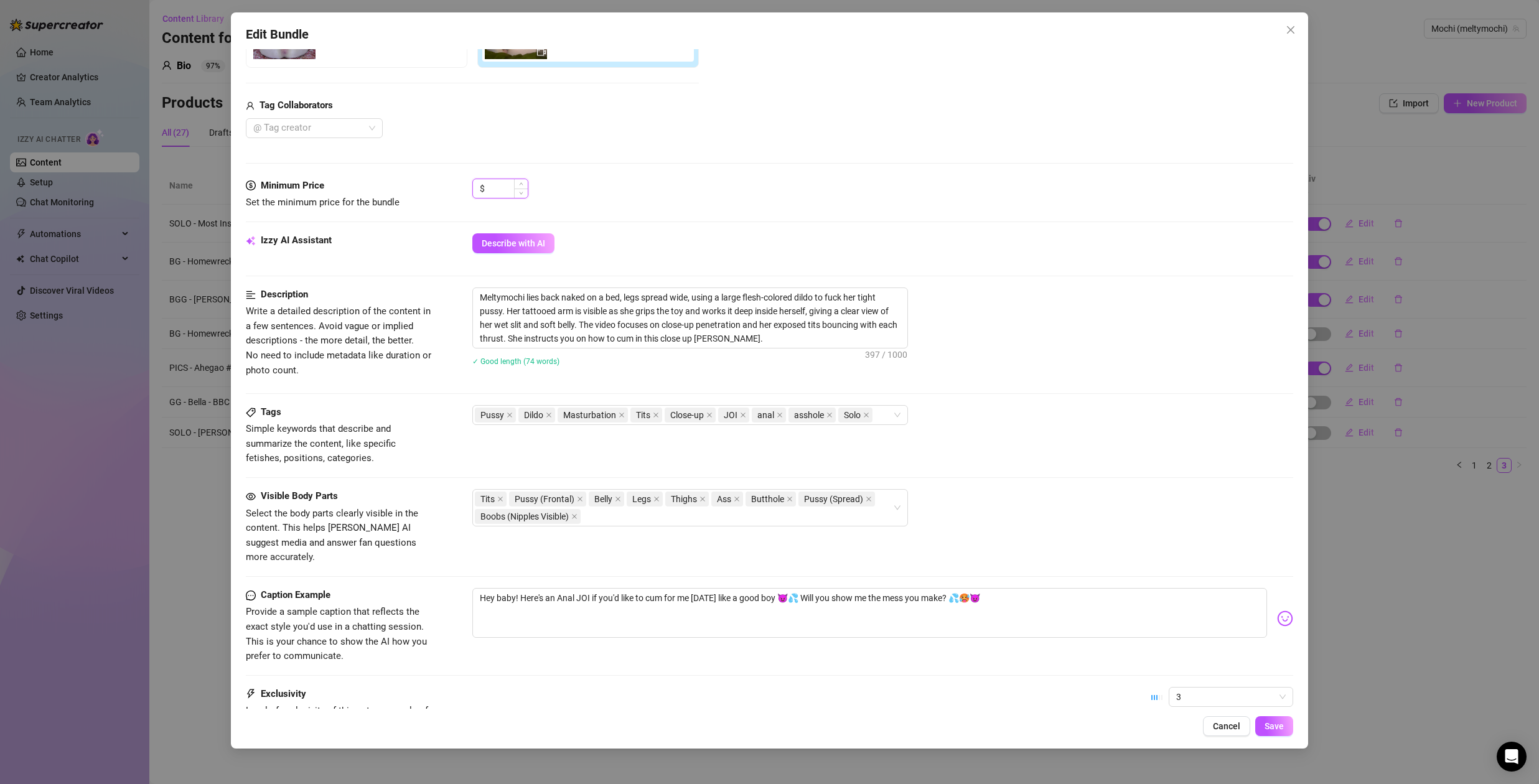
click at [503, 189] on input at bounding box center [508, 188] width 40 height 18
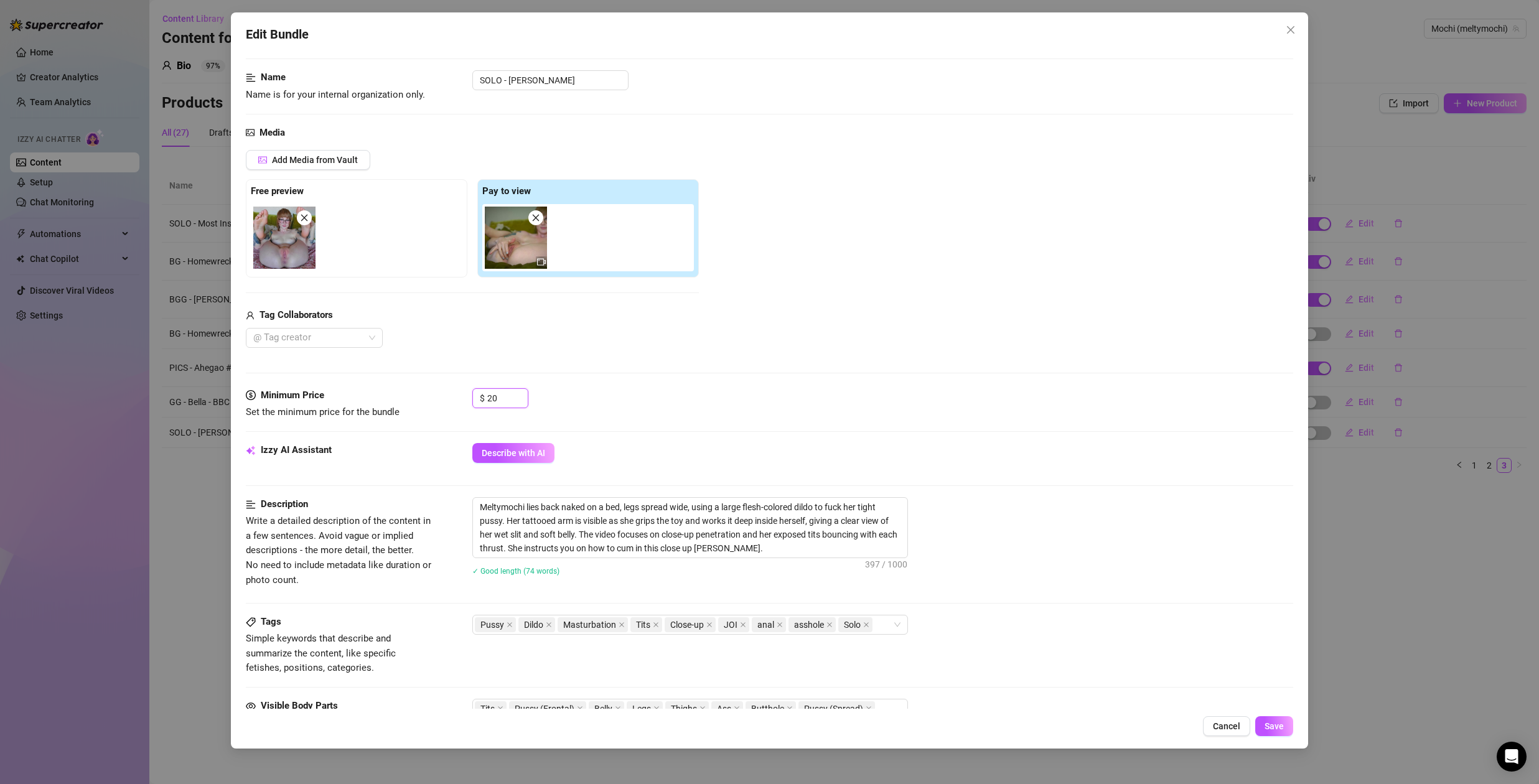
scroll to position [0, 0]
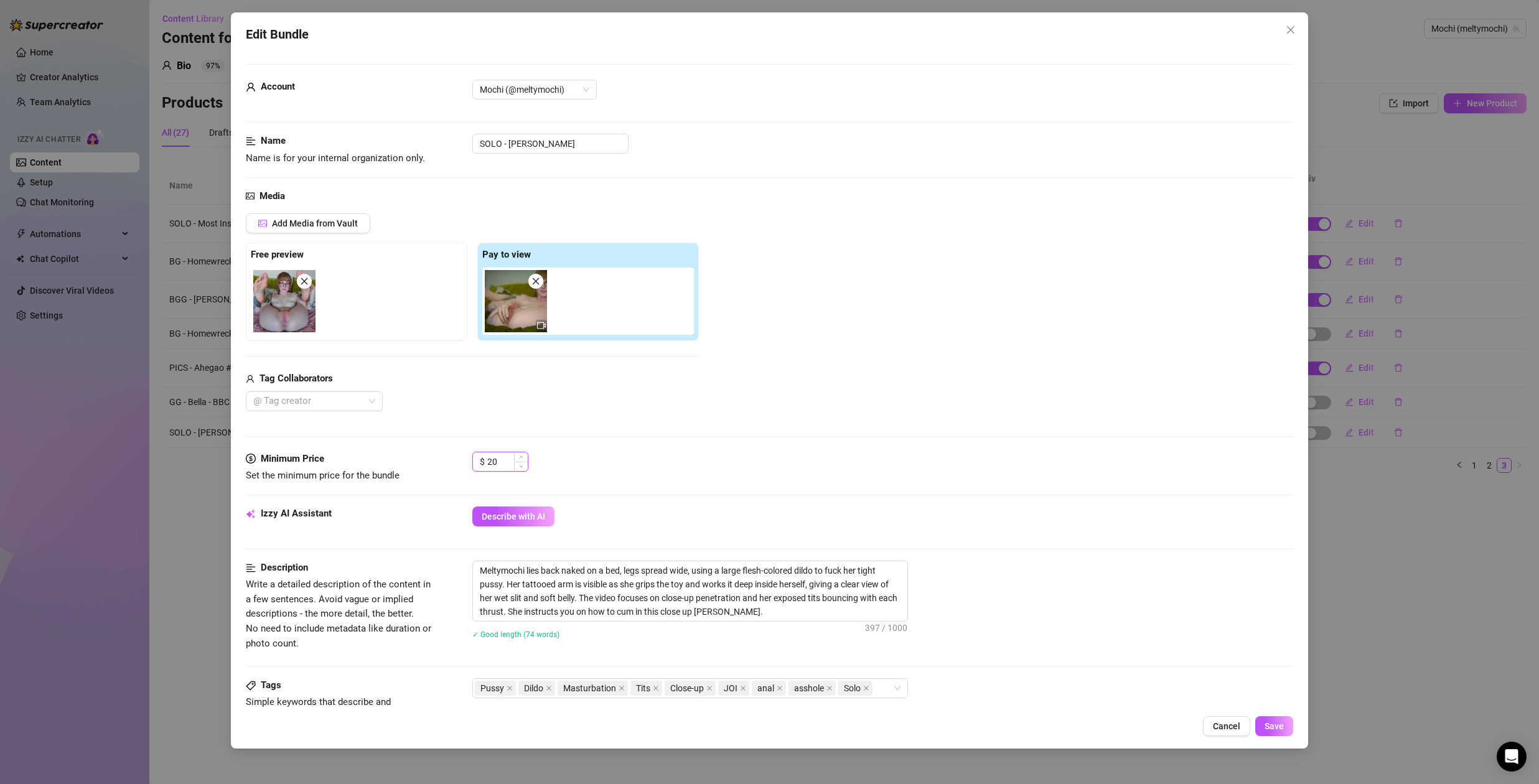
click at [508, 463] on input "20" at bounding box center [508, 461] width 40 height 18
drag, startPoint x: 808, startPoint y: 424, endPoint x: 839, endPoint y: 434, distance: 32.6
click at [809, 424] on div "Media Add Media from Vault Free preview Pay to view Tag Collaborators @ Tag cre…" at bounding box center [769, 321] width 1047 height 263
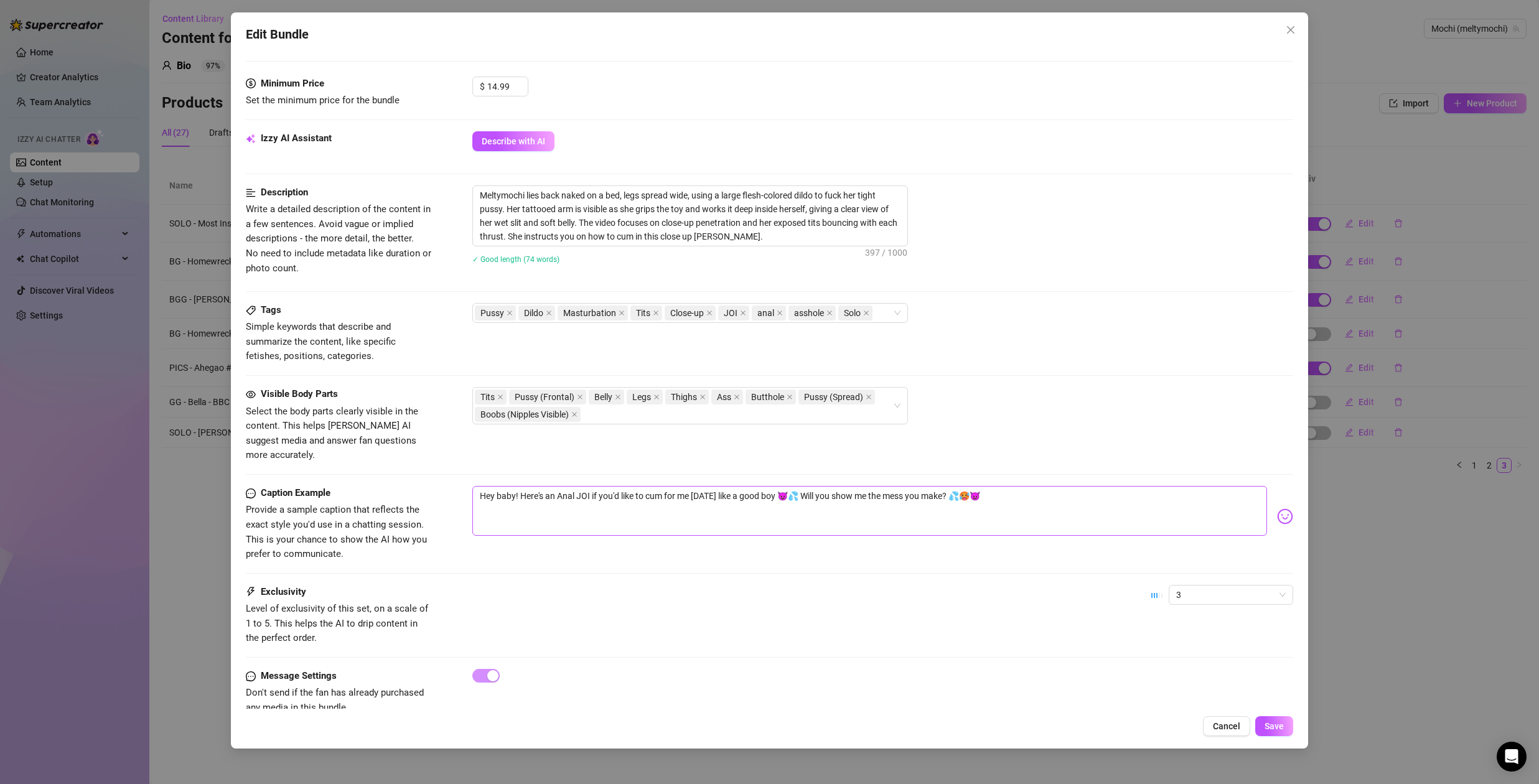
scroll to position [390, 0]
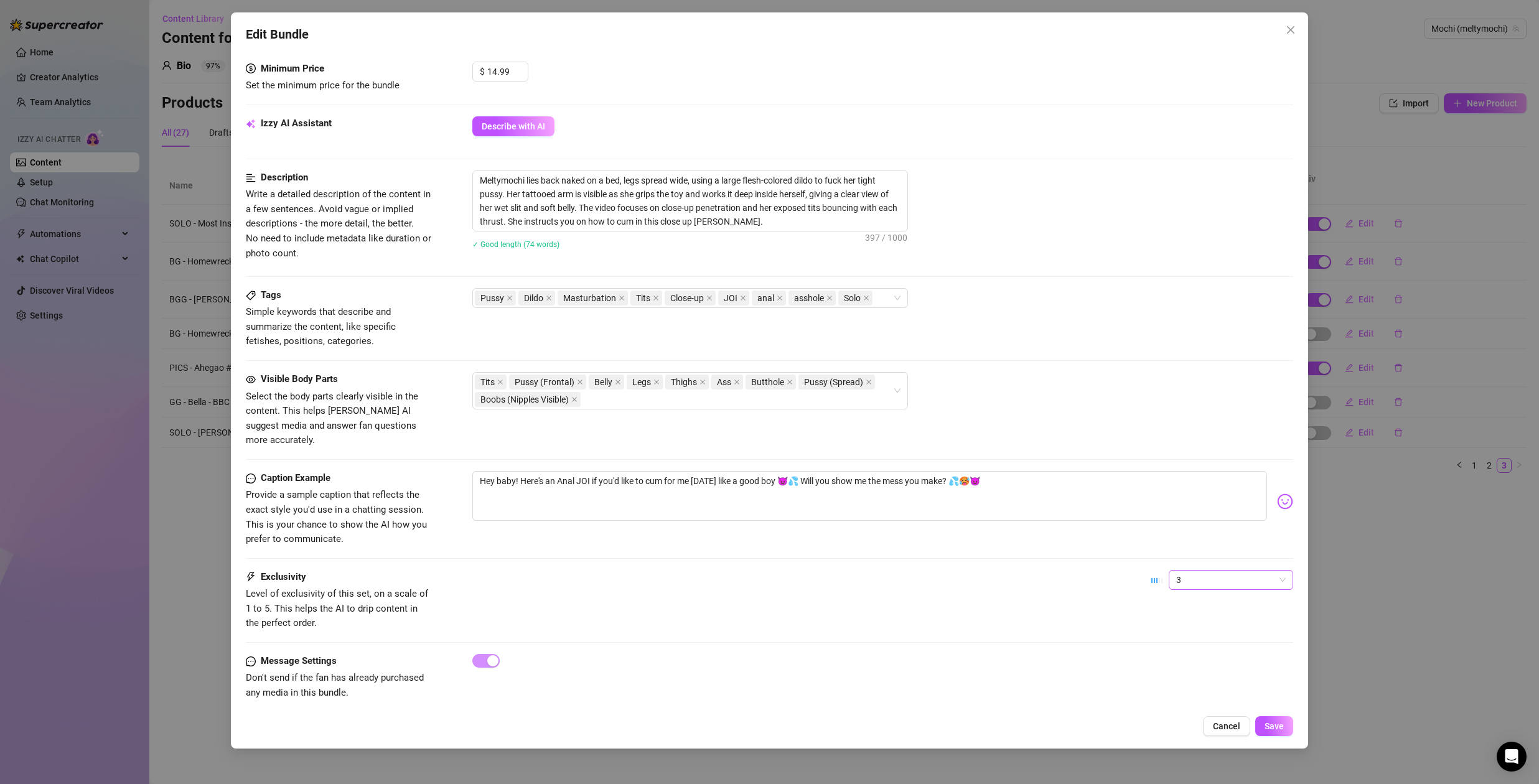
click at [1225, 570] on span "3" at bounding box center [1231, 579] width 109 height 18
click at [1206, 613] on div "2" at bounding box center [1221, 609] width 105 height 13
click at [1241, 570] on span "2" at bounding box center [1231, 579] width 109 height 18
click at [1015, 611] on div "Exclusivity Level of exclusivity of this set, on a scale of 1 to 5. This helps …" at bounding box center [769, 601] width 1047 height 61
drag, startPoint x: 592, startPoint y: 467, endPoint x: 1098, endPoint y: 479, distance: 506.1
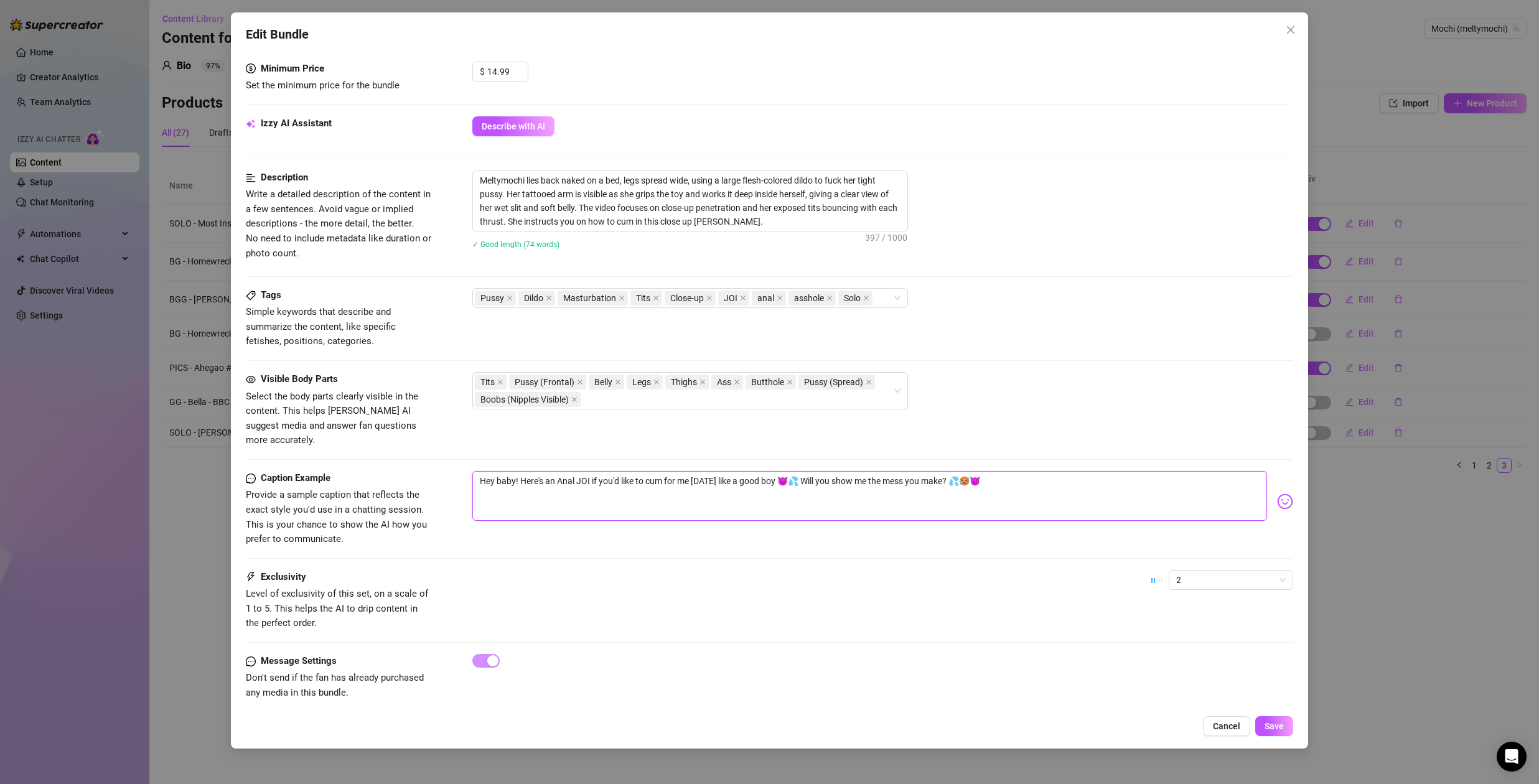
click at [1098, 479] on textarea "Hey baby! Here's an Anal JOI if you'd like to cum for me today like a good boy …" at bounding box center [870, 496] width 795 height 50
drag, startPoint x: 521, startPoint y: 467, endPoint x: 431, endPoint y: 470, distance: 90.0
click at [431, 471] on div "Caption Example Provide a sample caption that reflects the exact style you'd us…" at bounding box center [769, 509] width 1047 height 76
click at [847, 473] on textarea "Here's an Anal JOI, do you think you could handle being in my tight little assh…" at bounding box center [870, 496] width 795 height 50
click at [1282, 728] on span "Save" at bounding box center [1274, 725] width 19 height 10
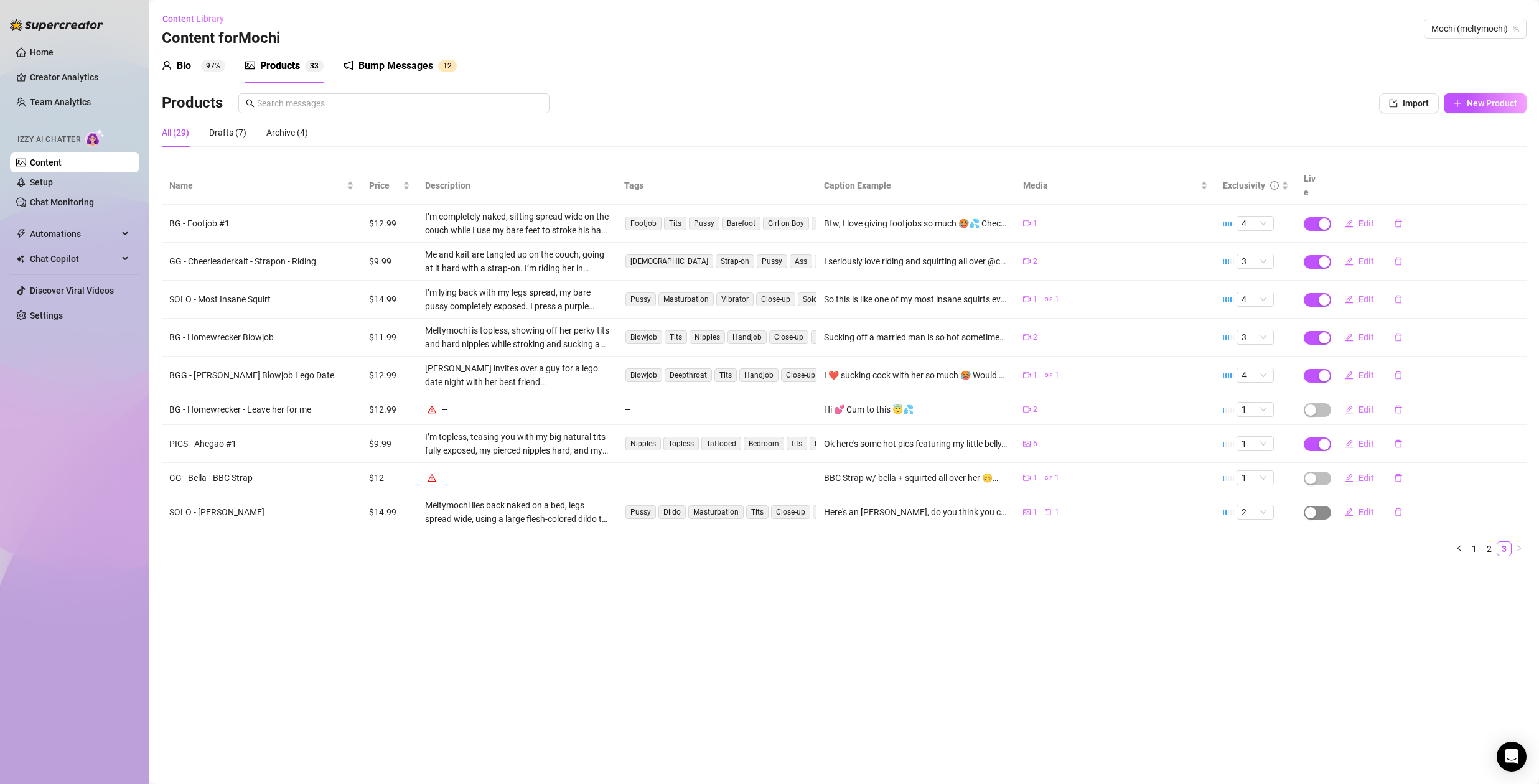
click at [1319, 506] on span "button" at bounding box center [1317, 512] width 28 height 13
click at [1405, 468] on span "OK" at bounding box center [1402, 469] width 12 height 10
click at [1490, 542] on link "2" at bounding box center [1489, 549] width 13 height 13
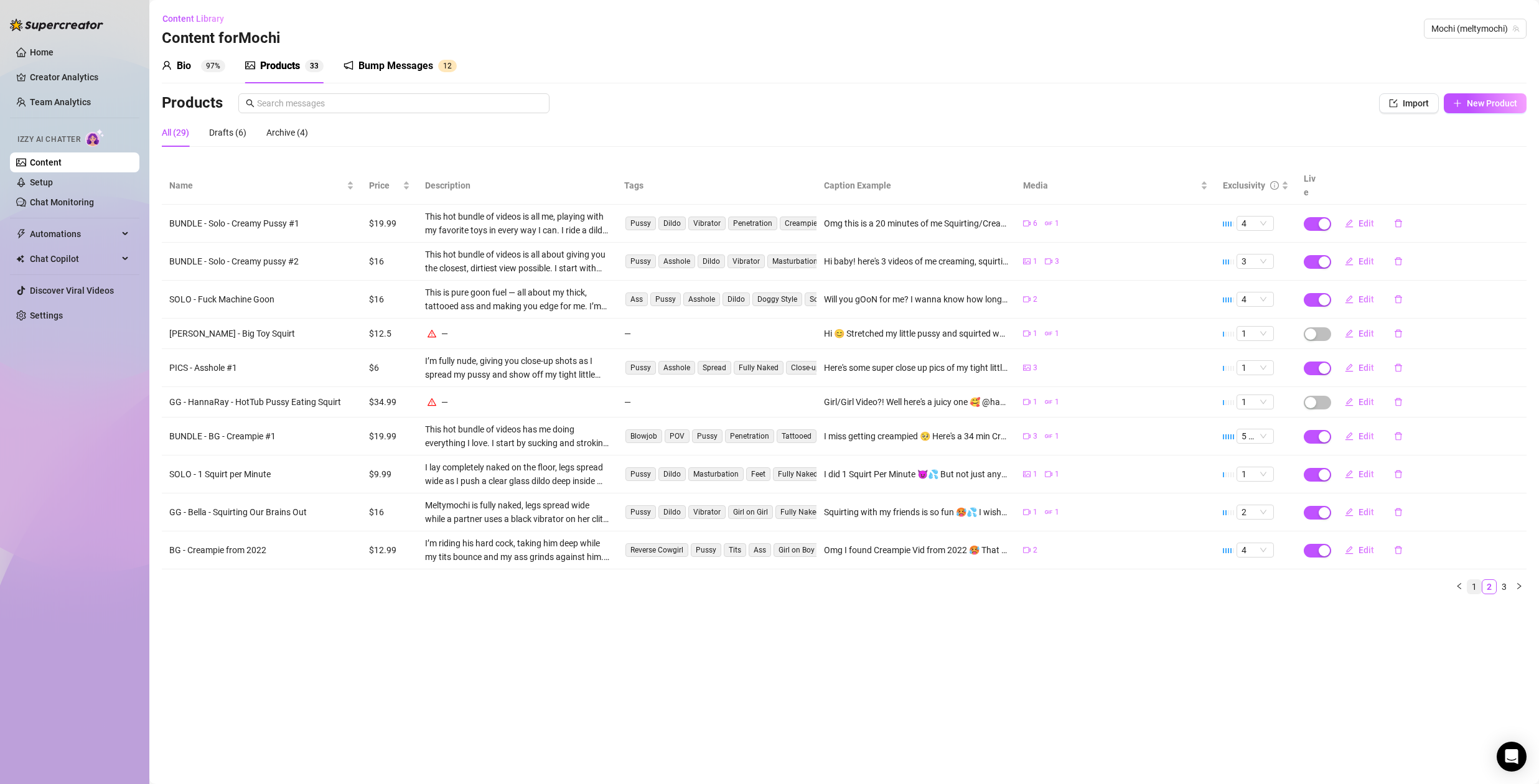
click at [1476, 580] on link "1" at bounding box center [1475, 586] width 13 height 13
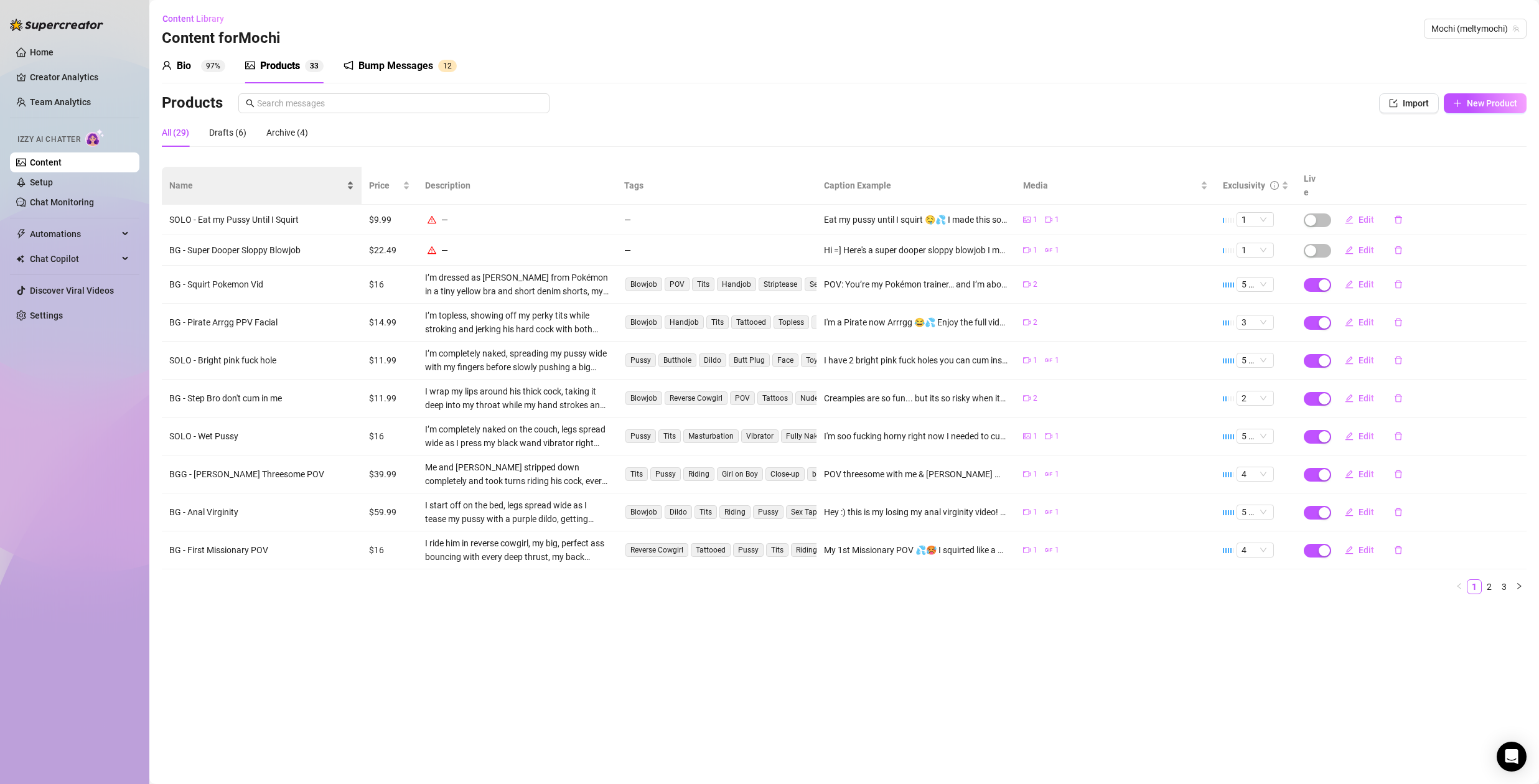
click at [201, 178] on span "Name" at bounding box center [256, 185] width 175 height 13
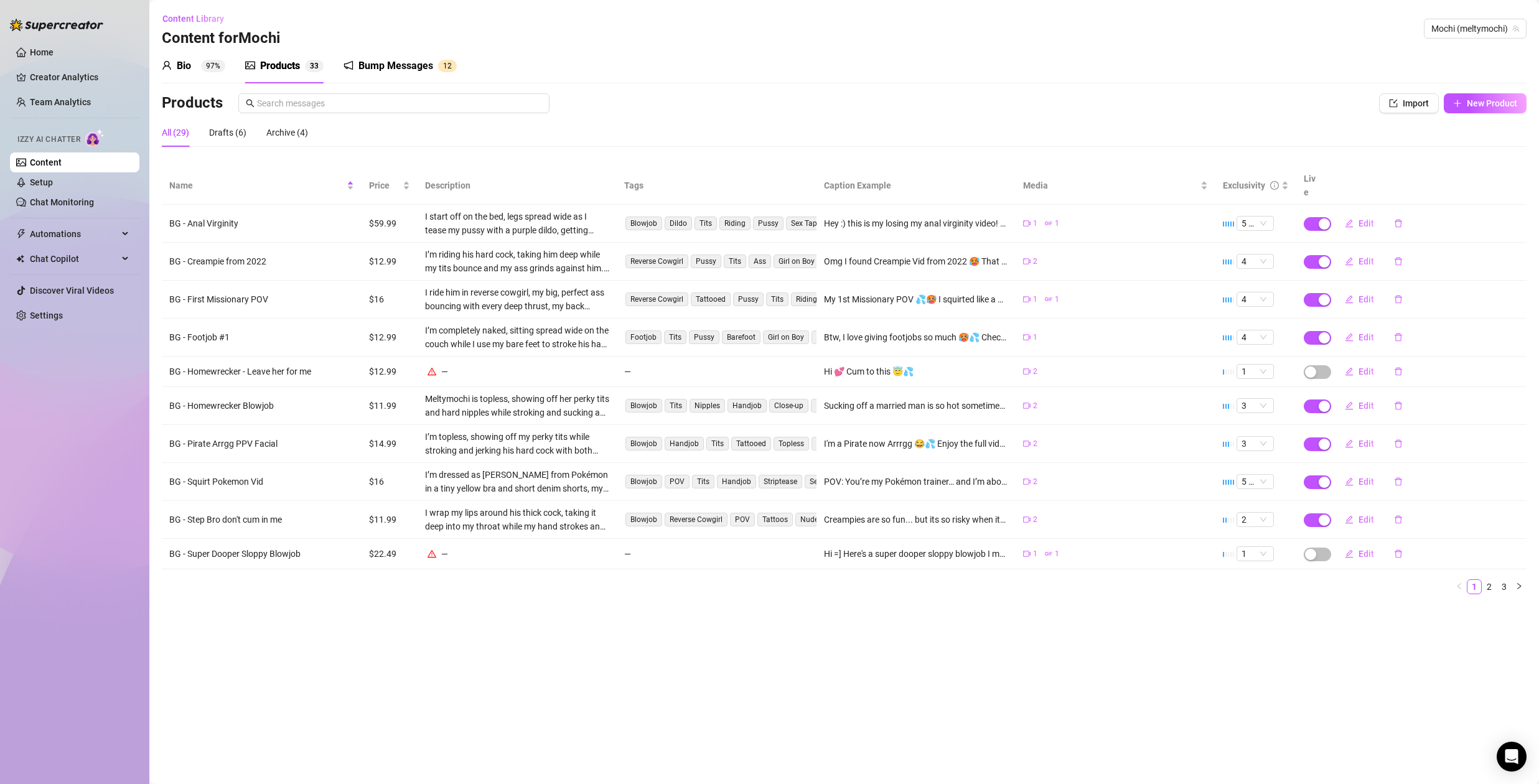
click at [1507, 580] on link "3" at bounding box center [1504, 586] width 13 height 13
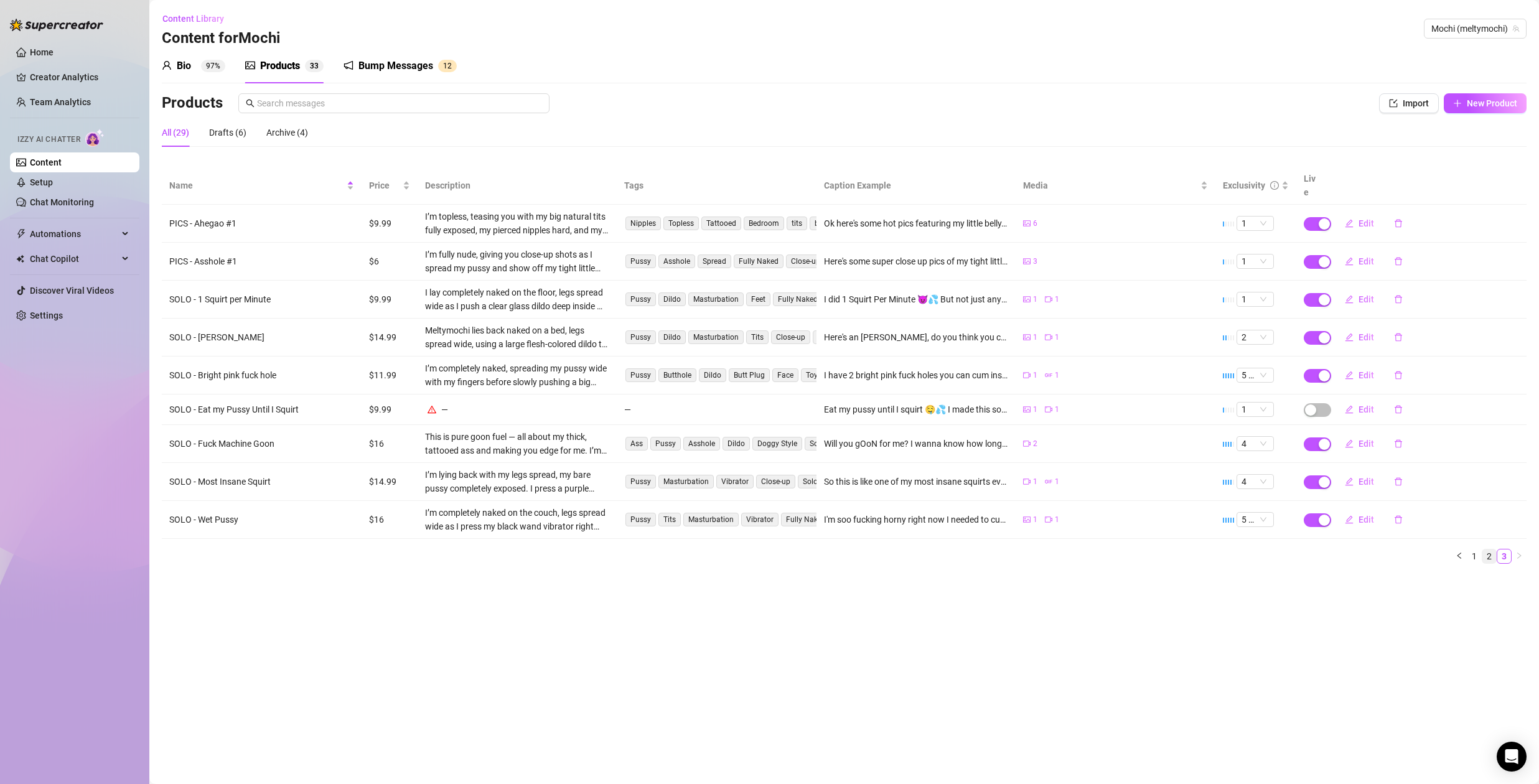
click at [1489, 549] on link "2" at bounding box center [1489, 556] width 13 height 13
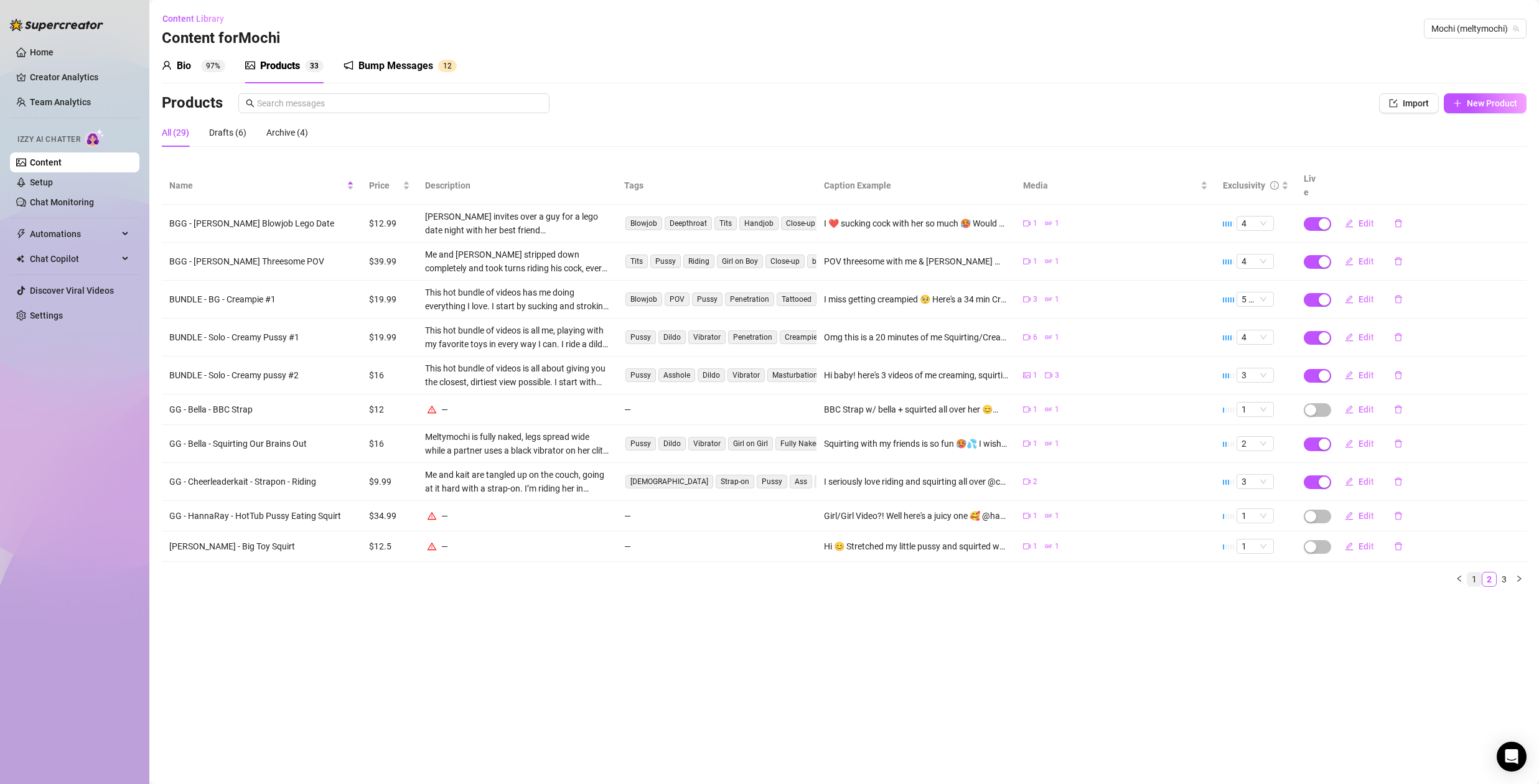
click at [1473, 572] on link "1" at bounding box center [1475, 579] width 13 height 13
